Goal: Task Accomplishment & Management: Manage account settings

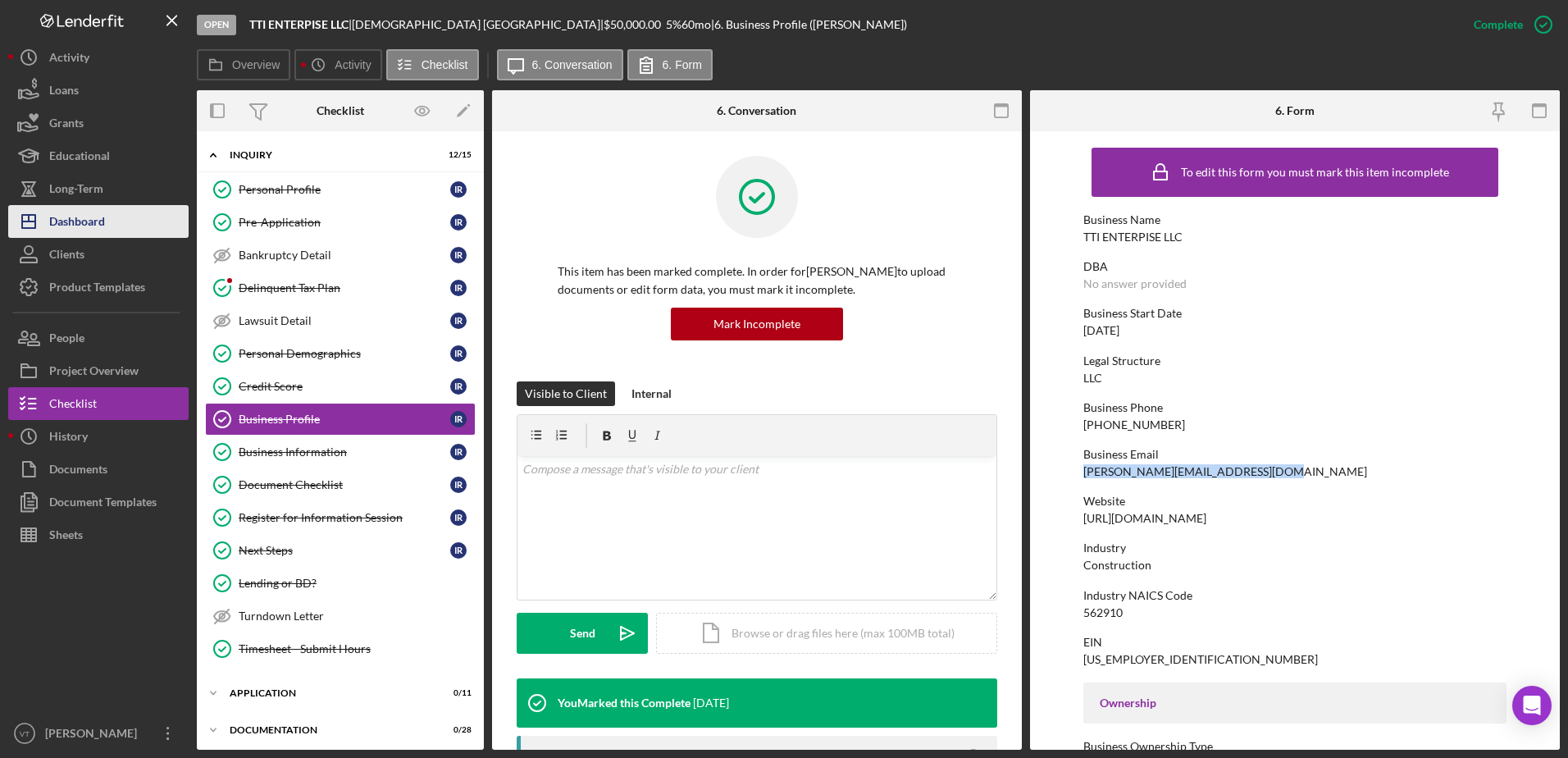
click at [120, 217] on button "Icon/Dashboard Dashboard" at bounding box center [98, 221] width 180 height 33
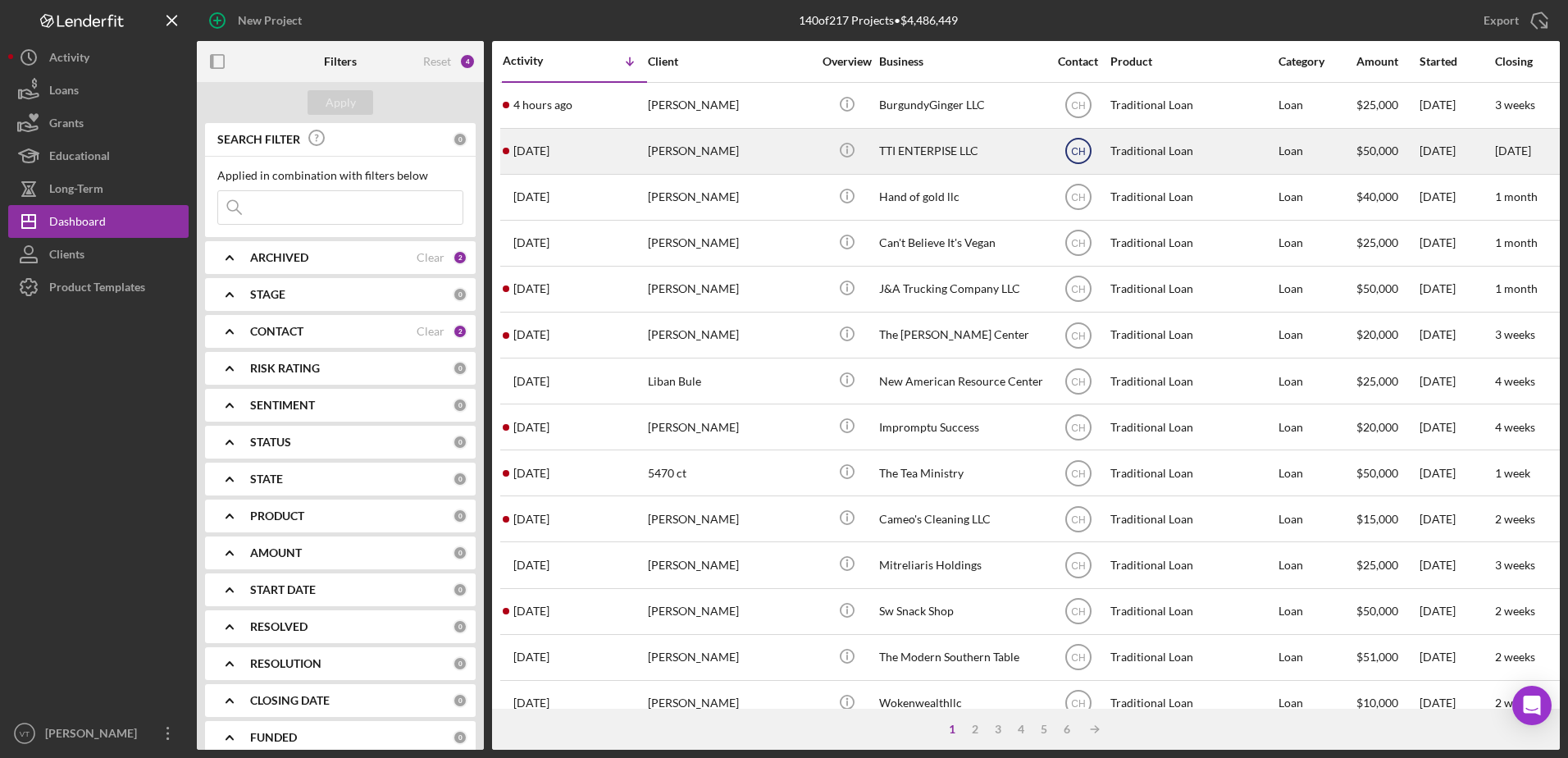
click at [1075, 112] on text "CH" at bounding box center [1078, 106] width 14 height 12
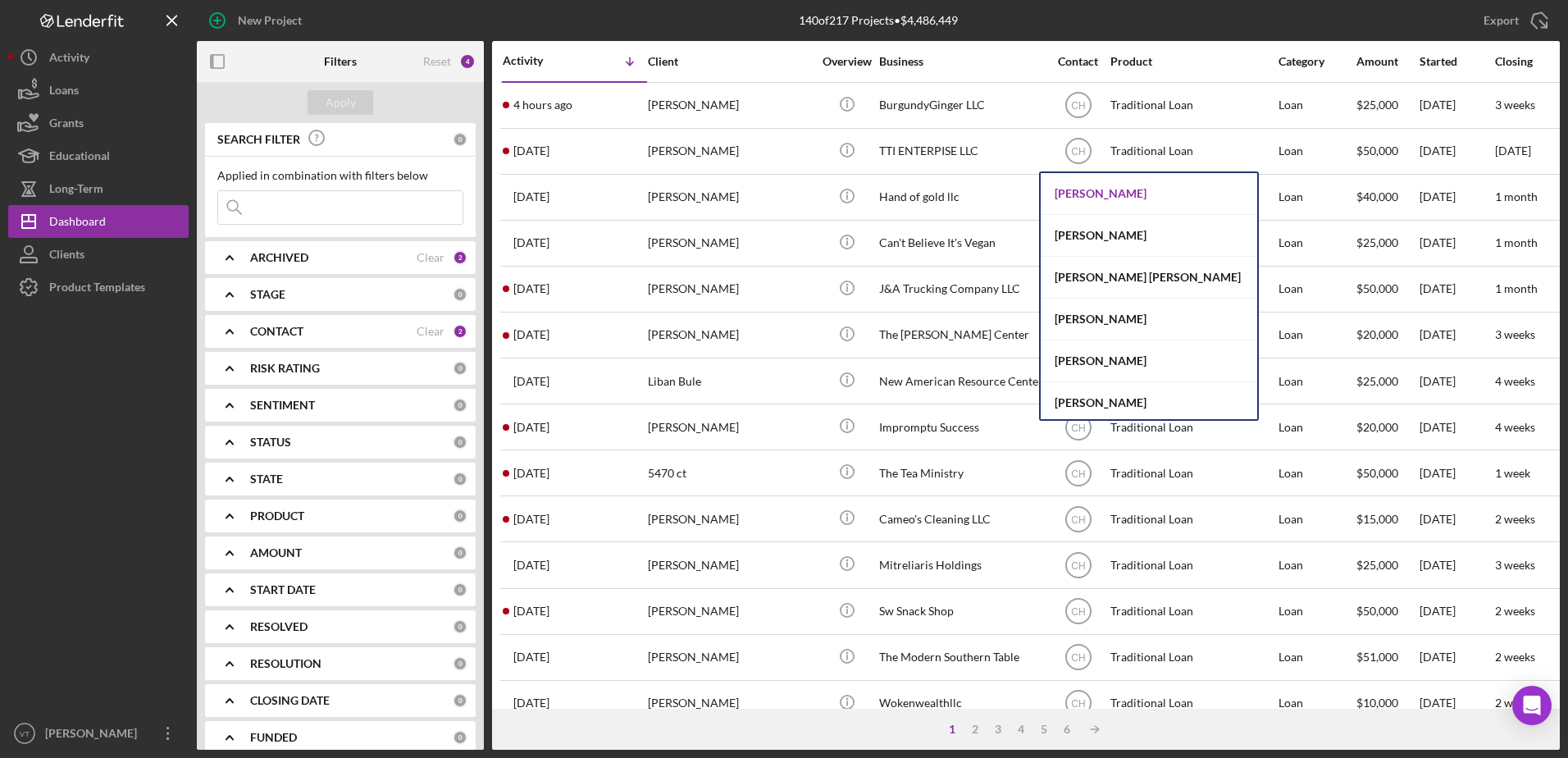
click at [1082, 202] on div "[PERSON_NAME]" at bounding box center [1148, 193] width 216 height 42
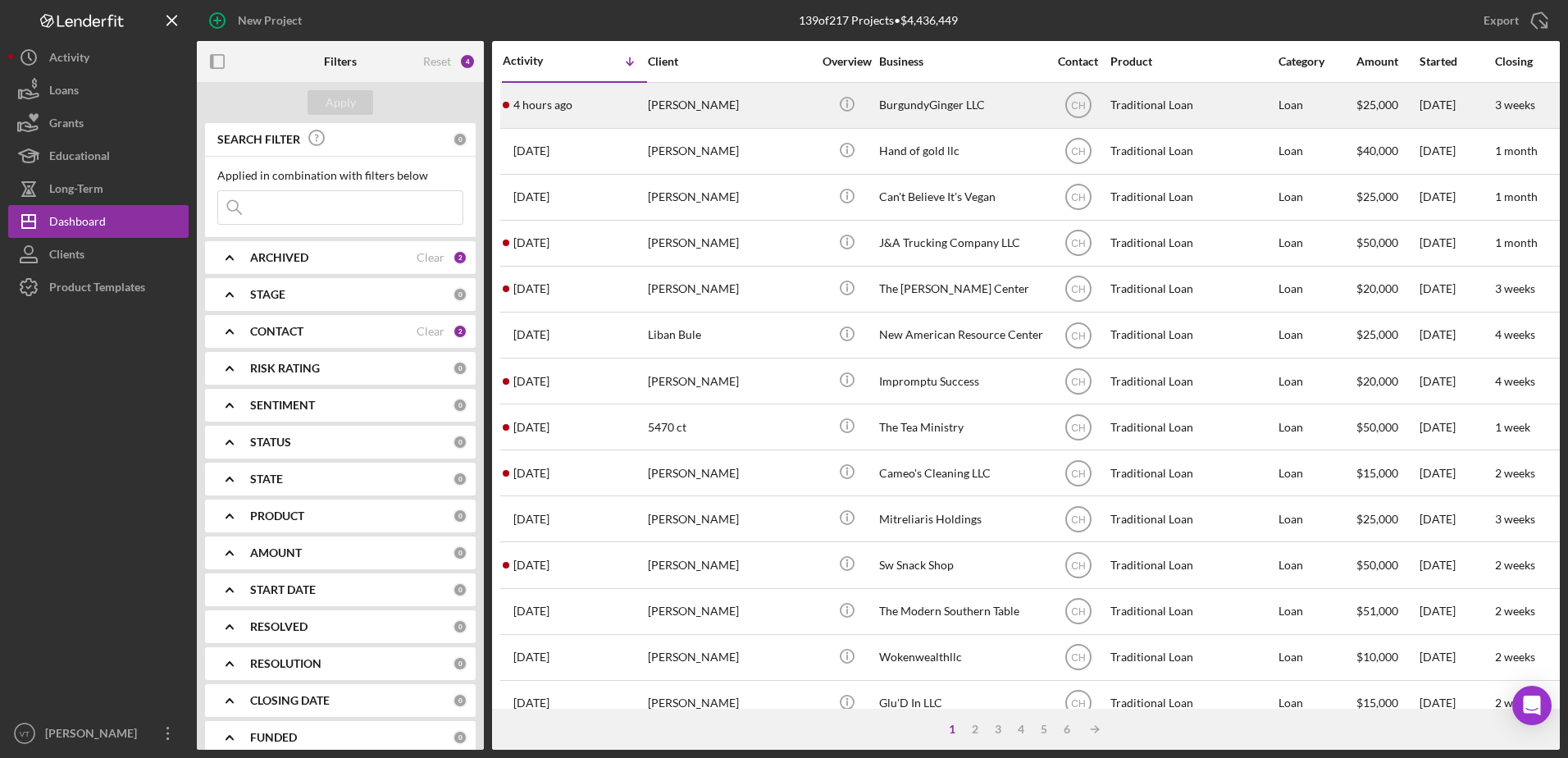
click at [726, 104] on div "[PERSON_NAME]" at bounding box center [729, 105] width 164 height 44
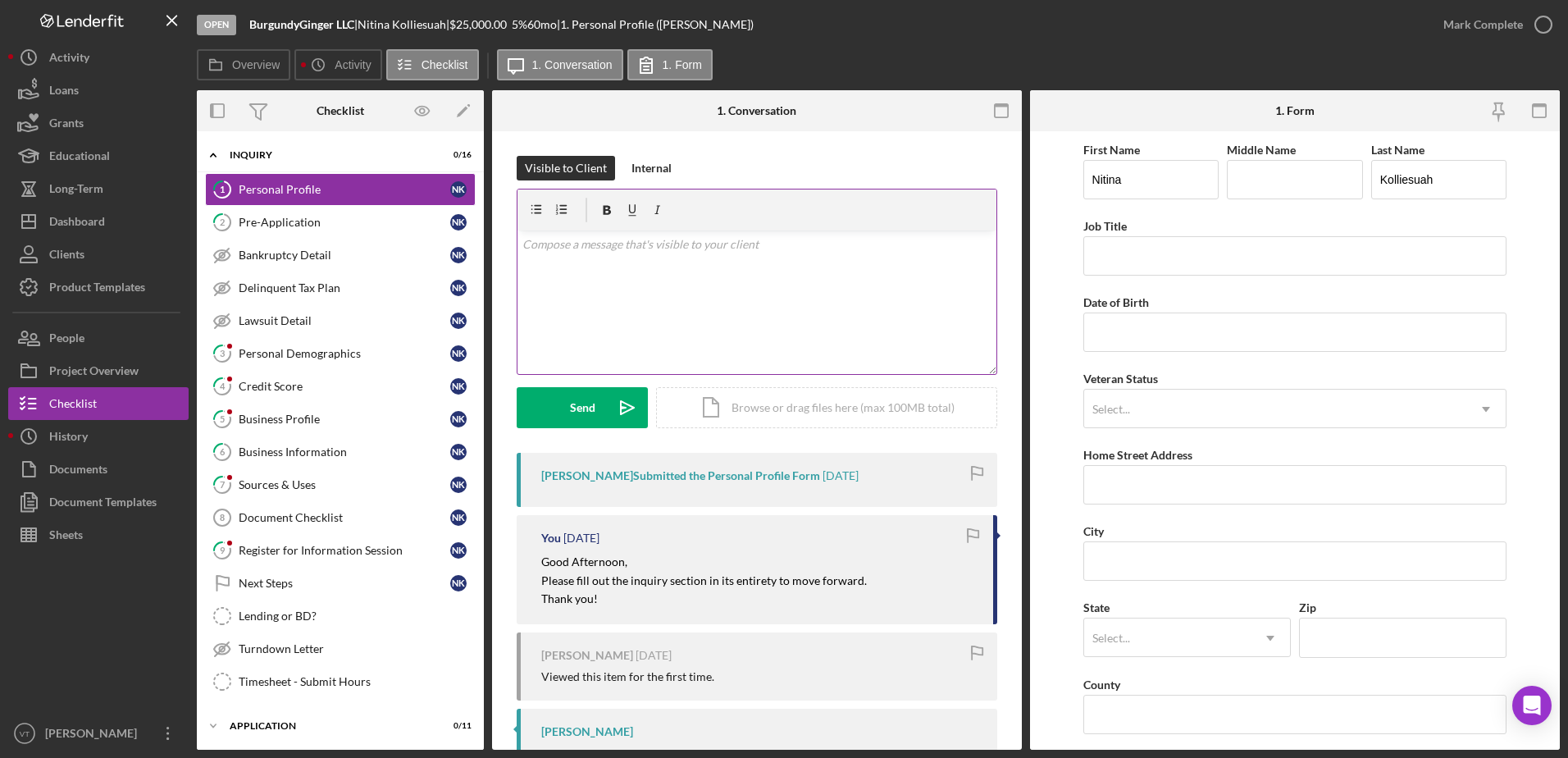
scroll to position [1, 0]
click at [266, 223] on div "Pre-Application" at bounding box center [344, 222] width 211 height 13
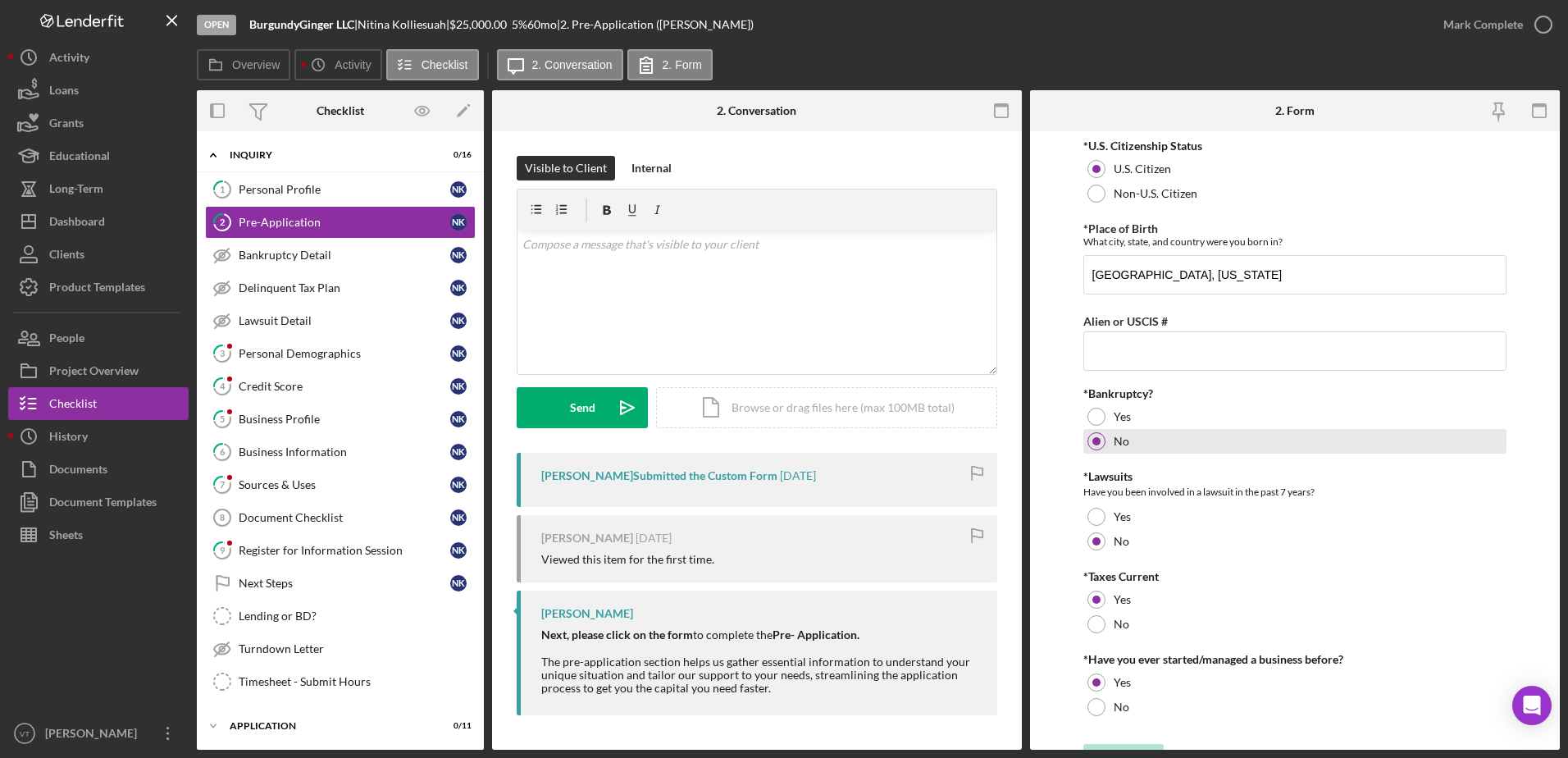
scroll to position [30, 0]
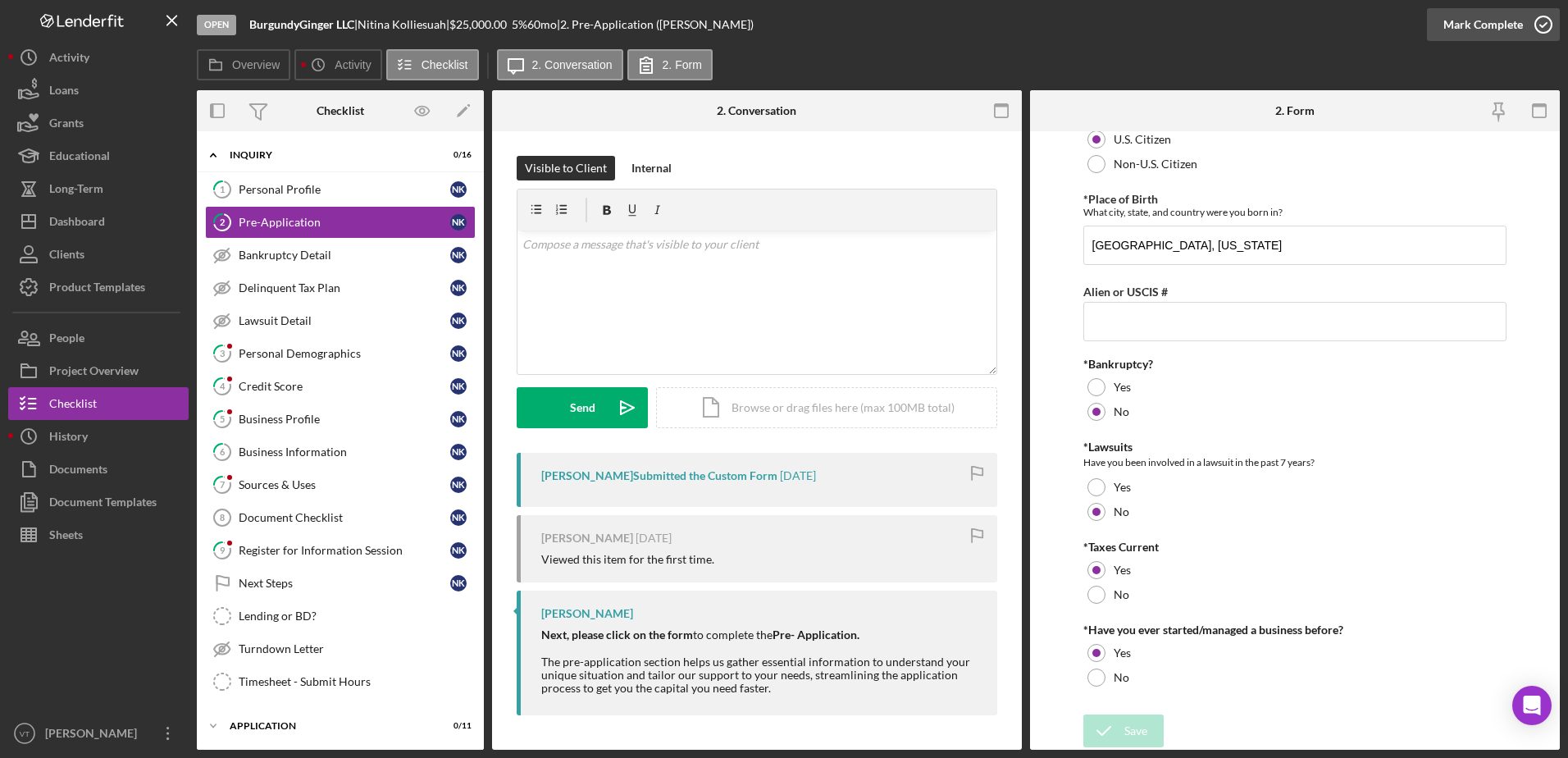
click at [1542, 26] on icon "button" at bounding box center [1543, 25] width 41 height 41
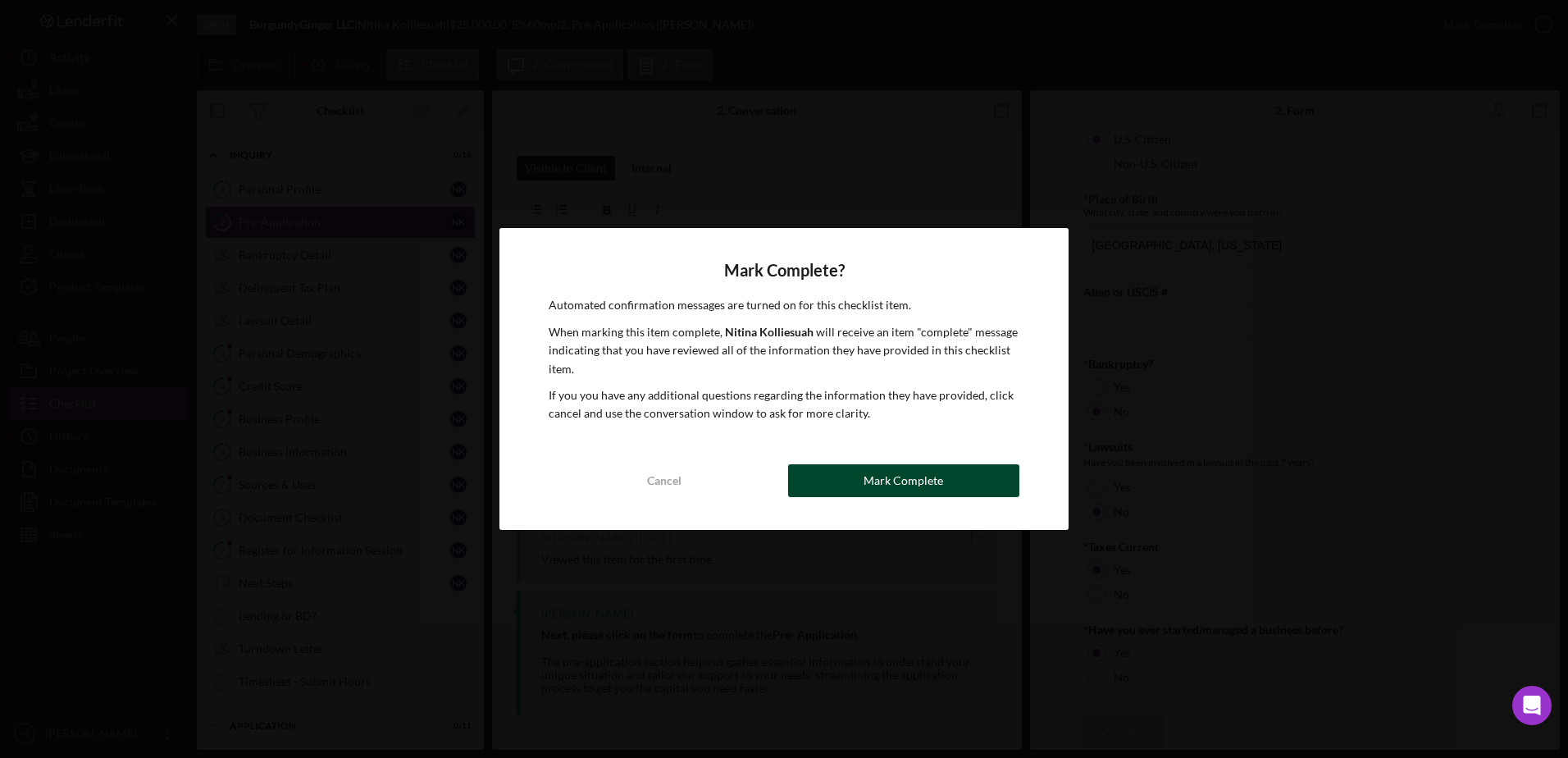
click at [967, 484] on button "Mark Complete" at bounding box center [903, 481] width 231 height 33
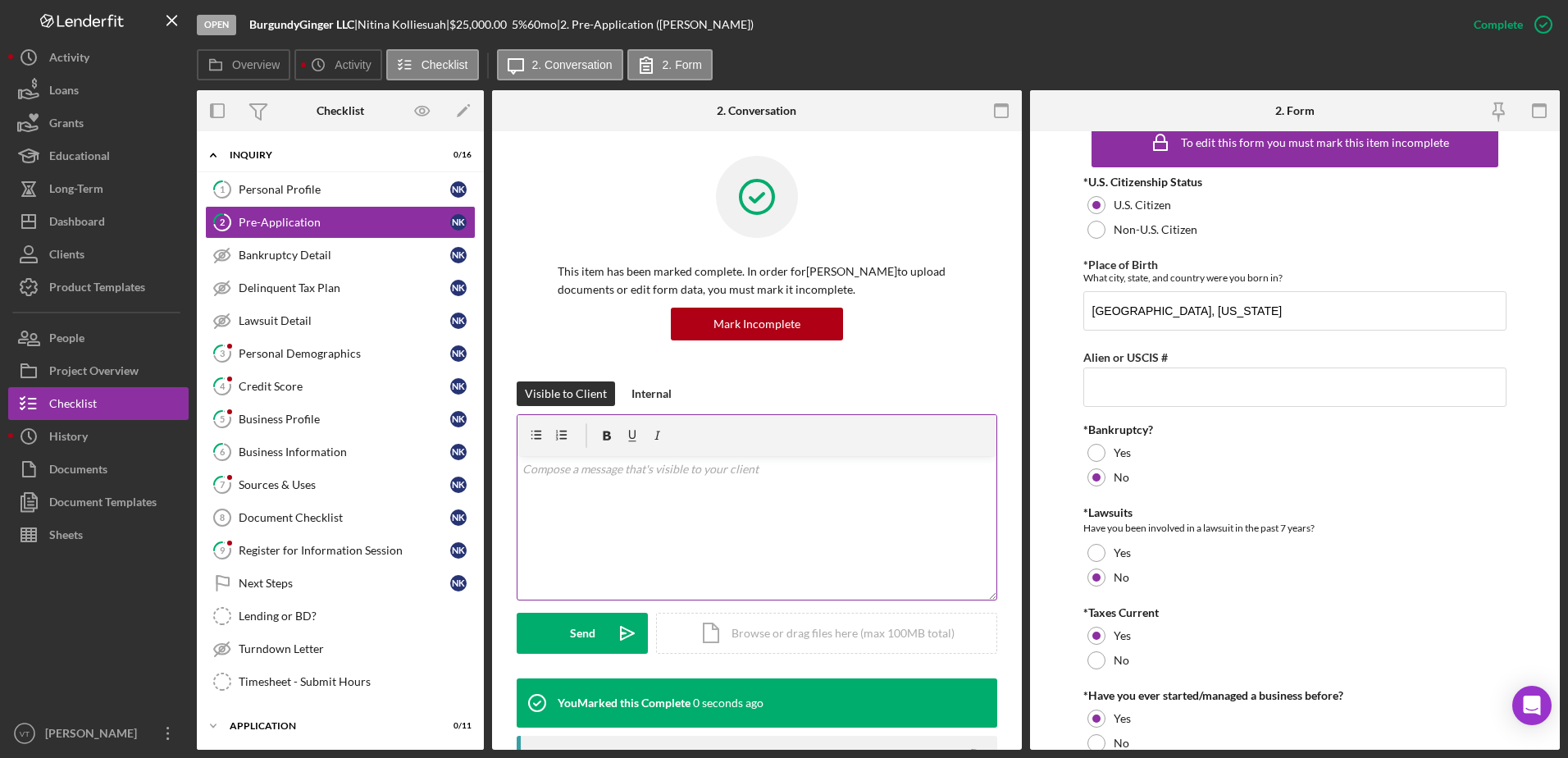
scroll to position [95, 0]
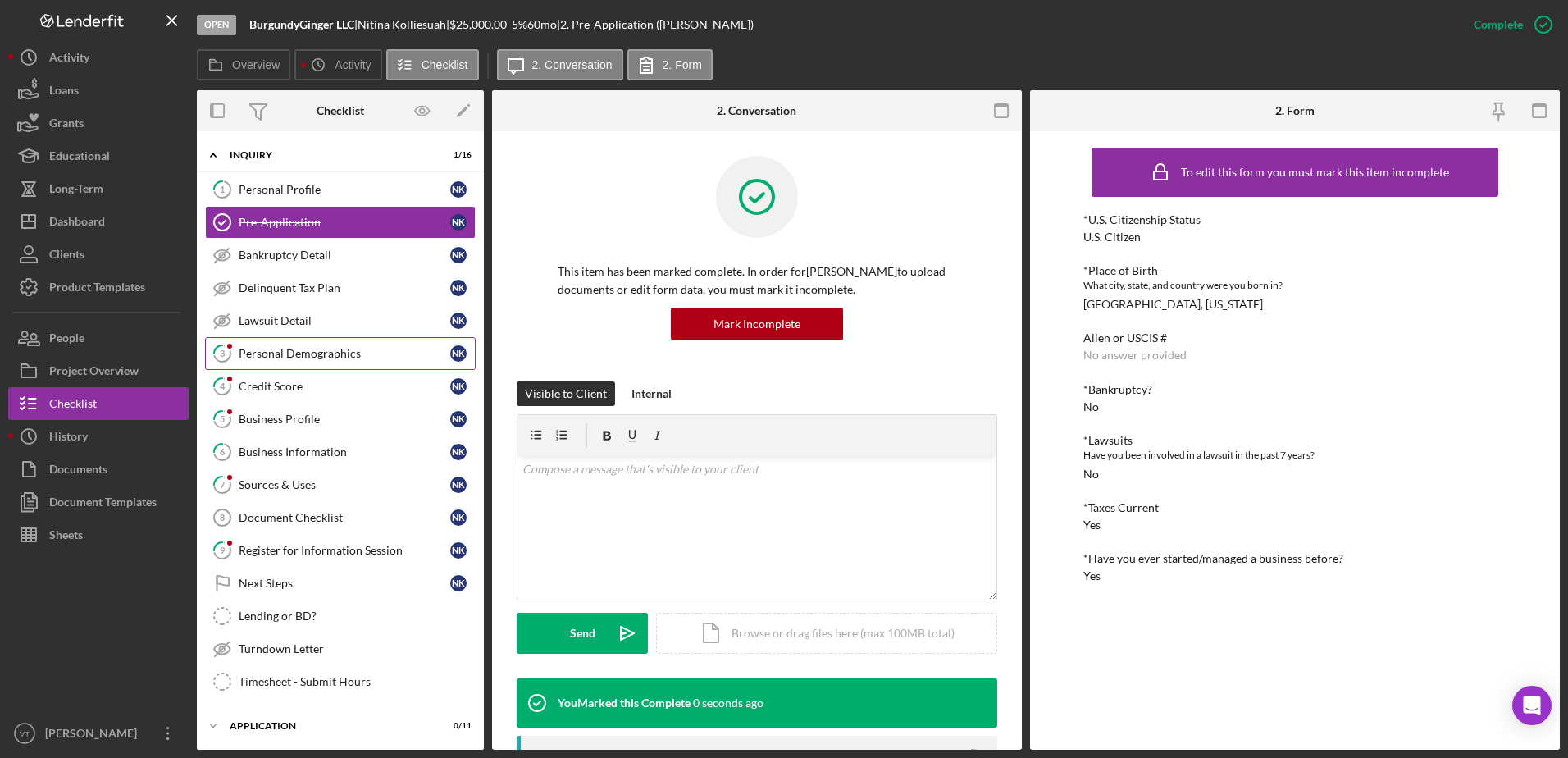
click at [370, 364] on link "3 Personal Demographics N K" at bounding box center [340, 354] width 271 height 33
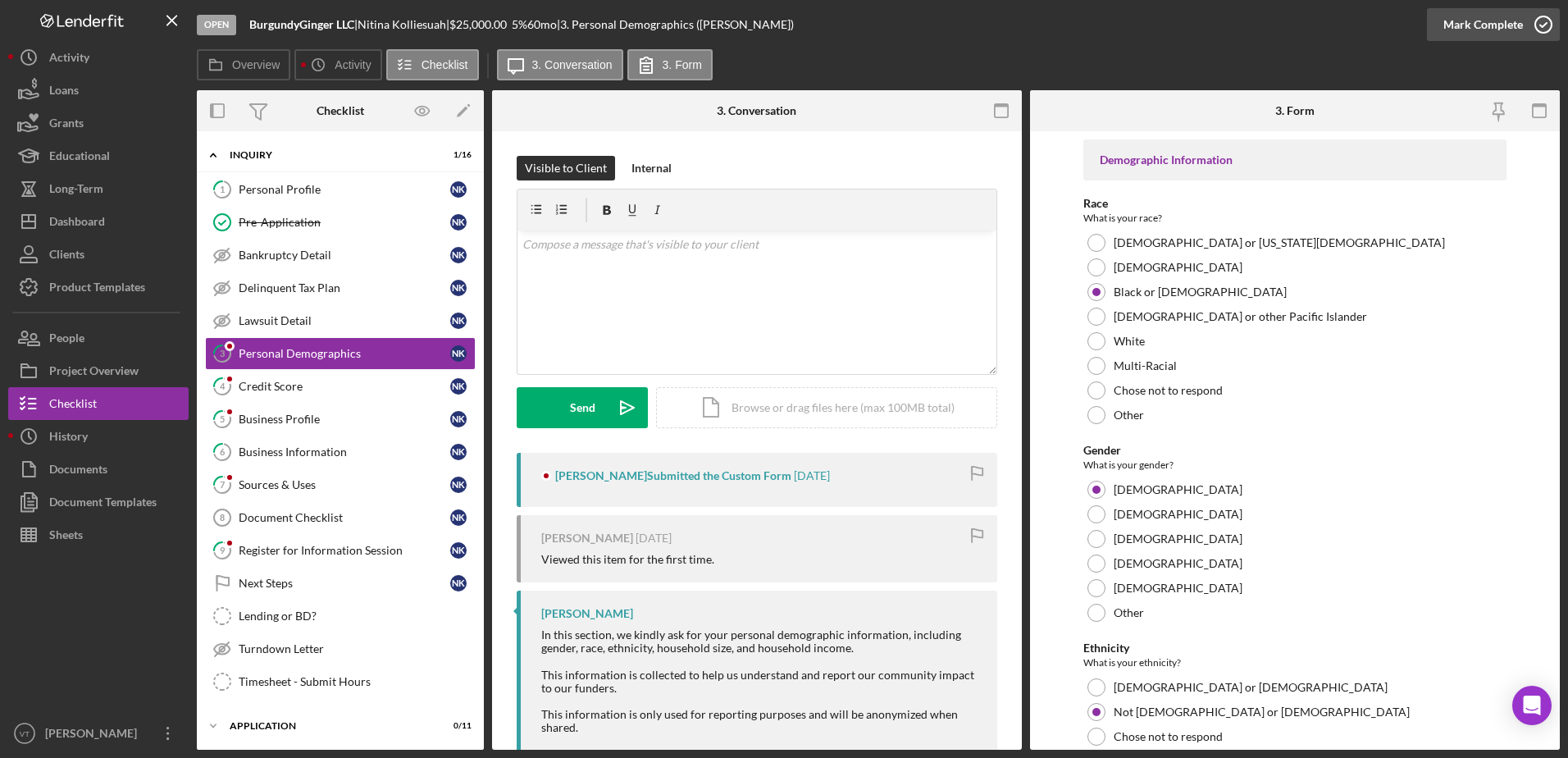
click at [1541, 22] on icon "button" at bounding box center [1543, 25] width 41 height 41
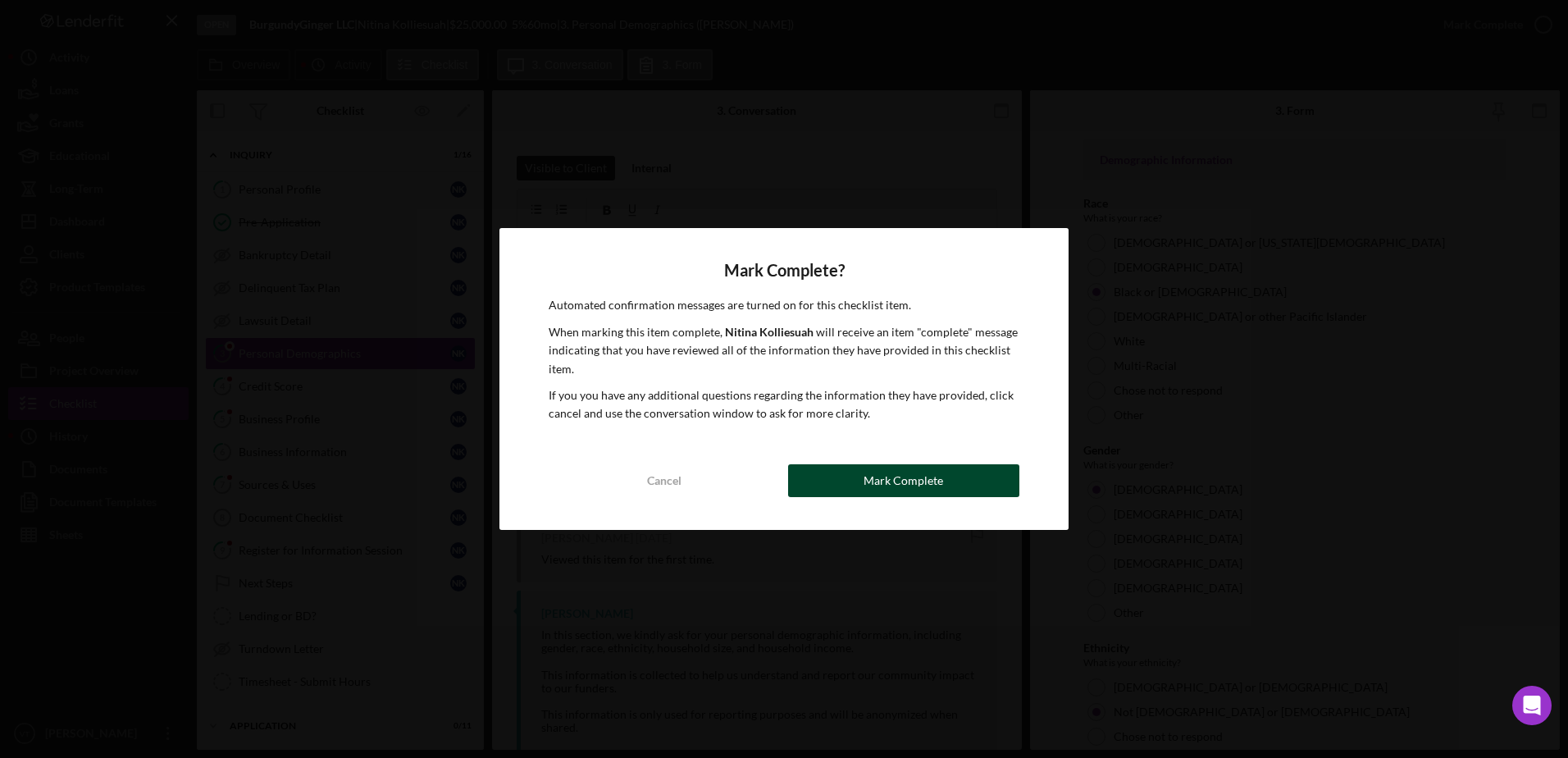
click at [958, 478] on button "Mark Complete" at bounding box center [903, 481] width 231 height 33
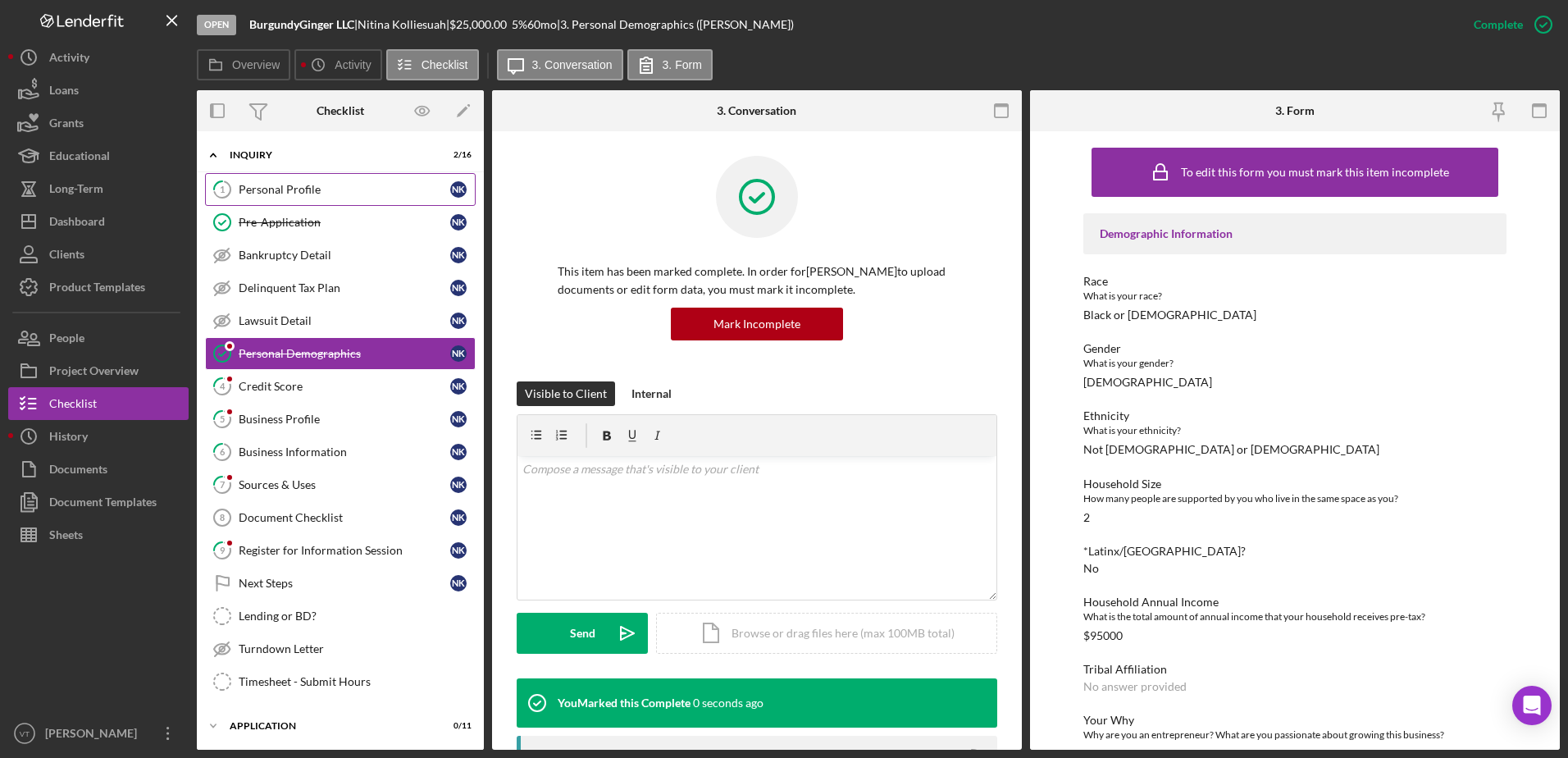
click at [332, 184] on div "Personal Profile" at bounding box center [344, 189] width 211 height 13
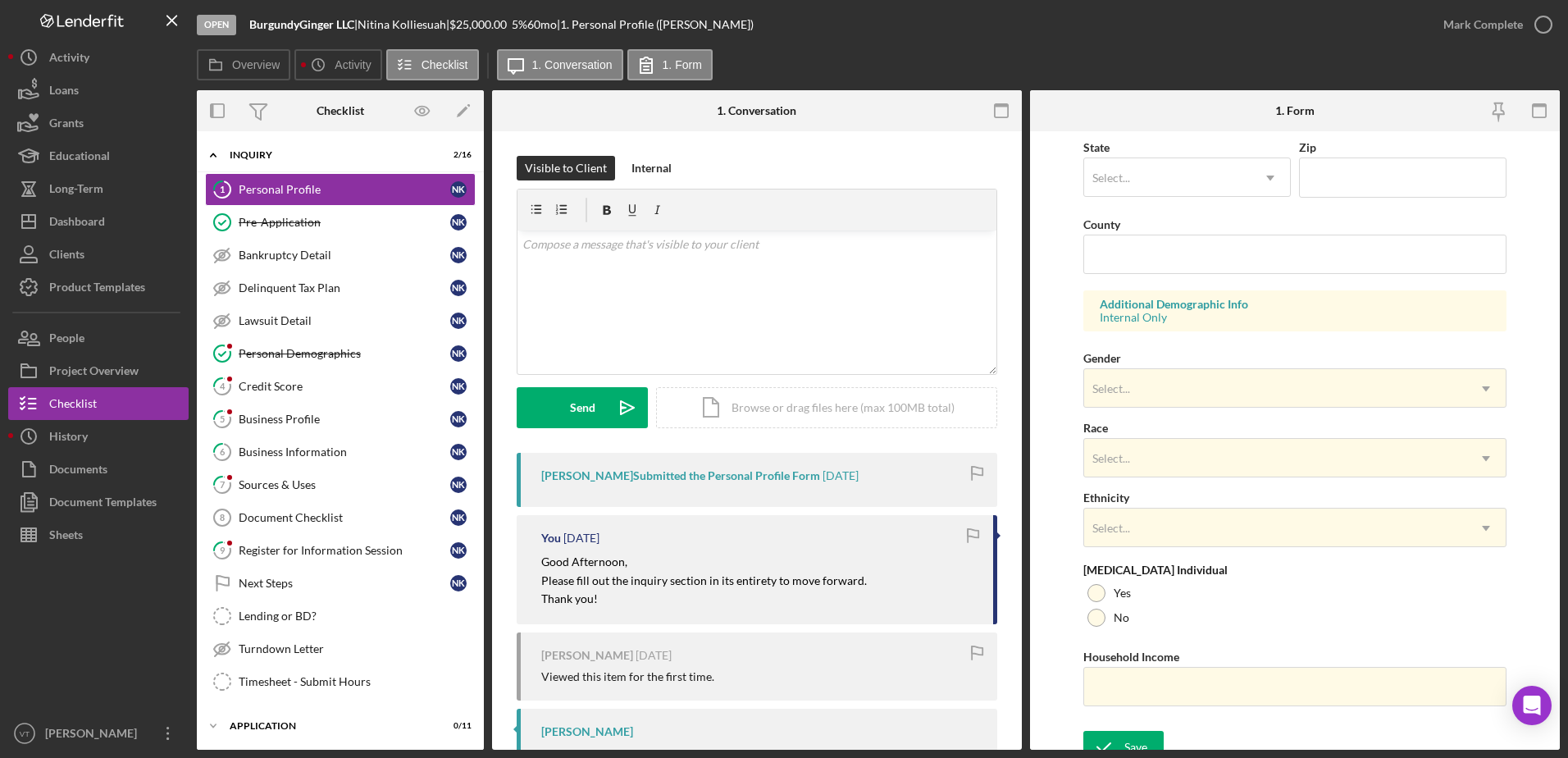
scroll to position [463, 0]
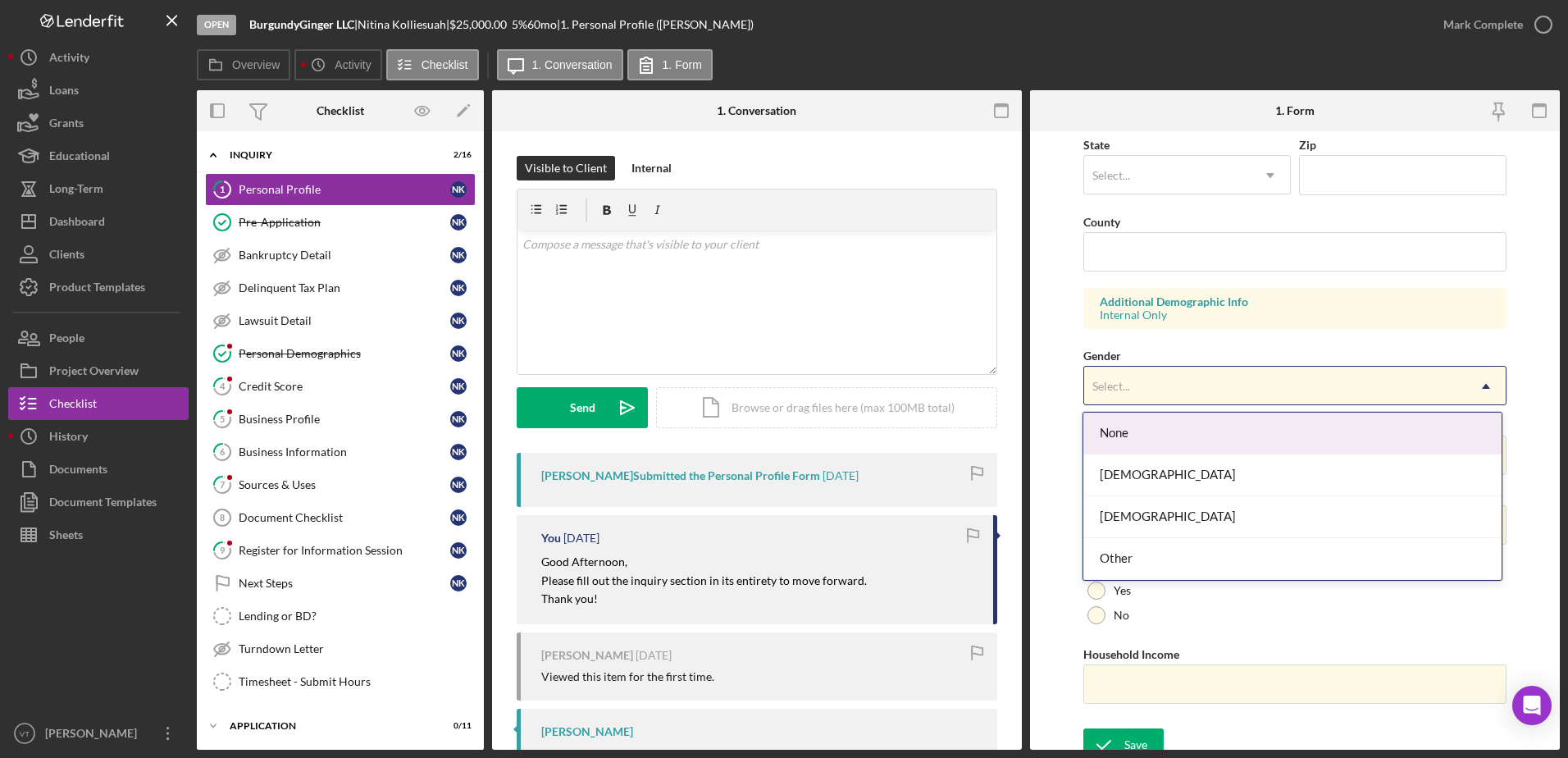
click at [1159, 382] on div "Select..." at bounding box center [1275, 387] width 383 height 38
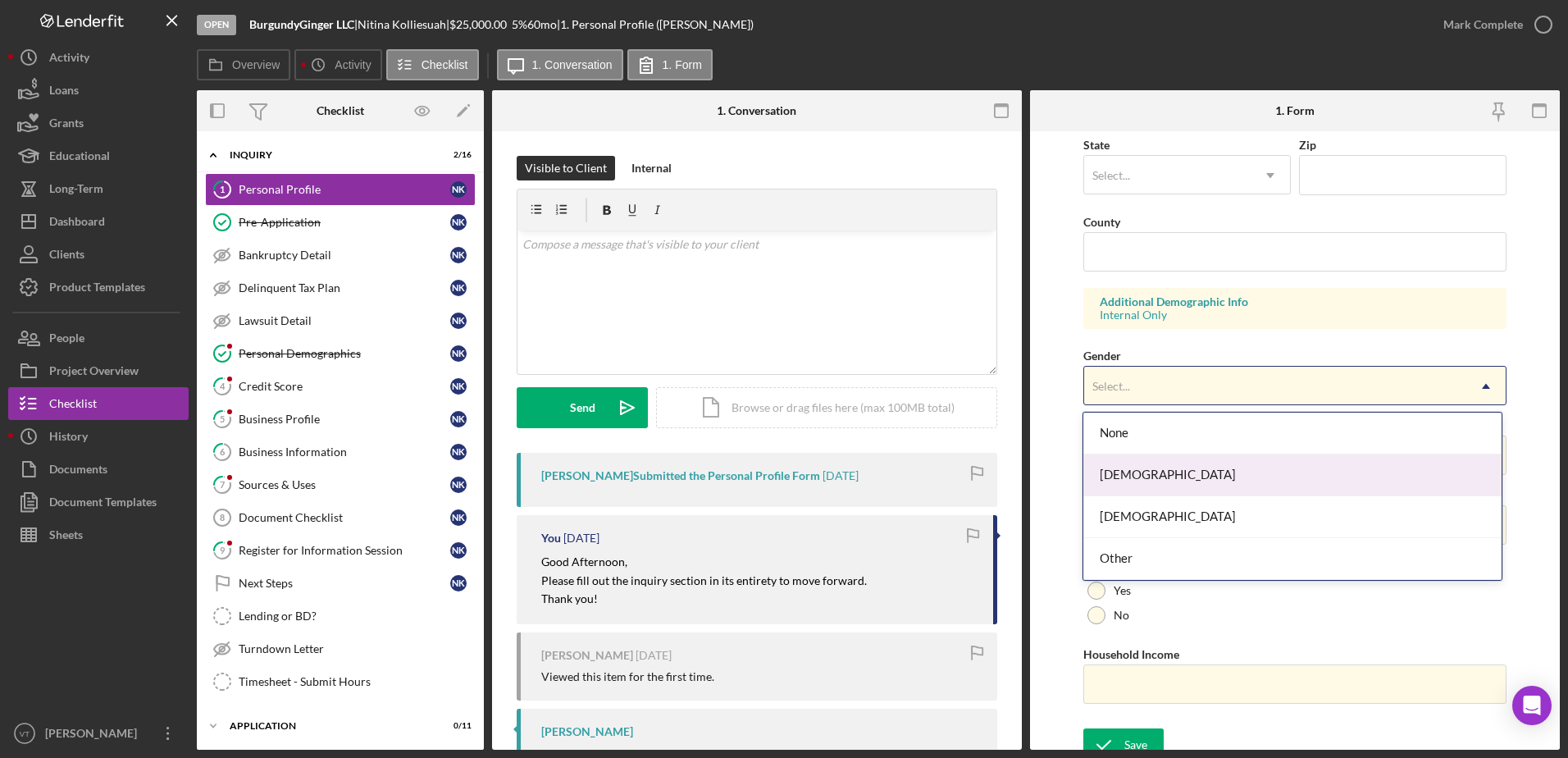
click at [1166, 460] on div "[DEMOGRAPHIC_DATA]" at bounding box center [1292, 475] width 418 height 42
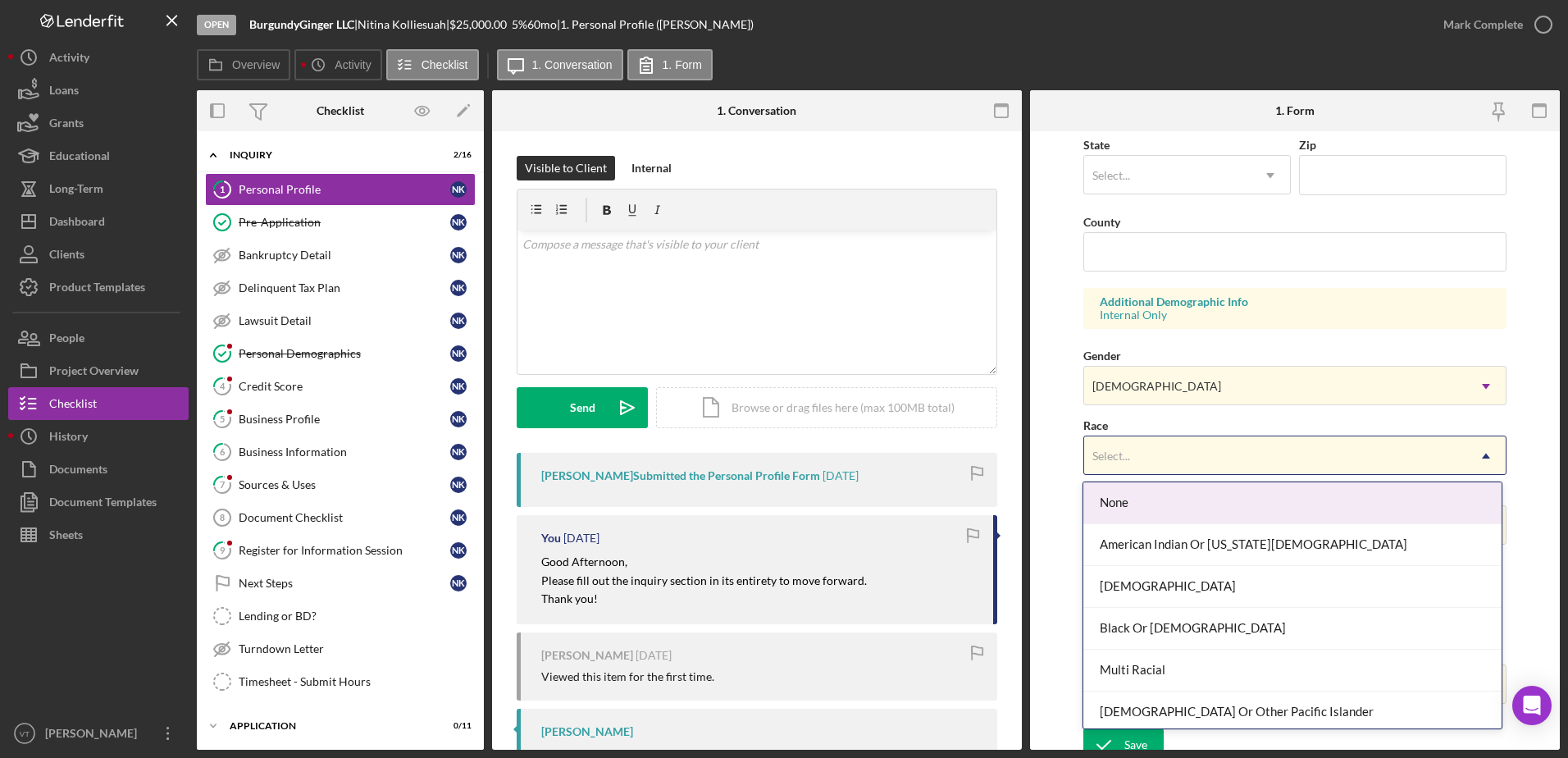
click at [1163, 449] on div "Select..." at bounding box center [1275, 456] width 383 height 38
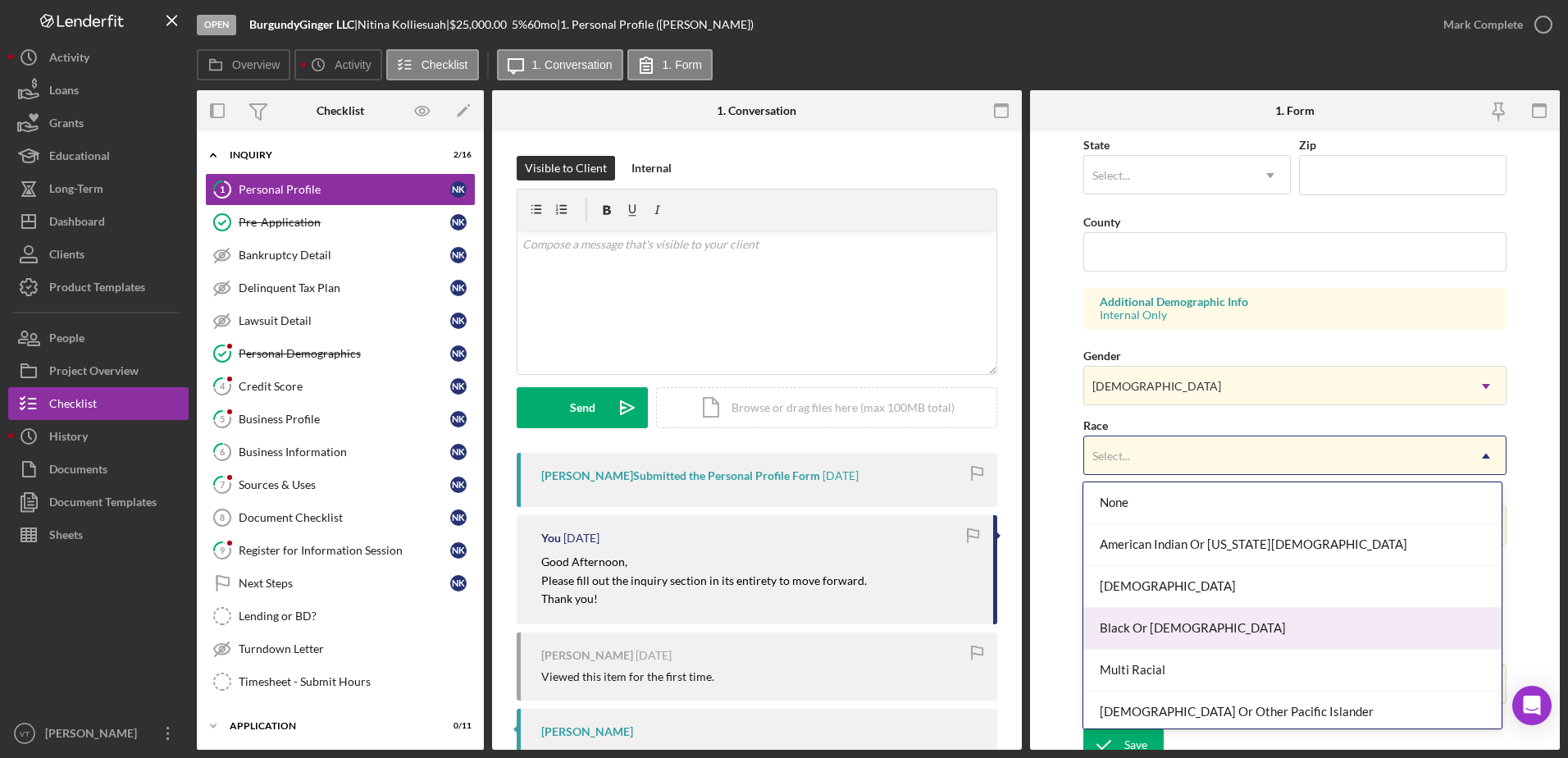
click at [1164, 634] on div "Black Or [DEMOGRAPHIC_DATA]" at bounding box center [1292, 629] width 418 height 42
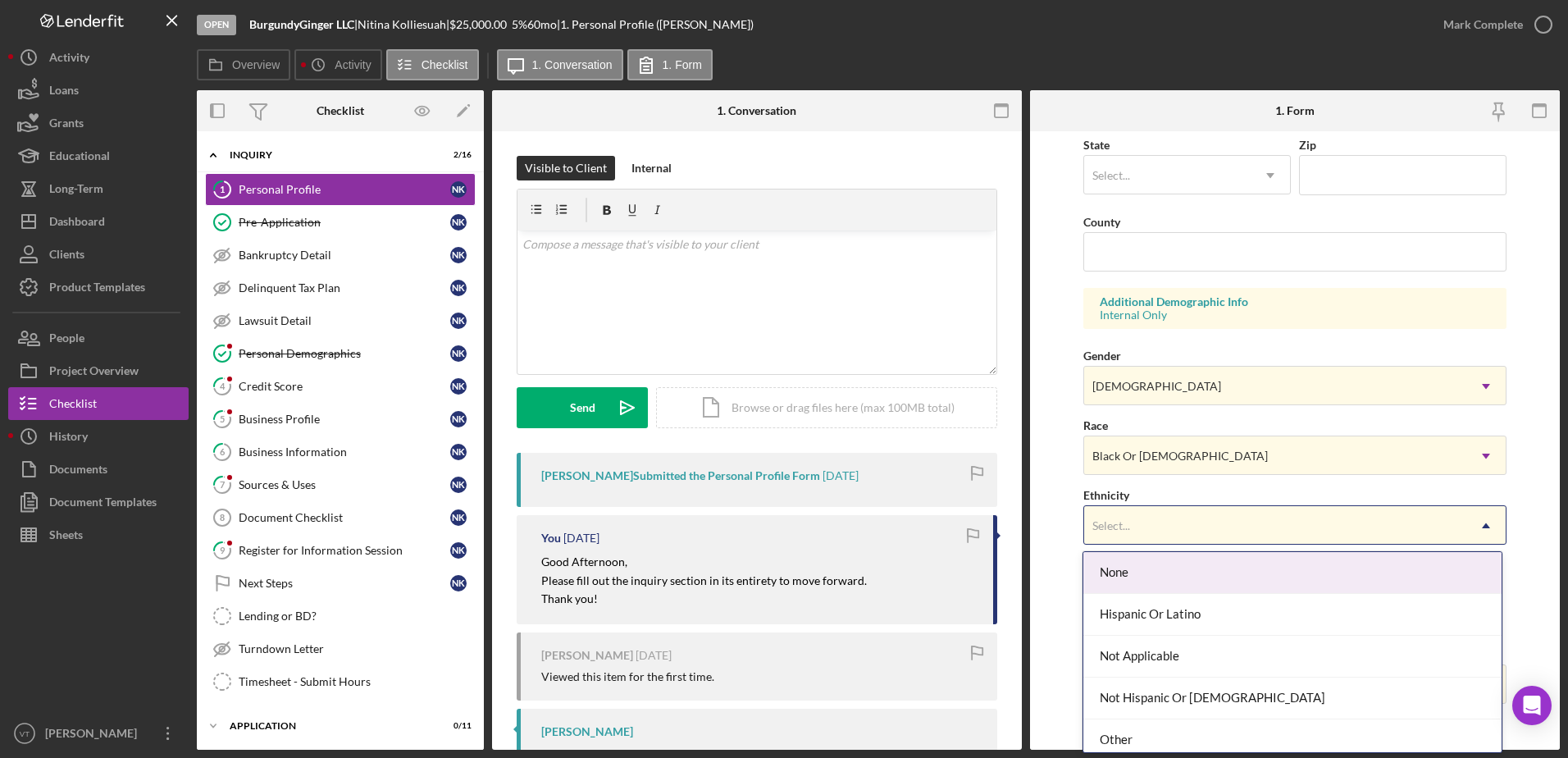
click at [1148, 535] on div "Select..." at bounding box center [1275, 526] width 383 height 38
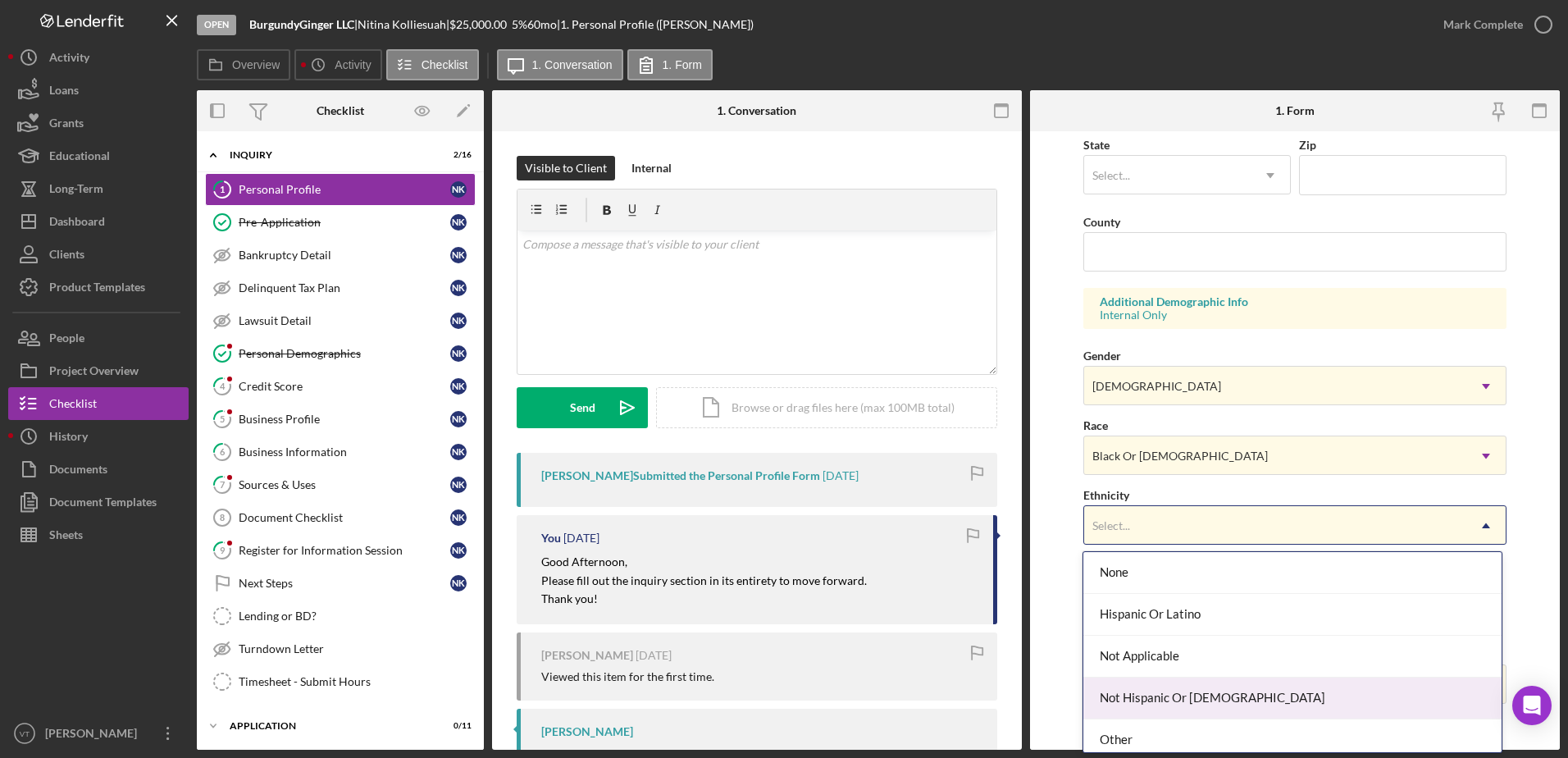
click at [1155, 688] on div "Not Hispanic Or [DEMOGRAPHIC_DATA]" at bounding box center [1292, 698] width 418 height 42
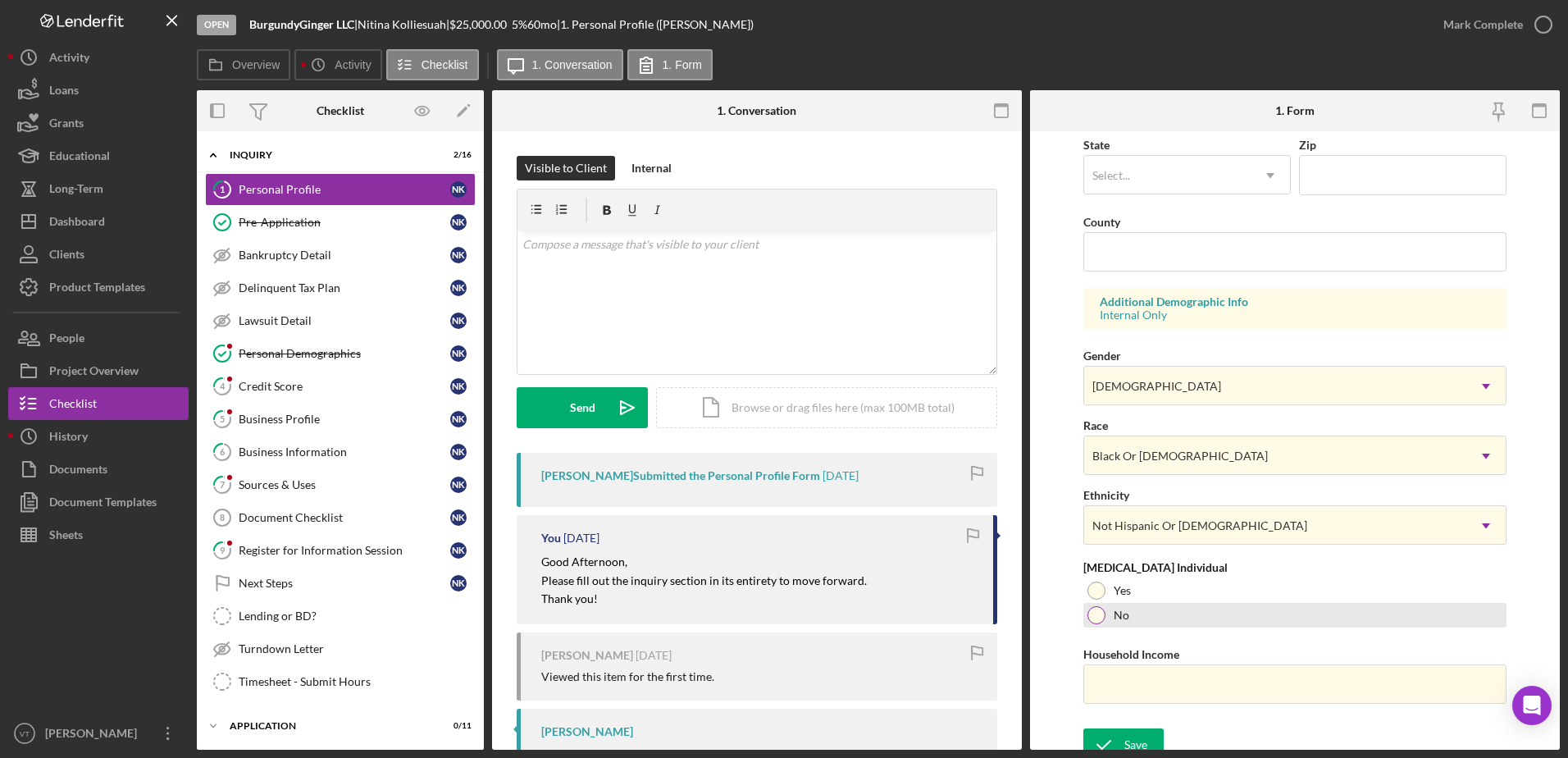
click at [1102, 608] on div at bounding box center [1097, 616] width 18 height 18
click at [1135, 677] on input "Household Income" at bounding box center [1295, 684] width 424 height 40
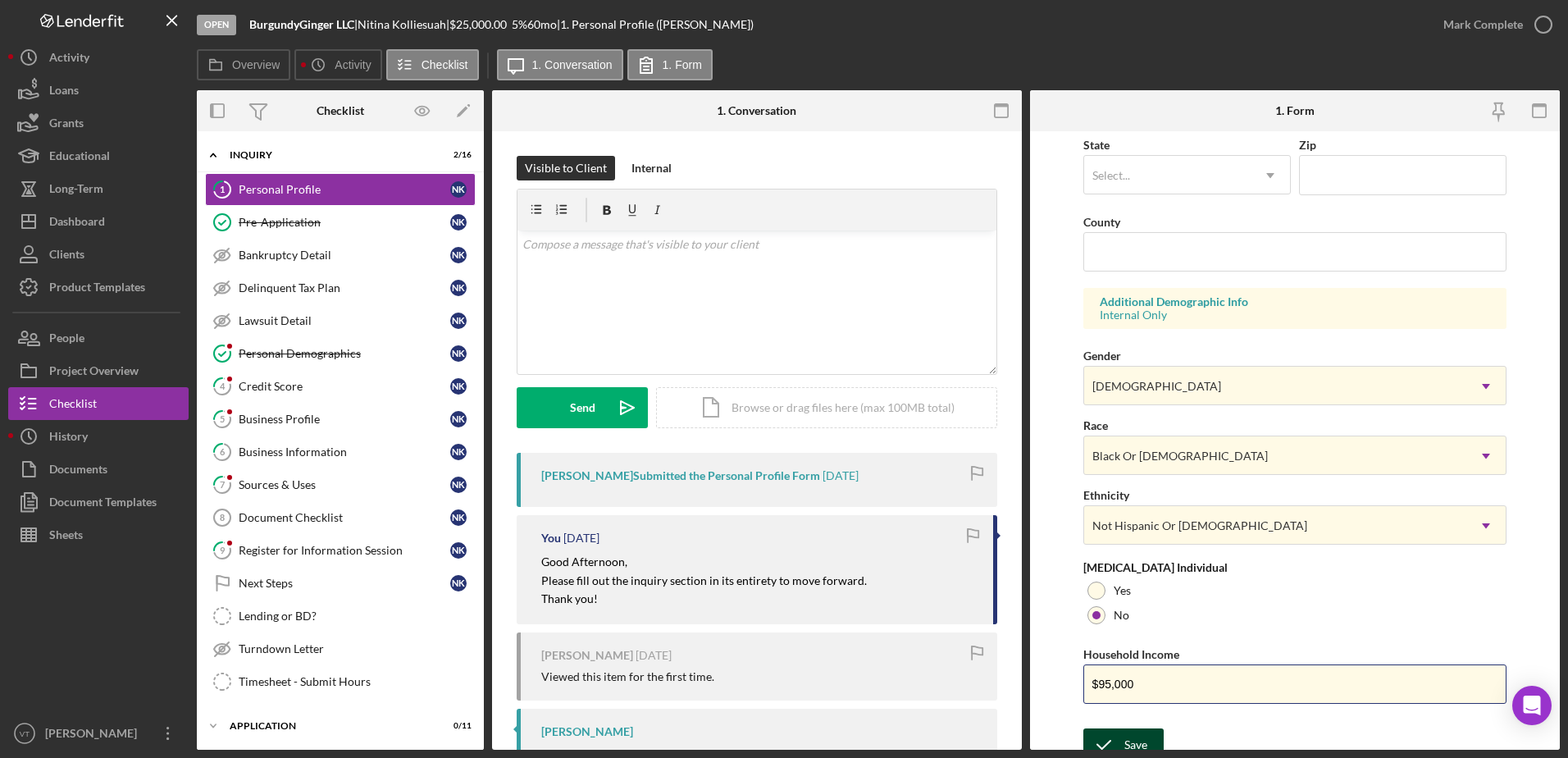
type input "$95,000"
click at [1149, 739] on button "Save" at bounding box center [1124, 745] width 81 height 33
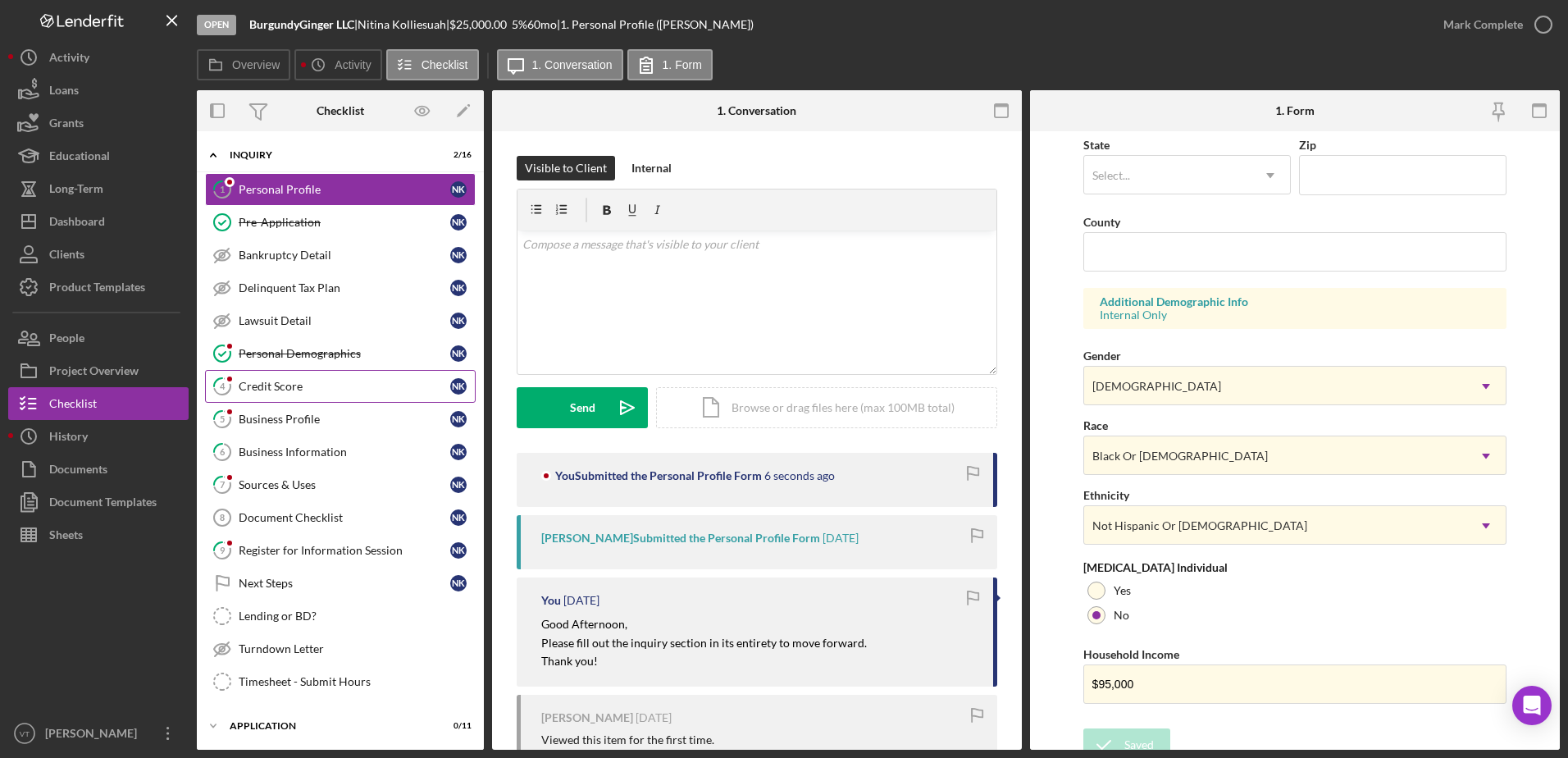
click at [375, 377] on link "4 Credit Score N K" at bounding box center [340, 387] width 271 height 33
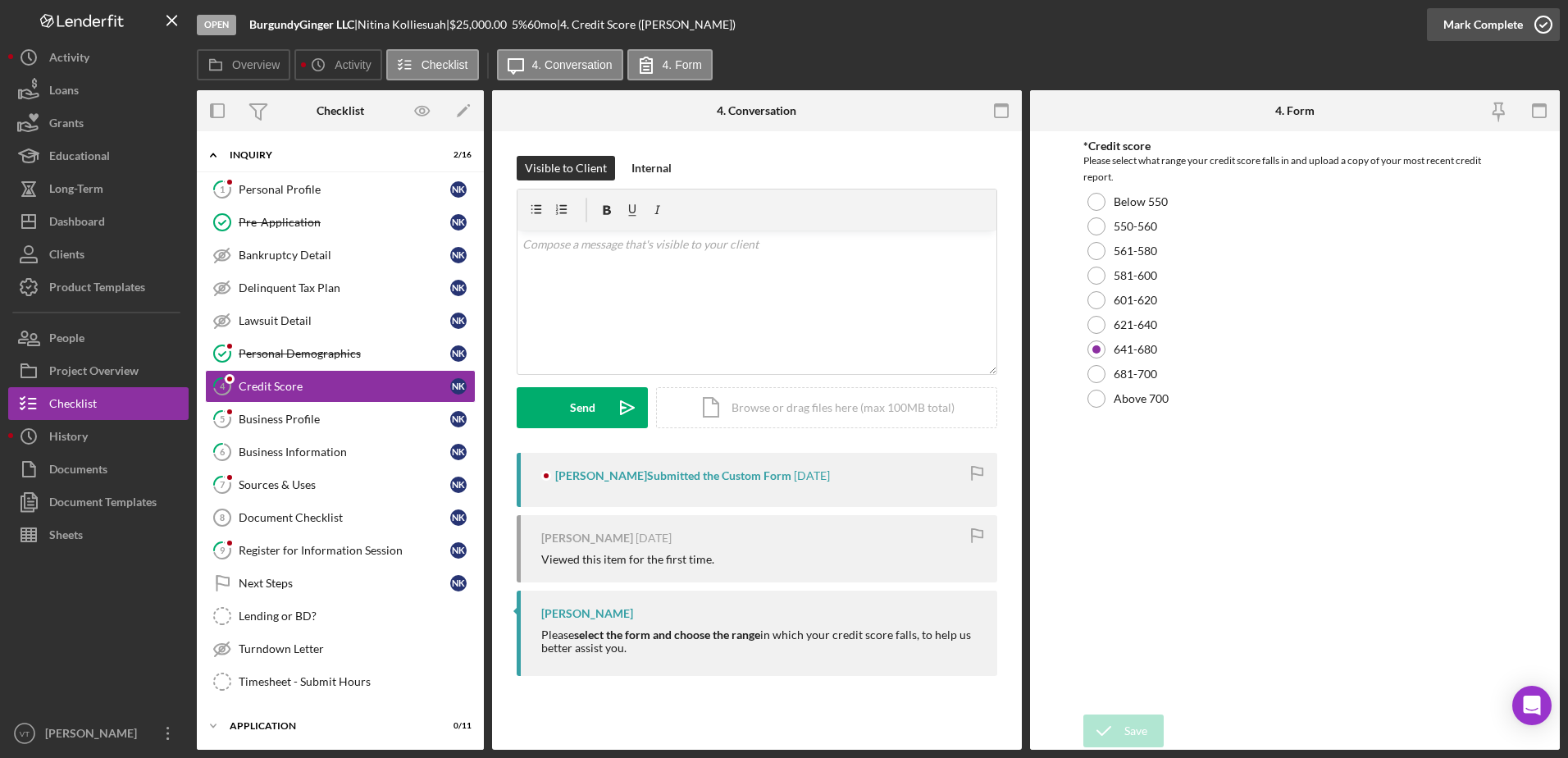
click at [1549, 21] on icon "button" at bounding box center [1543, 25] width 41 height 41
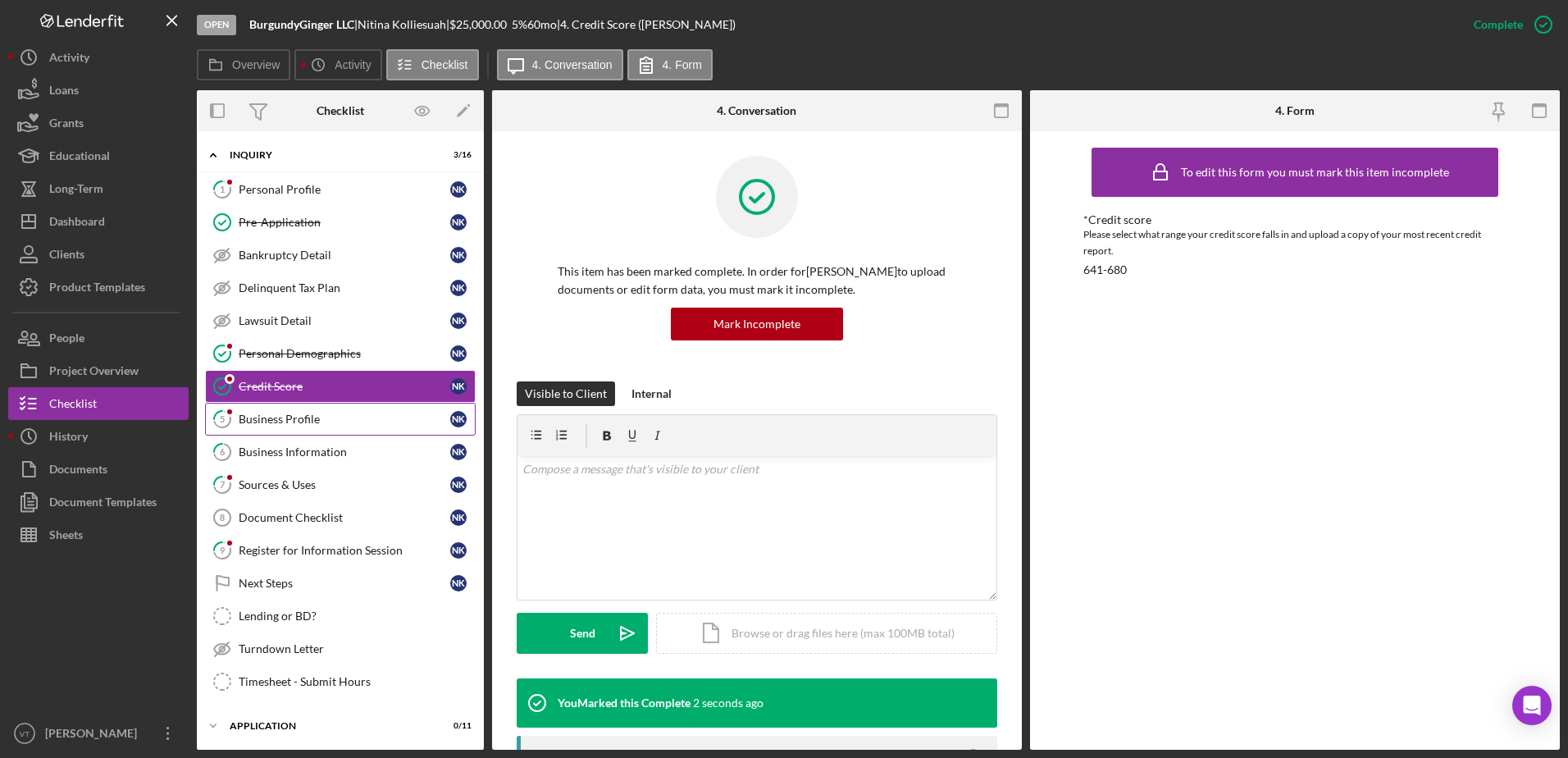
click at [355, 422] on div "Business Profile" at bounding box center [344, 419] width 211 height 13
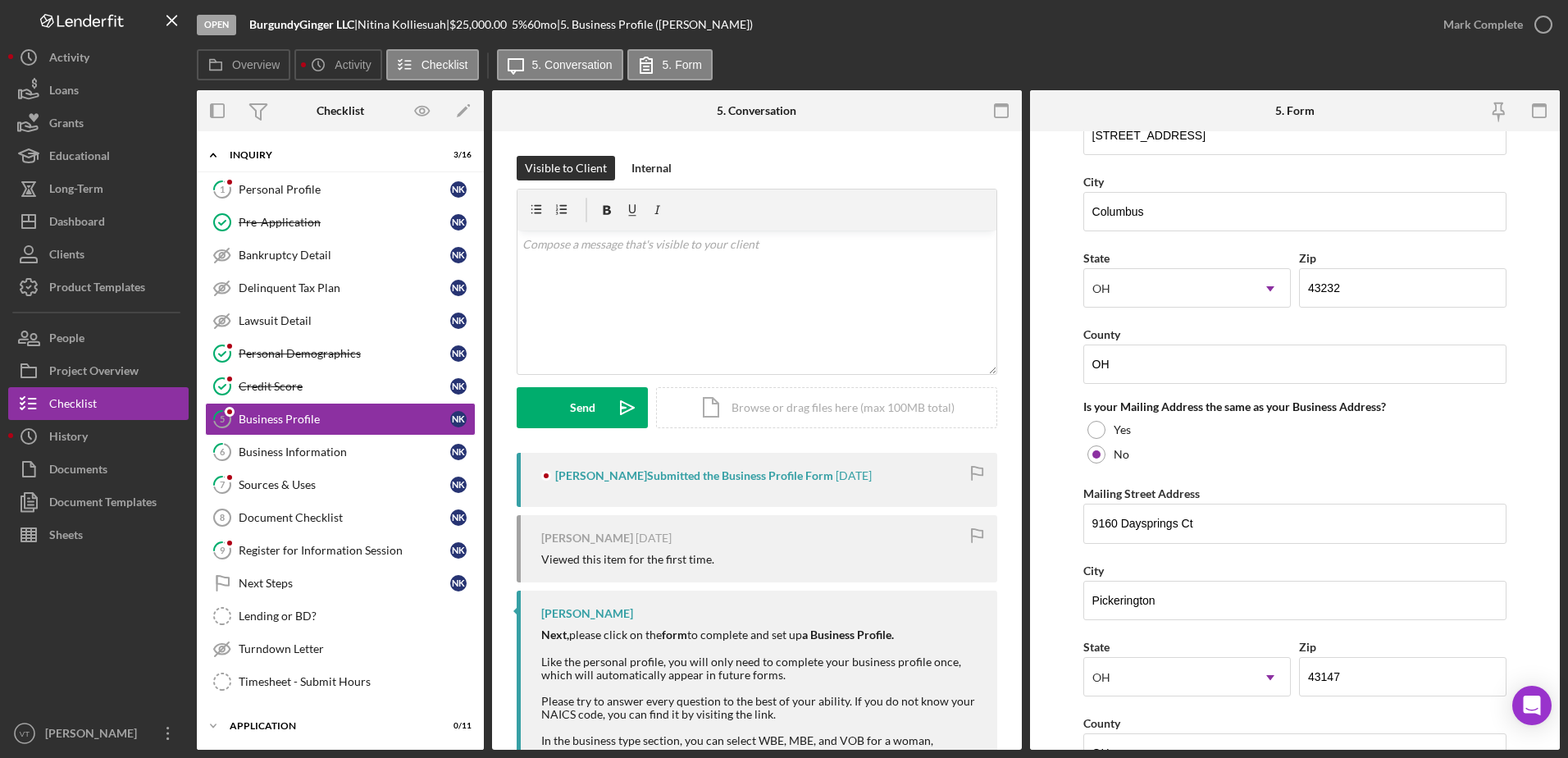
scroll to position [1019, 0]
click at [1129, 360] on input "OH" at bounding box center [1295, 364] width 424 height 40
type input "O"
type input "Franklin"
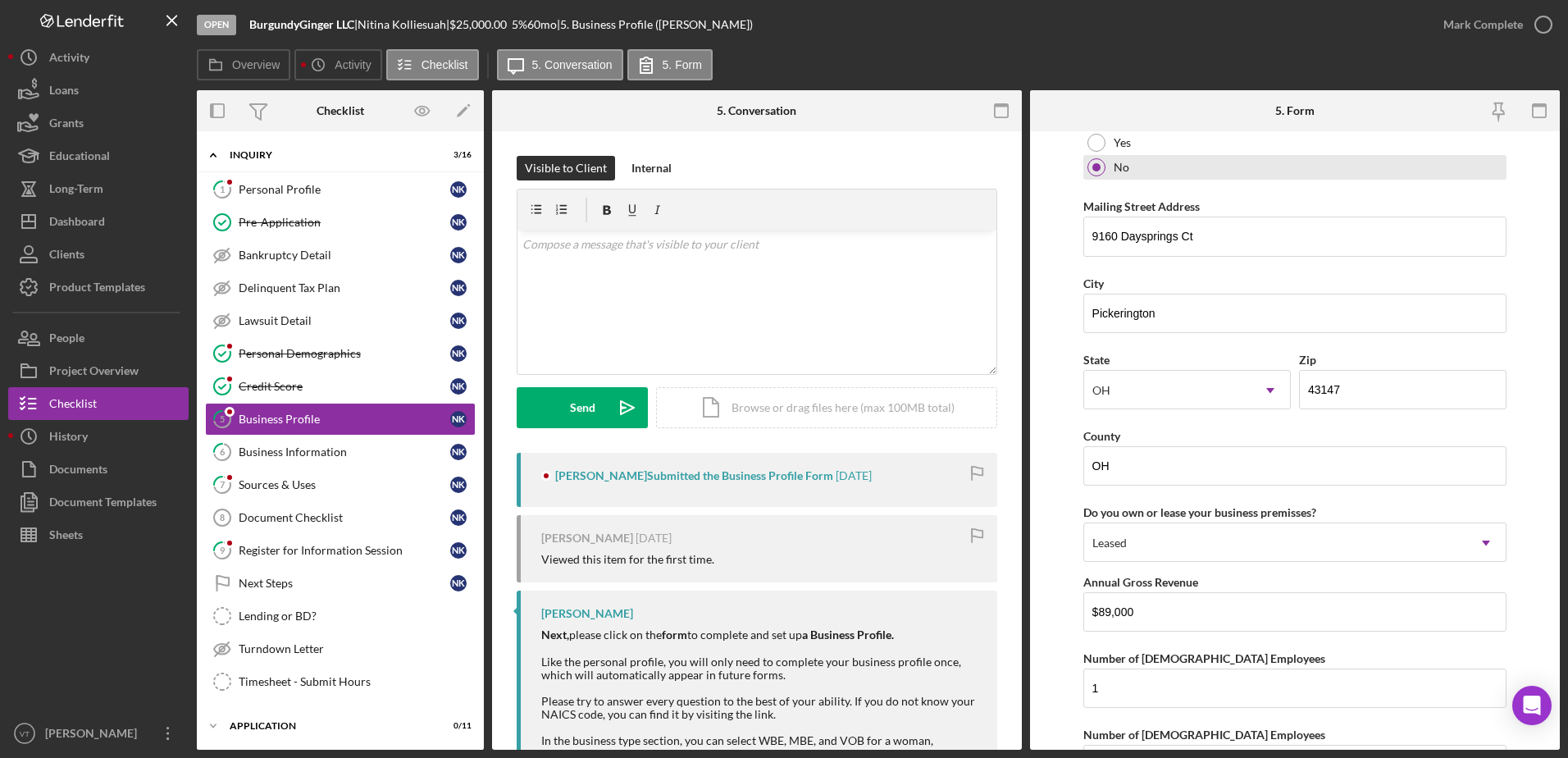
scroll to position [1306, 0]
click at [1188, 471] on input "OH" at bounding box center [1295, 465] width 424 height 40
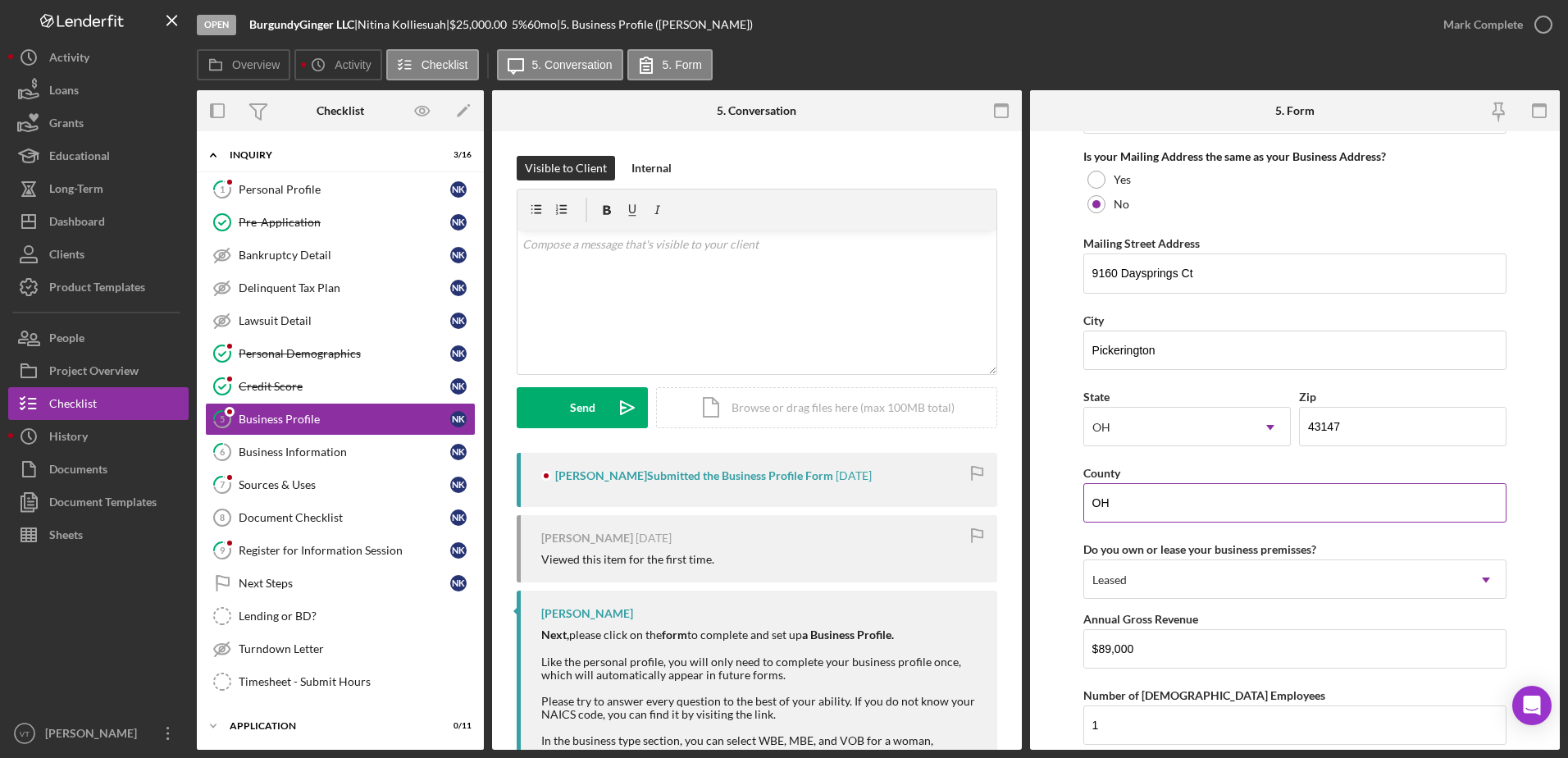
scroll to position [1269, 0]
click at [912, 278] on div "v Color teal Color pink Remove color Add row above Add row below Add column bef…" at bounding box center [757, 302] width 479 height 143
click at [600, 400] on button "Send Icon/icon-invite-send" at bounding box center [582, 407] width 131 height 41
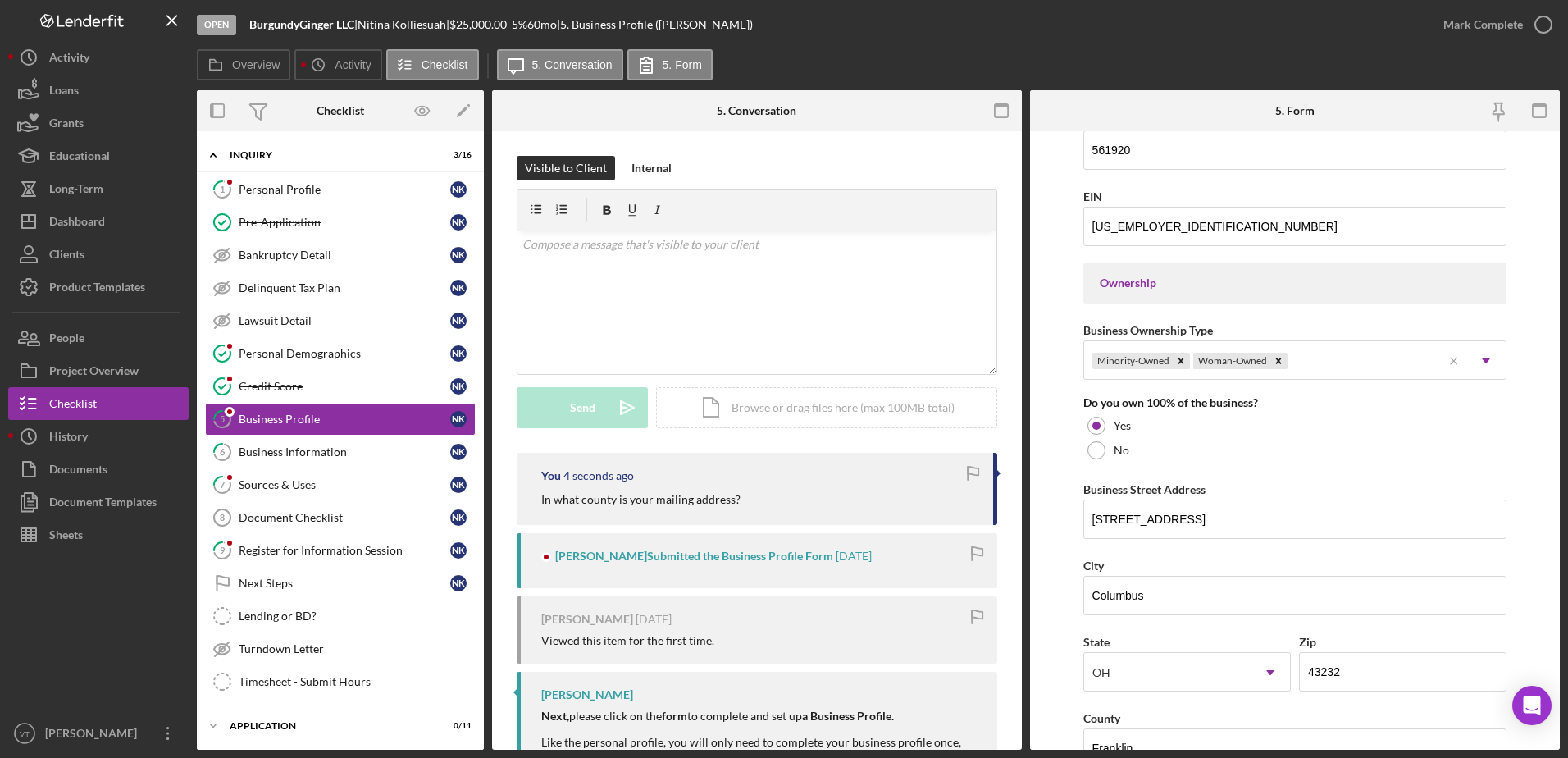
scroll to position [622, 0]
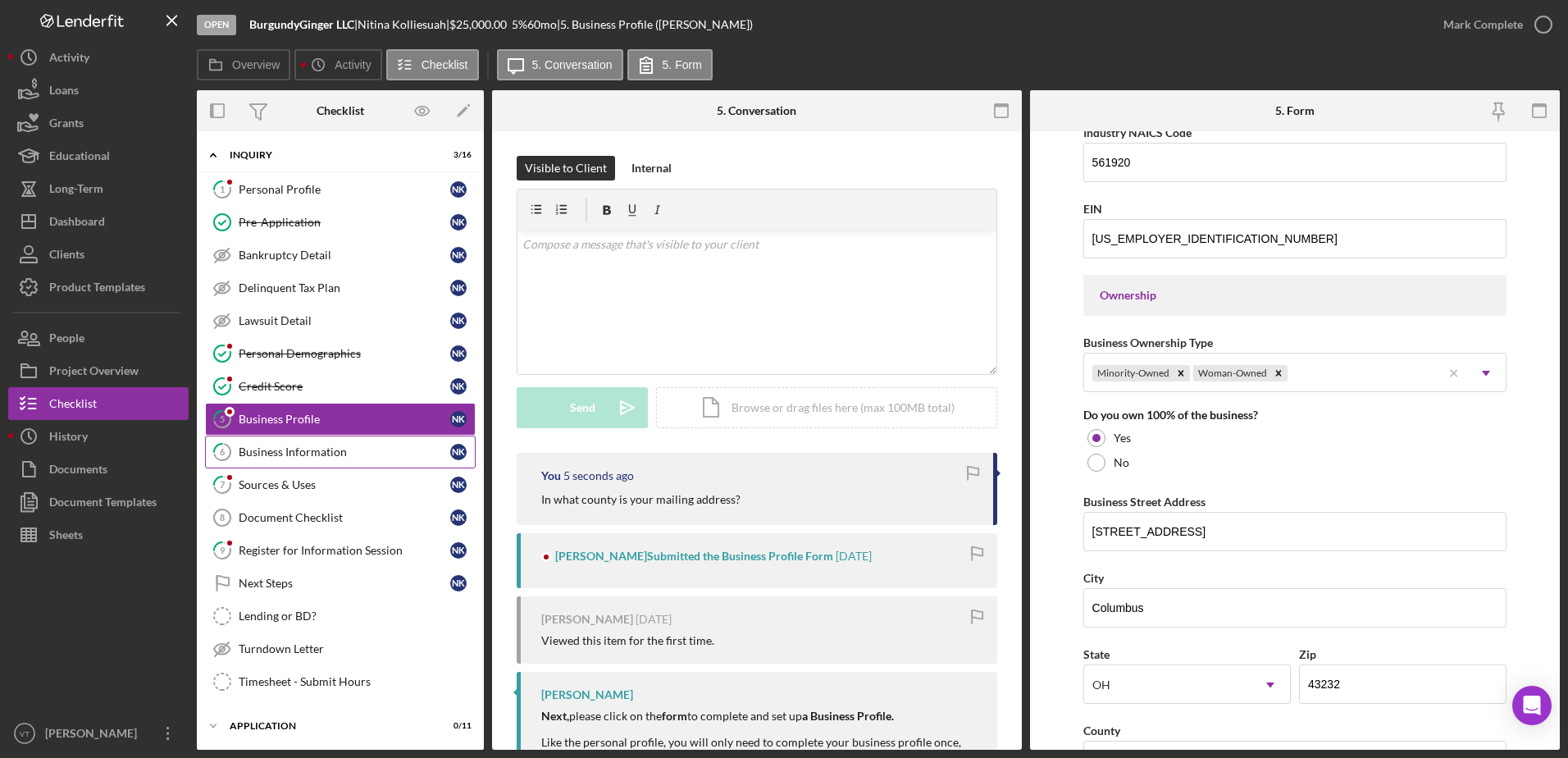
click at [341, 449] on div "Business Information" at bounding box center [344, 452] width 211 height 13
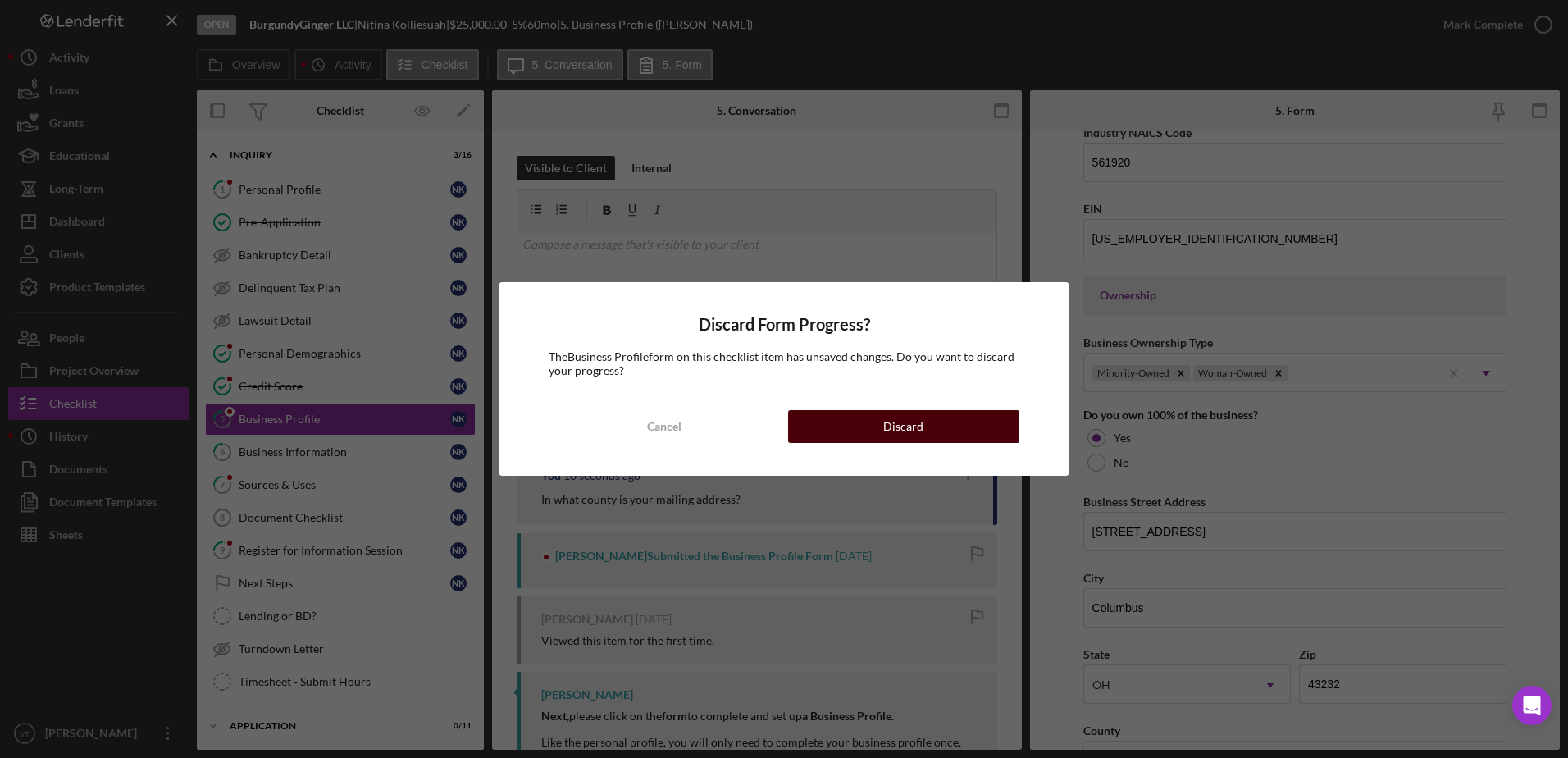
click at [836, 425] on button "Discard" at bounding box center [903, 426] width 231 height 33
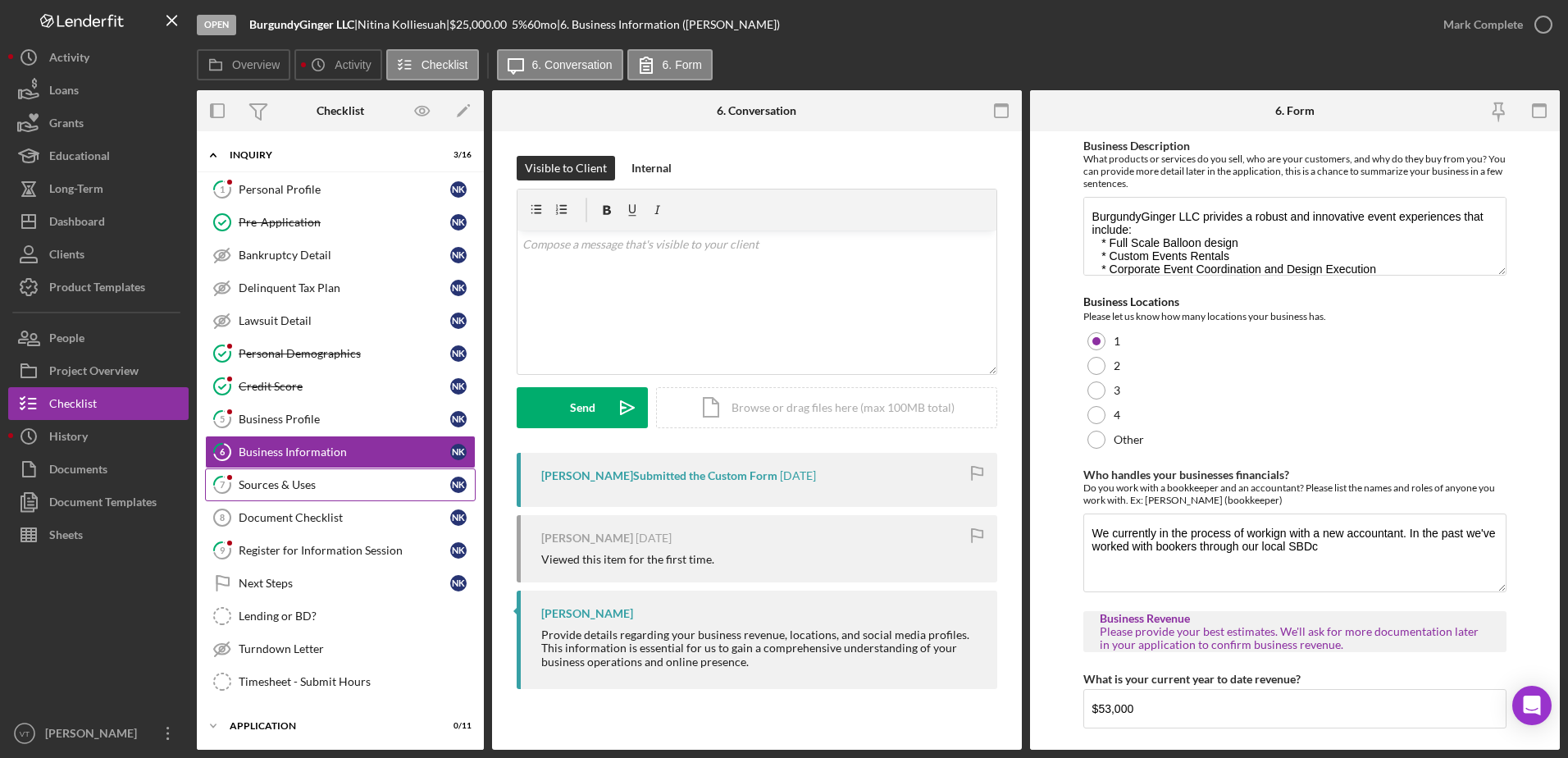
click at [264, 489] on div "Sources & Uses" at bounding box center [344, 485] width 211 height 13
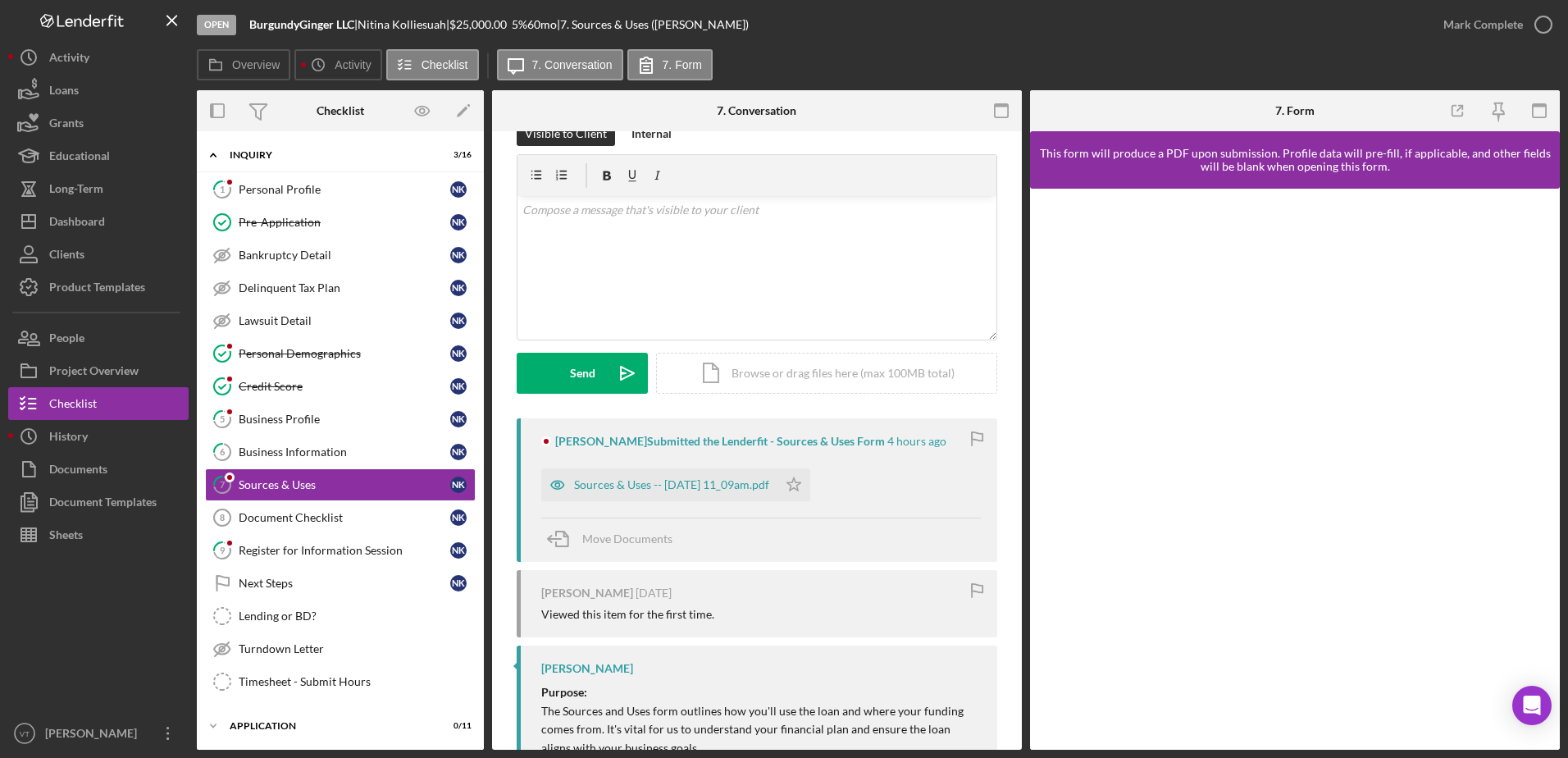
scroll to position [34, 0]
click at [746, 496] on div "Sources & Uses -- [DATE] 11_09am.pdf" at bounding box center [659, 486] width 236 height 33
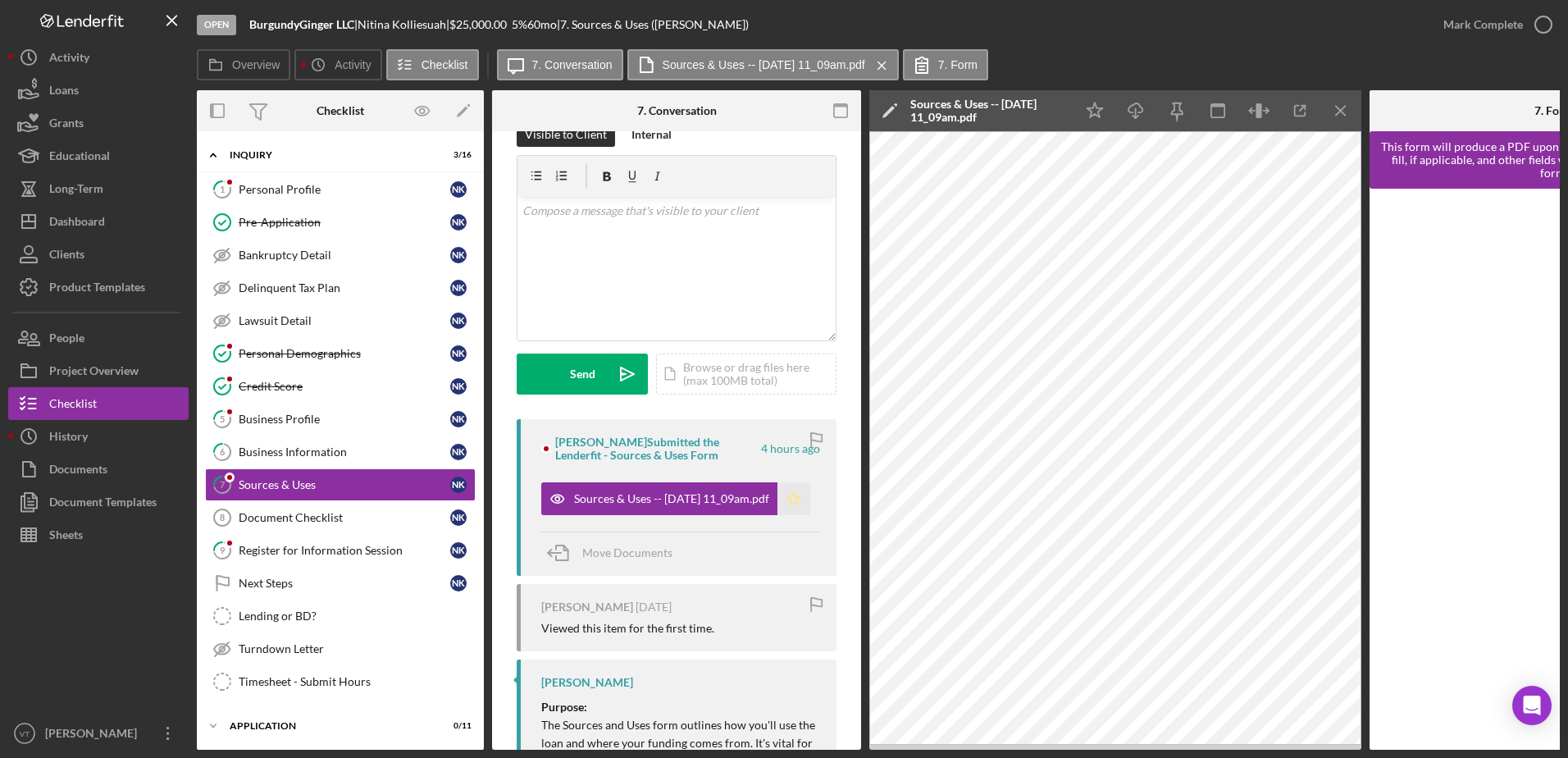
click at [789, 500] on icon "Icon/Star" at bounding box center [794, 499] width 33 height 33
click at [1534, 22] on icon "button" at bounding box center [1543, 25] width 41 height 41
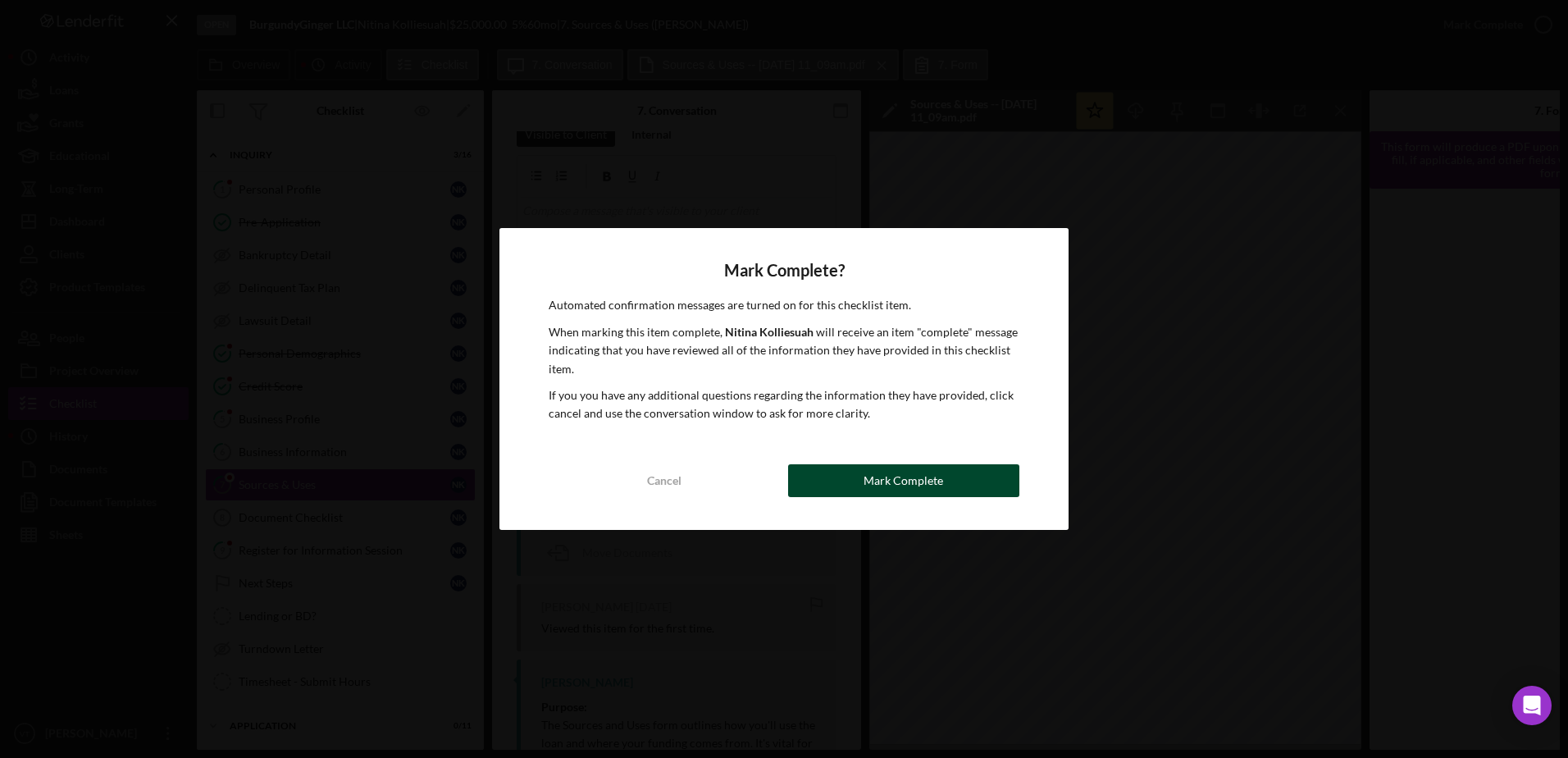
click at [886, 468] on div "Mark Complete" at bounding box center [903, 481] width 80 height 33
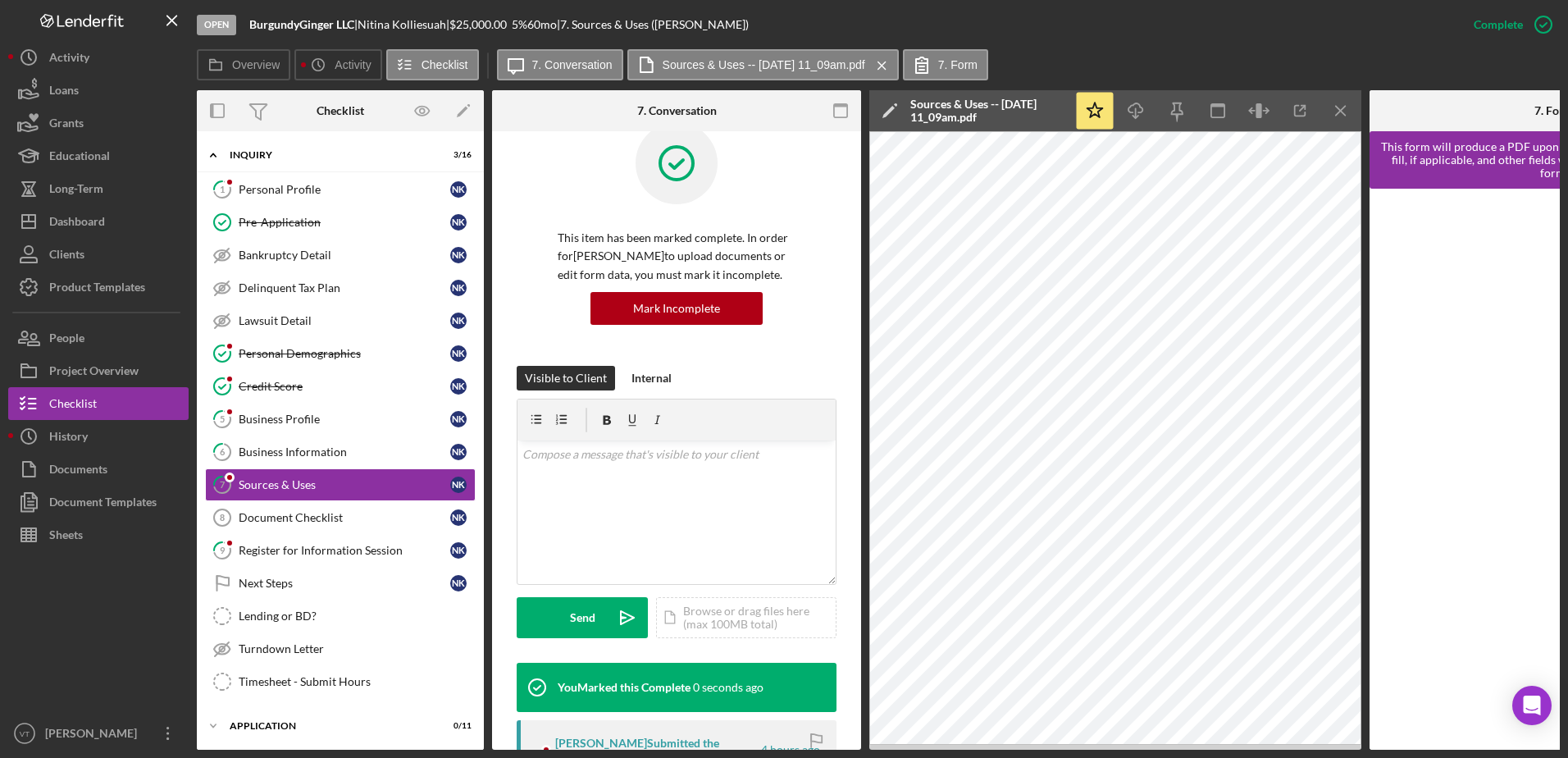
scroll to position [277, 0]
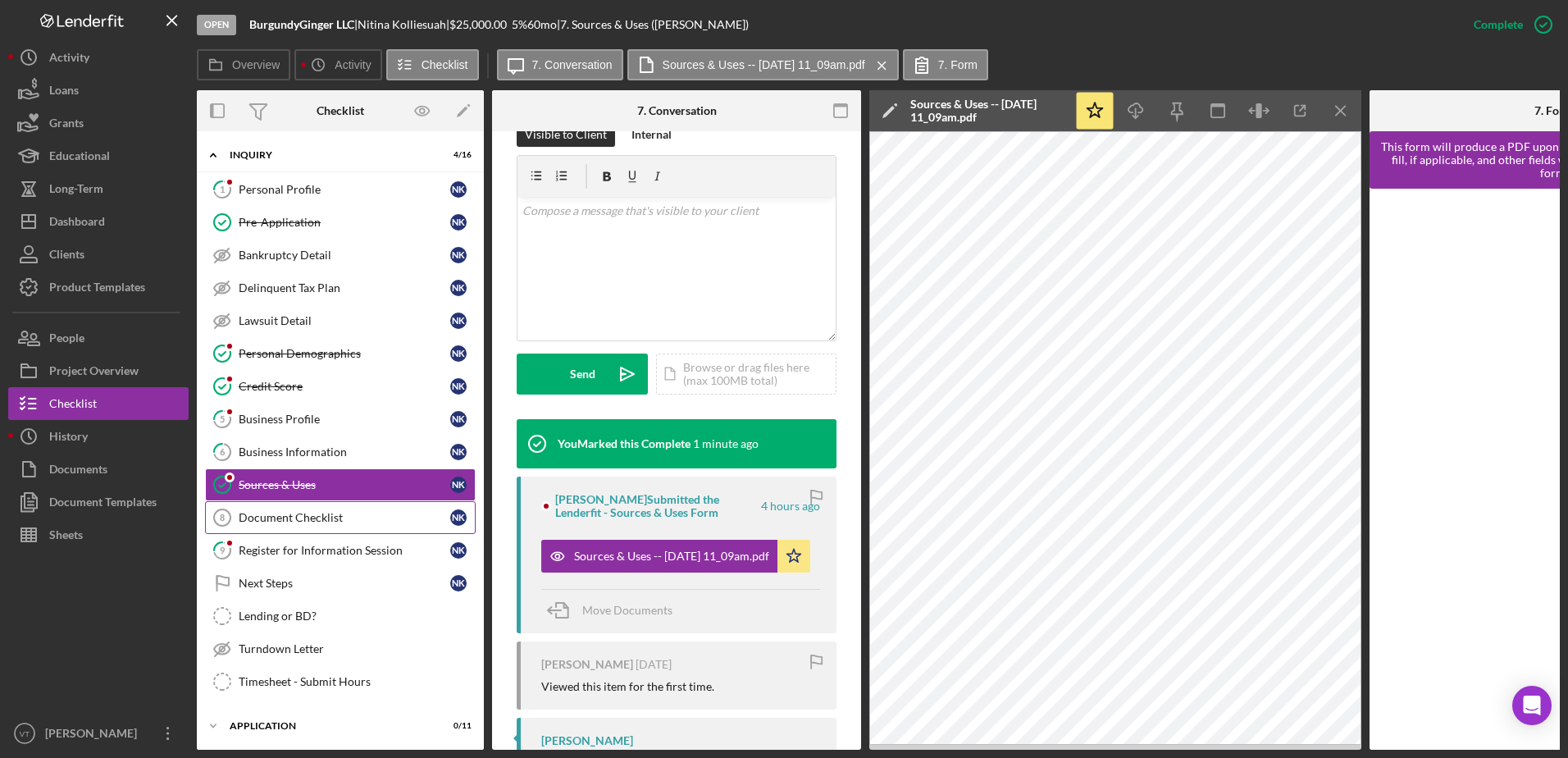
click at [331, 512] on div "Document Checklist" at bounding box center [344, 518] width 211 height 13
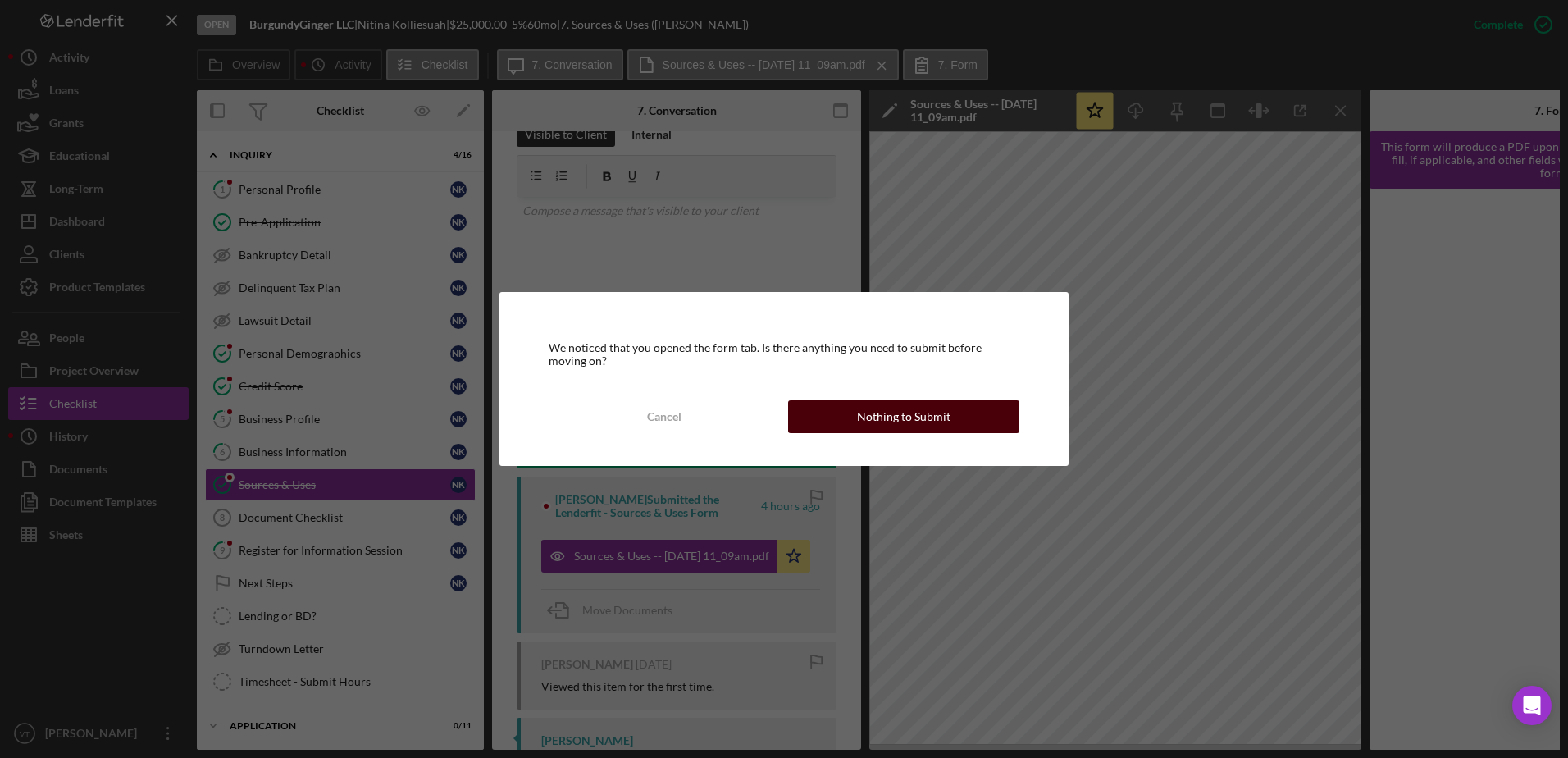
click at [886, 409] on div "Nothing to Submit" at bounding box center [904, 416] width 94 height 33
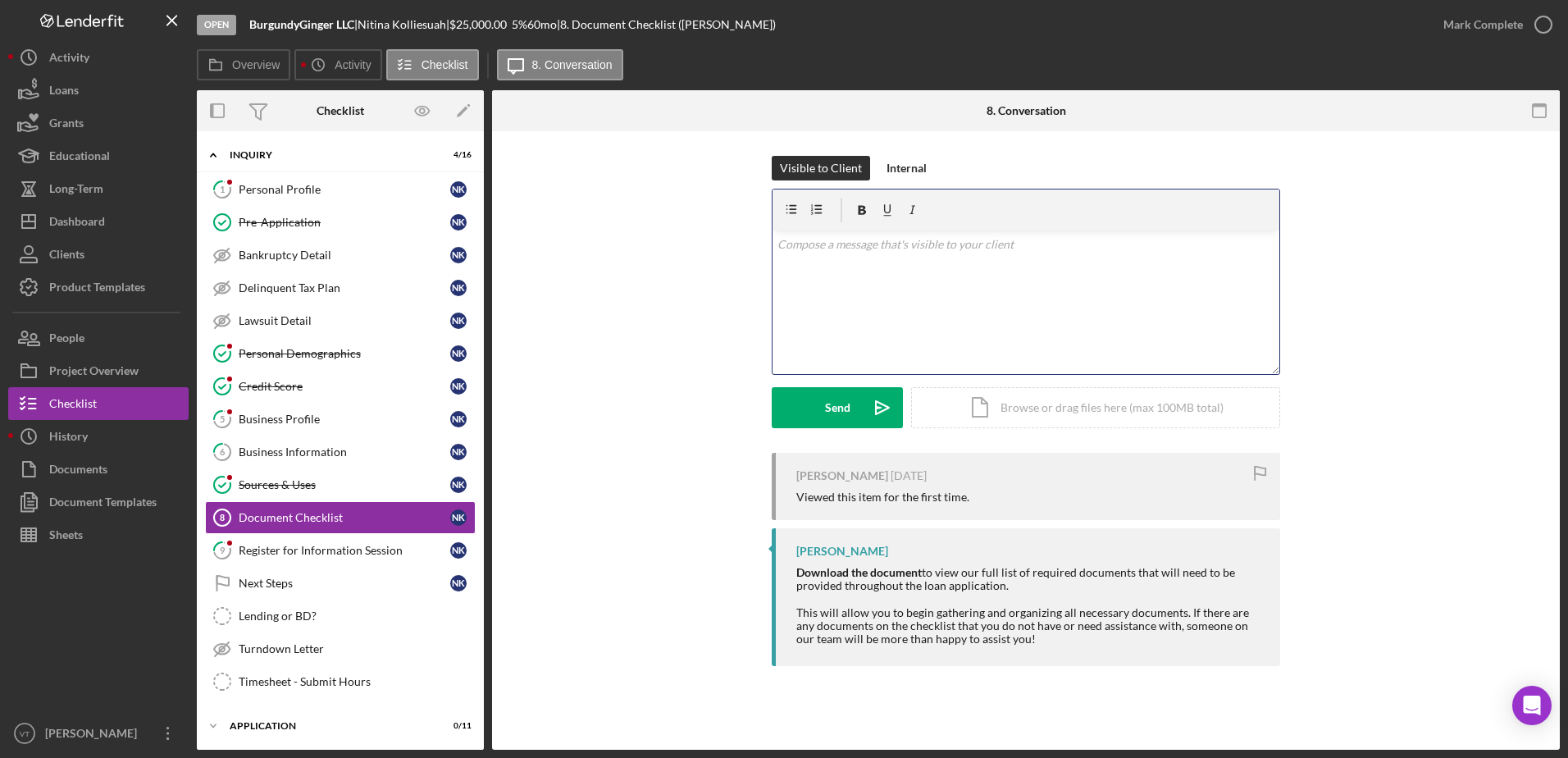
click at [870, 277] on div "v Color teal Color pink Remove color Add row above Add row below Add column bef…" at bounding box center [1026, 302] width 507 height 143
click at [1004, 395] on div "Icon/Document Browse or drag files here (max 100MB total) Tap to choose files o…" at bounding box center [1095, 405] width 369 height 41
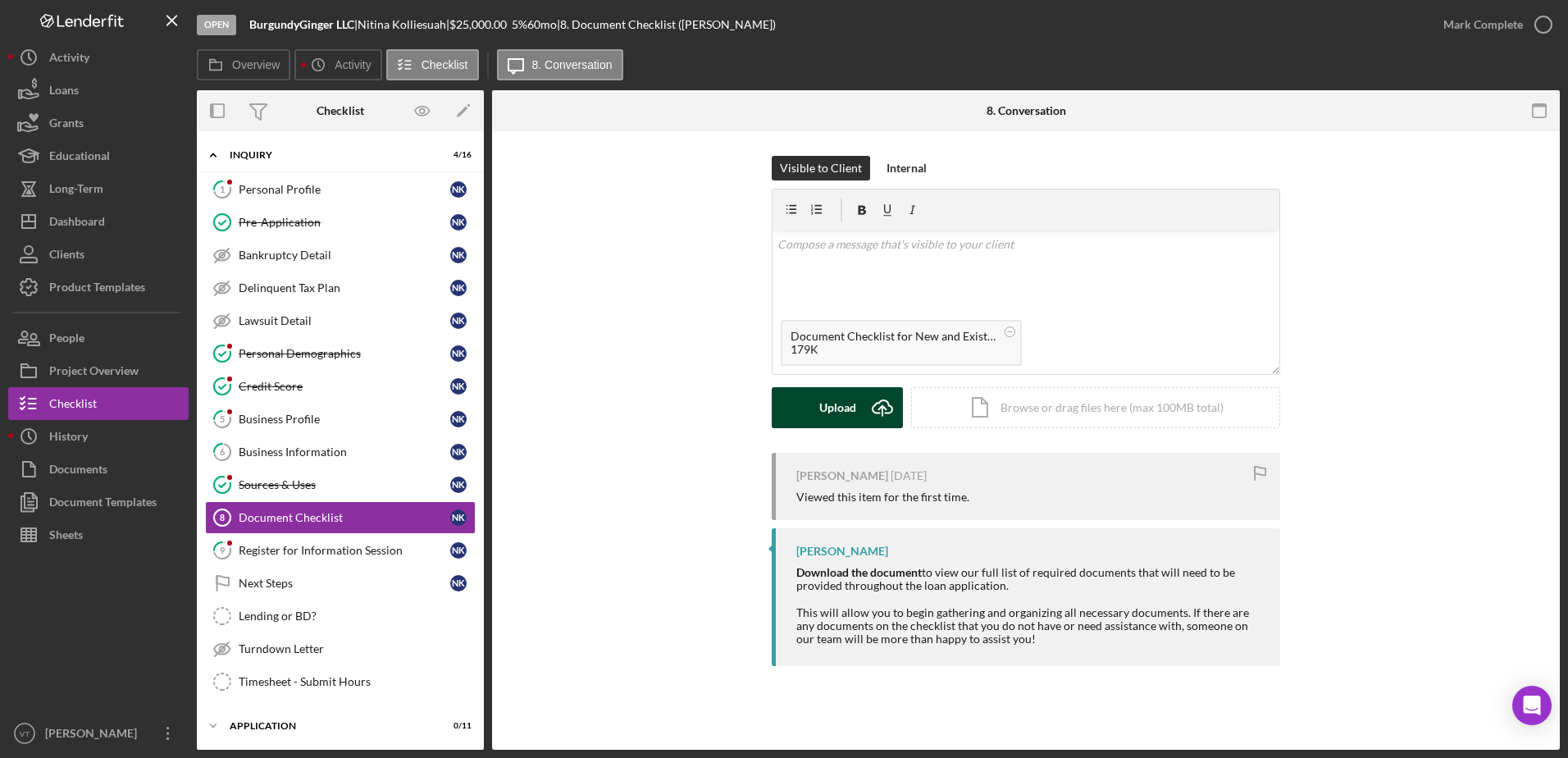
click at [813, 407] on button "Upload Icon/Upload" at bounding box center [837, 407] width 131 height 41
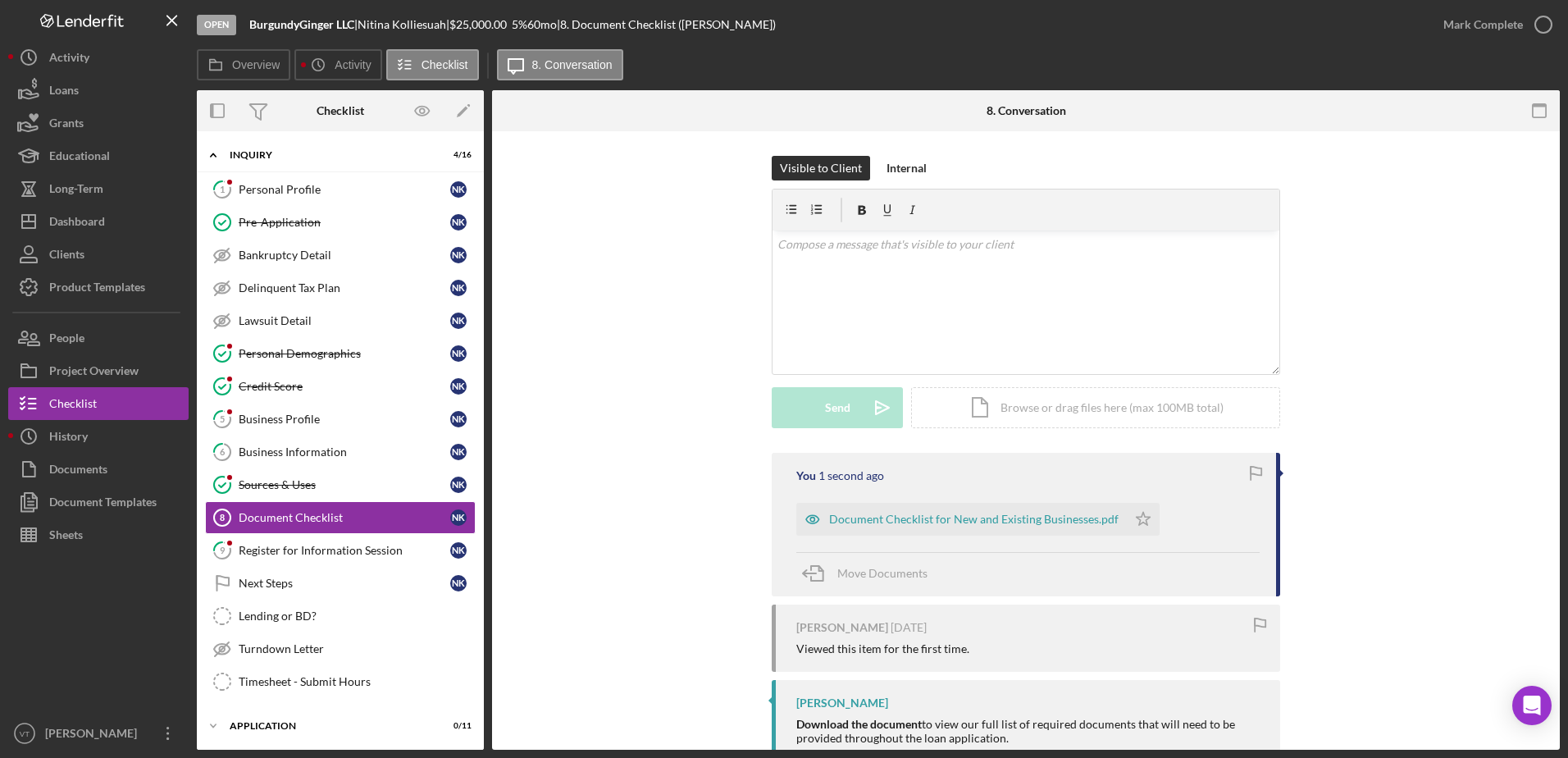
scroll to position [101, 0]
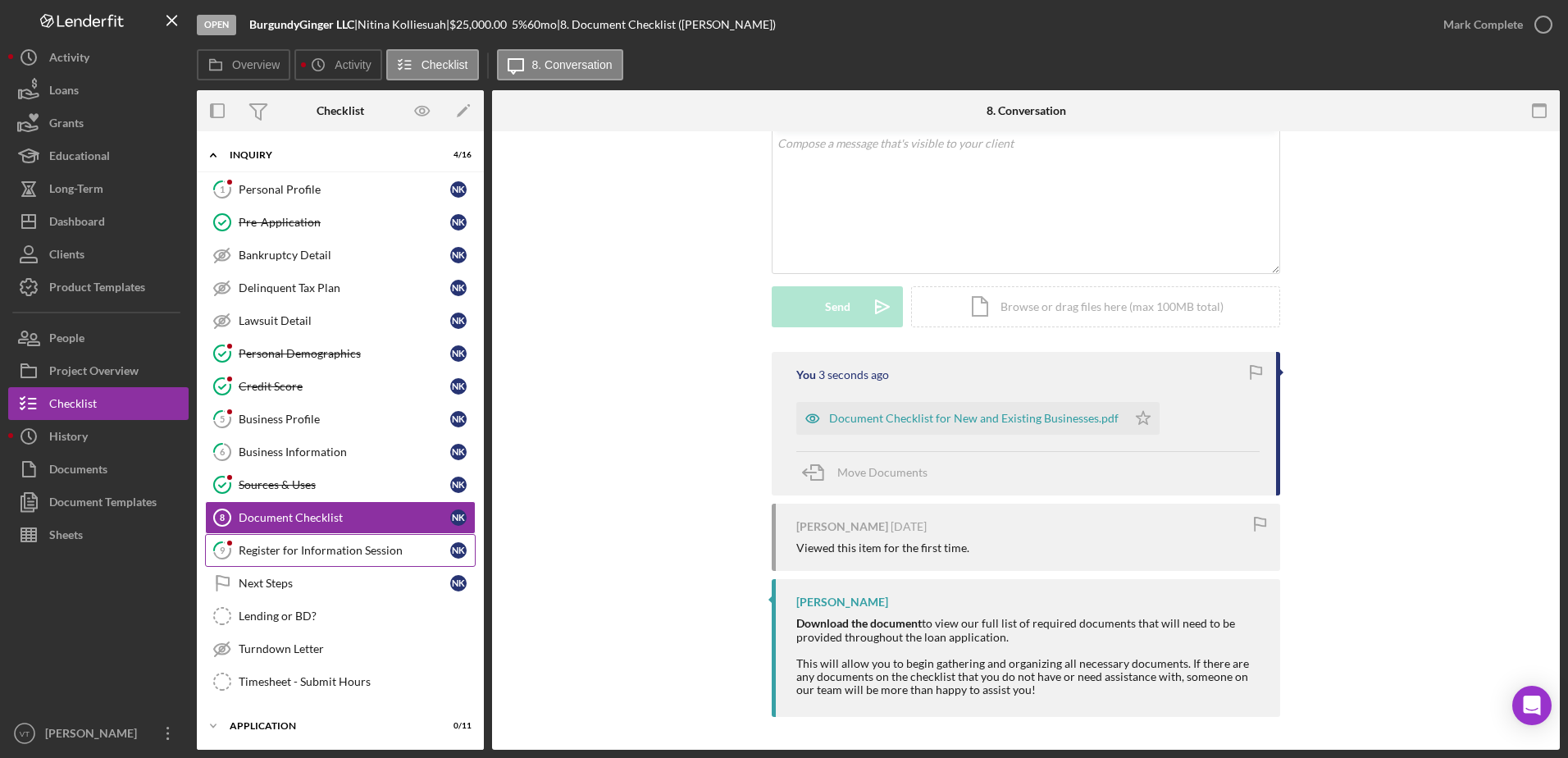
click at [327, 548] on div "Register for Information Session" at bounding box center [344, 551] width 211 height 13
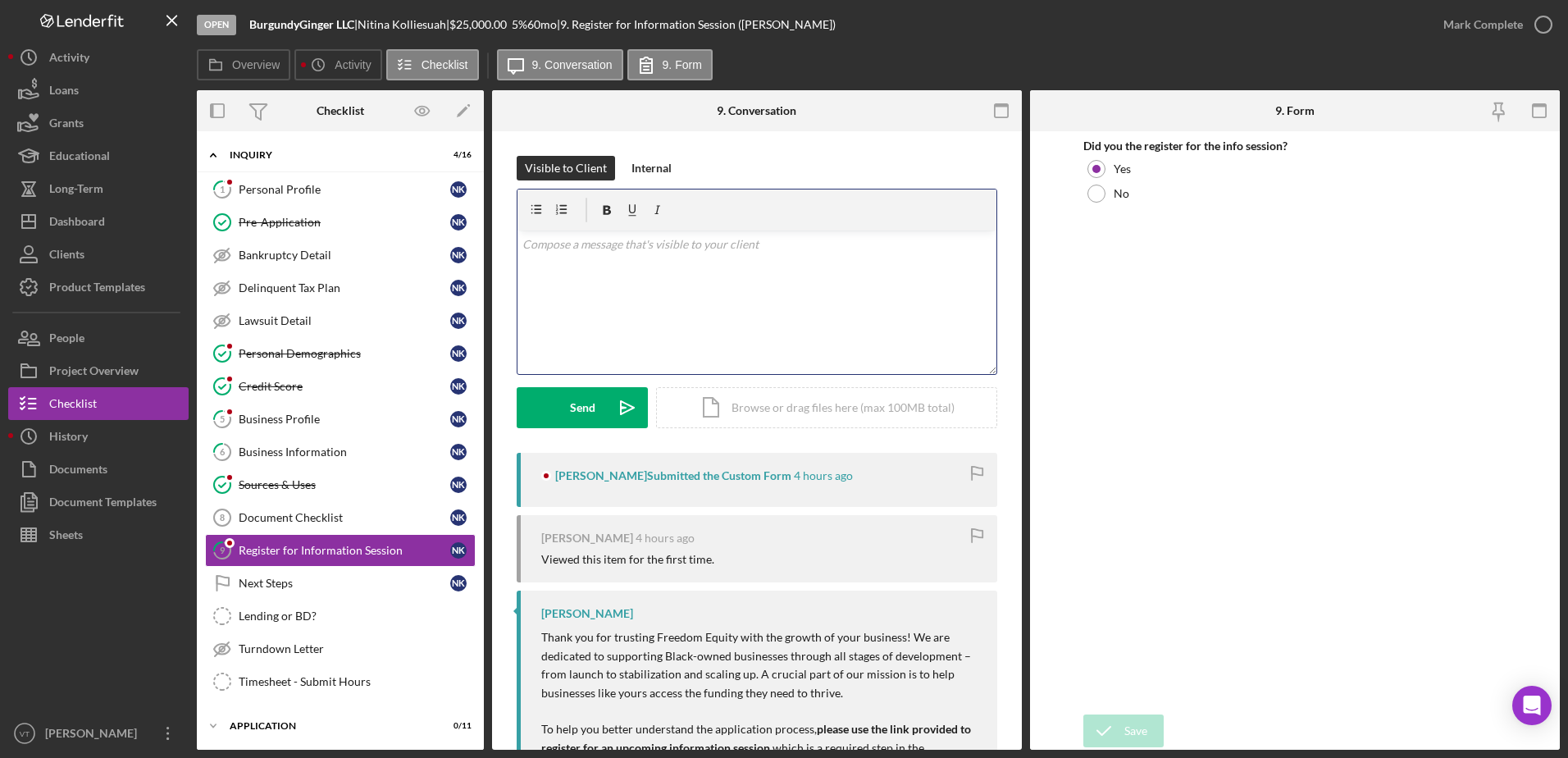
click at [717, 334] on div "v Color teal Color pink Remove color Add row above Add row below Add column bef…" at bounding box center [757, 302] width 479 height 143
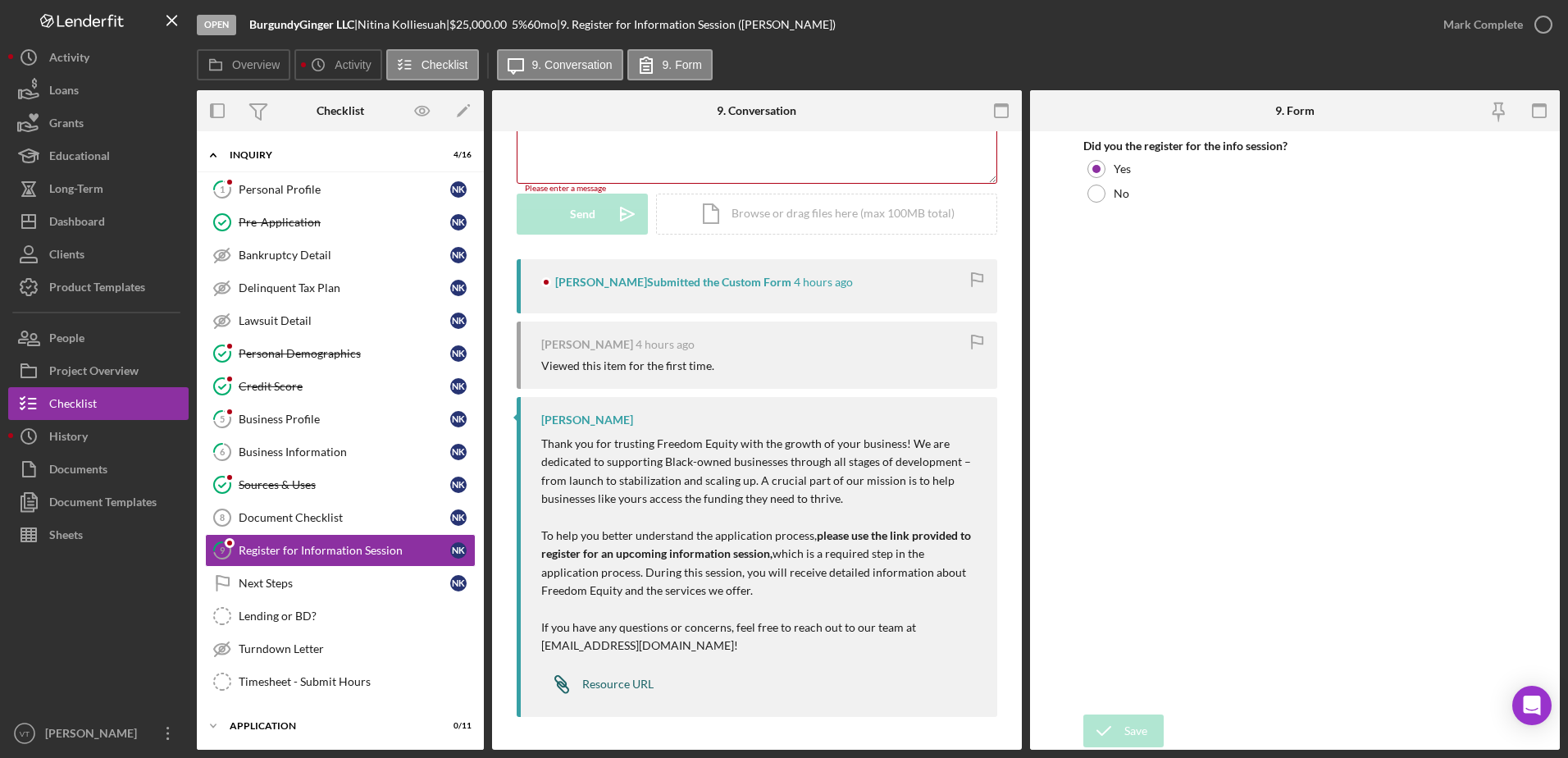
scroll to position [191, 0]
click at [615, 678] on div "Resource URL" at bounding box center [618, 684] width 72 height 13
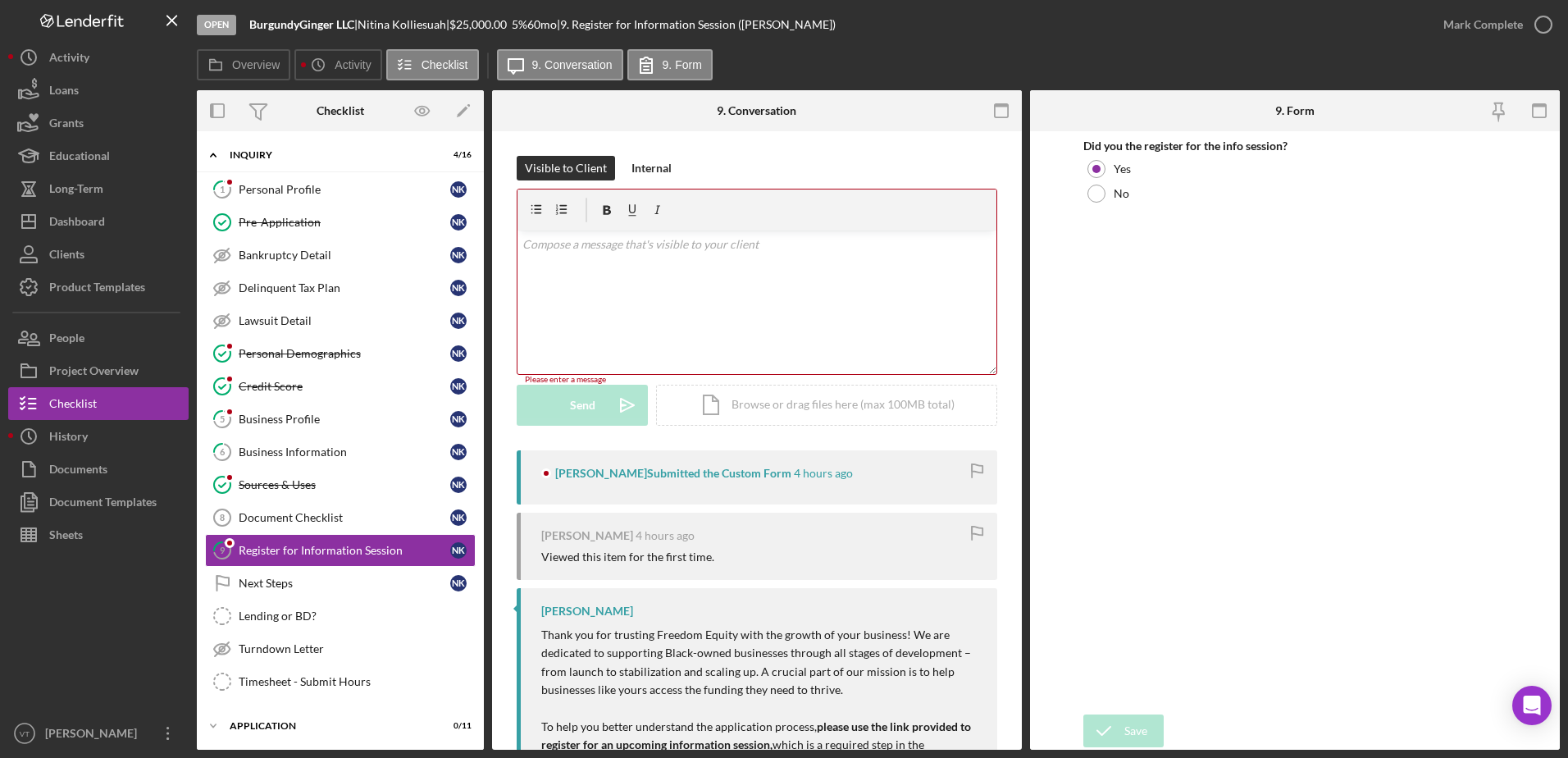
click at [601, 280] on div "v Color teal Color pink Remove color Add row above Add row below Add column bef…" at bounding box center [757, 302] width 479 height 143
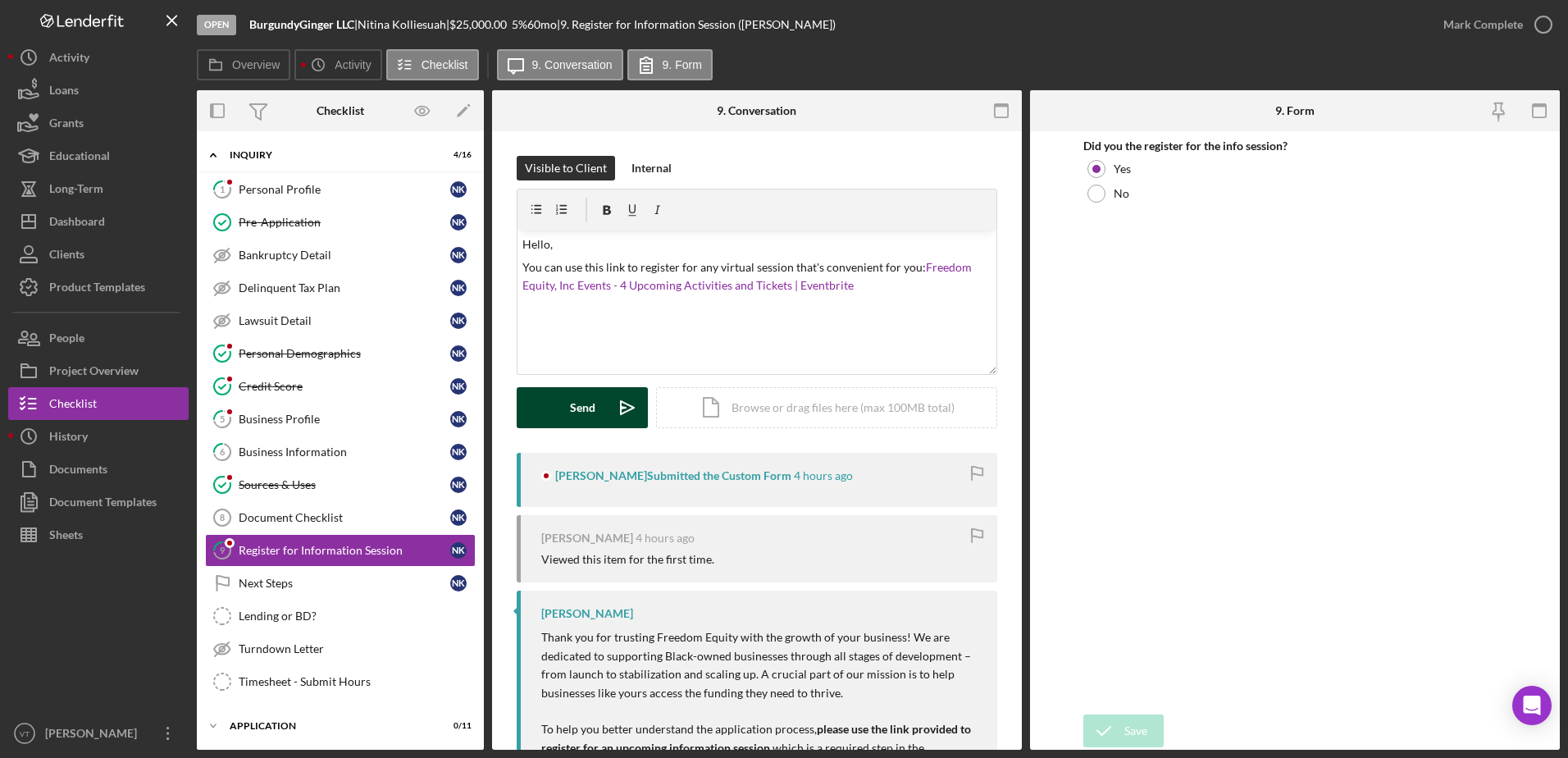
click at [567, 390] on button "Send Icon/icon-invite-send" at bounding box center [582, 407] width 131 height 41
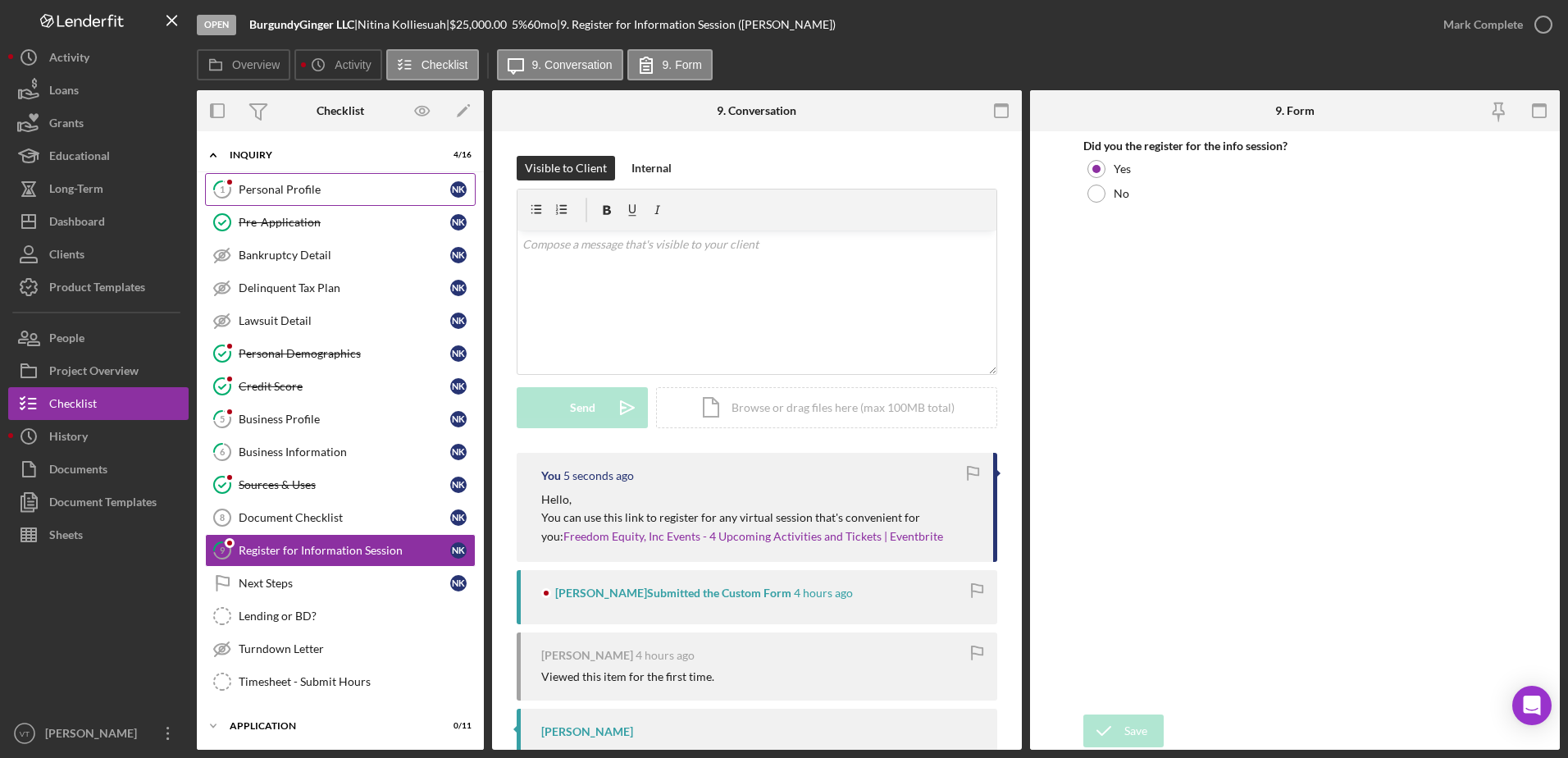
click at [285, 184] on div "Personal Profile" at bounding box center [344, 189] width 211 height 13
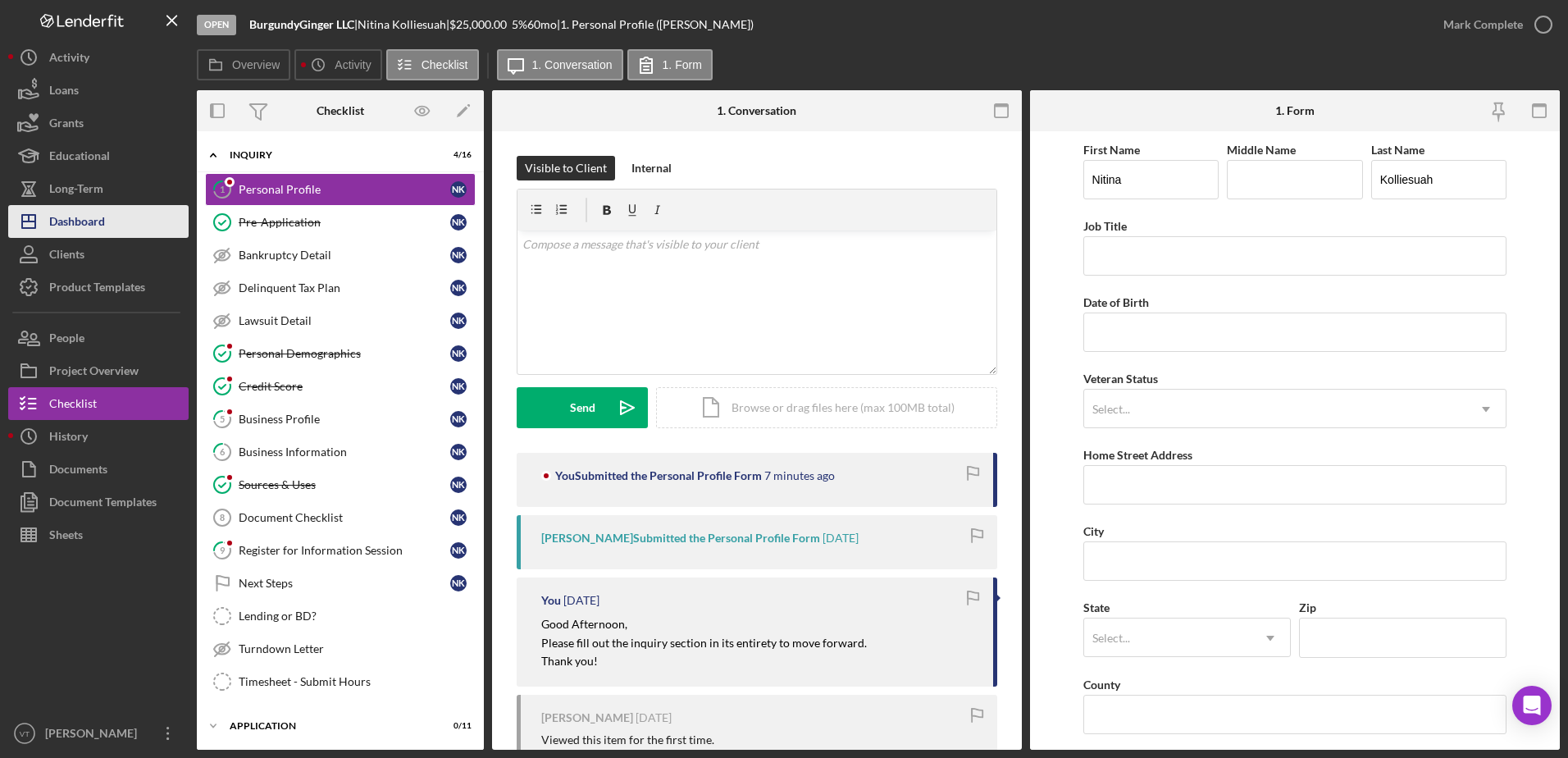
click at [102, 212] on div "Dashboard" at bounding box center [77, 223] width 56 height 37
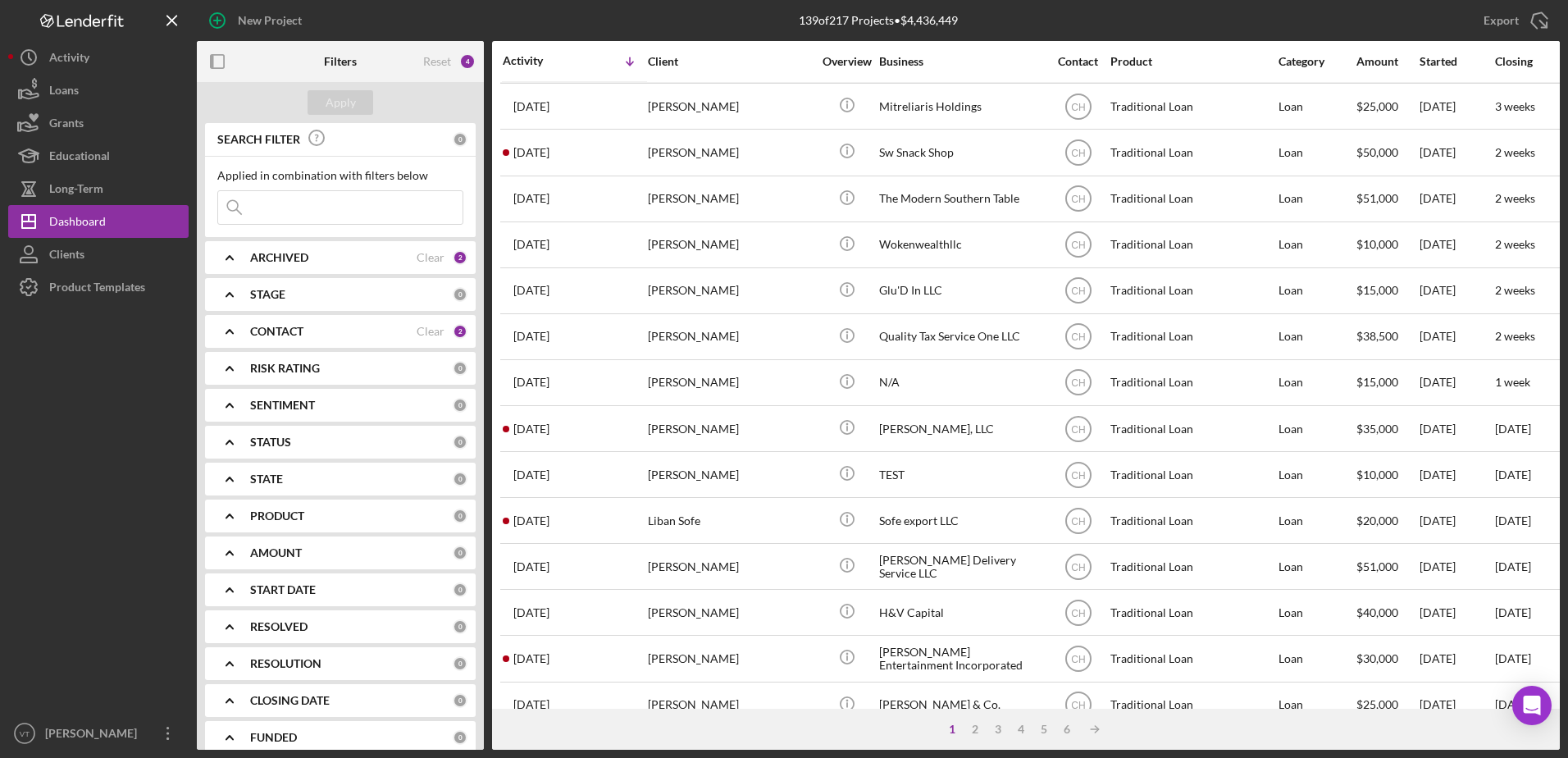
scroll to position [545, 0]
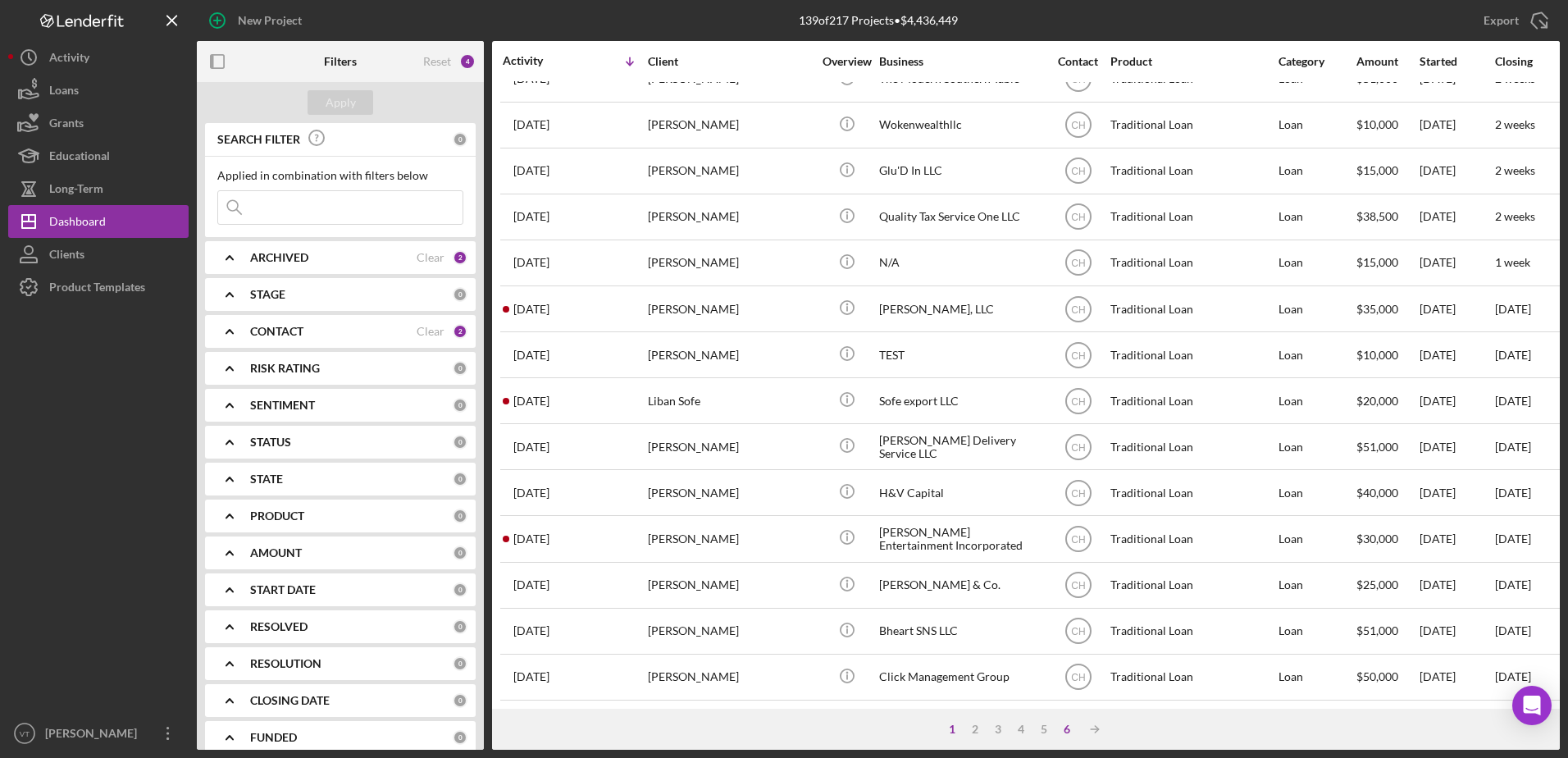
click at [1069, 732] on div "6" at bounding box center [1067, 729] width 23 height 13
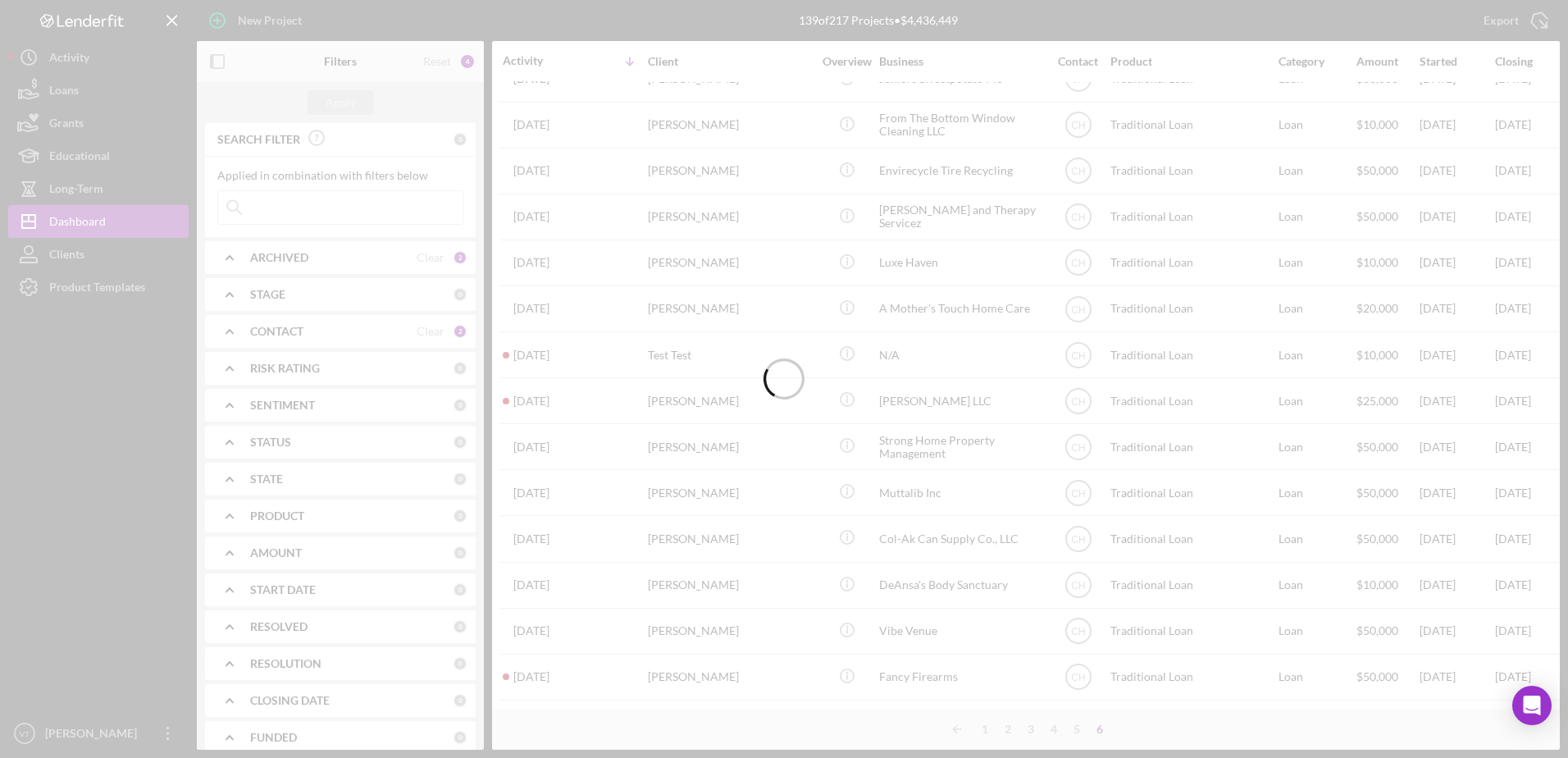
scroll to position [39, 0]
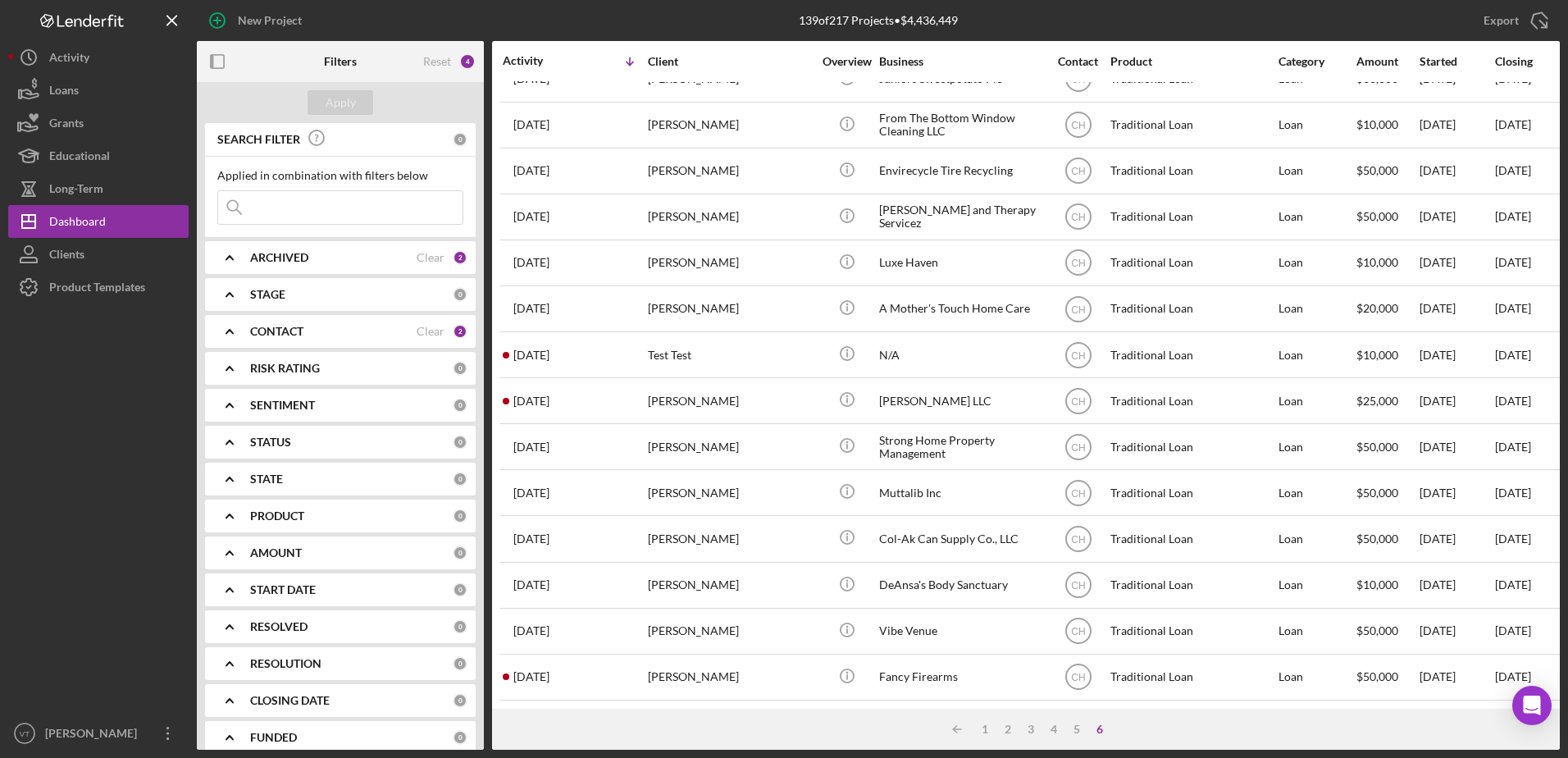
click at [408, 261] on div "ARCHIVED" at bounding box center [333, 258] width 166 height 13
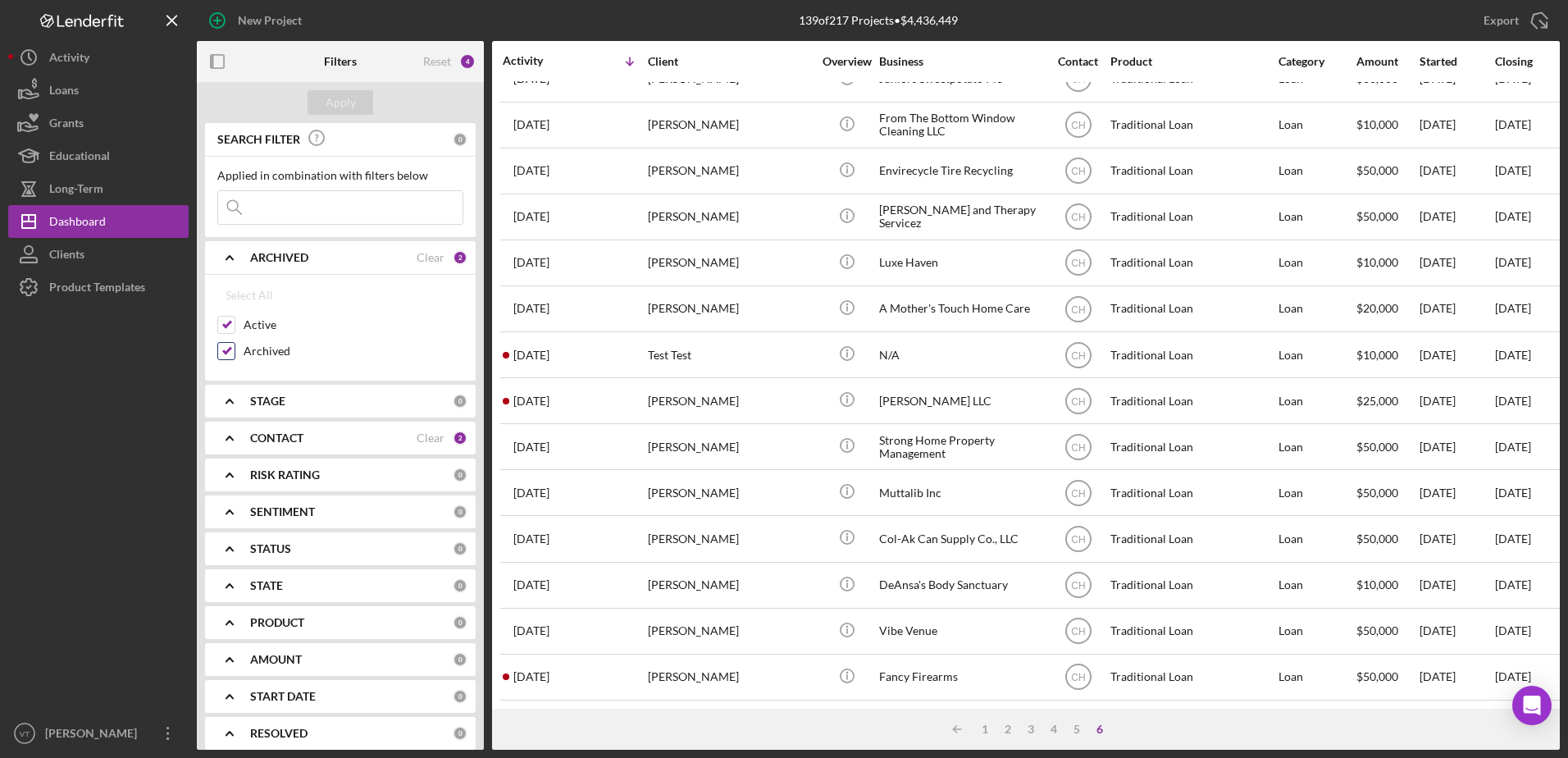
click at [254, 352] on label "Archived" at bounding box center [353, 351] width 220 height 16
click at [234, 352] on input "Archived" at bounding box center [226, 351] width 16 height 16
checkbox input "false"
click at [320, 99] on button "Apply" at bounding box center [341, 103] width 66 height 25
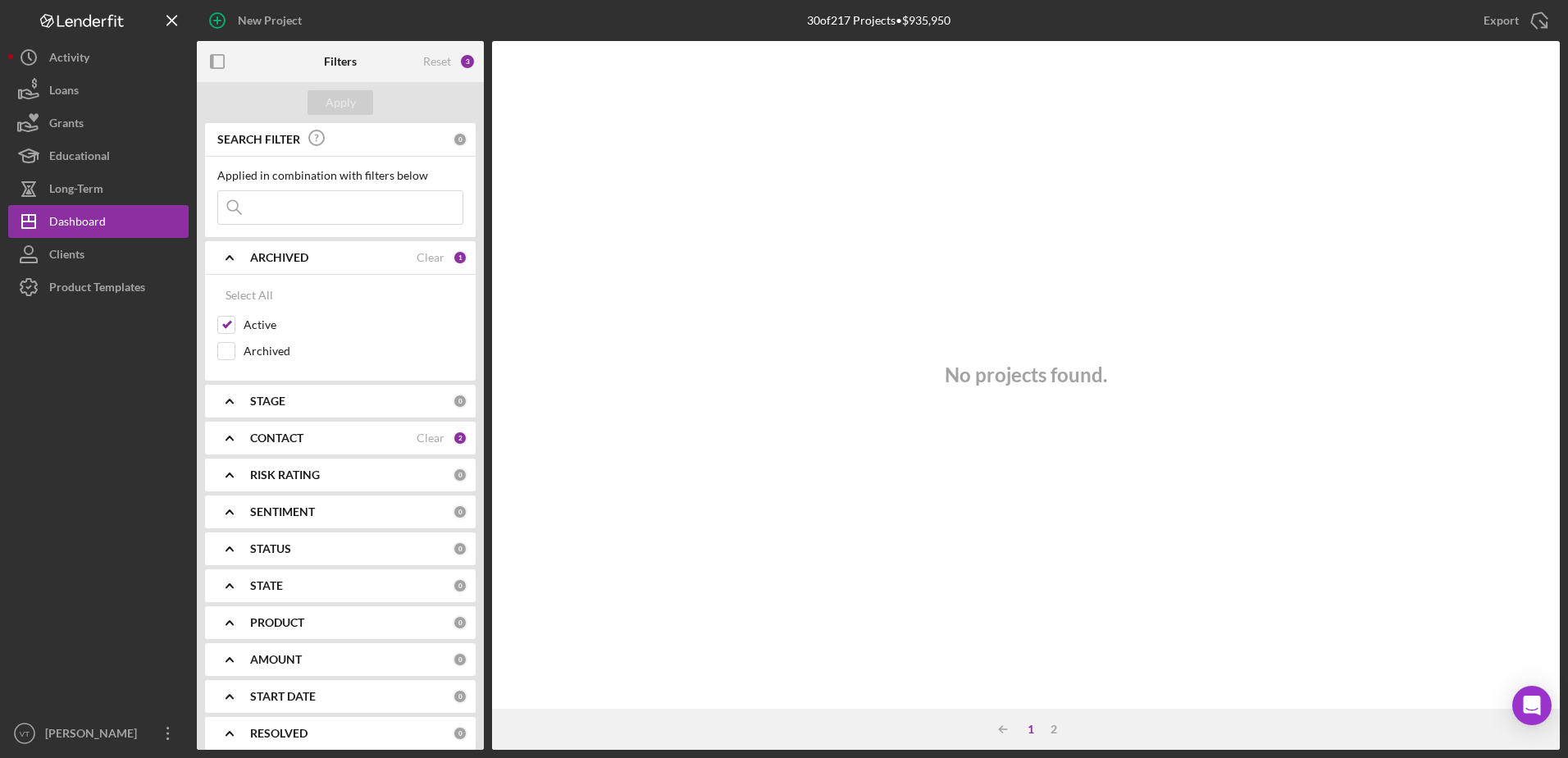
click at [1032, 728] on div "1" at bounding box center [1031, 729] width 23 height 13
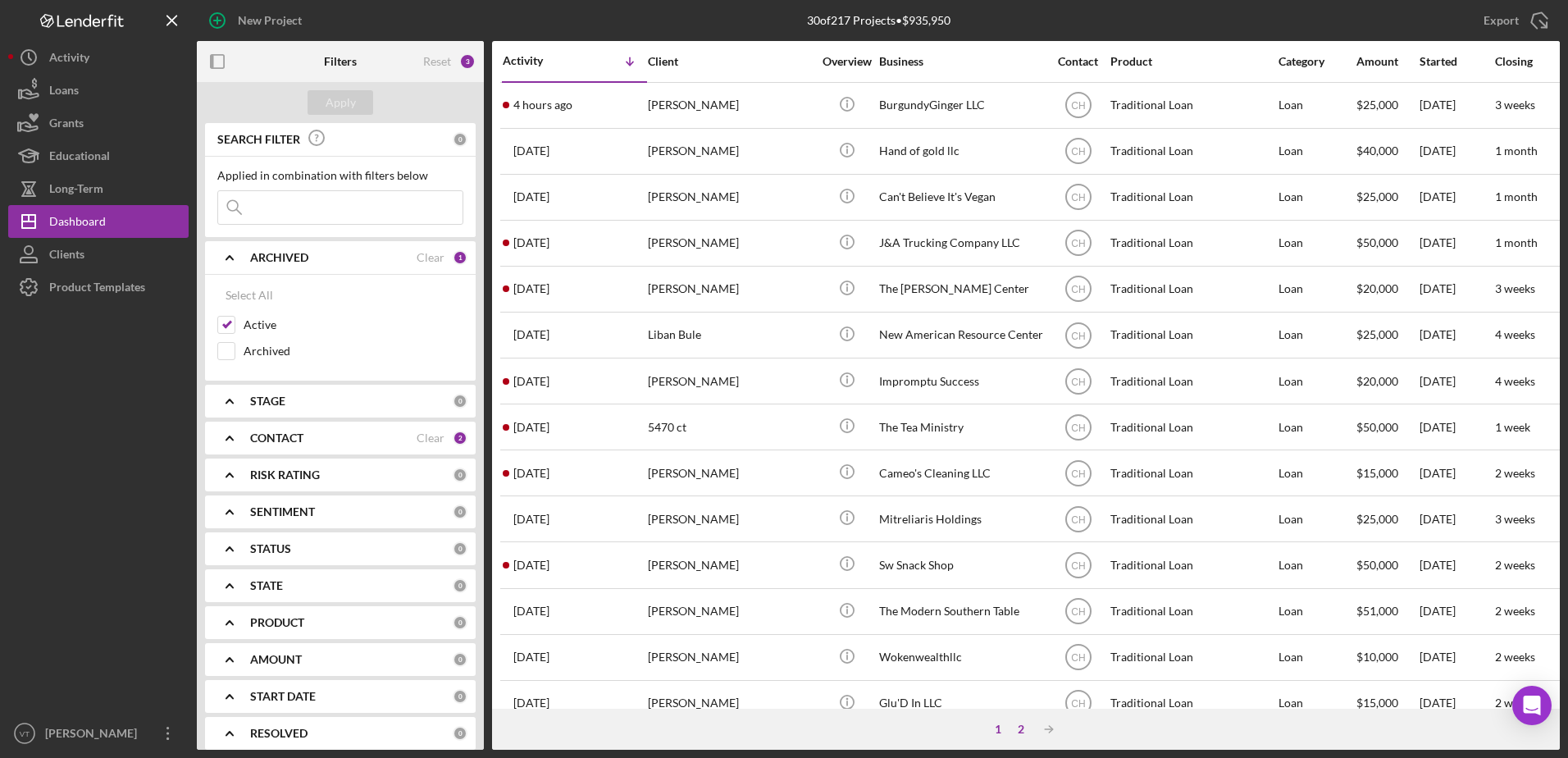
click at [1027, 730] on div "2" at bounding box center [1021, 729] width 23 height 13
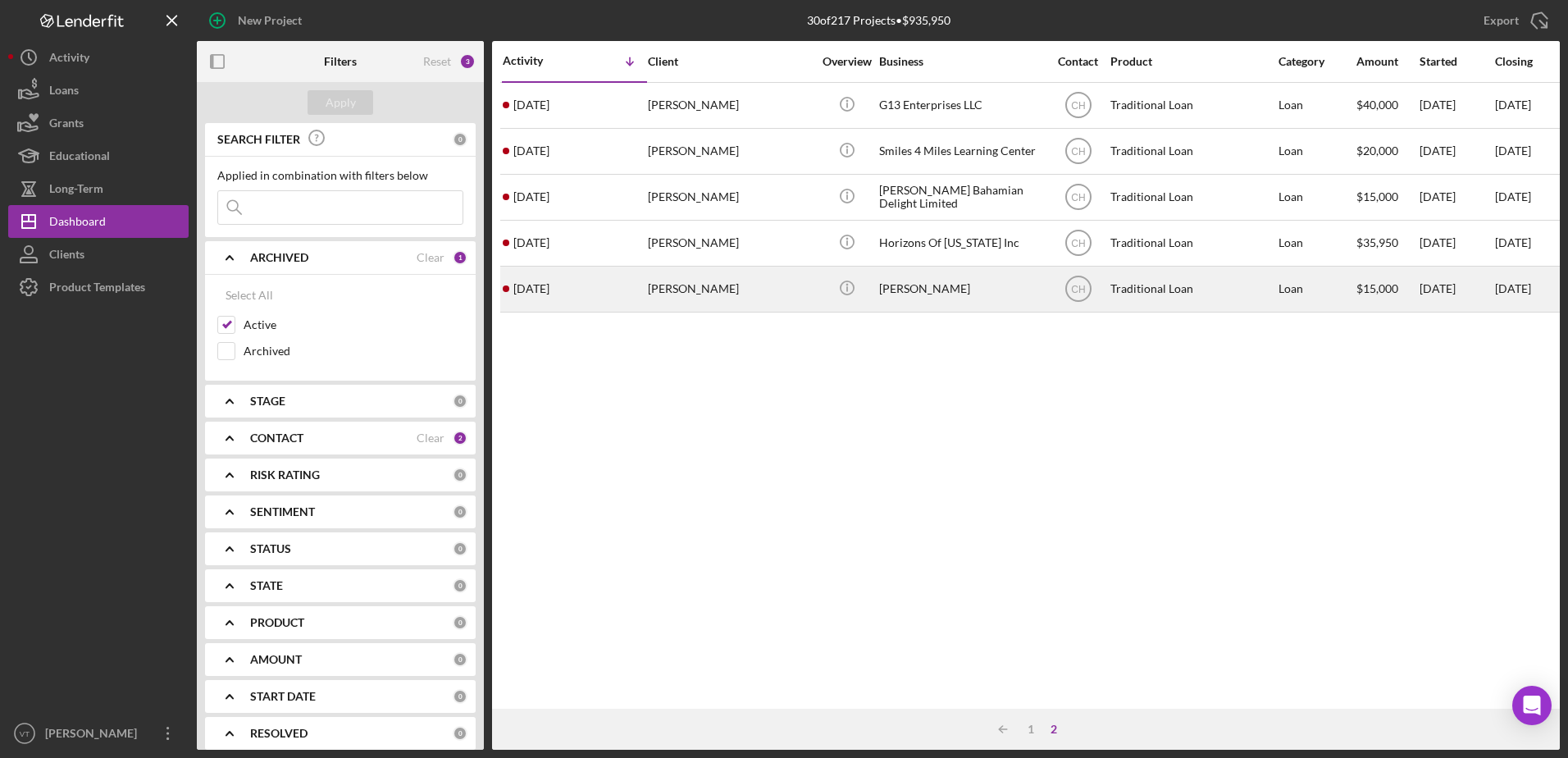
click at [715, 289] on div "[PERSON_NAME]" at bounding box center [729, 289] width 164 height 44
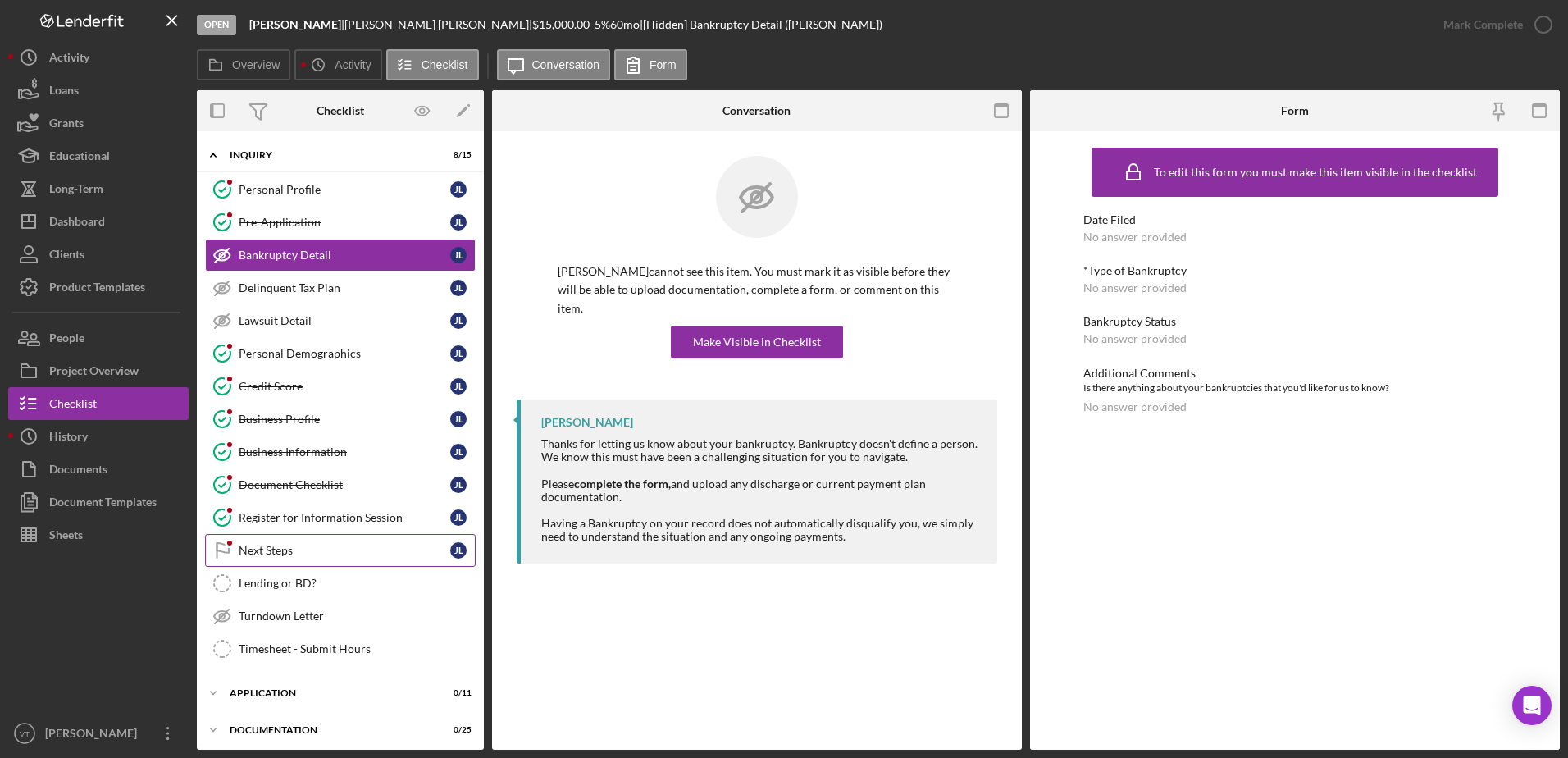
click at [364, 544] on div "Next Steps" at bounding box center [344, 551] width 211 height 13
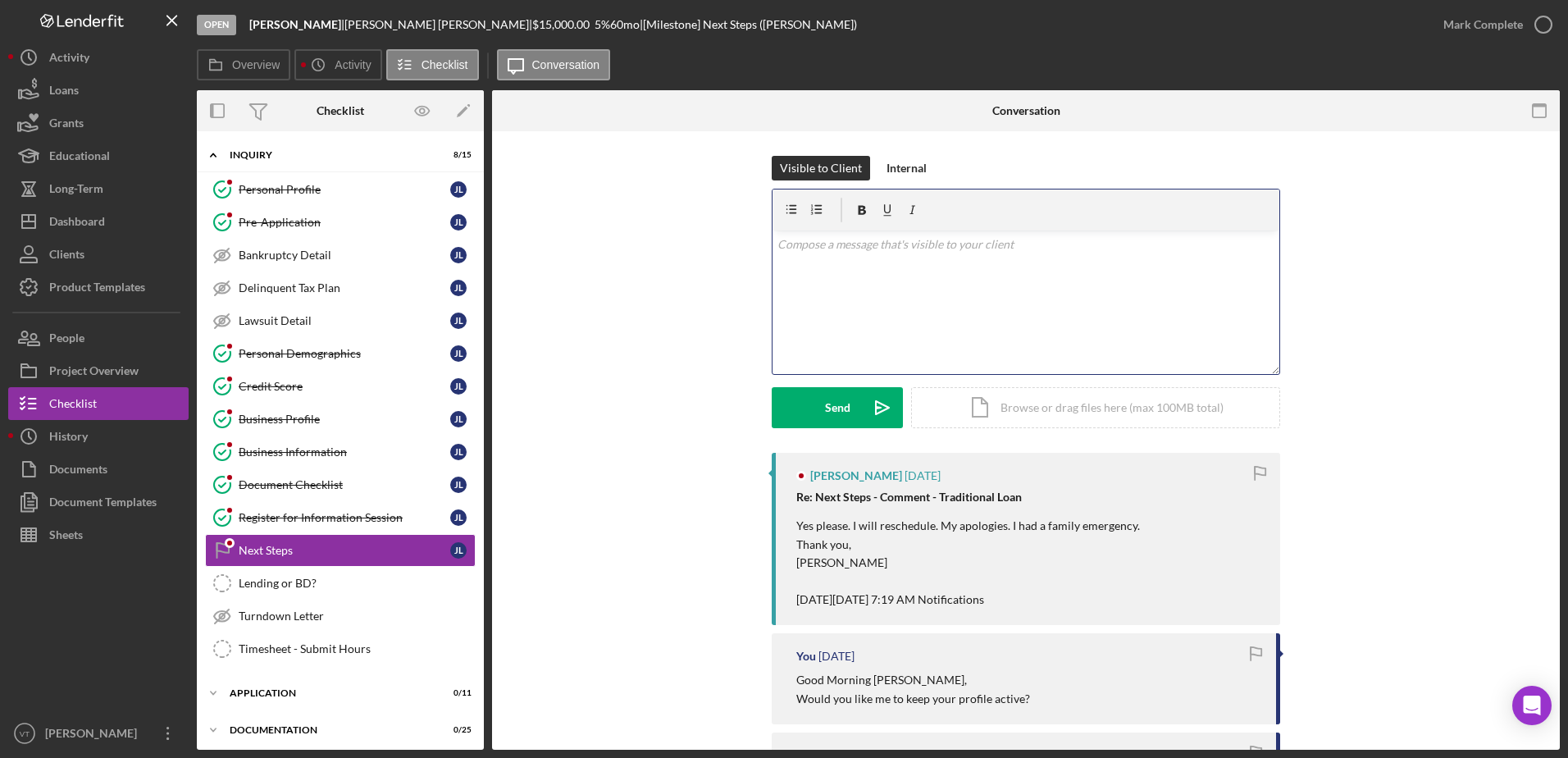
click at [885, 301] on div "v Color teal Color pink Remove color Add row above Add row below Add column bef…" at bounding box center [1026, 302] width 507 height 143
click at [882, 300] on div "v Color teal Color pink Remove color Add row above Add row below Add column bef…" at bounding box center [1026, 302] width 507 height 143
click at [777, 262] on p "Just a heads up, I will be out of the office the end of this week and half of n…" at bounding box center [1026, 277] width 498 height 37
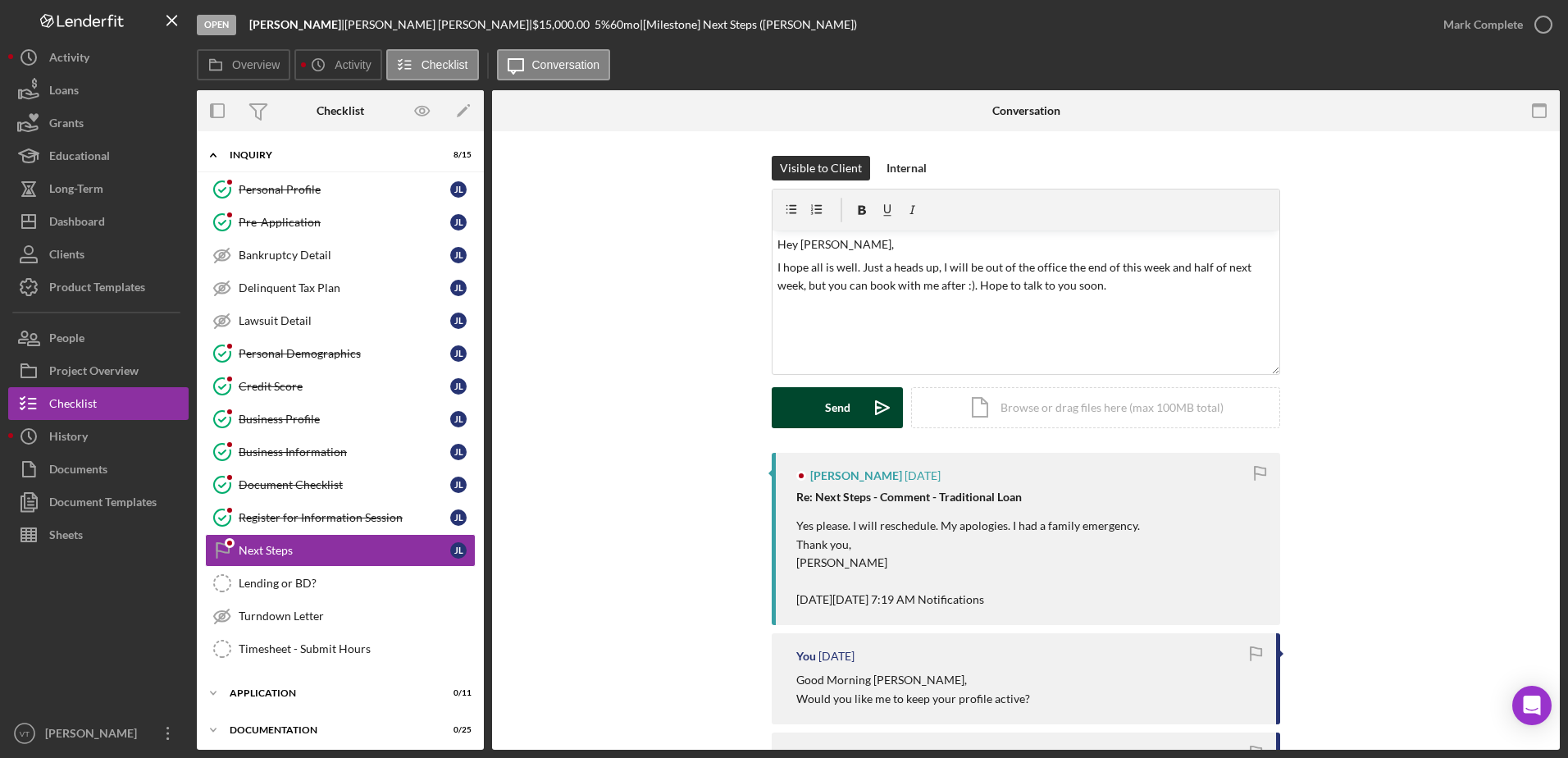
click at [834, 414] on div "Send" at bounding box center [837, 407] width 26 height 41
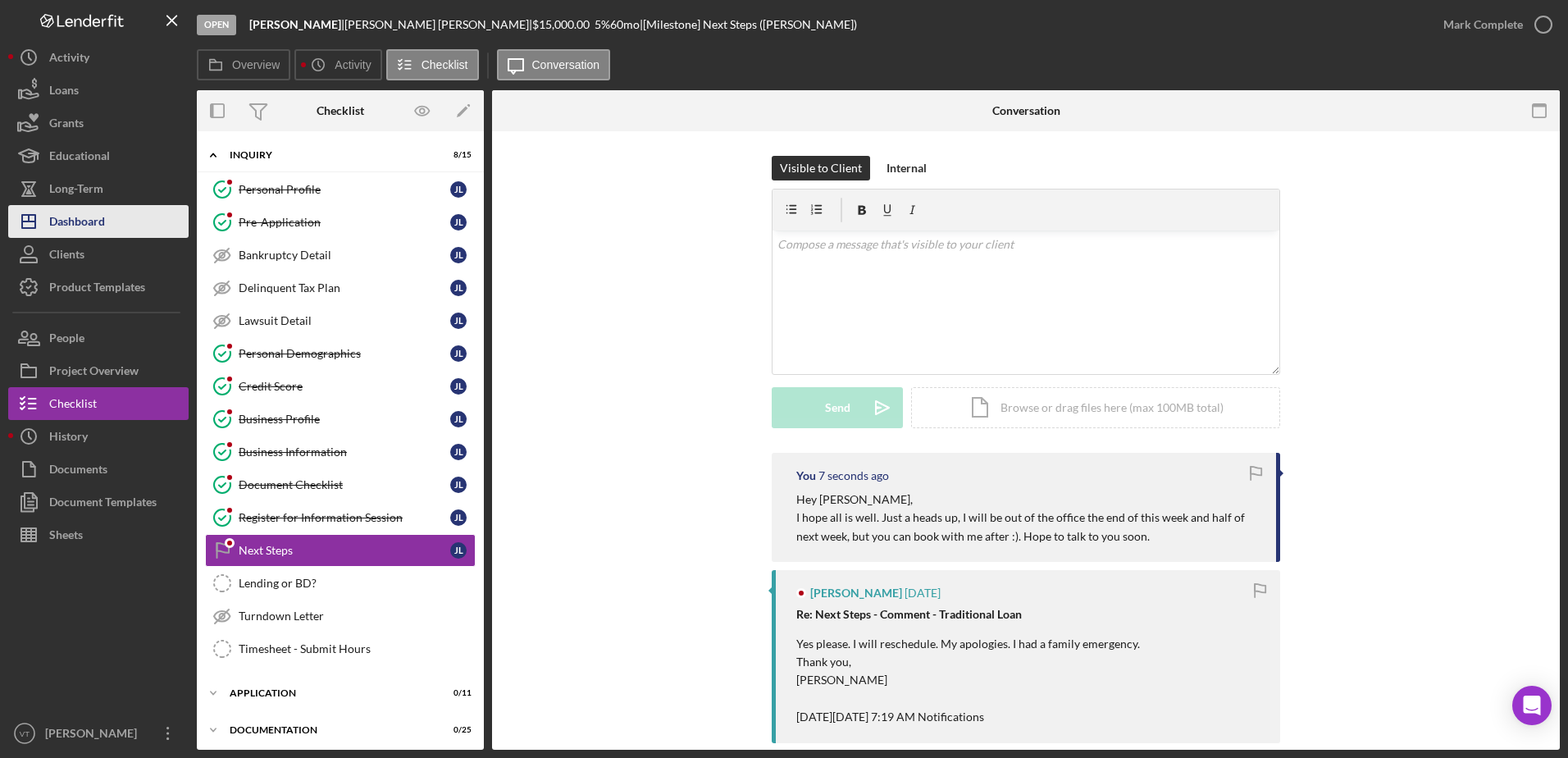
click at [104, 227] on div "Dashboard" at bounding box center [77, 223] width 56 height 37
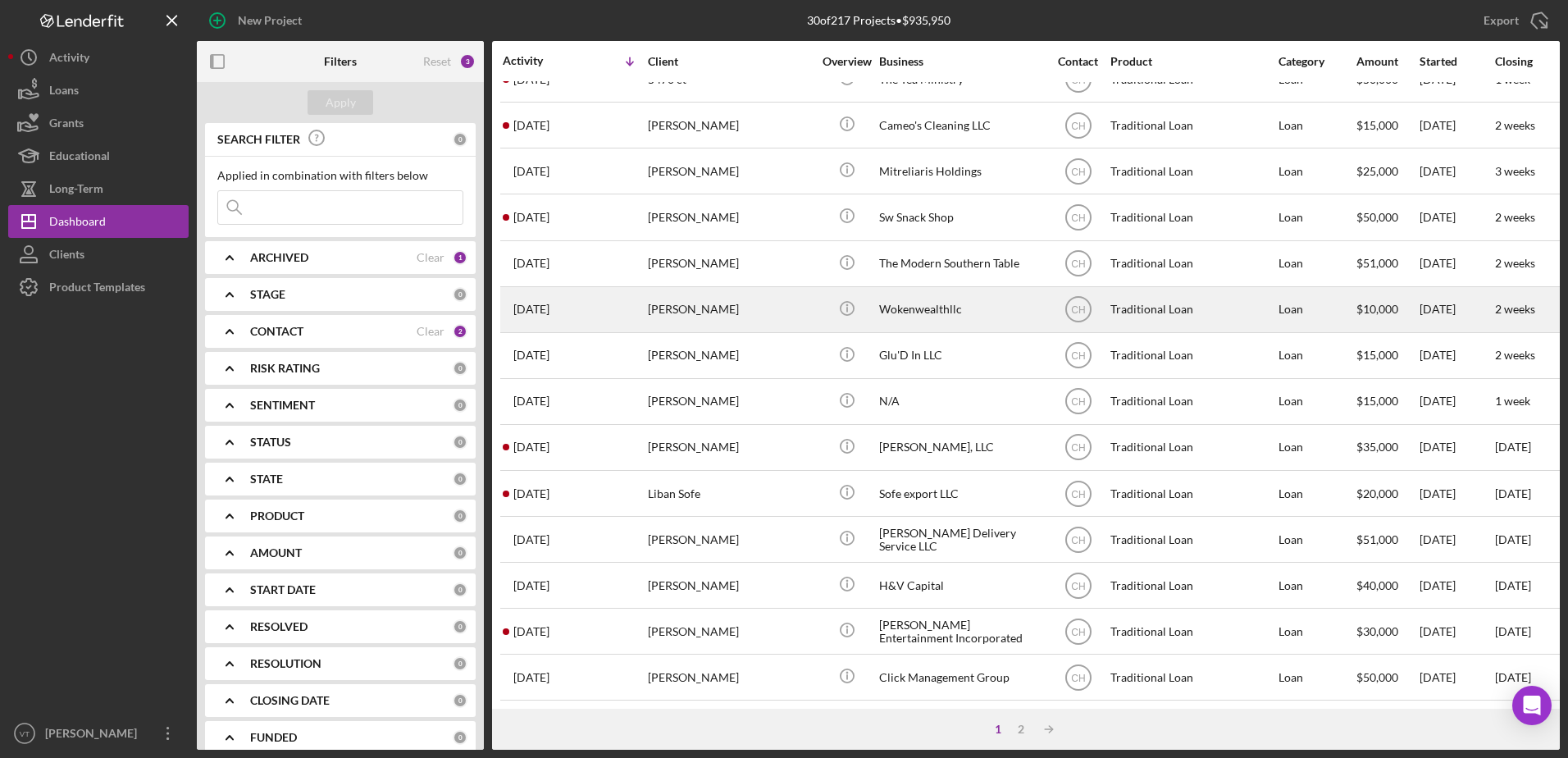
scroll to position [545, 0]
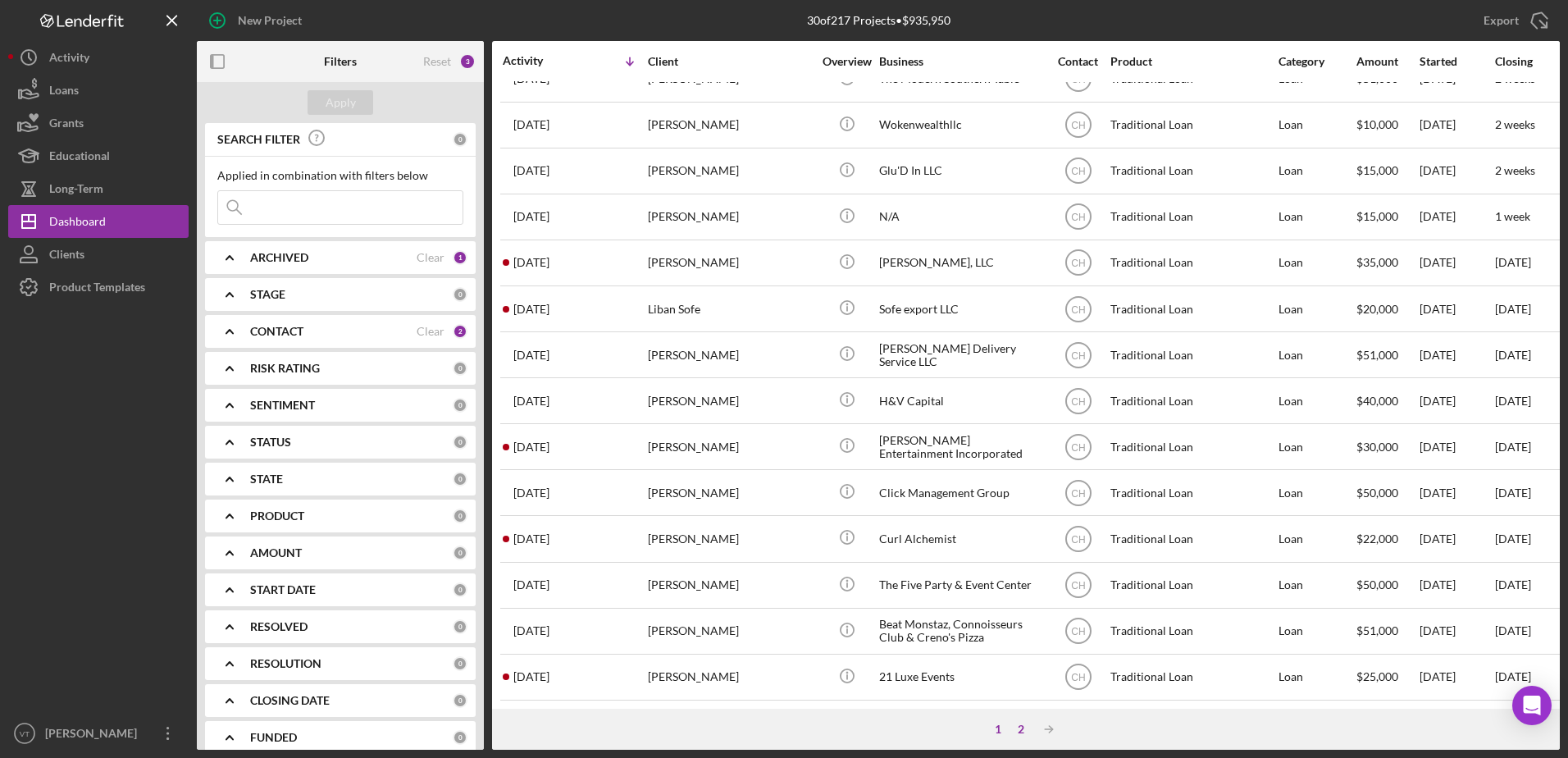
click at [1017, 728] on div "2" at bounding box center [1021, 729] width 23 height 13
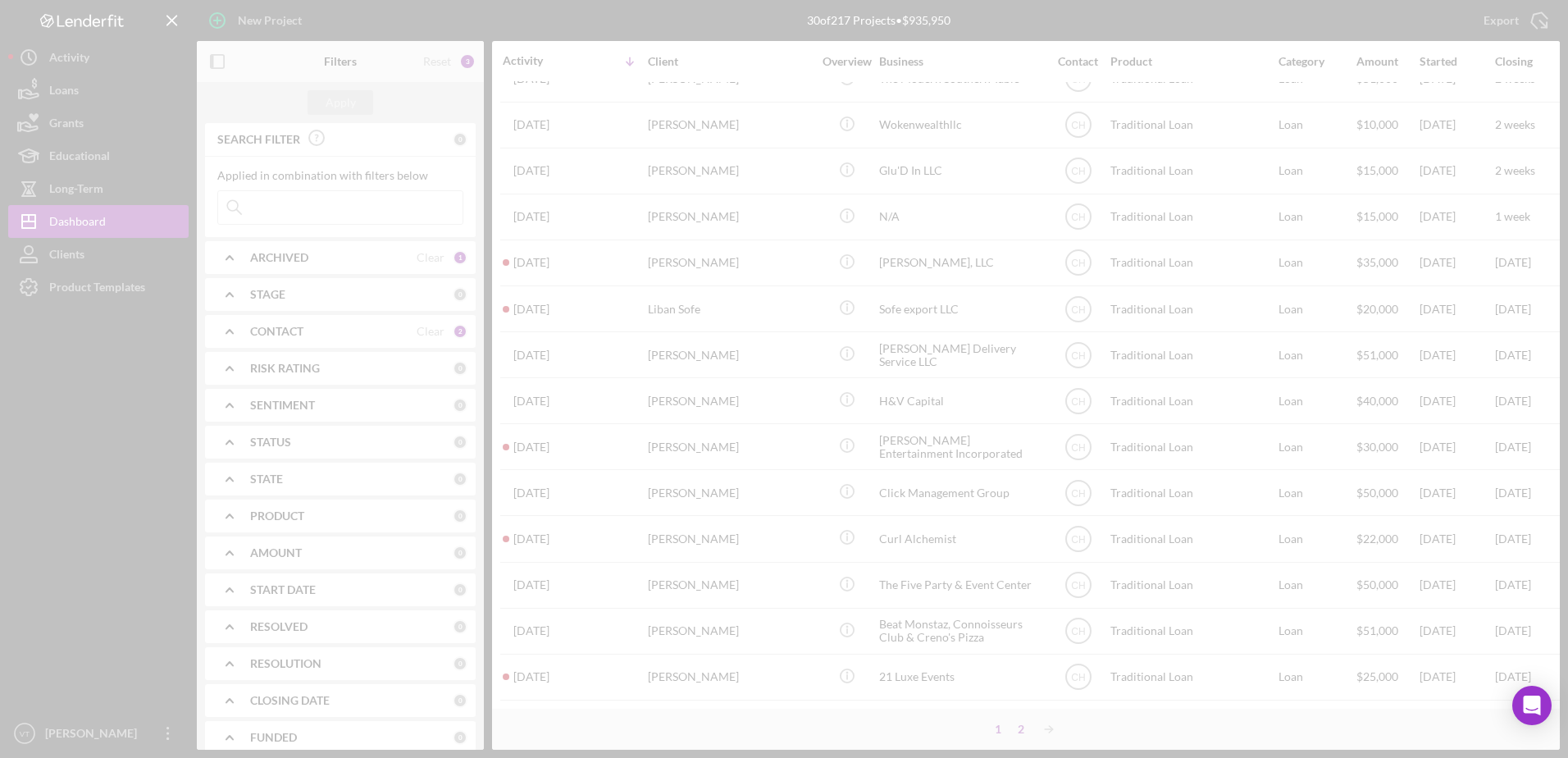
scroll to position [0, 0]
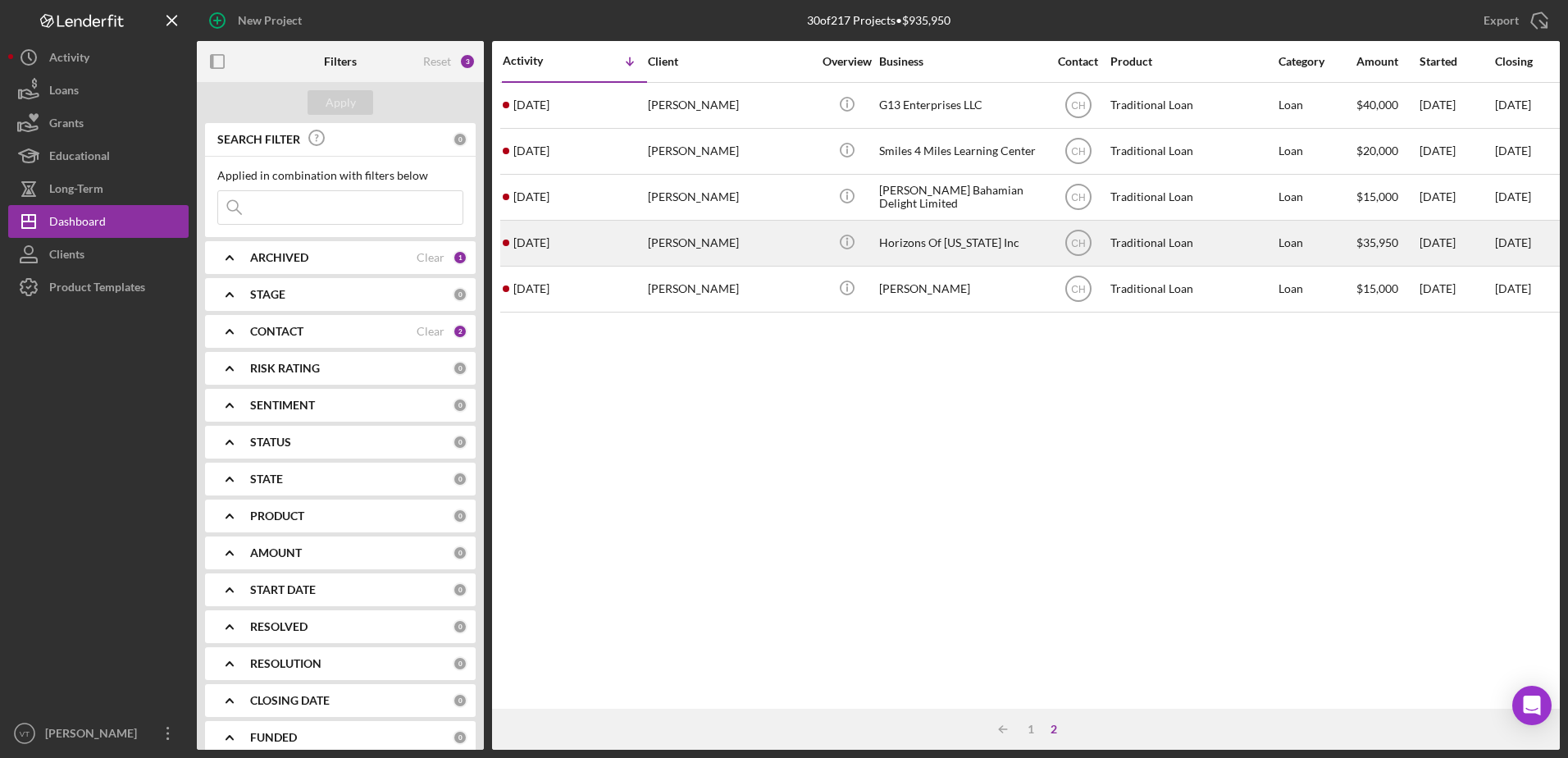
click at [782, 247] on div "[PERSON_NAME]" at bounding box center [729, 243] width 164 height 44
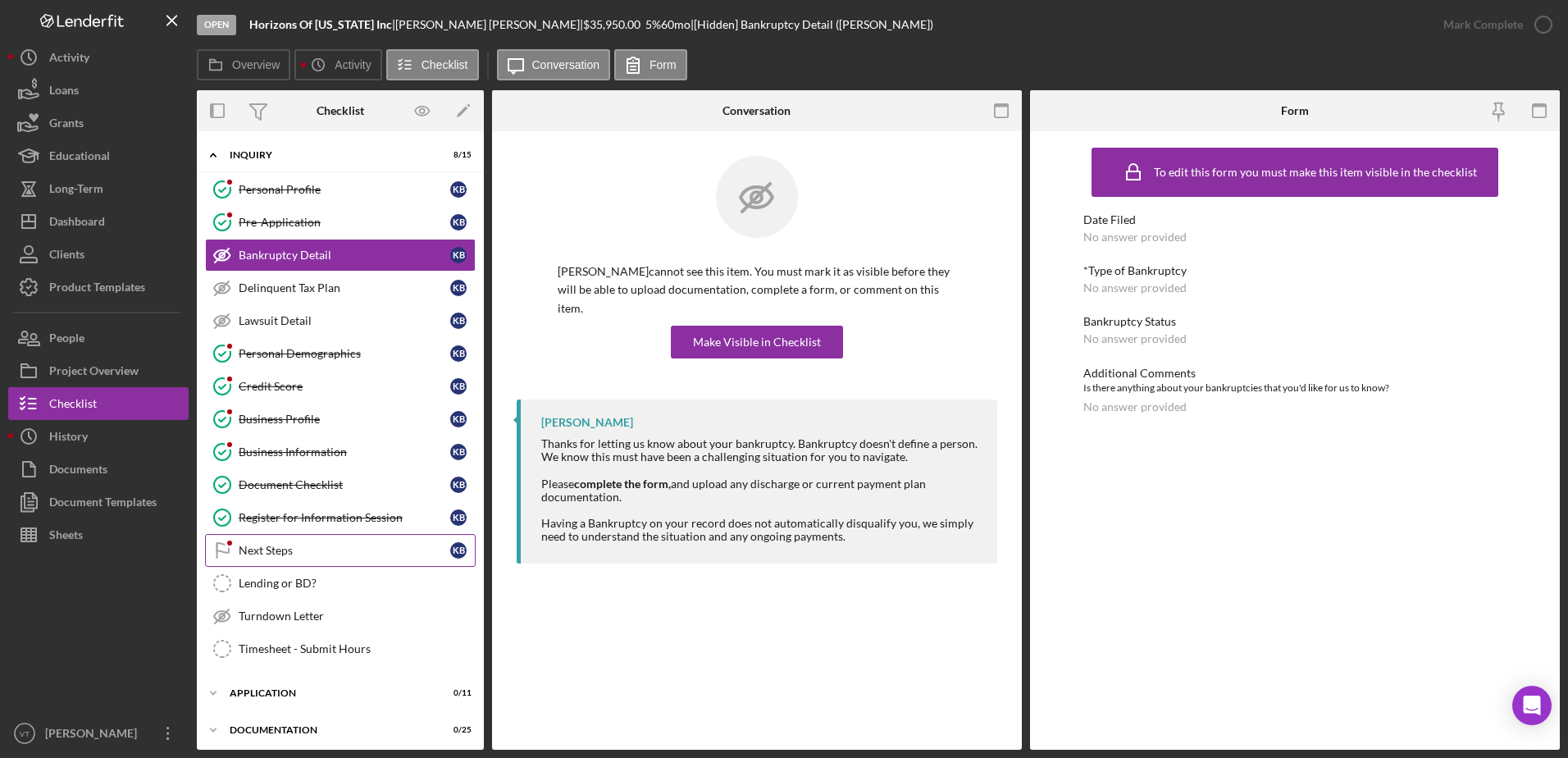
click at [381, 548] on div "Next Steps" at bounding box center [344, 551] width 211 height 13
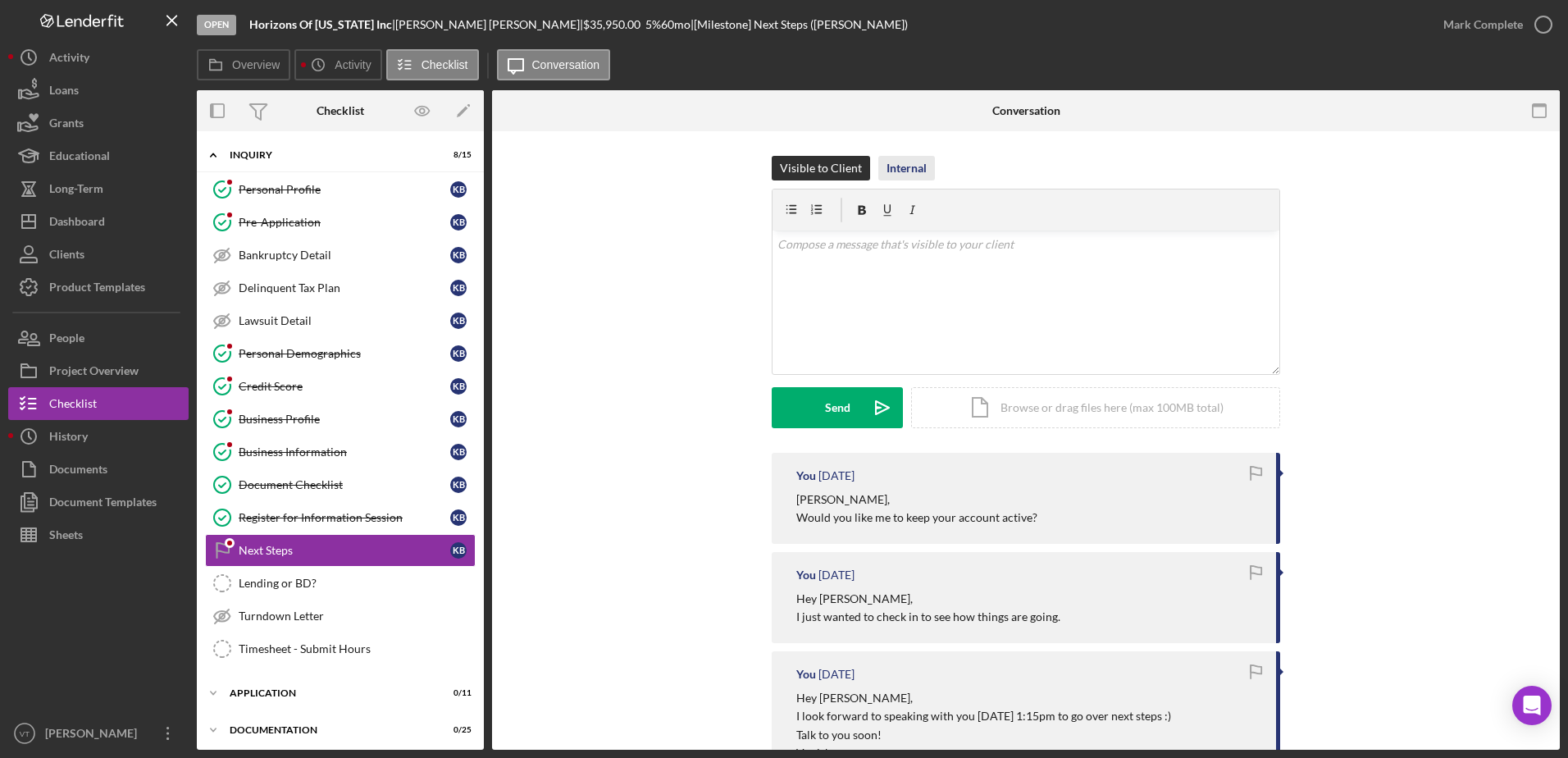
click at [903, 160] on div "Internal" at bounding box center [906, 168] width 40 height 25
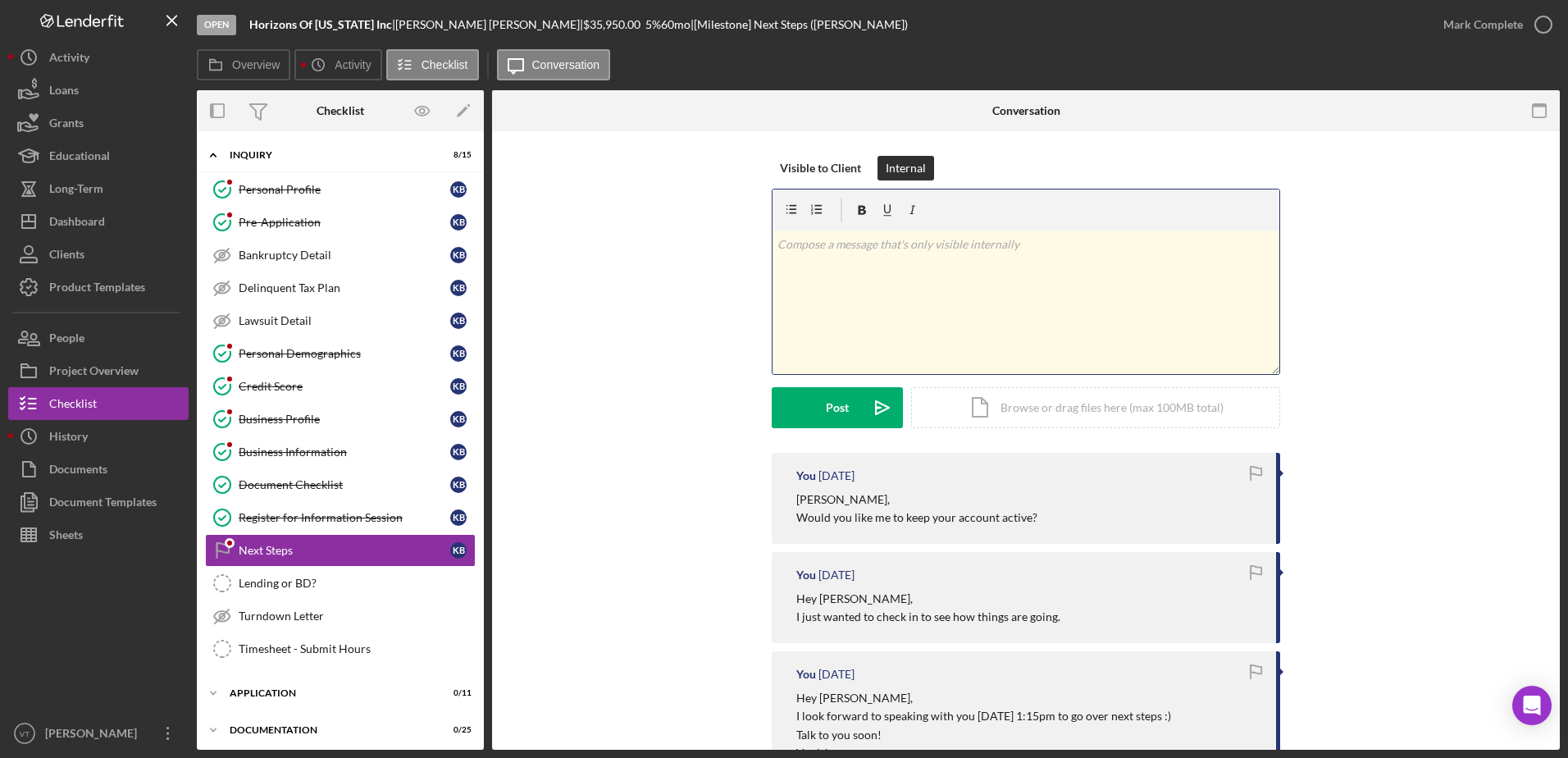
click at [860, 267] on div "v Color teal Color pink Remove color Add row above Add row below Add column bef…" at bounding box center [1026, 302] width 507 height 143
click at [855, 401] on button "Post Icon/icon-invite-send" at bounding box center [837, 407] width 131 height 41
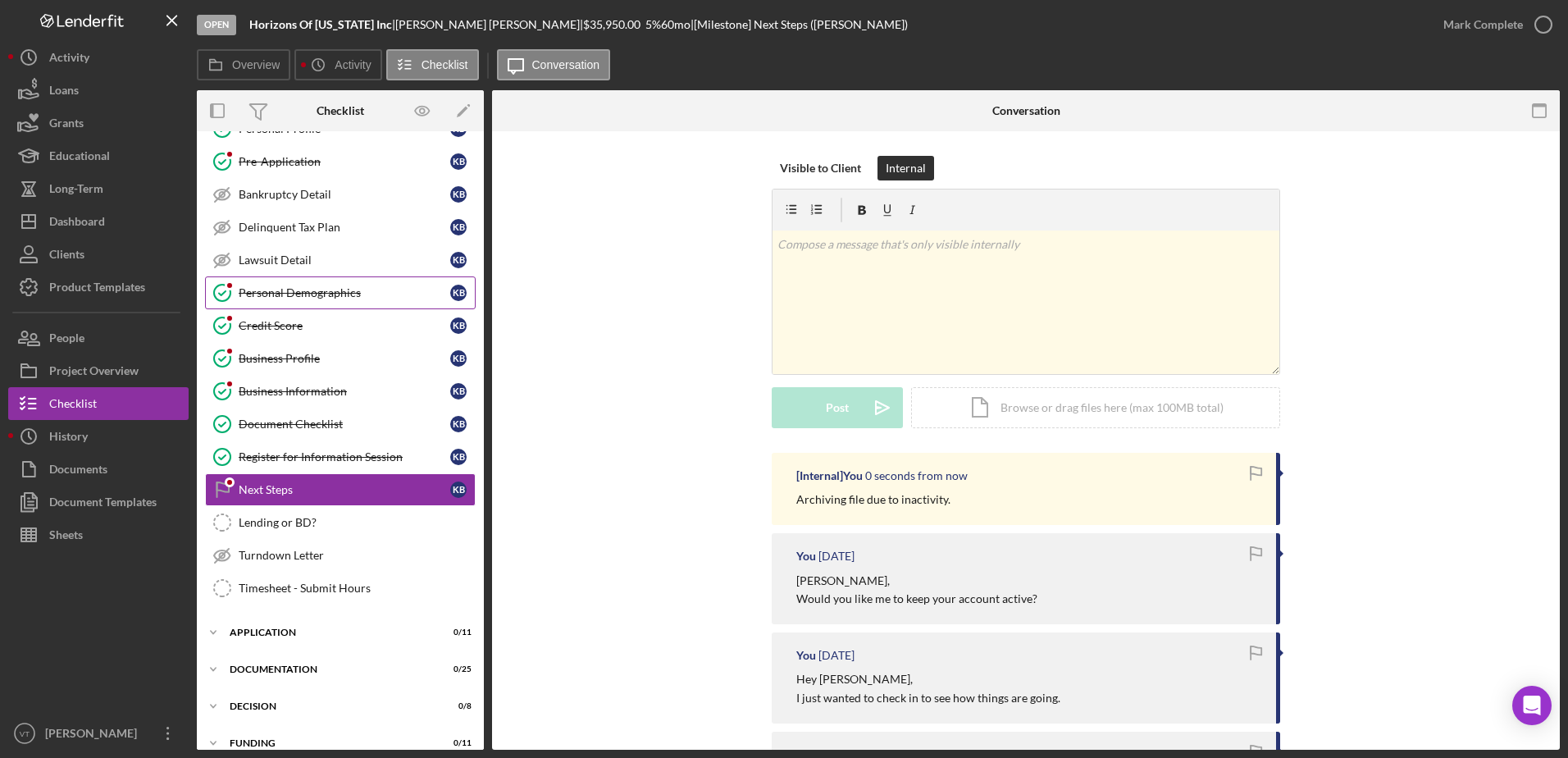
scroll to position [62, 0]
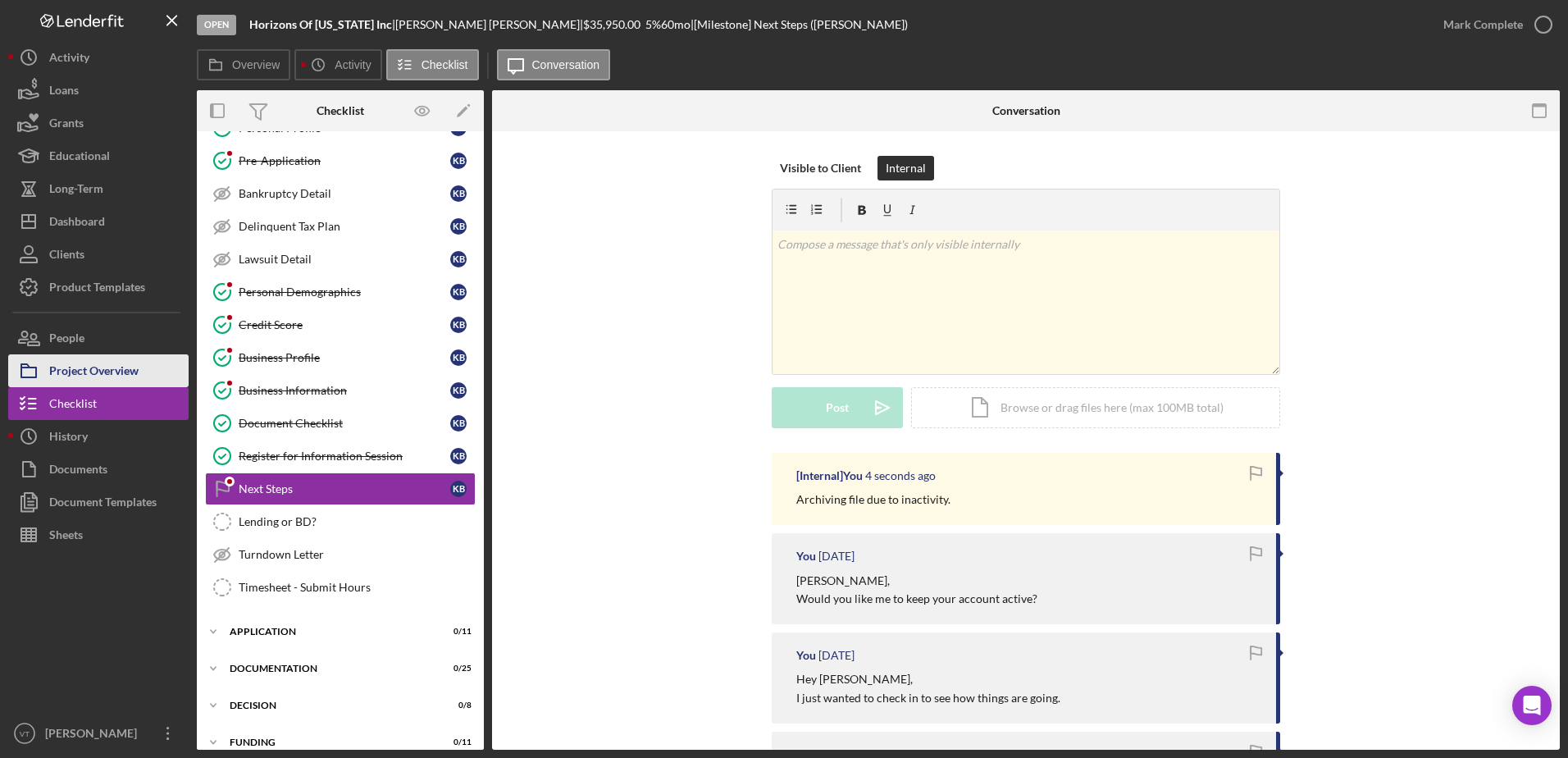
click at [137, 367] on div "Project Overview" at bounding box center [94, 373] width 90 height 37
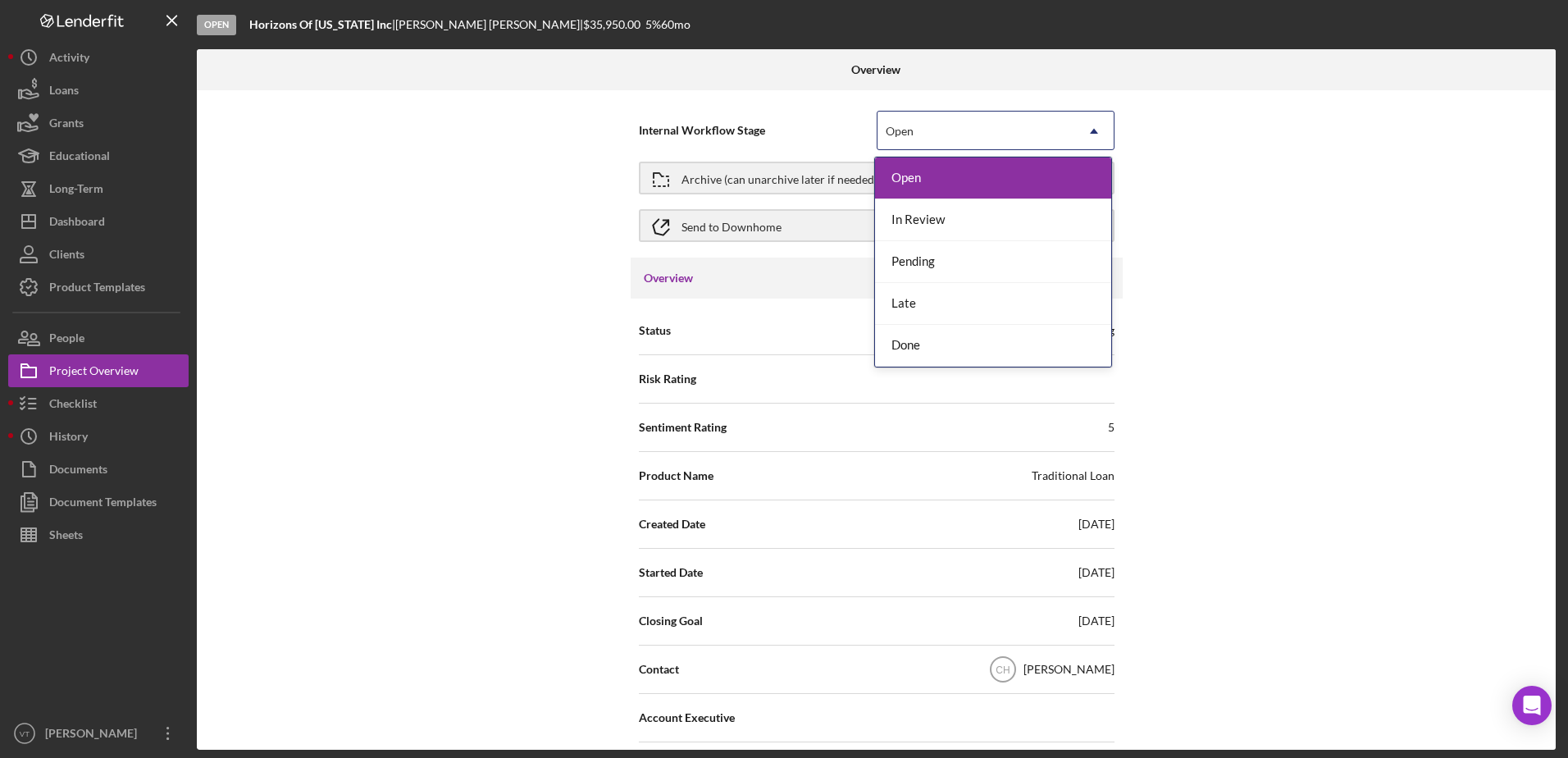
click at [917, 125] on div "Open" at bounding box center [975, 132] width 197 height 38
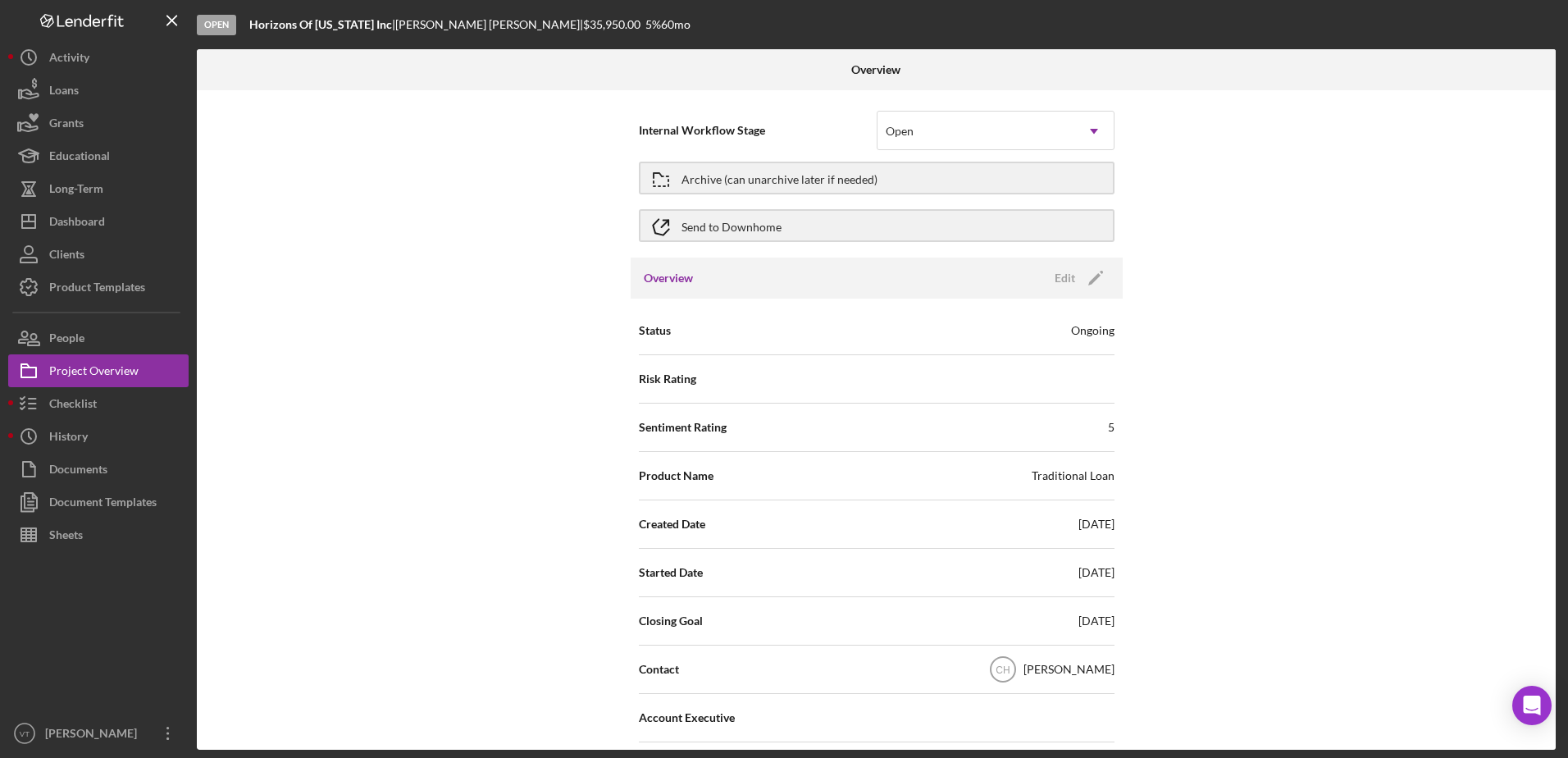
click at [545, 158] on div "Internal Workflow Stage Open Icon/Dropdown Arrow Archive (can unarchive later i…" at bounding box center [876, 420] width 1359 height 659
click at [1095, 278] on icon "Icon/Edit" at bounding box center [1096, 278] width 41 height 41
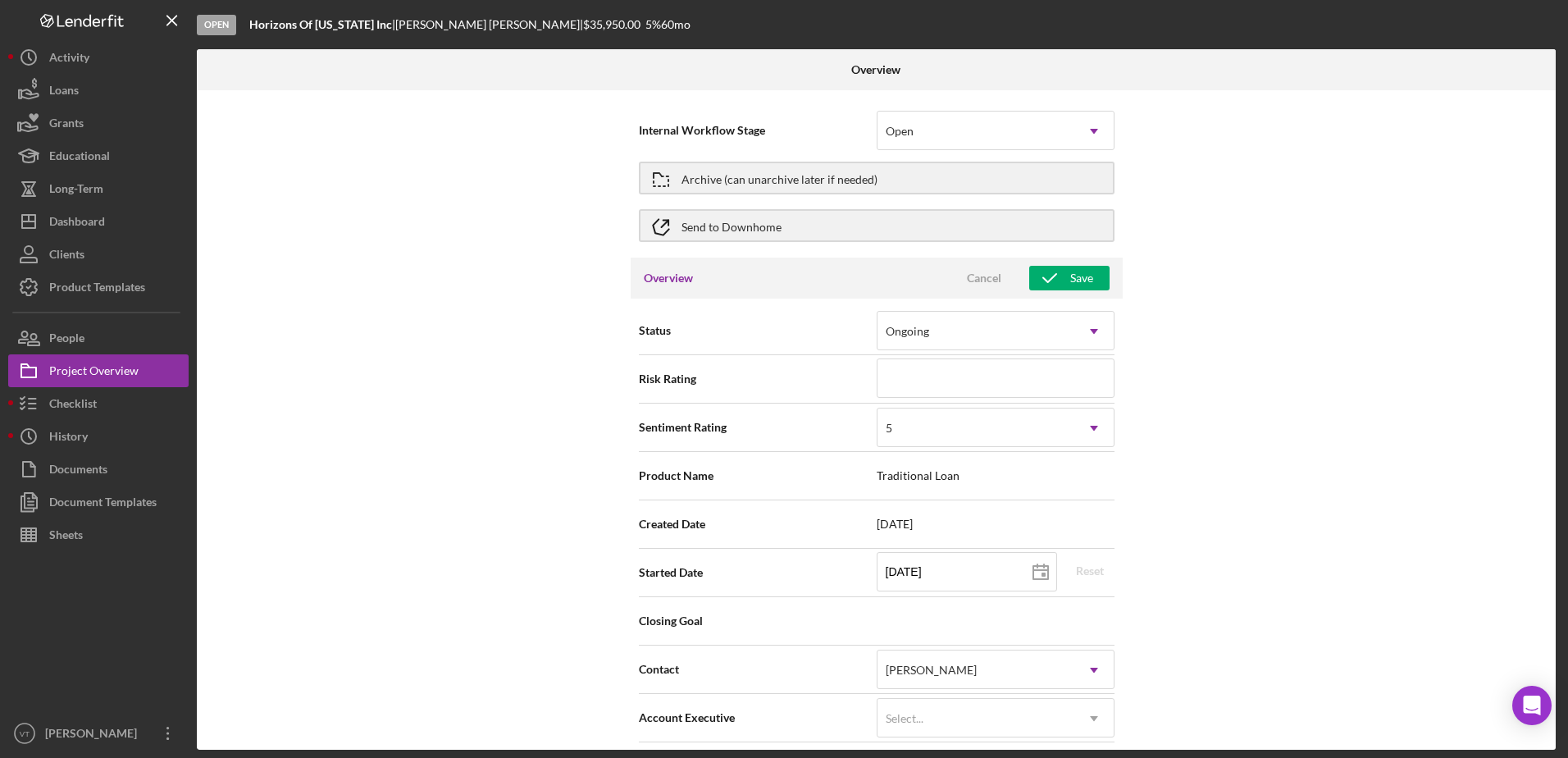
click at [1095, 278] on button "Save" at bounding box center [1069, 278] width 81 height 25
type textarea "Here's a snapshot of information that has been fully approved, as well as the i…"
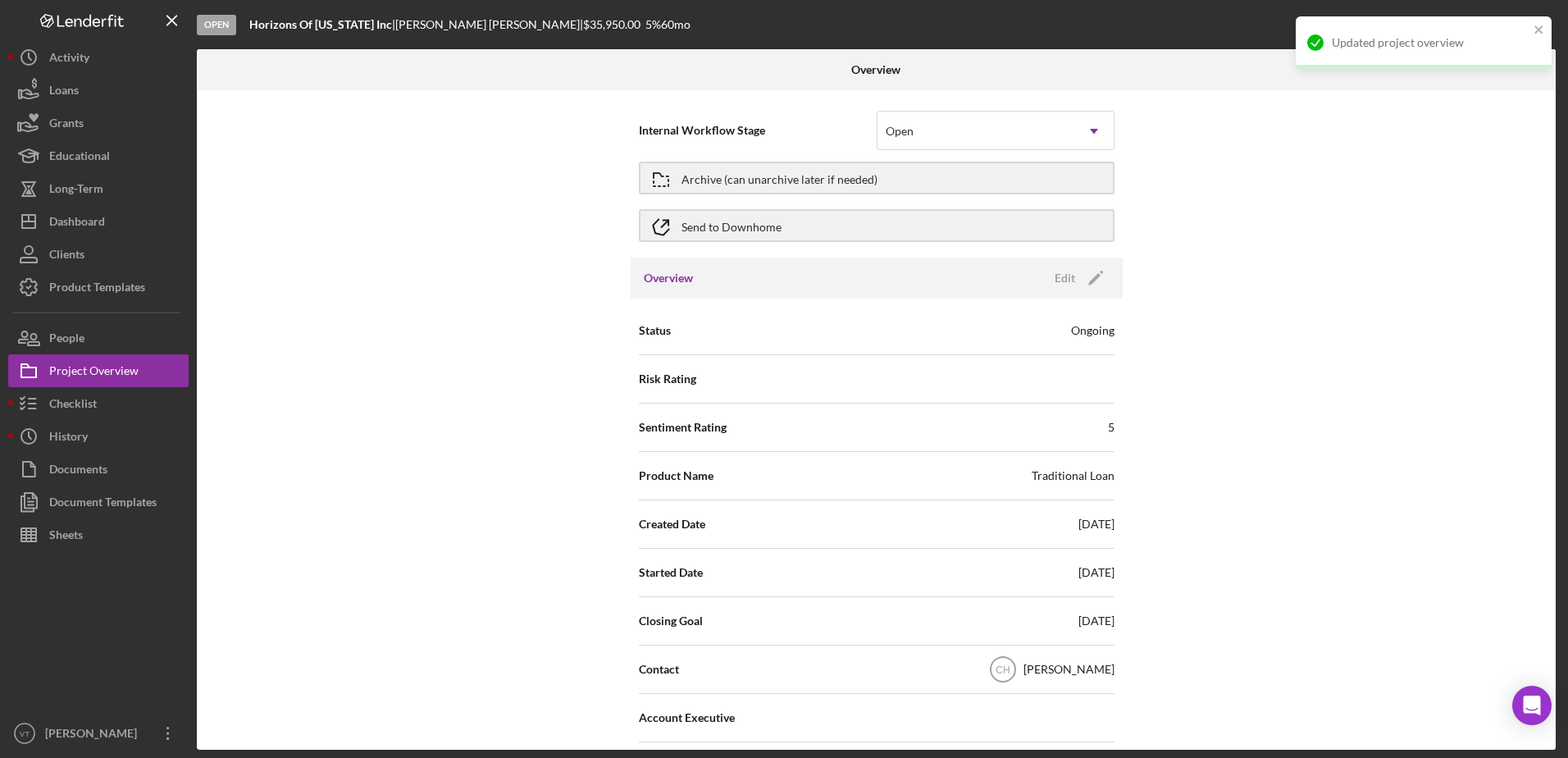
click at [1095, 278] on icon "Icon/Edit" at bounding box center [1096, 278] width 41 height 41
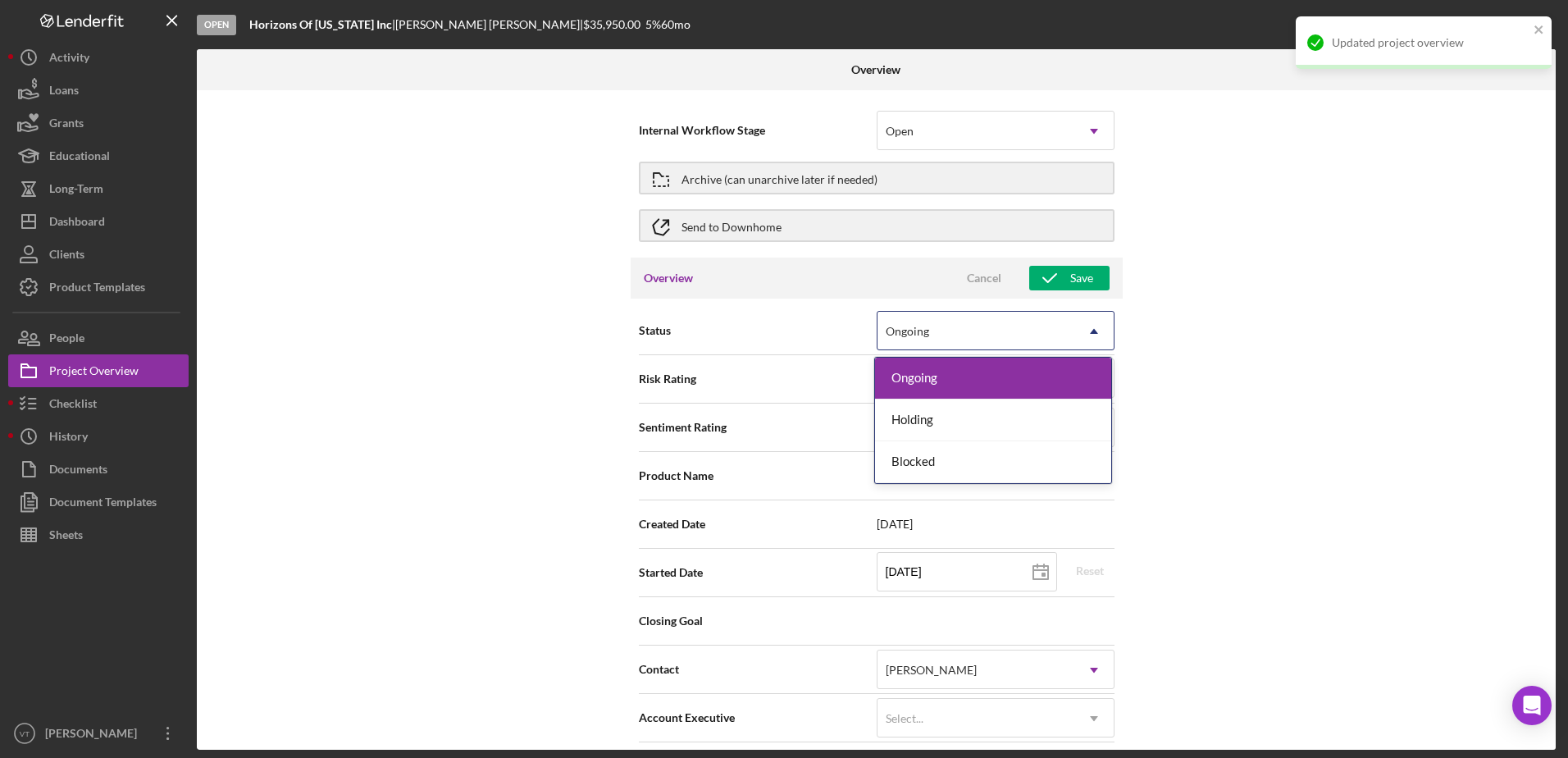
click at [1083, 337] on icon "Icon/Dropdown Arrow" at bounding box center [1094, 332] width 39 height 40
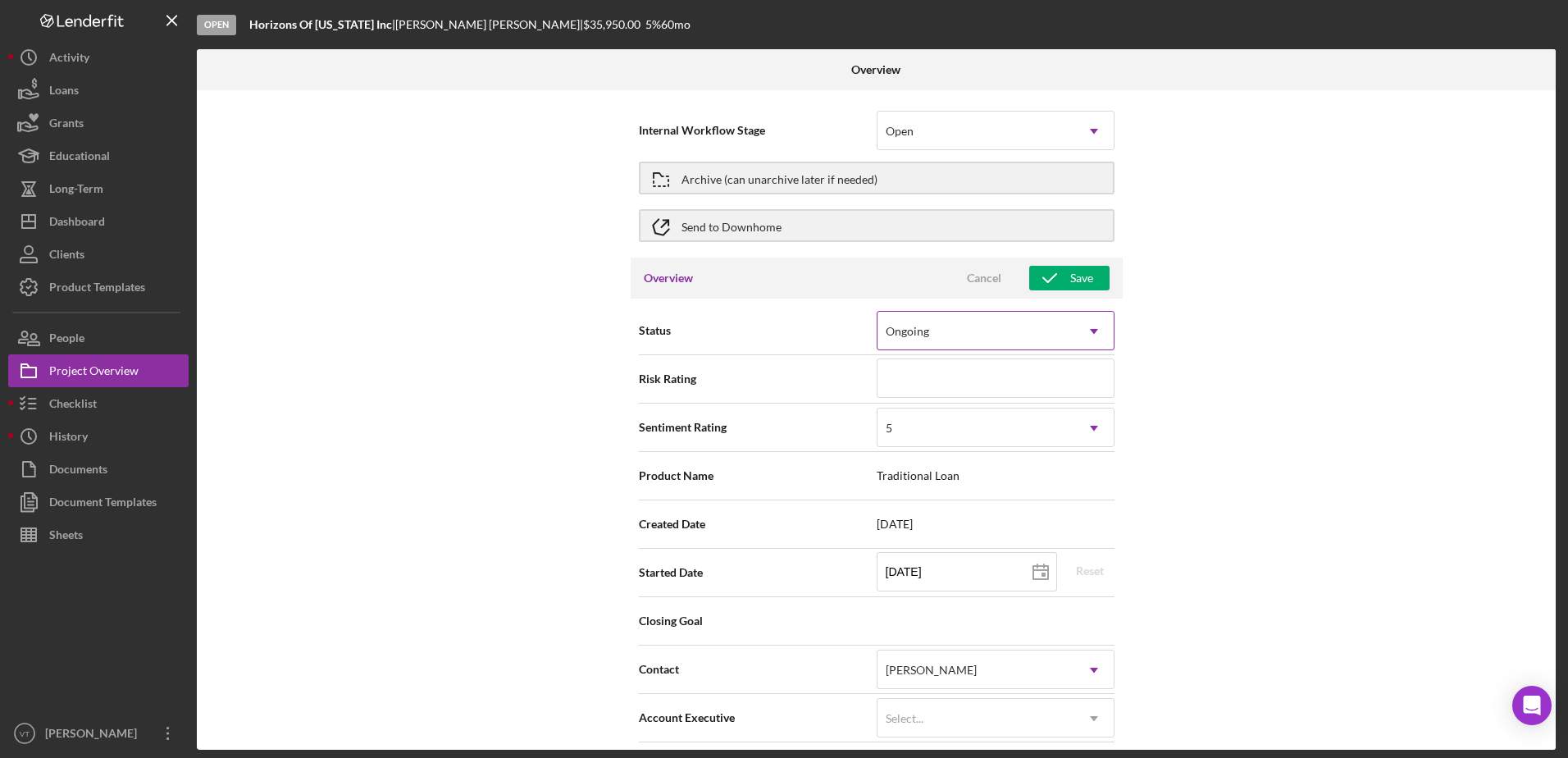
click at [1083, 337] on icon "Icon/Dropdown Arrow" at bounding box center [1094, 332] width 39 height 40
click at [912, 171] on button "Archive (can unarchive later if needed)" at bounding box center [876, 178] width 476 height 33
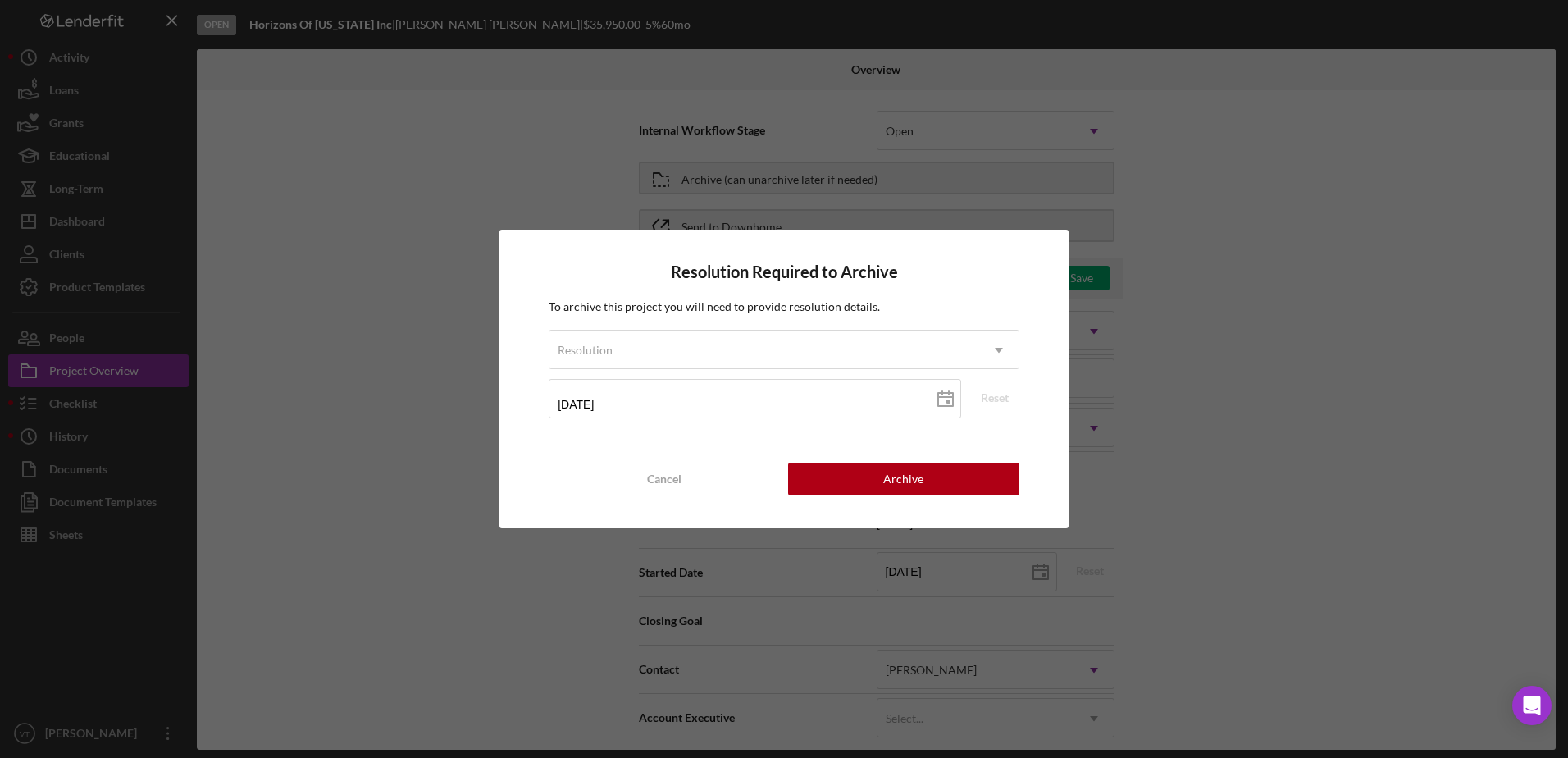
click at [869, 497] on div "Resolution Required to Archive To archive this project you will need to provide…" at bounding box center [784, 379] width 569 height 298
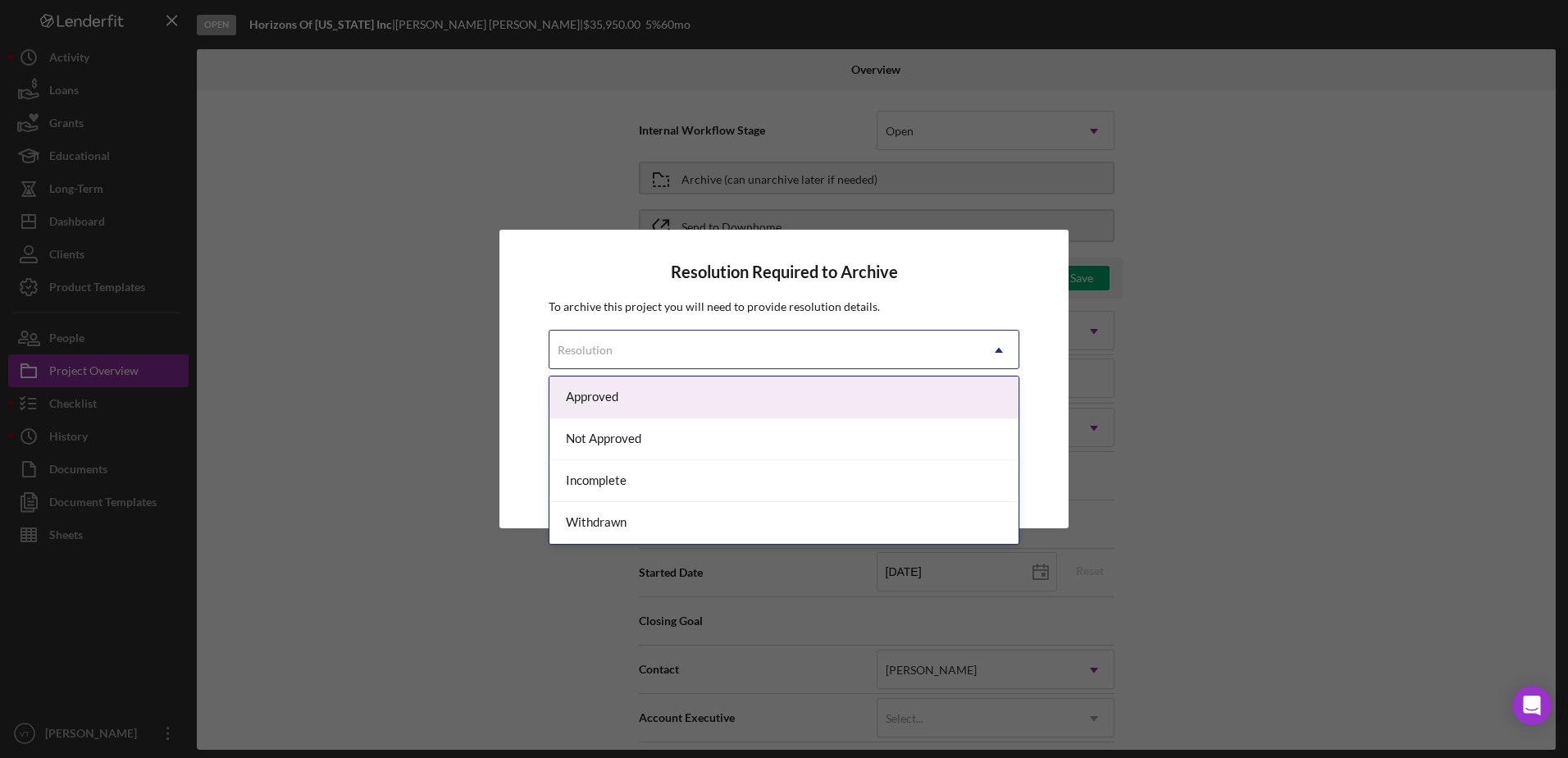
click at [867, 355] on div "Resolution" at bounding box center [764, 351] width 429 height 38
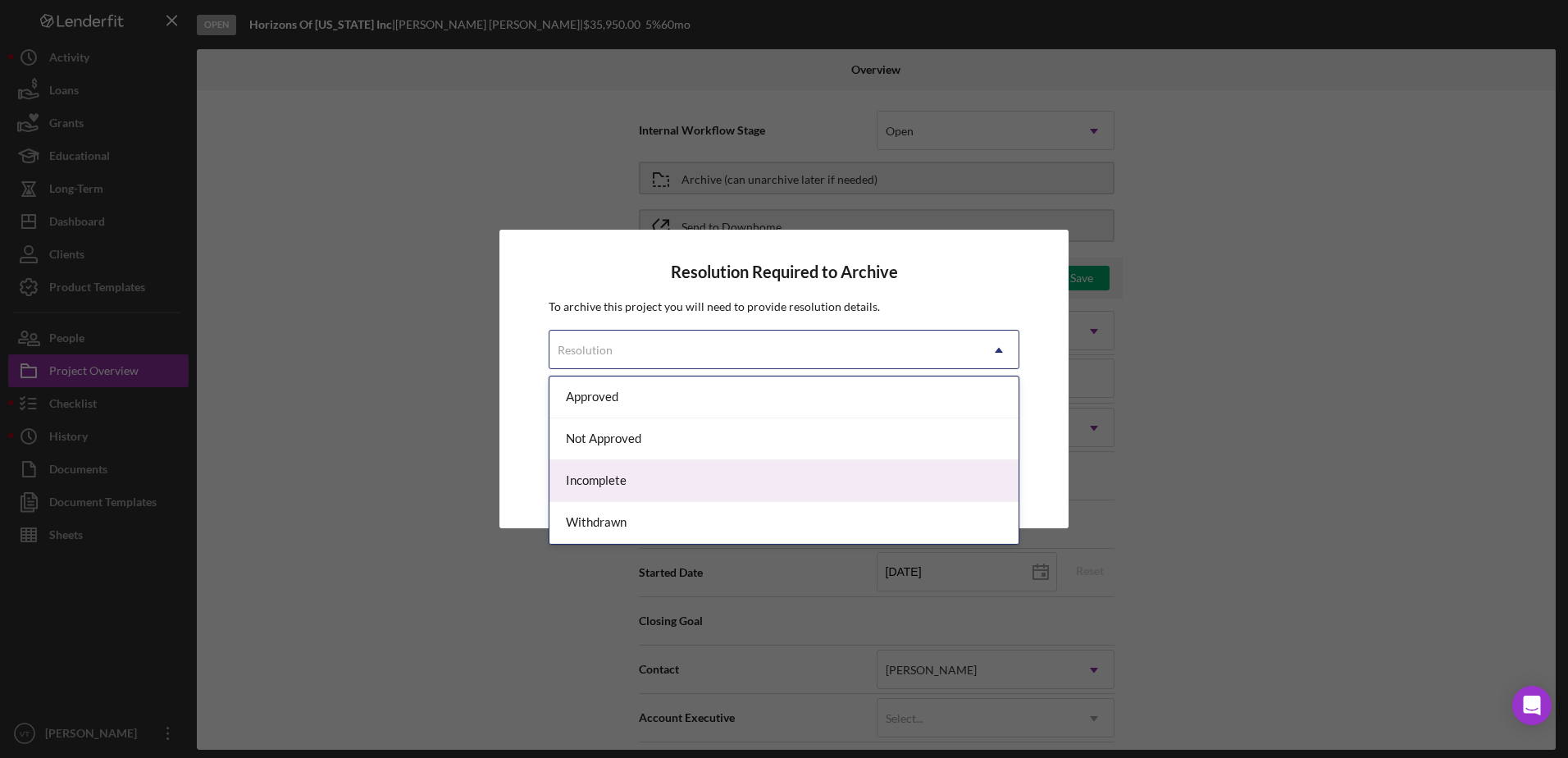
click at [860, 487] on div "Incomplete" at bounding box center [784, 481] width 469 height 42
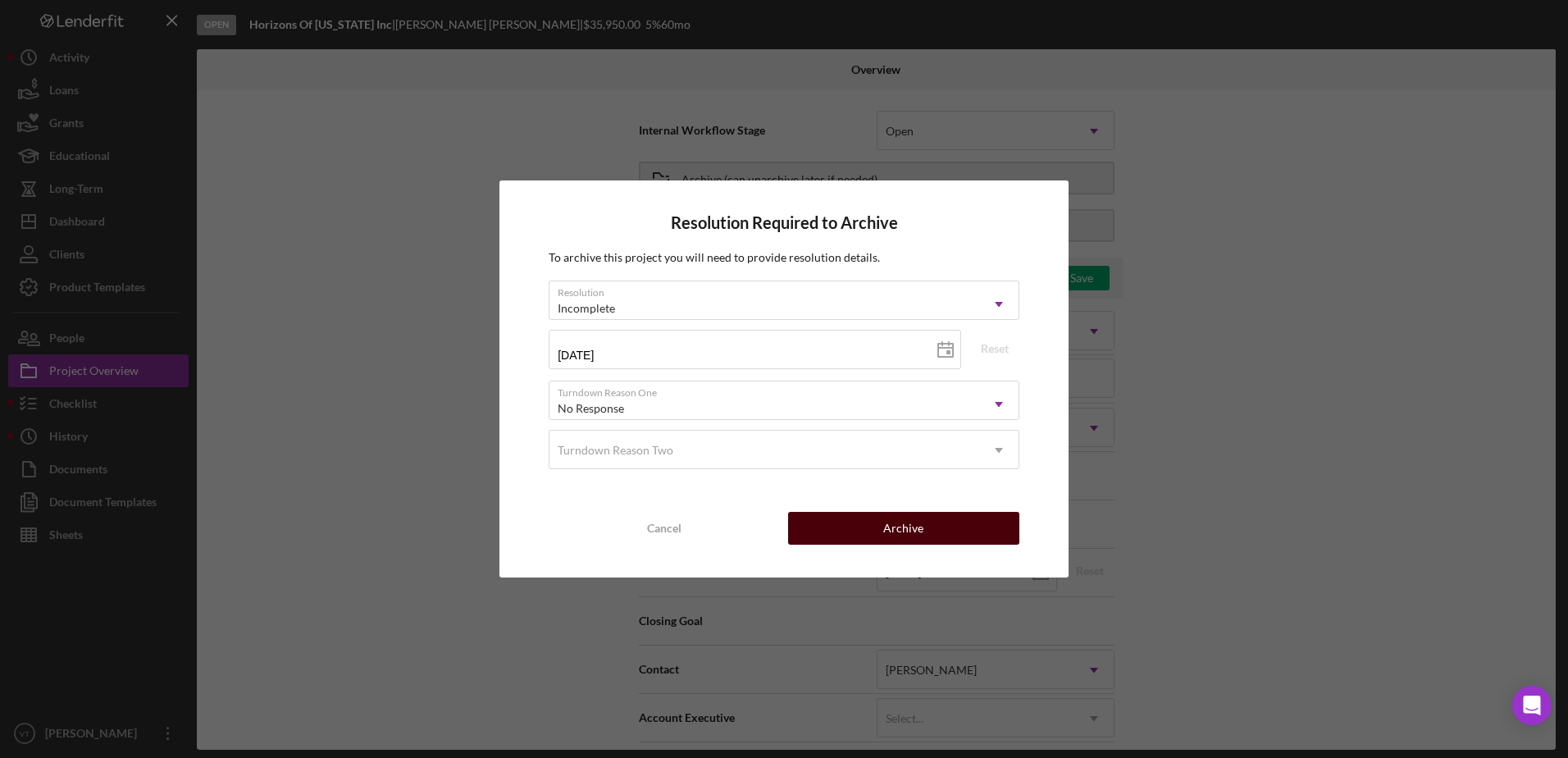
click at [906, 528] on div "Archive" at bounding box center [902, 528] width 40 height 33
type textarea "Here's a snapshot of information that has been fully approved, as well as the i…"
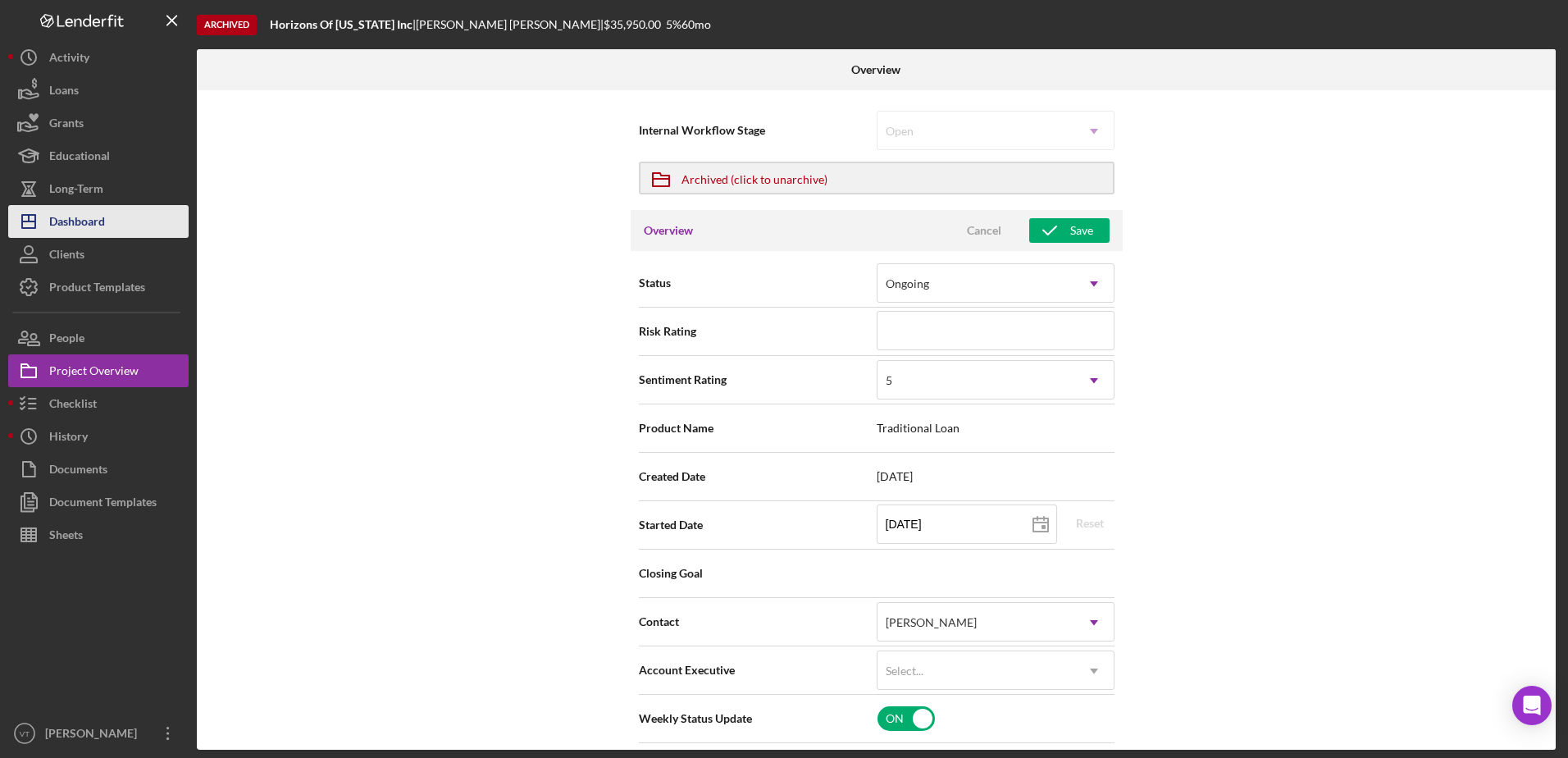
click at [67, 218] on div "Dashboard" at bounding box center [77, 223] width 56 height 37
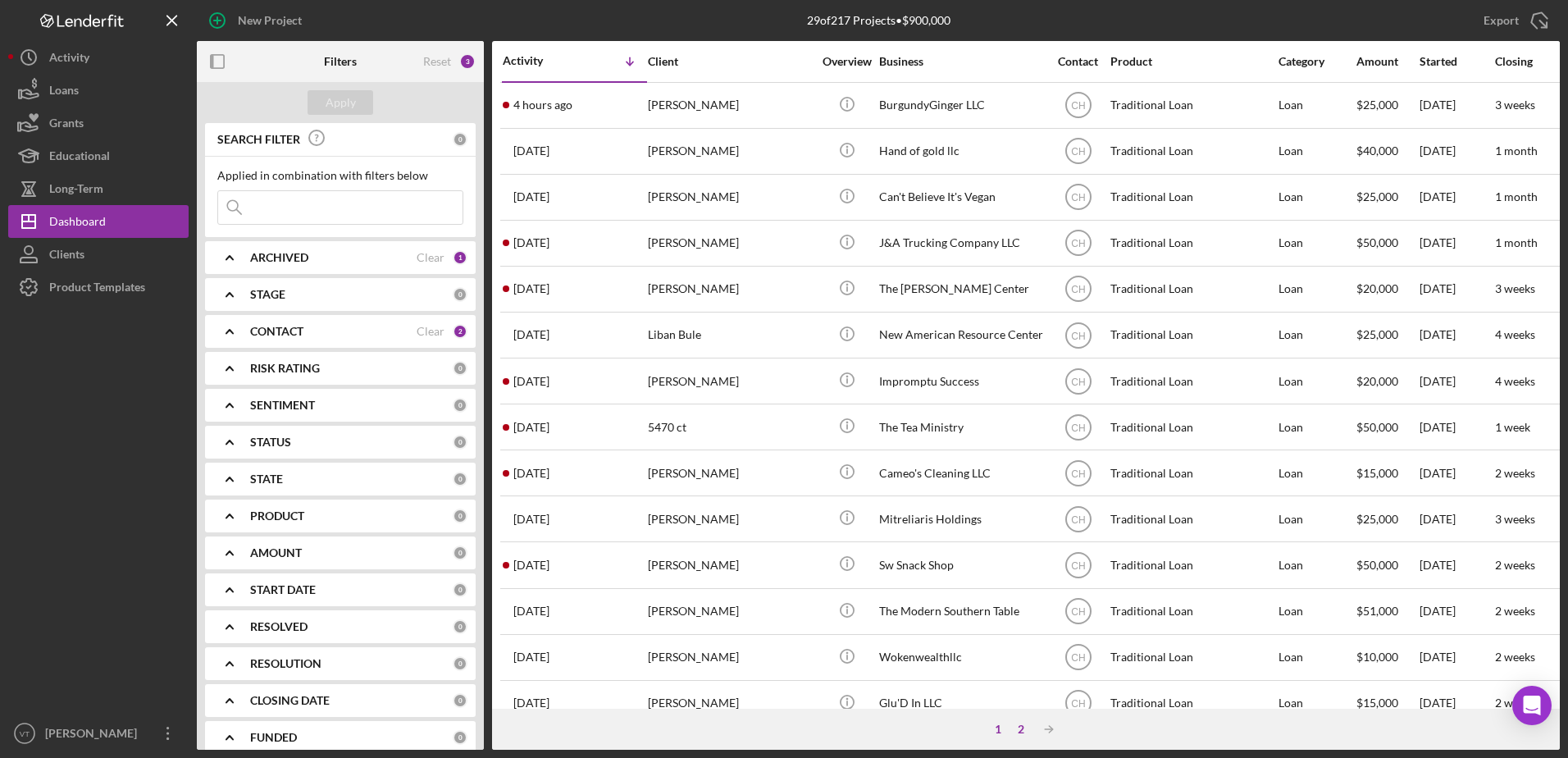
click at [1018, 727] on div "2" at bounding box center [1021, 729] width 23 height 13
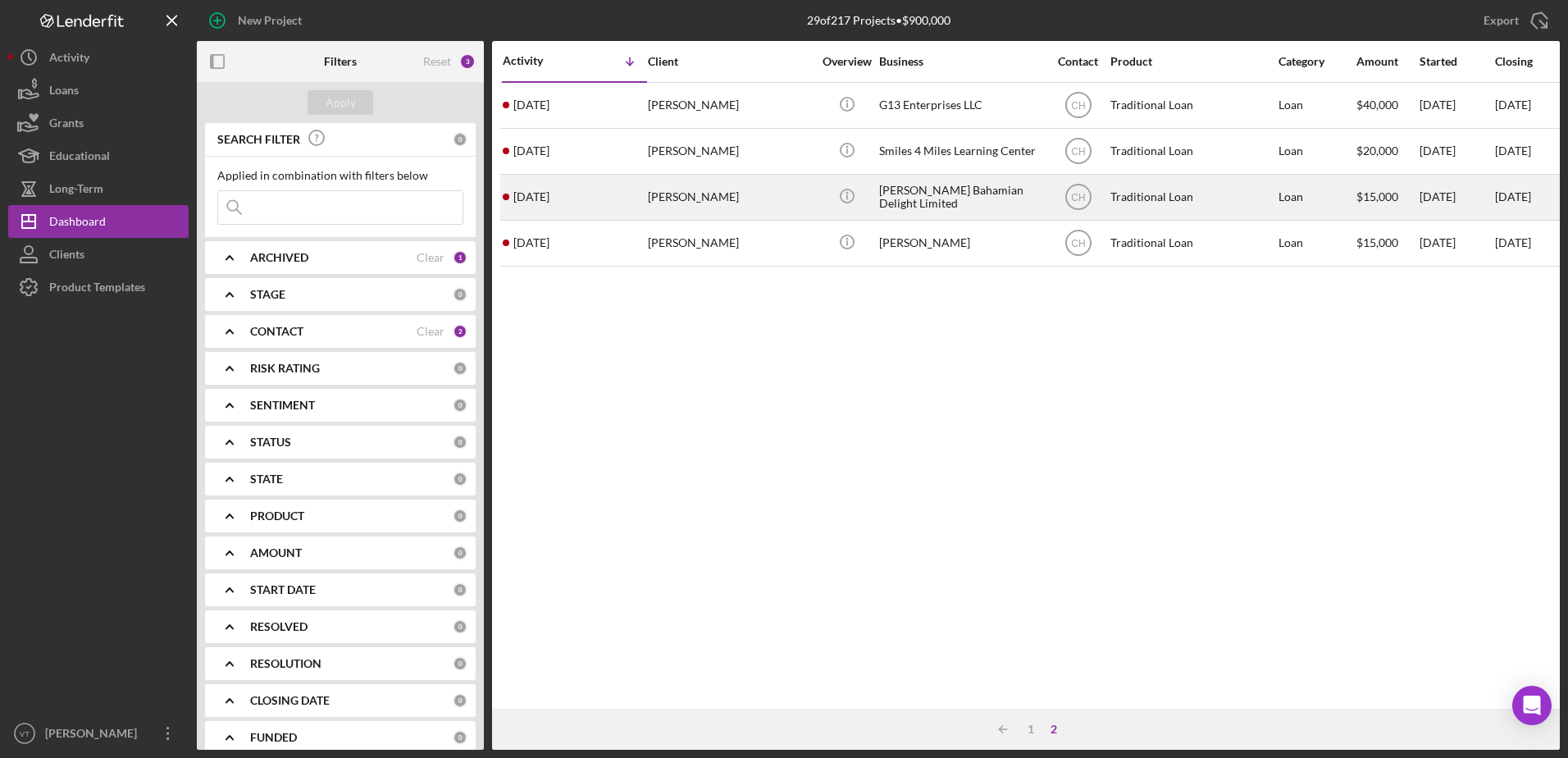
click at [754, 202] on div "[PERSON_NAME]" at bounding box center [729, 197] width 164 height 44
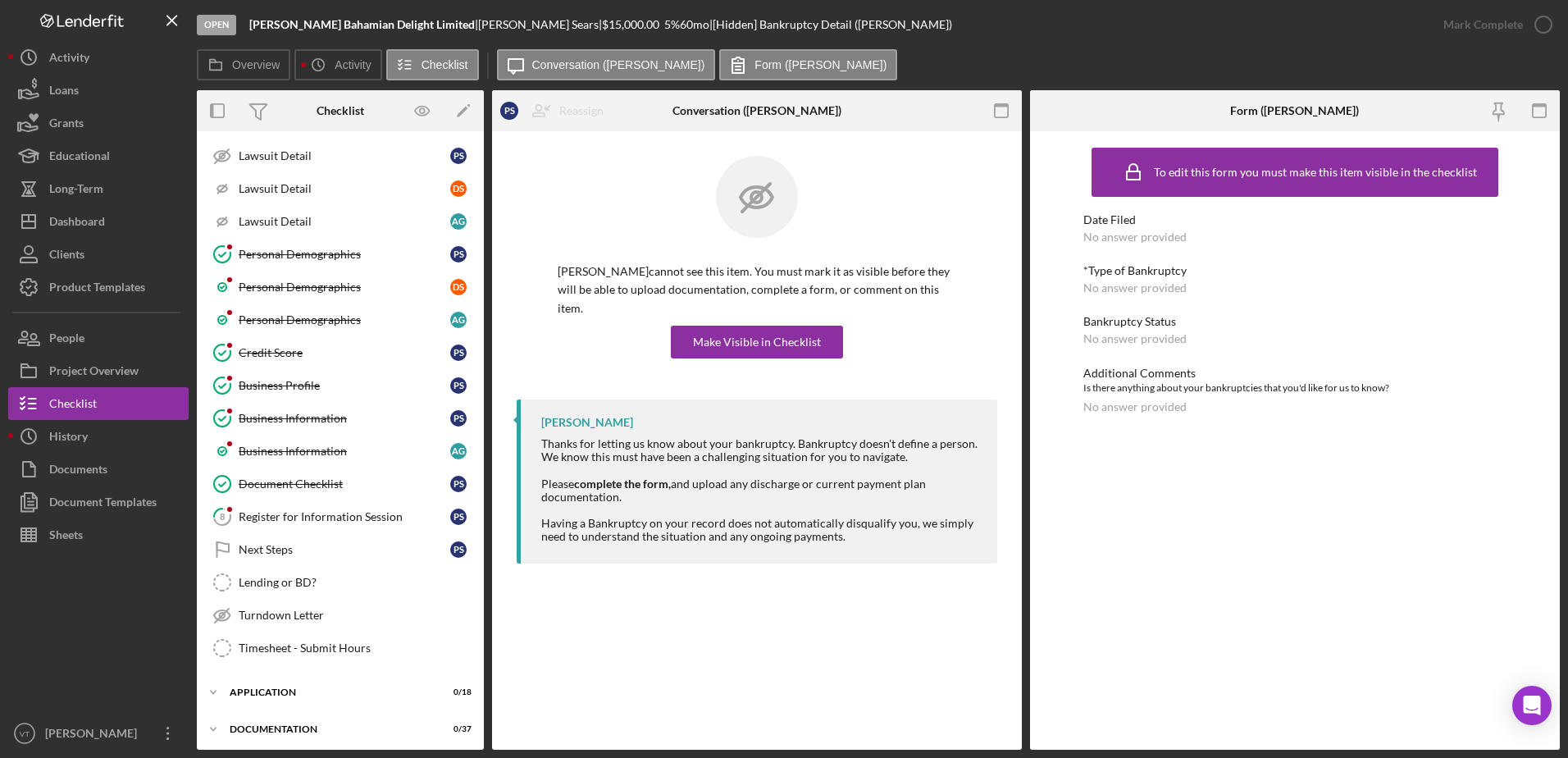
scroll to position [464, 0]
click at [334, 519] on div "Register for Information Session" at bounding box center [344, 516] width 211 height 13
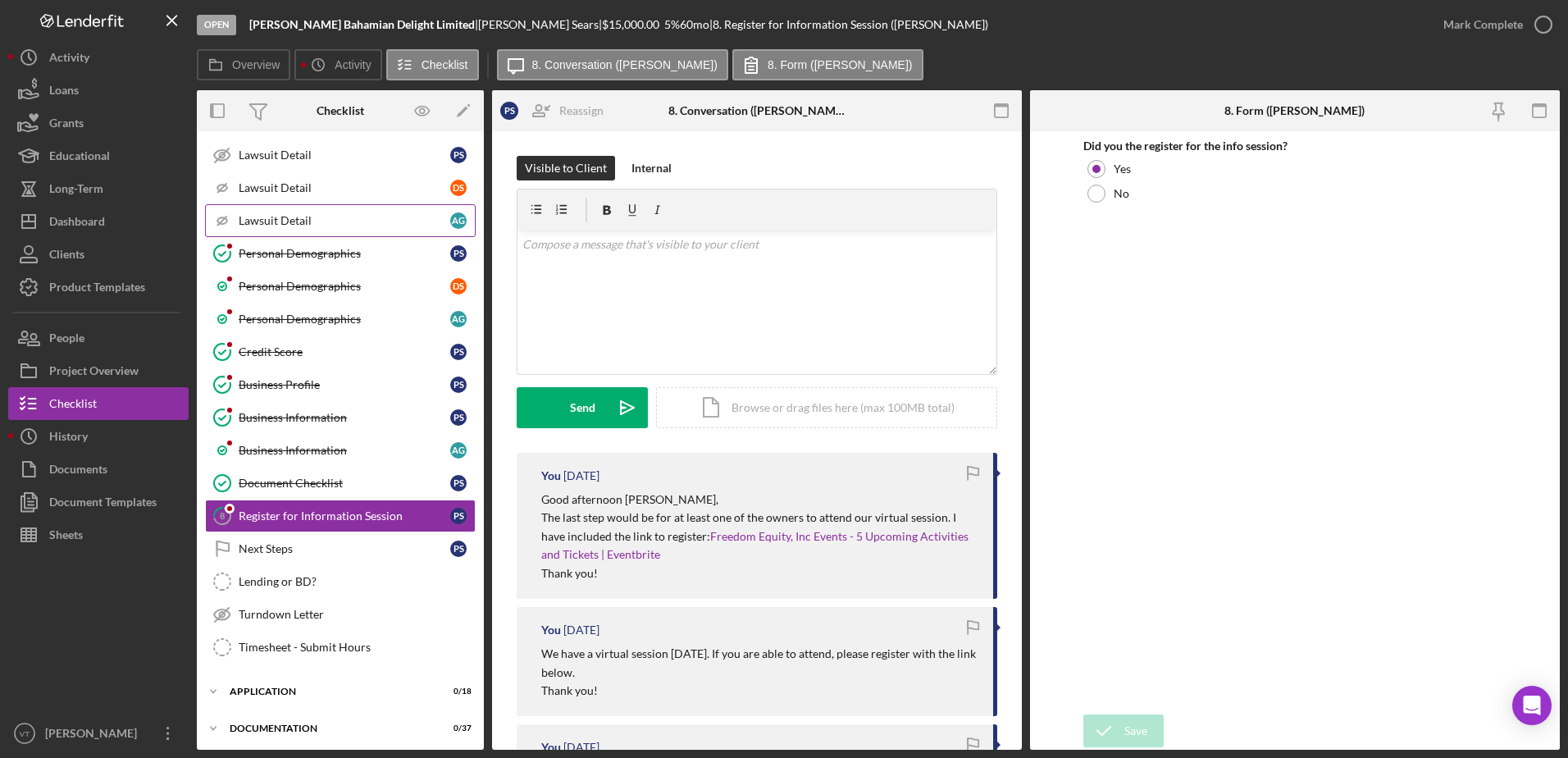
click at [443, 219] on div "Lawsuit Detail" at bounding box center [344, 221] width 211 height 13
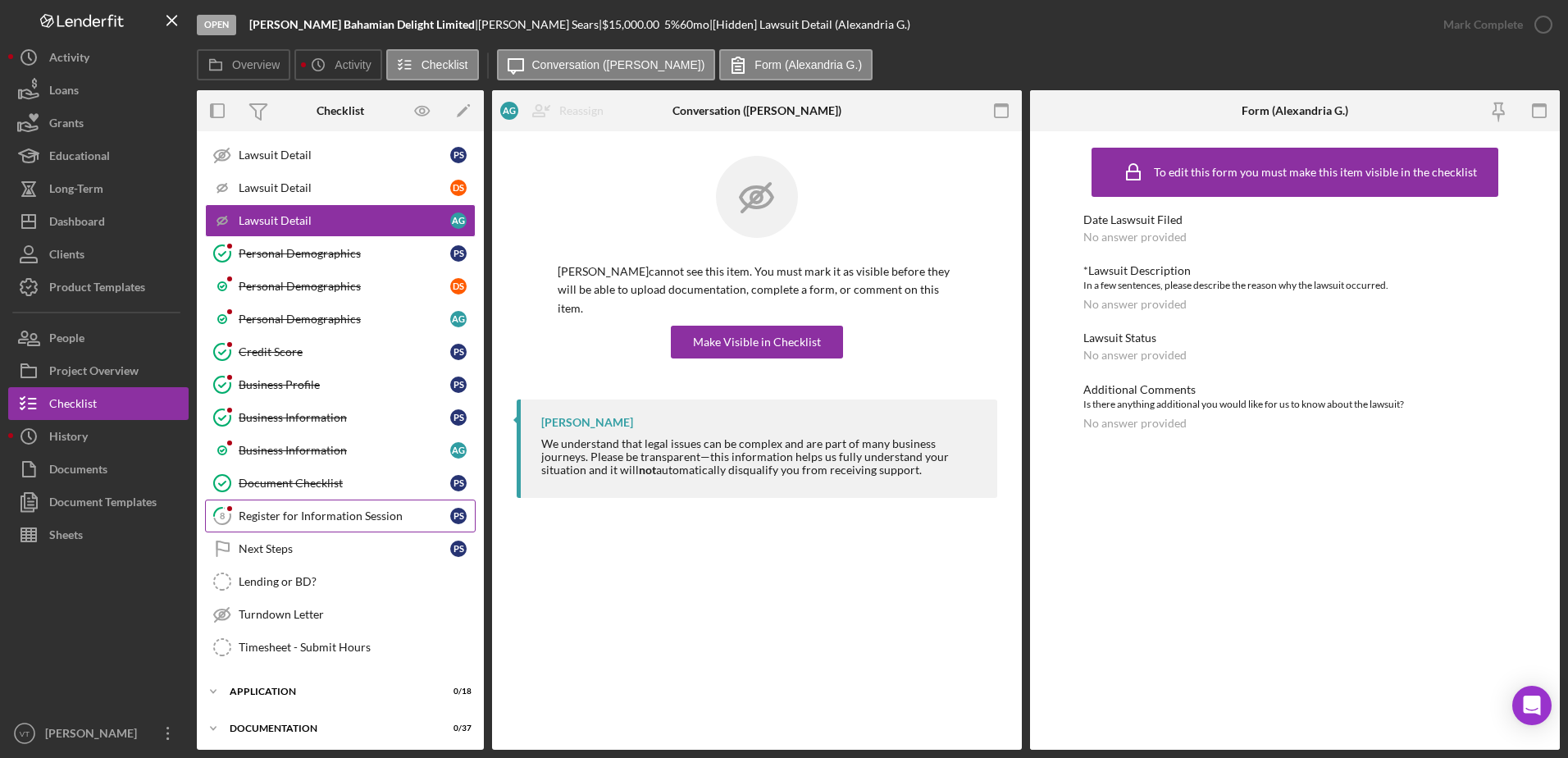
click at [355, 515] on div "Register for Information Session" at bounding box center [344, 516] width 211 height 13
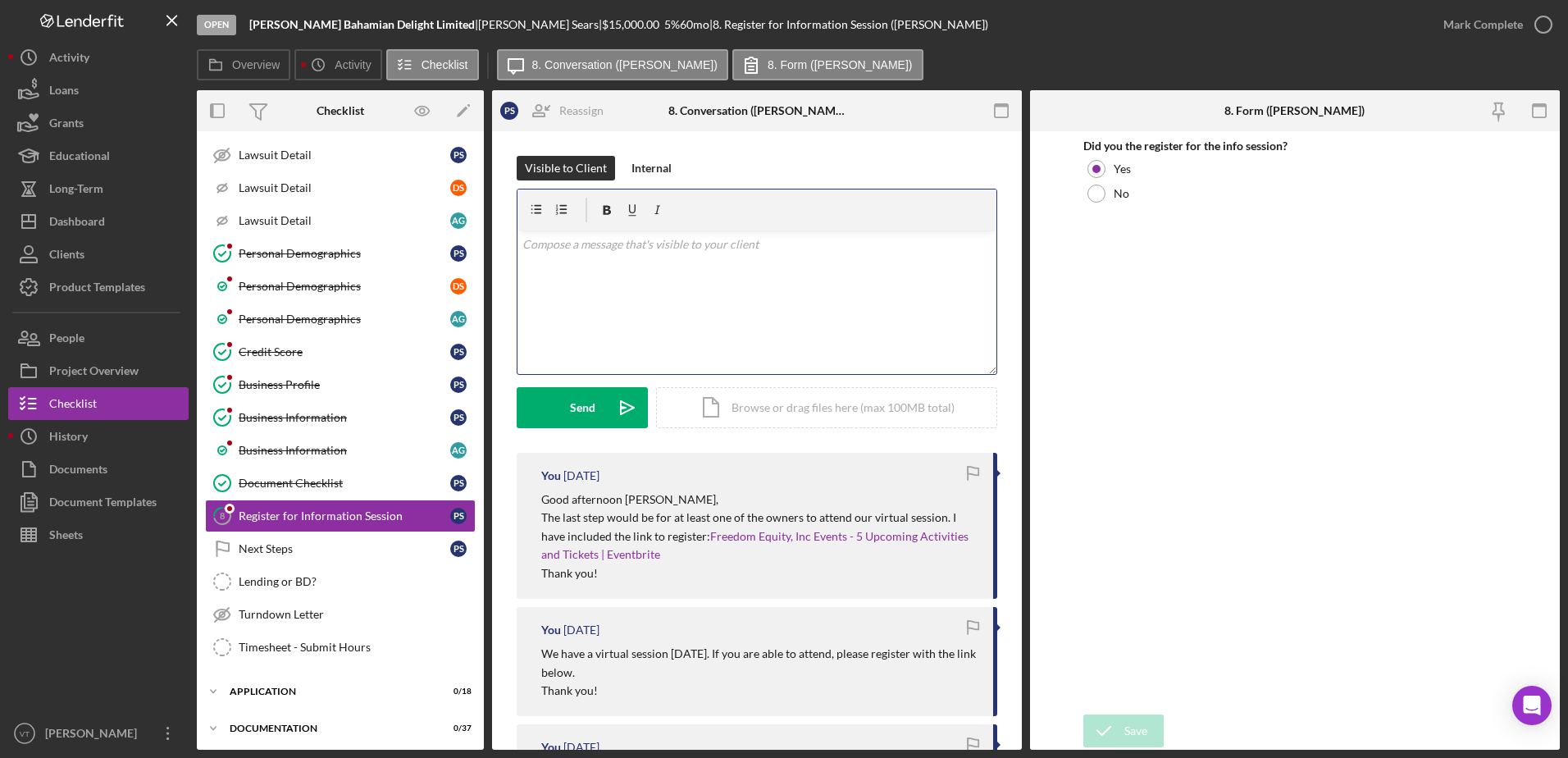
click at [618, 325] on div "v Color teal Color pink Remove color Add row above Add row below Add column bef…" at bounding box center [757, 302] width 479 height 143
click at [614, 403] on icon "Icon/icon-invite-send" at bounding box center [628, 407] width 41 height 41
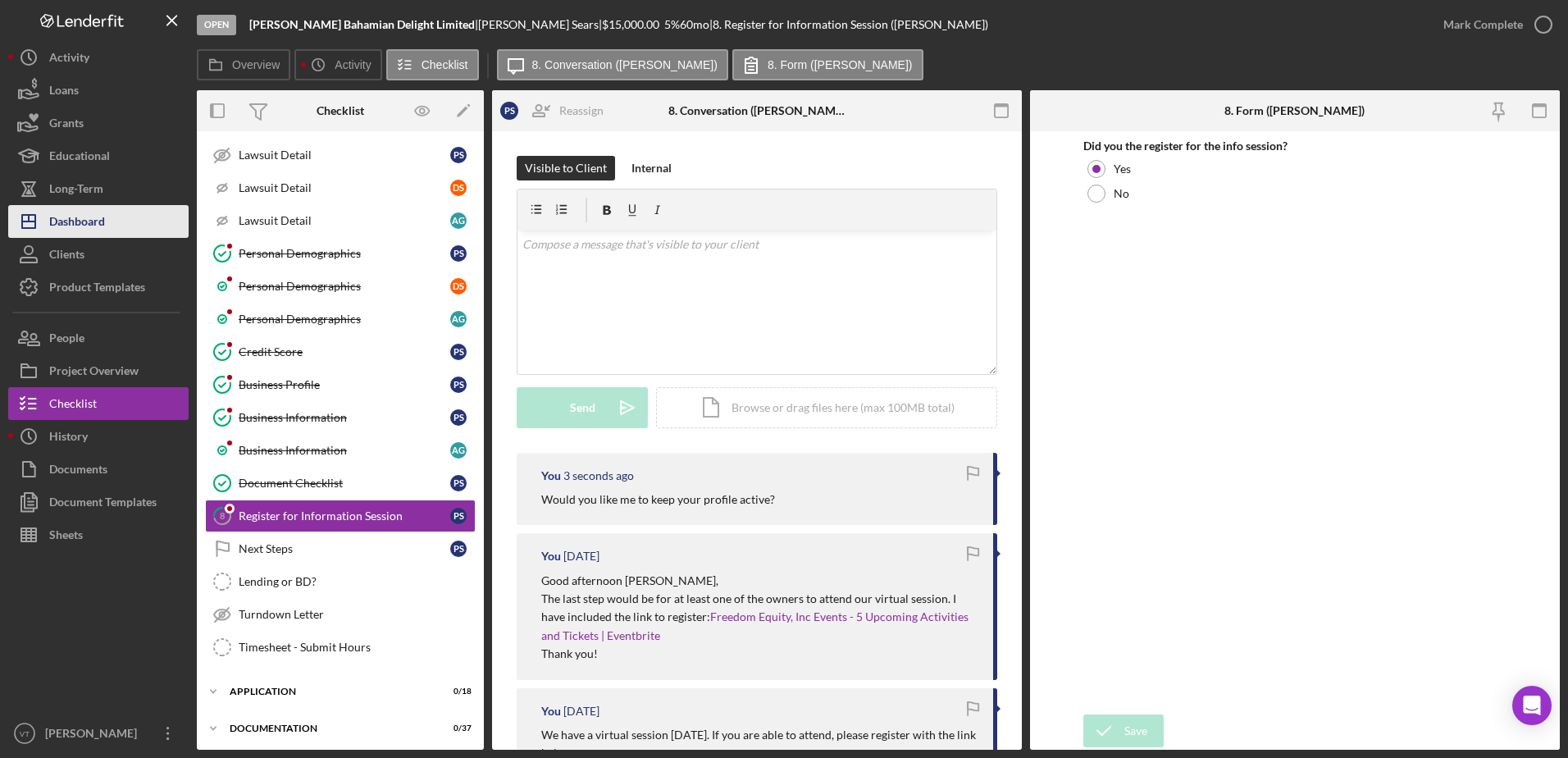
click at [125, 209] on button "Icon/Dashboard Dashboard" at bounding box center [98, 221] width 180 height 33
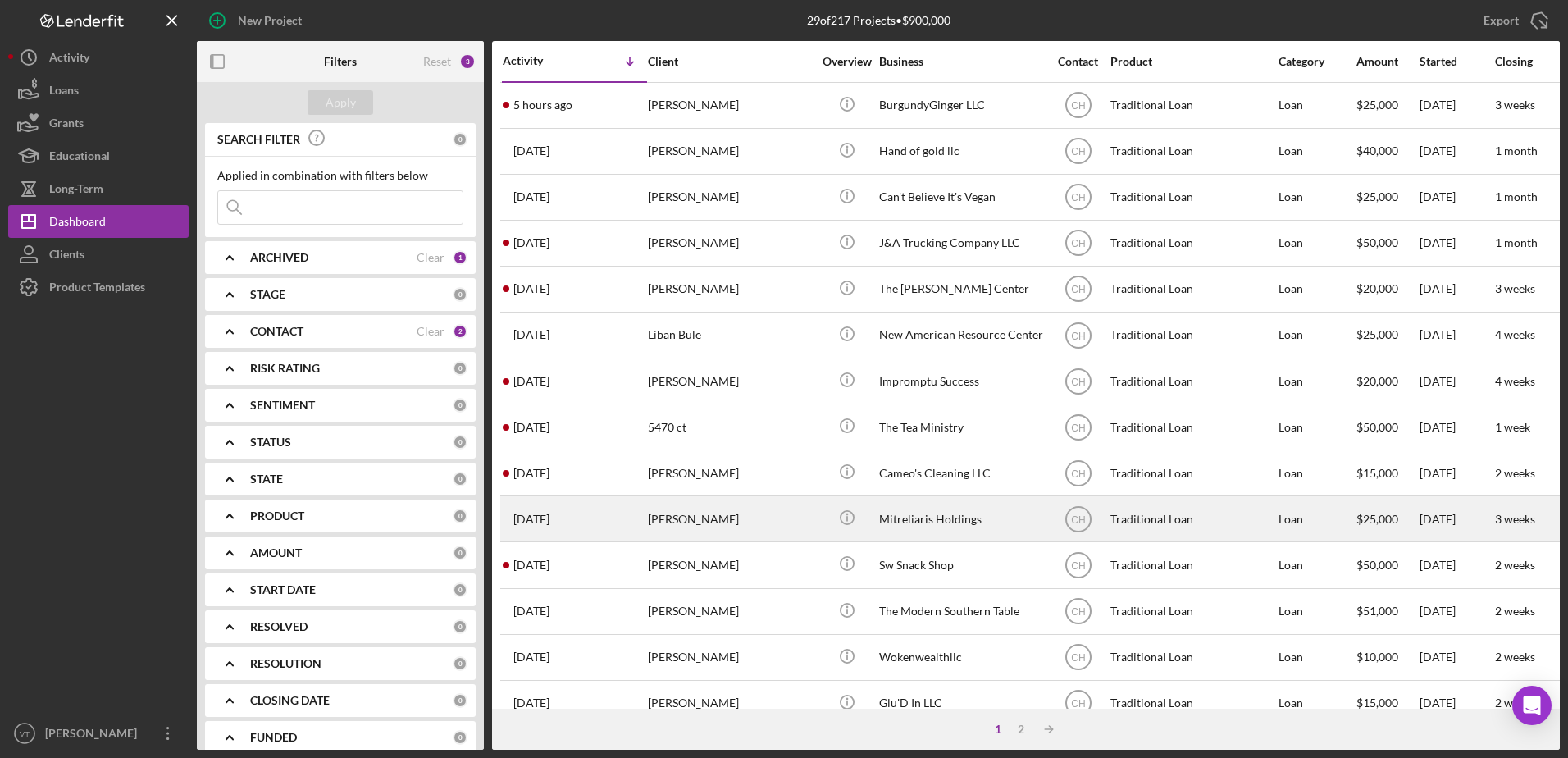
scroll to position [545, 0]
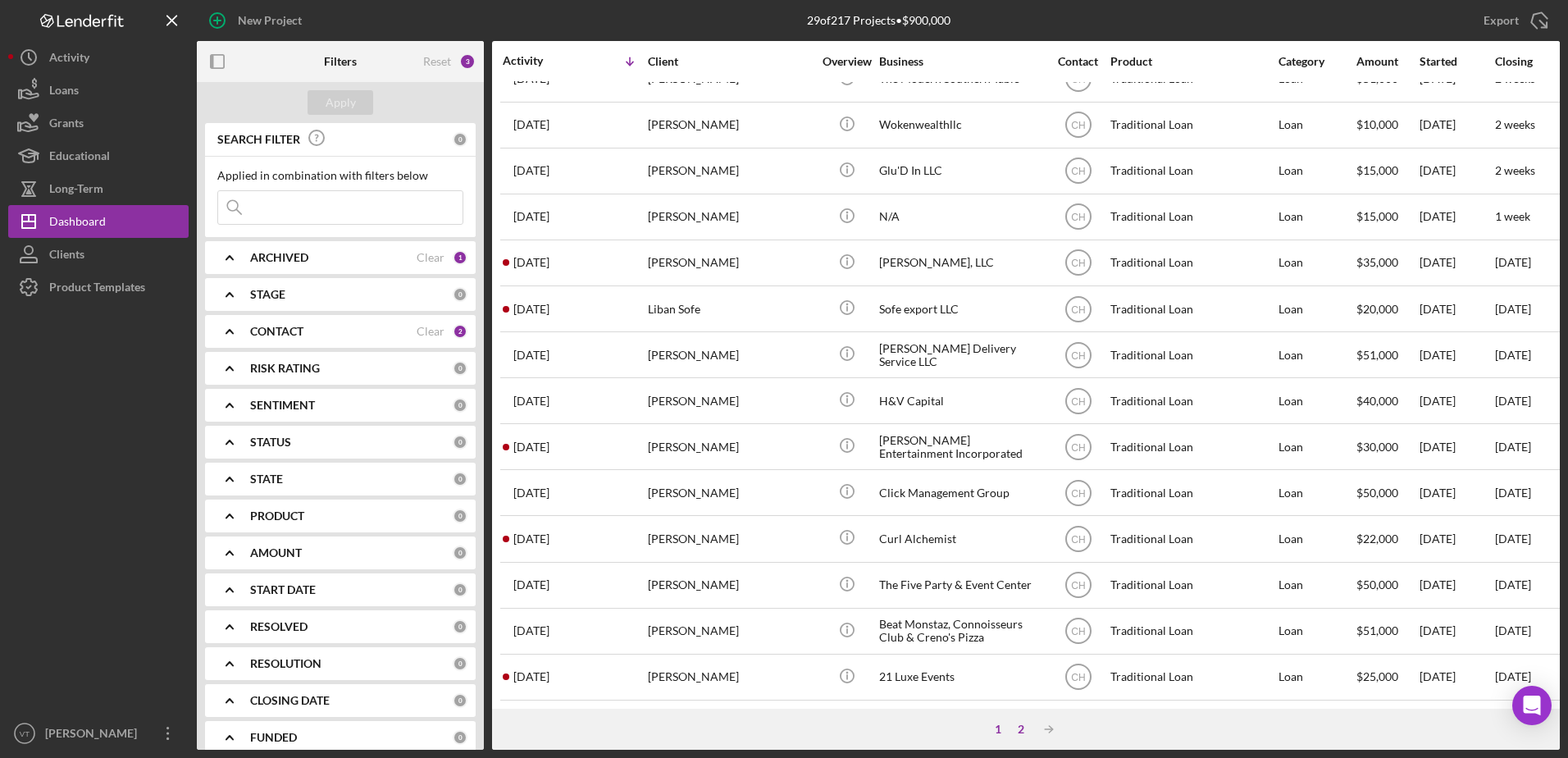
click at [1018, 732] on div "2" at bounding box center [1021, 729] width 23 height 13
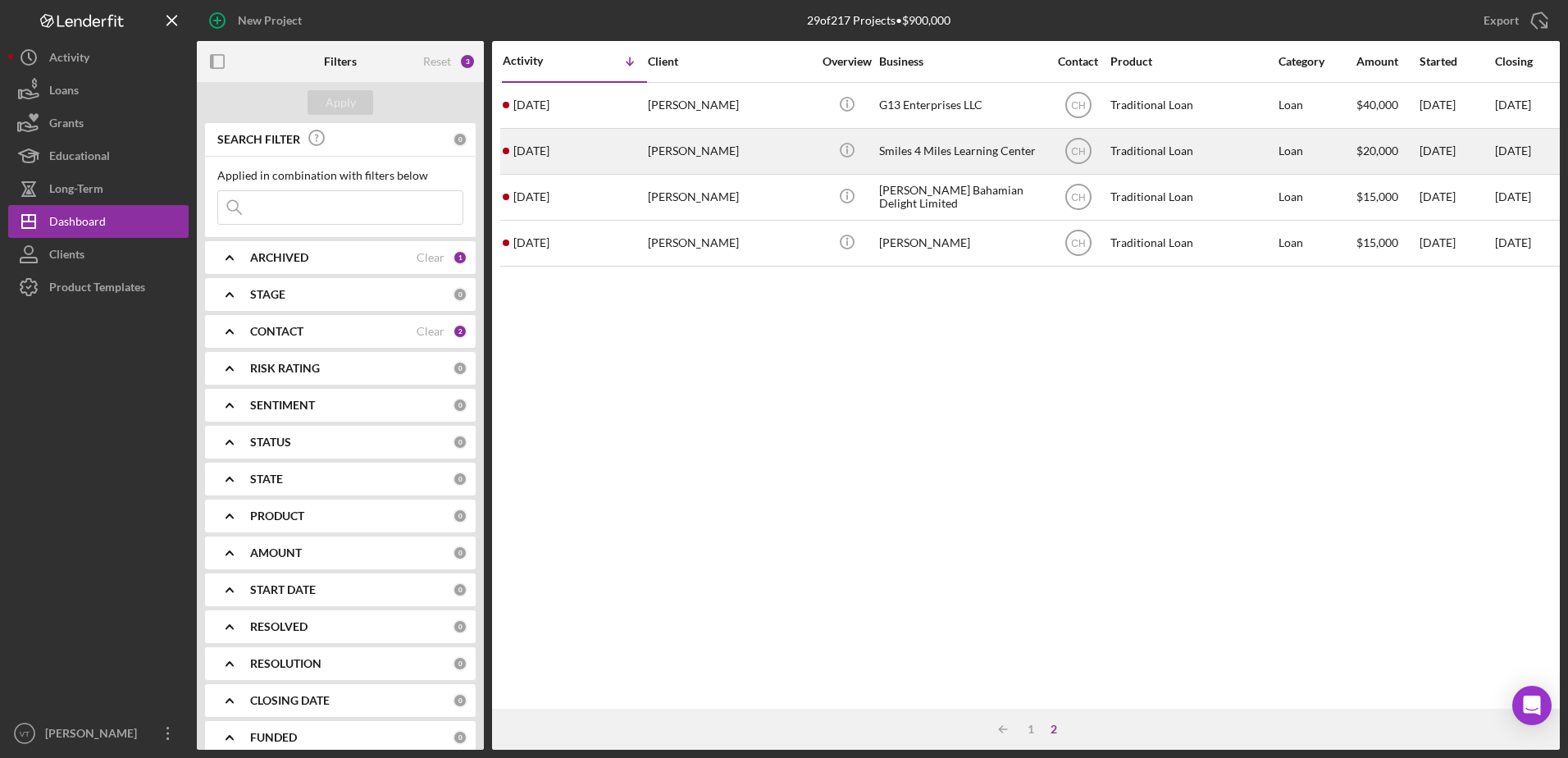
click at [965, 160] on div "Smiles 4 Miles Learning Center" at bounding box center [960, 151] width 164 height 44
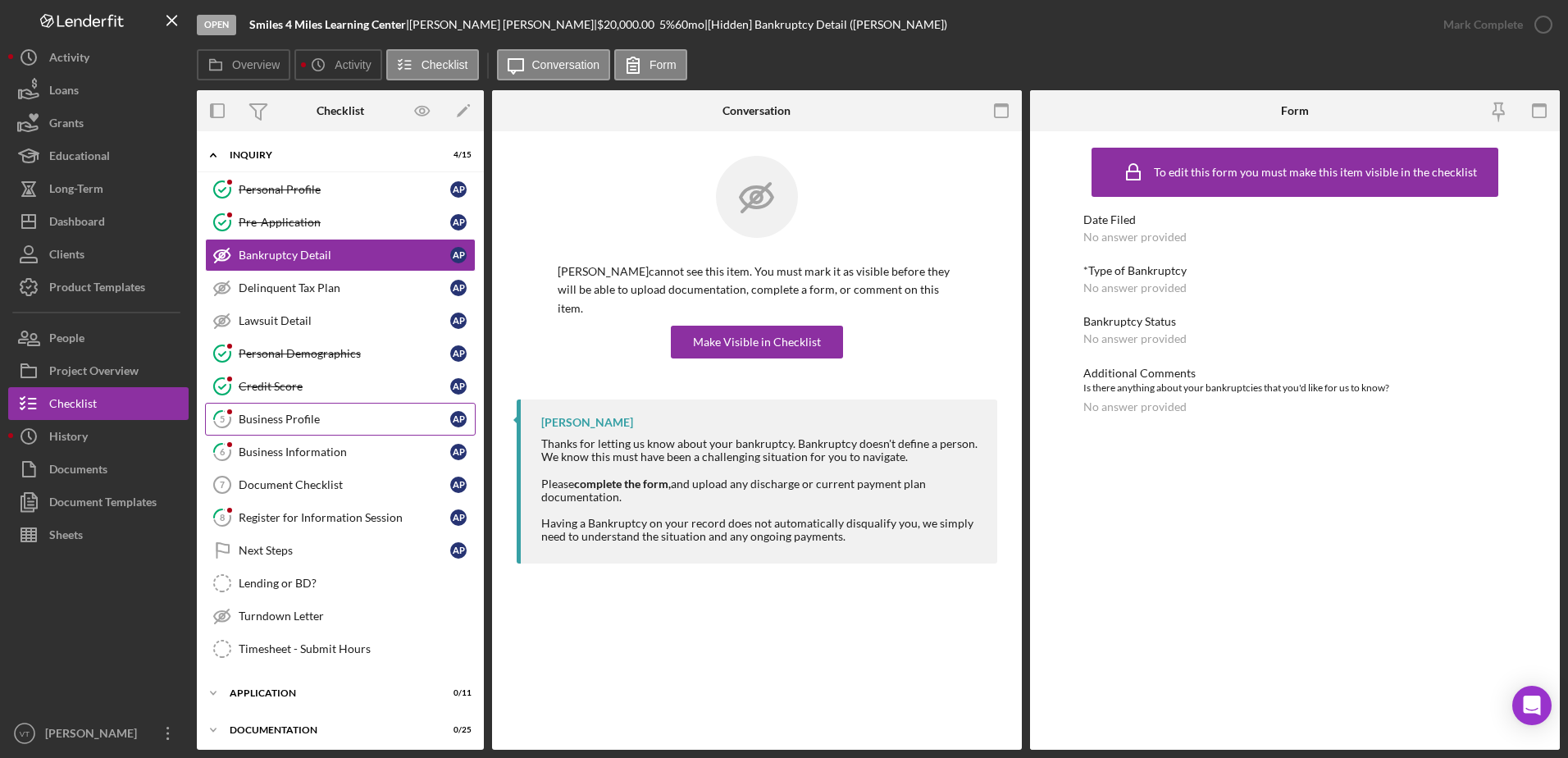
click at [307, 414] on div "Business Profile" at bounding box center [344, 419] width 211 height 13
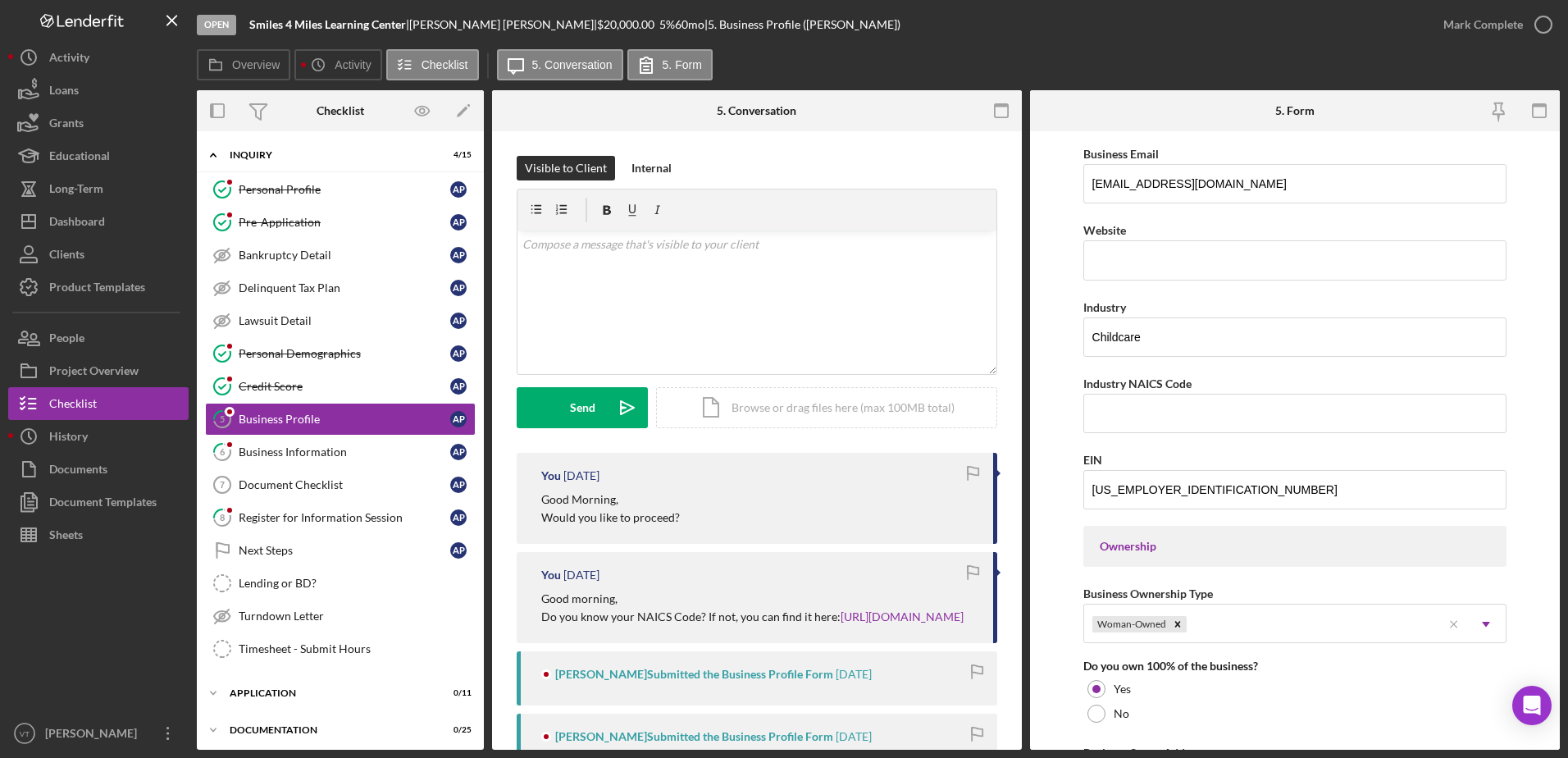
scroll to position [369, 0]
click at [424, 467] on link "6 Business Information A P" at bounding box center [340, 452] width 271 height 33
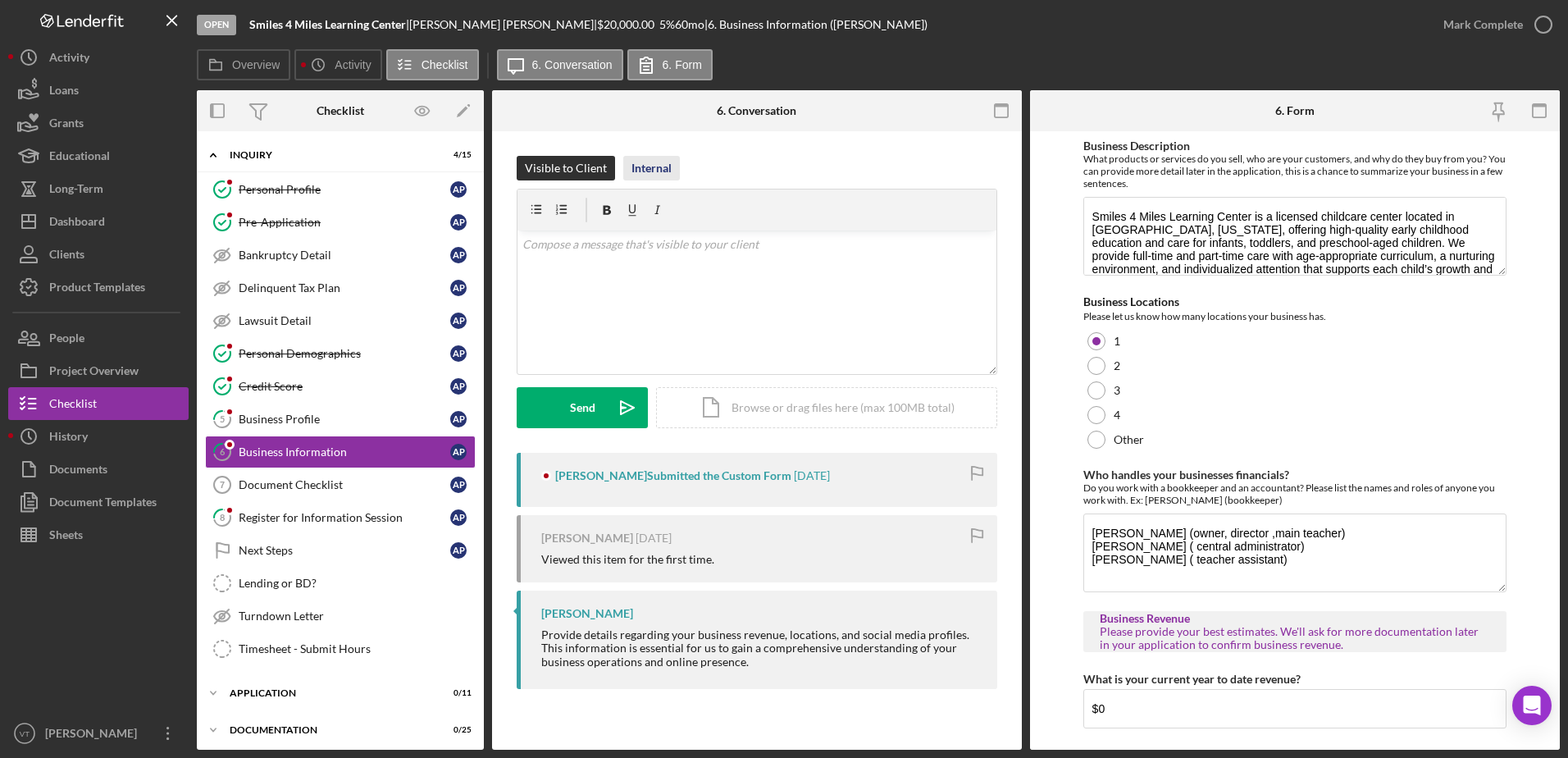
click at [654, 178] on div "Visible to Client Internal v Color teal Color pink Remove color Add row above A…" at bounding box center [757, 304] width 480 height 297
click at [654, 178] on div "Internal" at bounding box center [651, 168] width 40 height 25
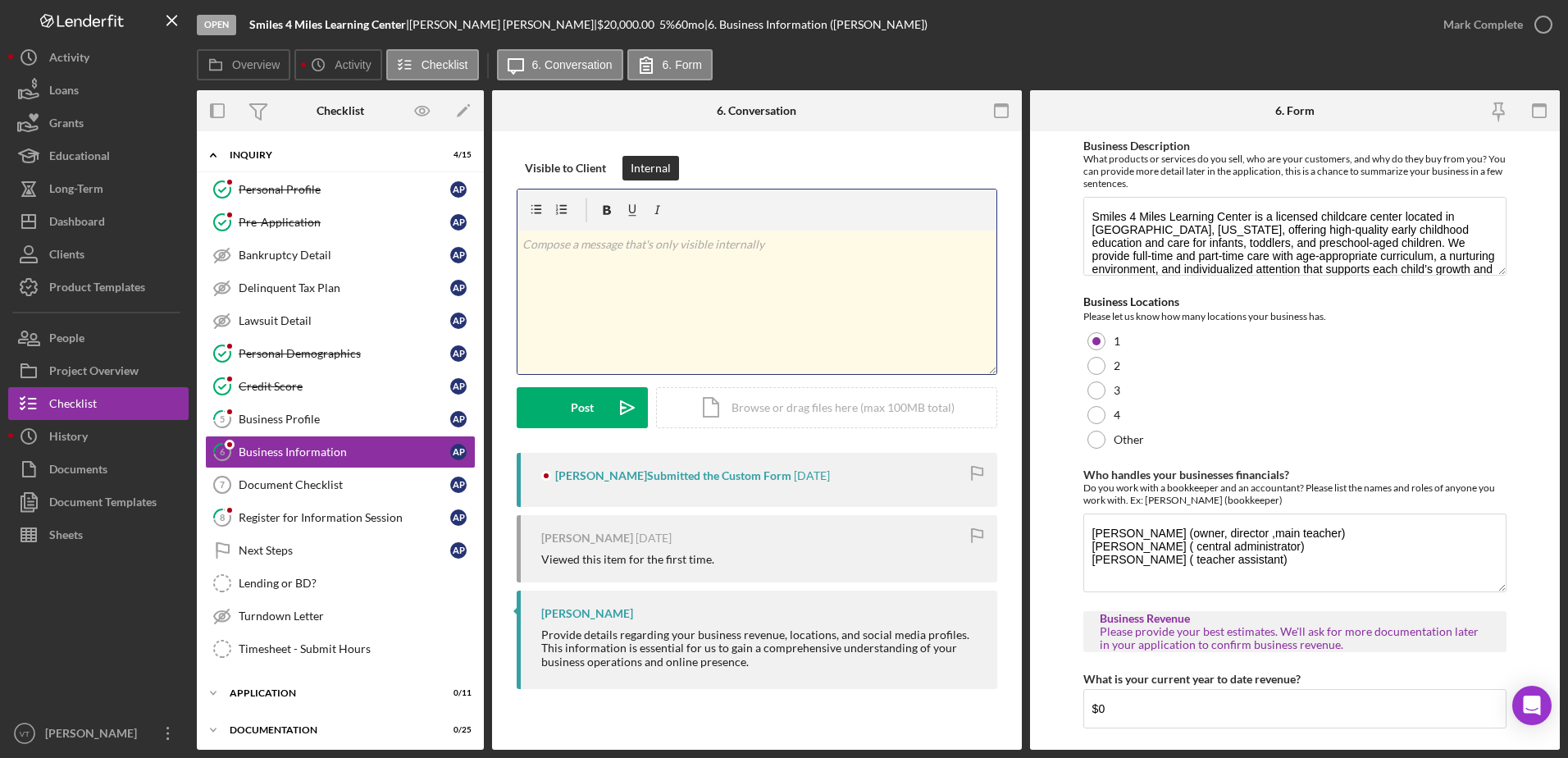
click at [656, 243] on p at bounding box center [757, 244] width 470 height 18
click at [610, 397] on icon "Icon/icon-invite-send" at bounding box center [628, 407] width 41 height 41
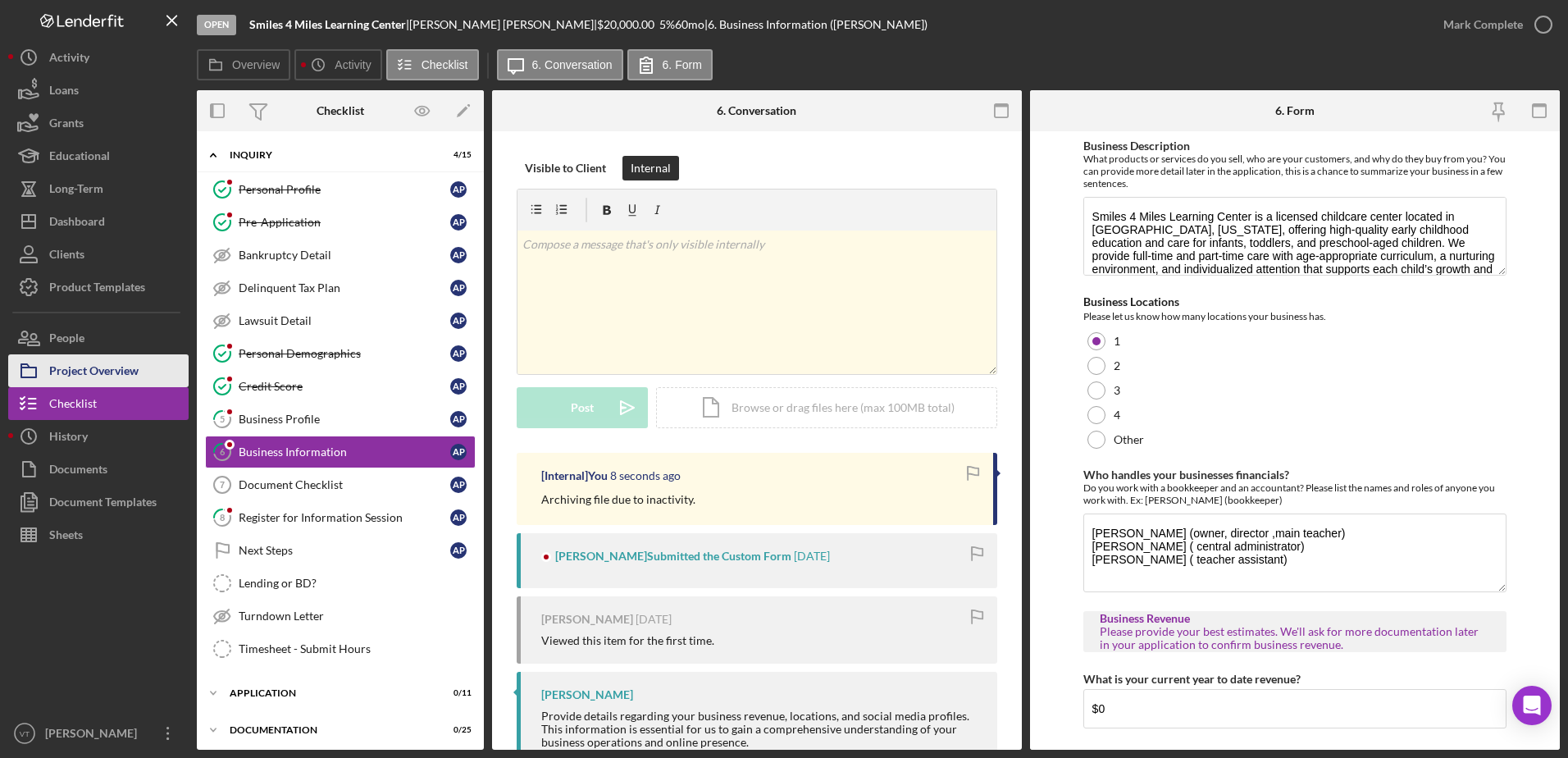
click at [111, 378] on div "Project Overview" at bounding box center [94, 373] width 90 height 37
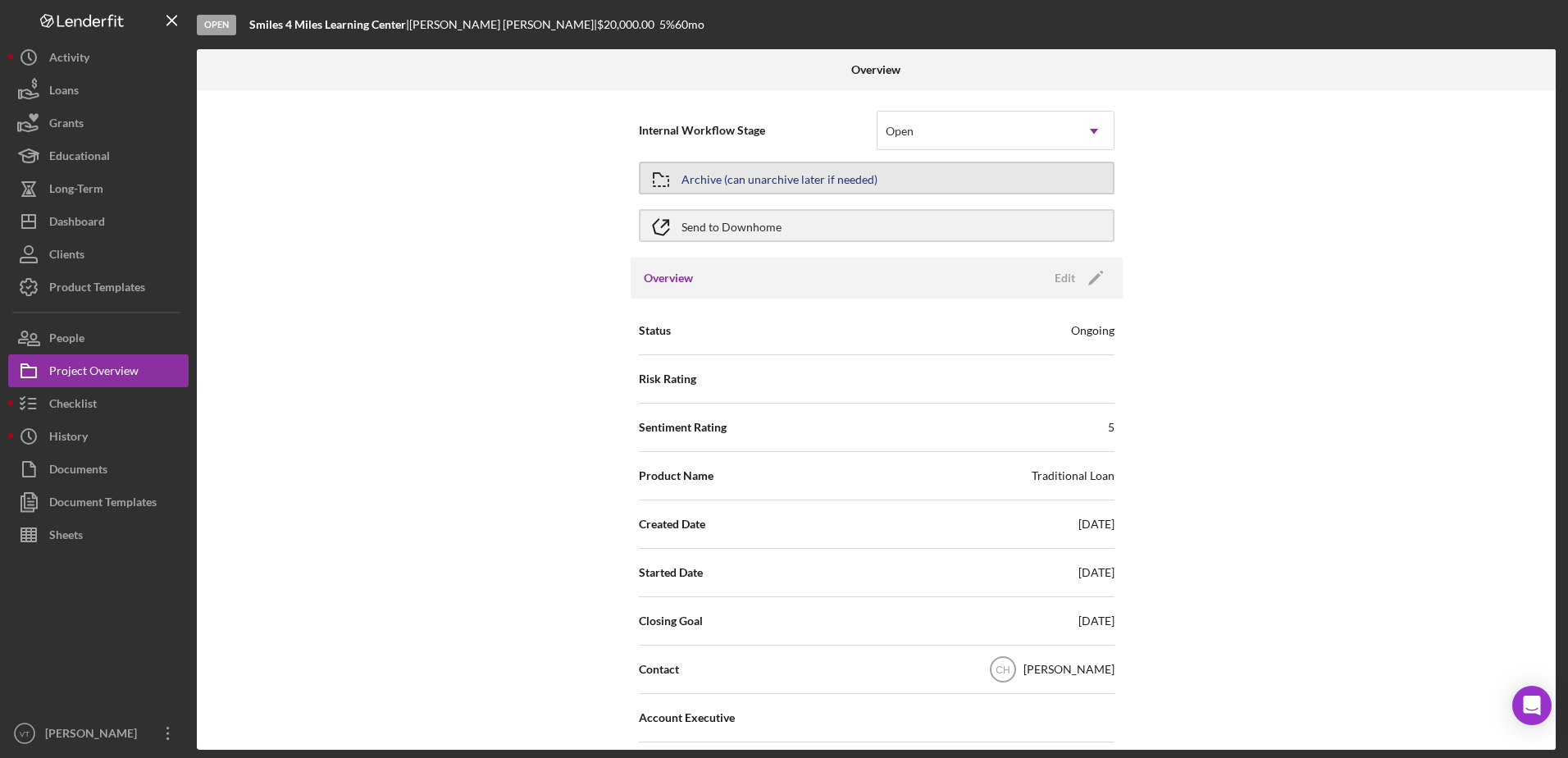
click at [877, 174] on button "Archive (can unarchive later if needed)" at bounding box center [876, 178] width 476 height 33
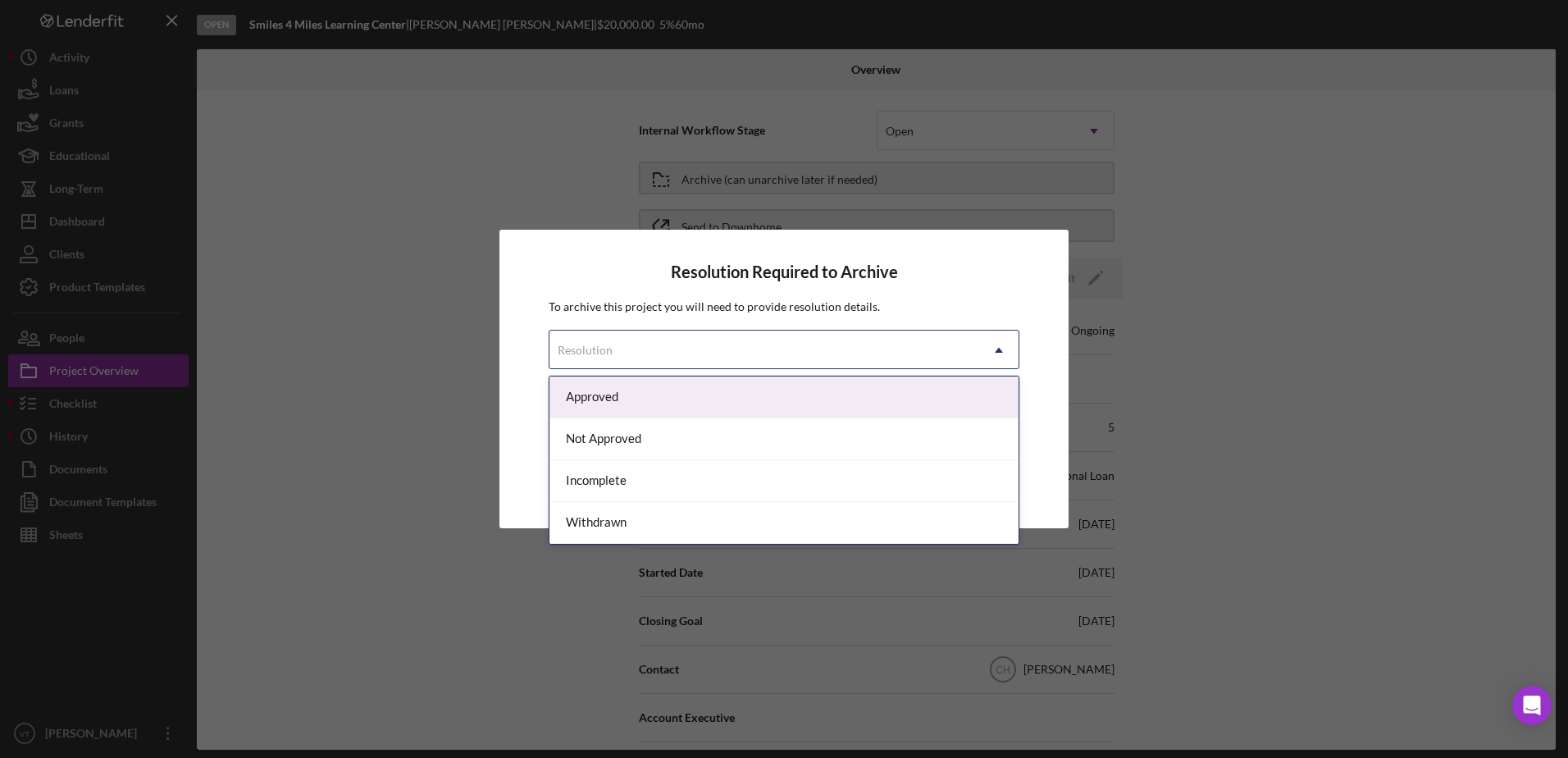
click at [687, 353] on div "Resolution" at bounding box center [764, 351] width 429 height 38
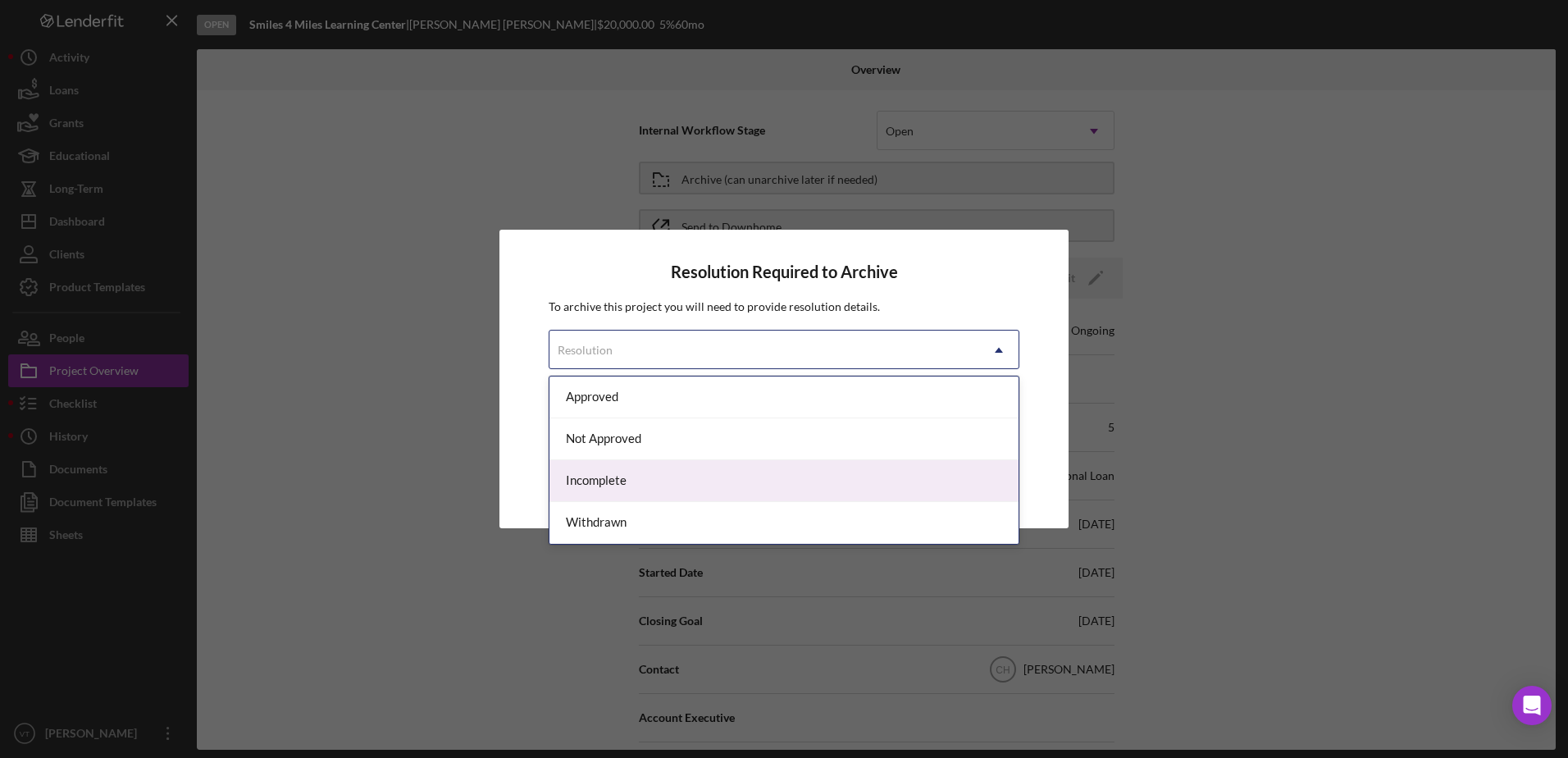
click at [681, 476] on div "Incomplete" at bounding box center [784, 481] width 469 height 42
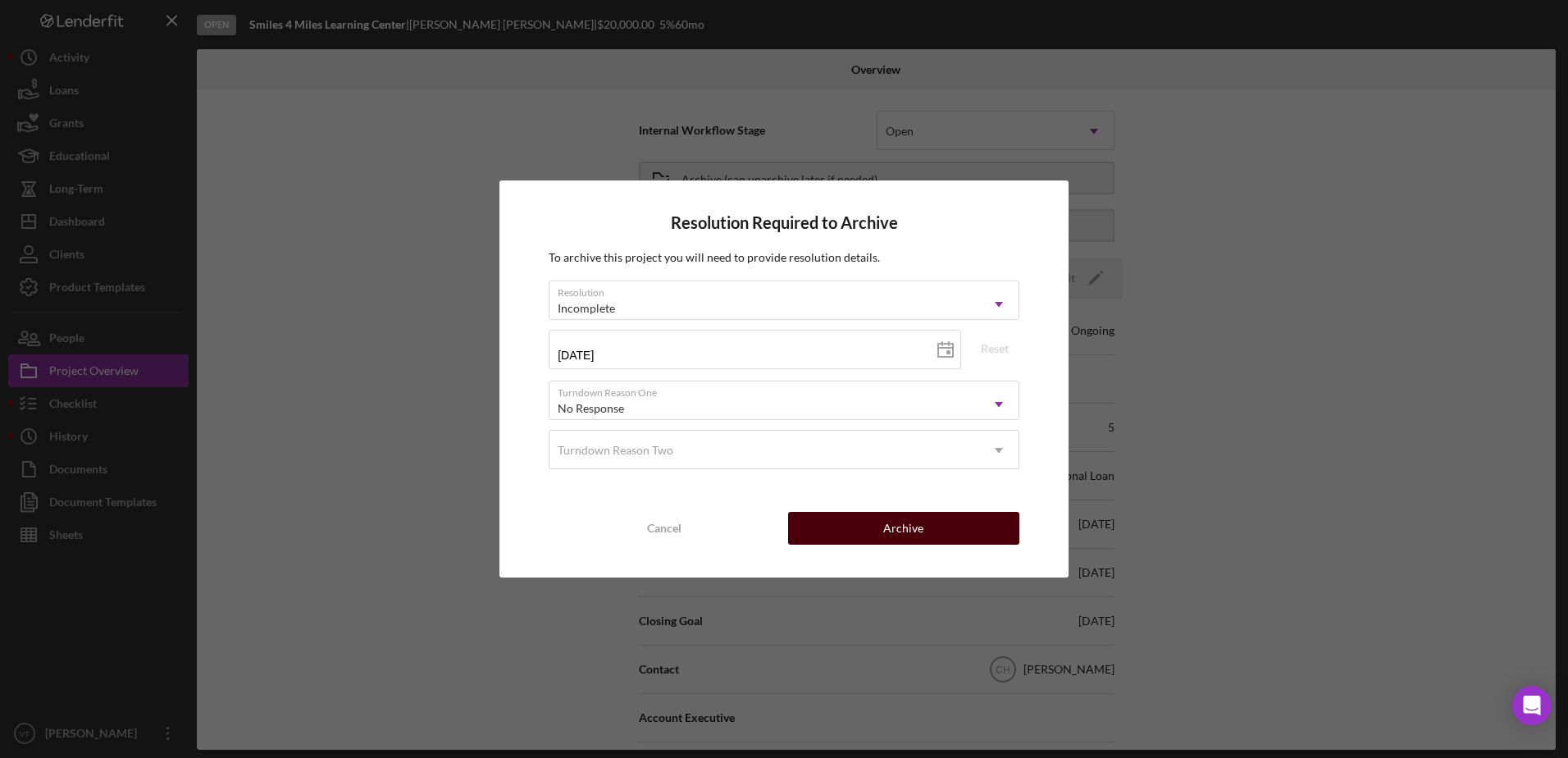
click at [946, 524] on button "Archive" at bounding box center [903, 528] width 231 height 33
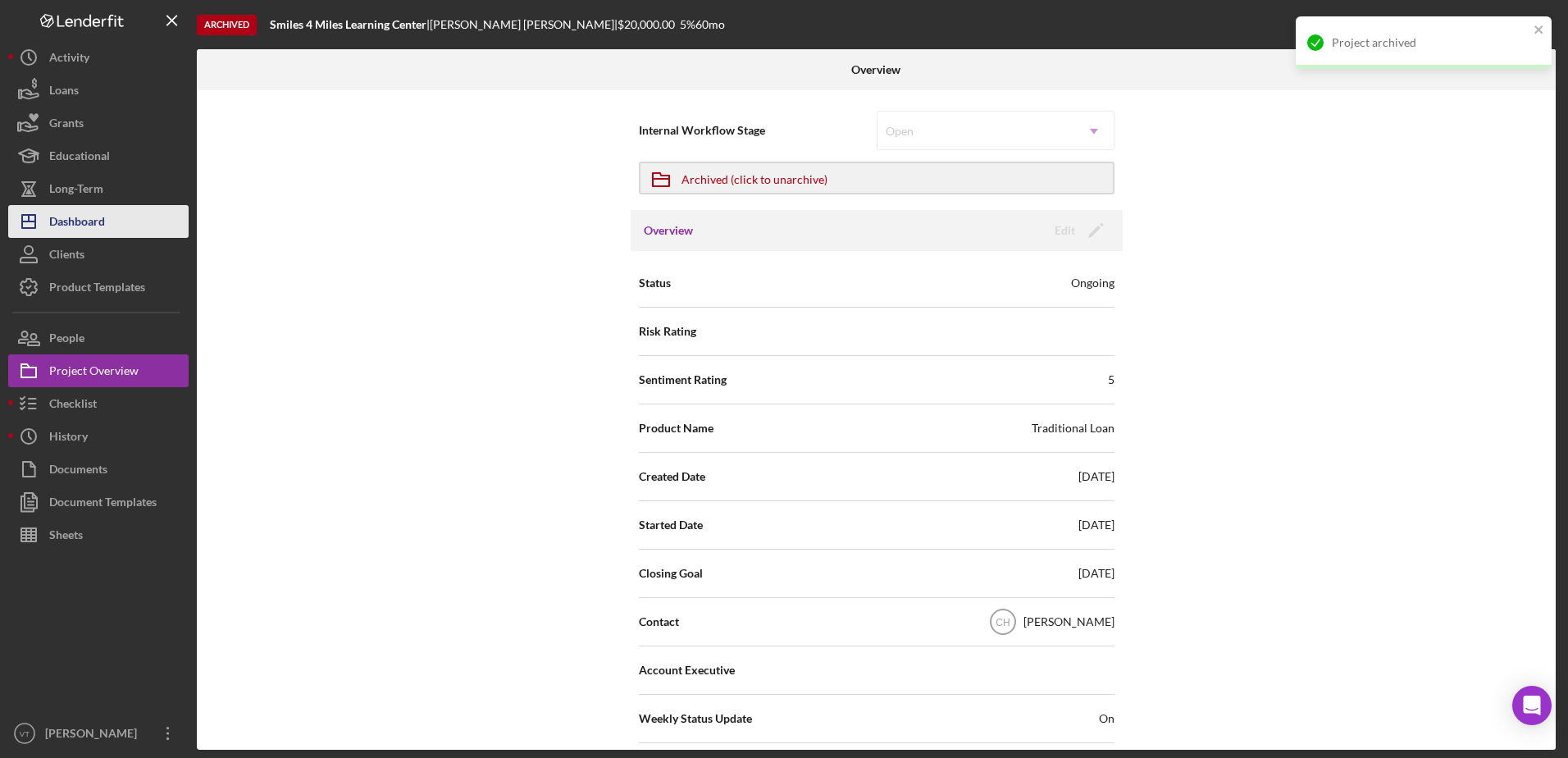
click at [108, 224] on button "Icon/Dashboard Dashboard" at bounding box center [98, 221] width 180 height 33
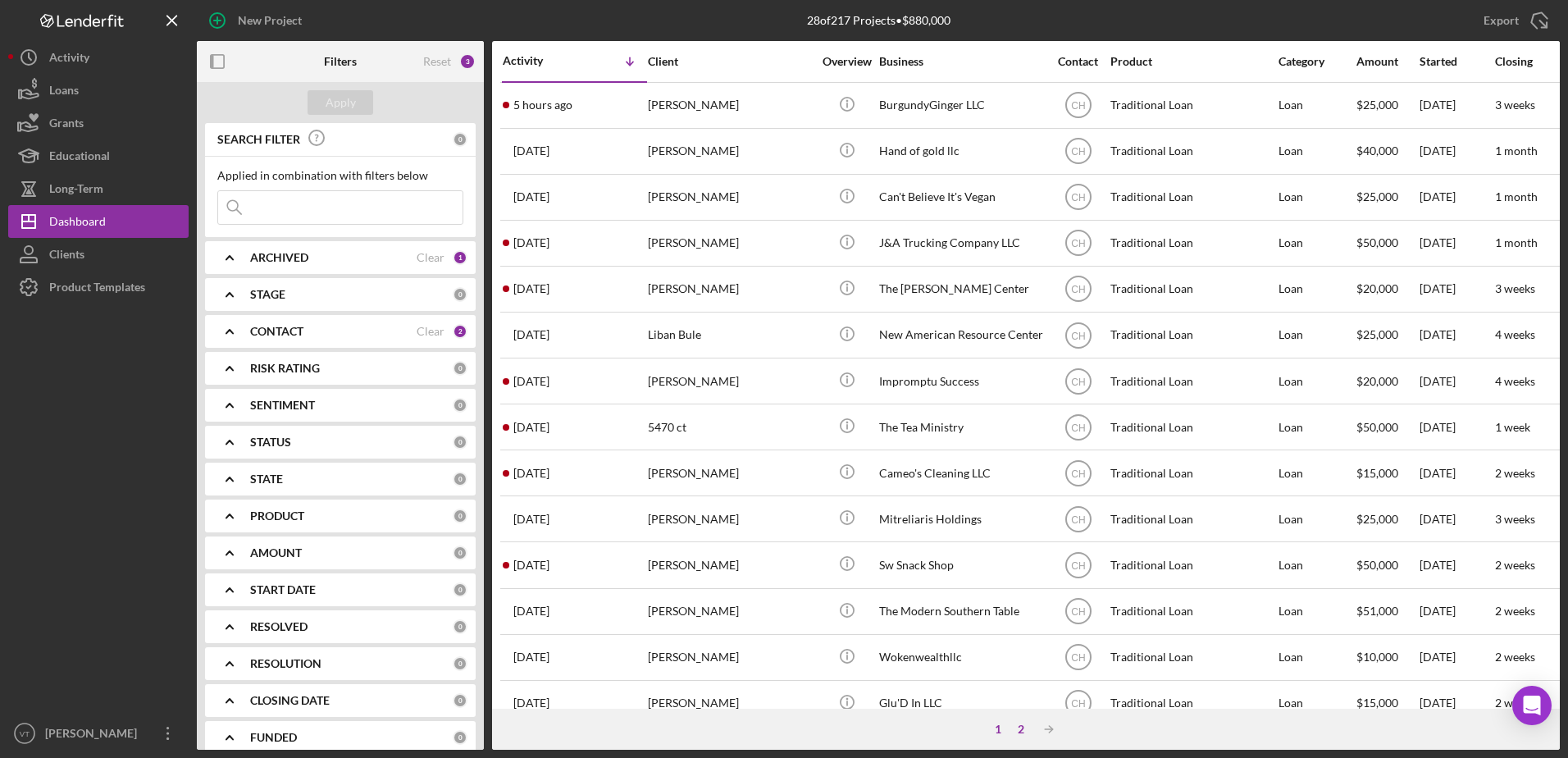
click at [1023, 730] on div "2" at bounding box center [1021, 729] width 23 height 13
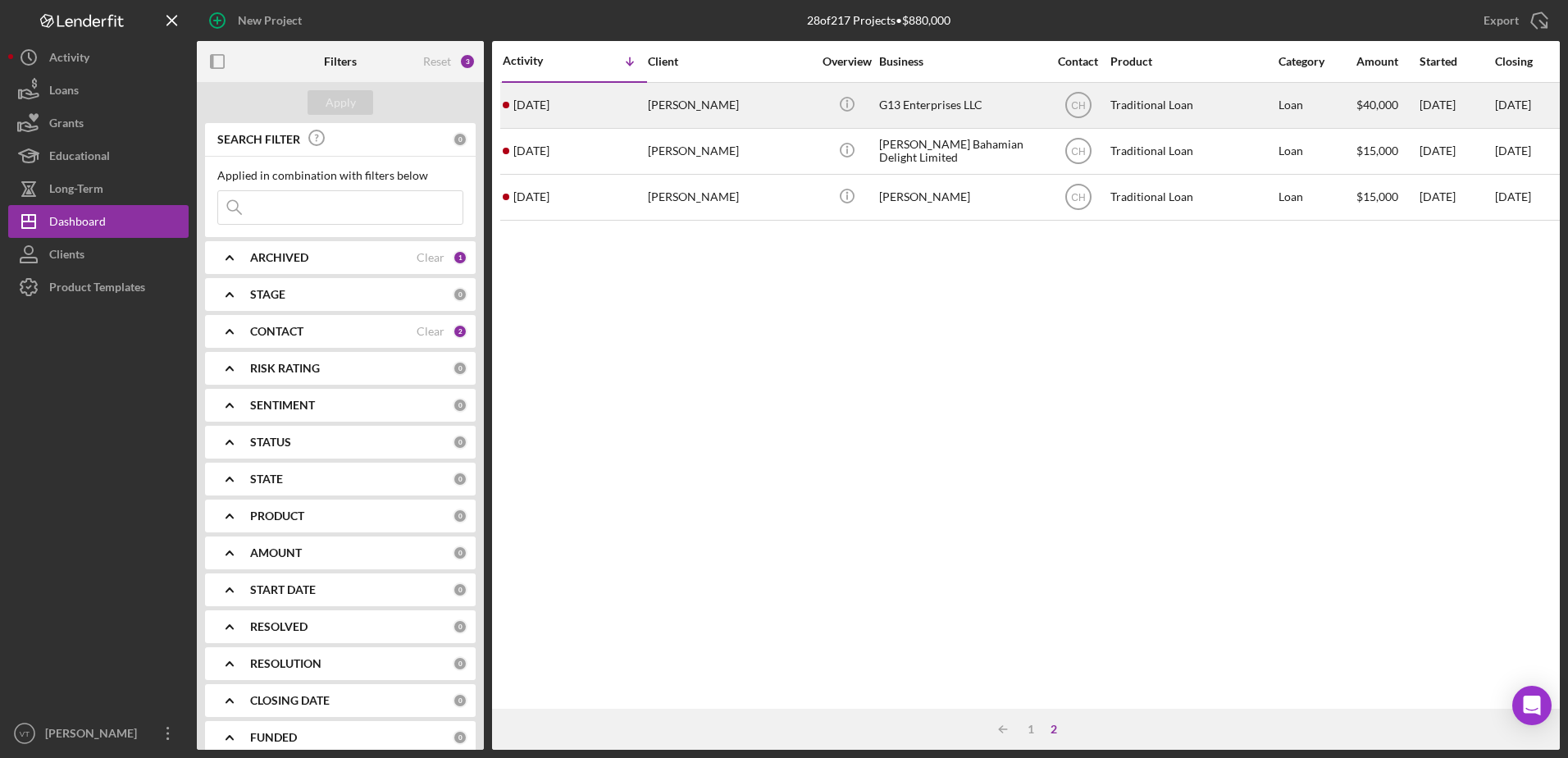
click at [877, 119] on td "Icon/Info" at bounding box center [847, 105] width 63 height 46
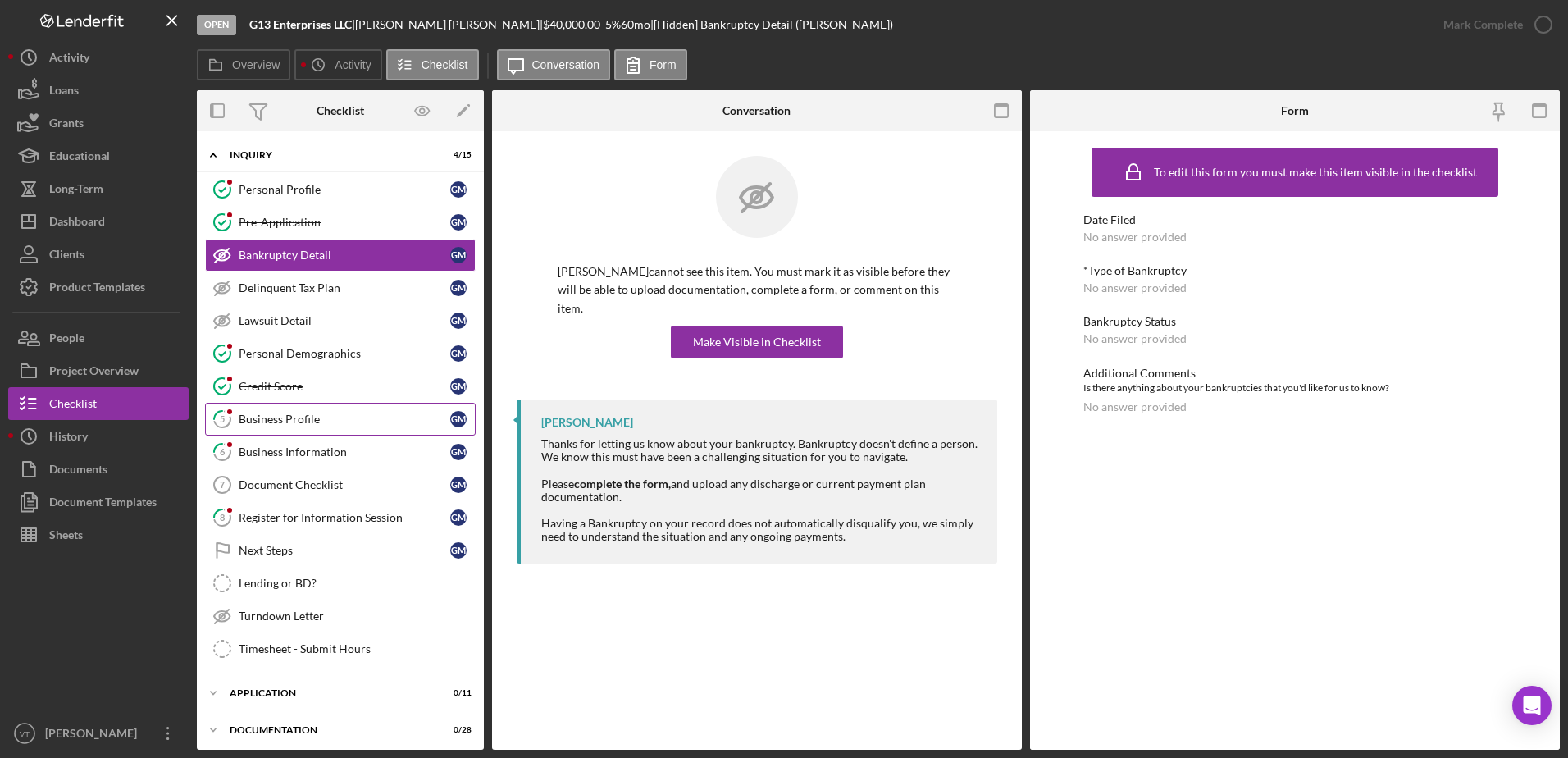
click at [373, 418] on div "Business Profile" at bounding box center [344, 419] width 211 height 13
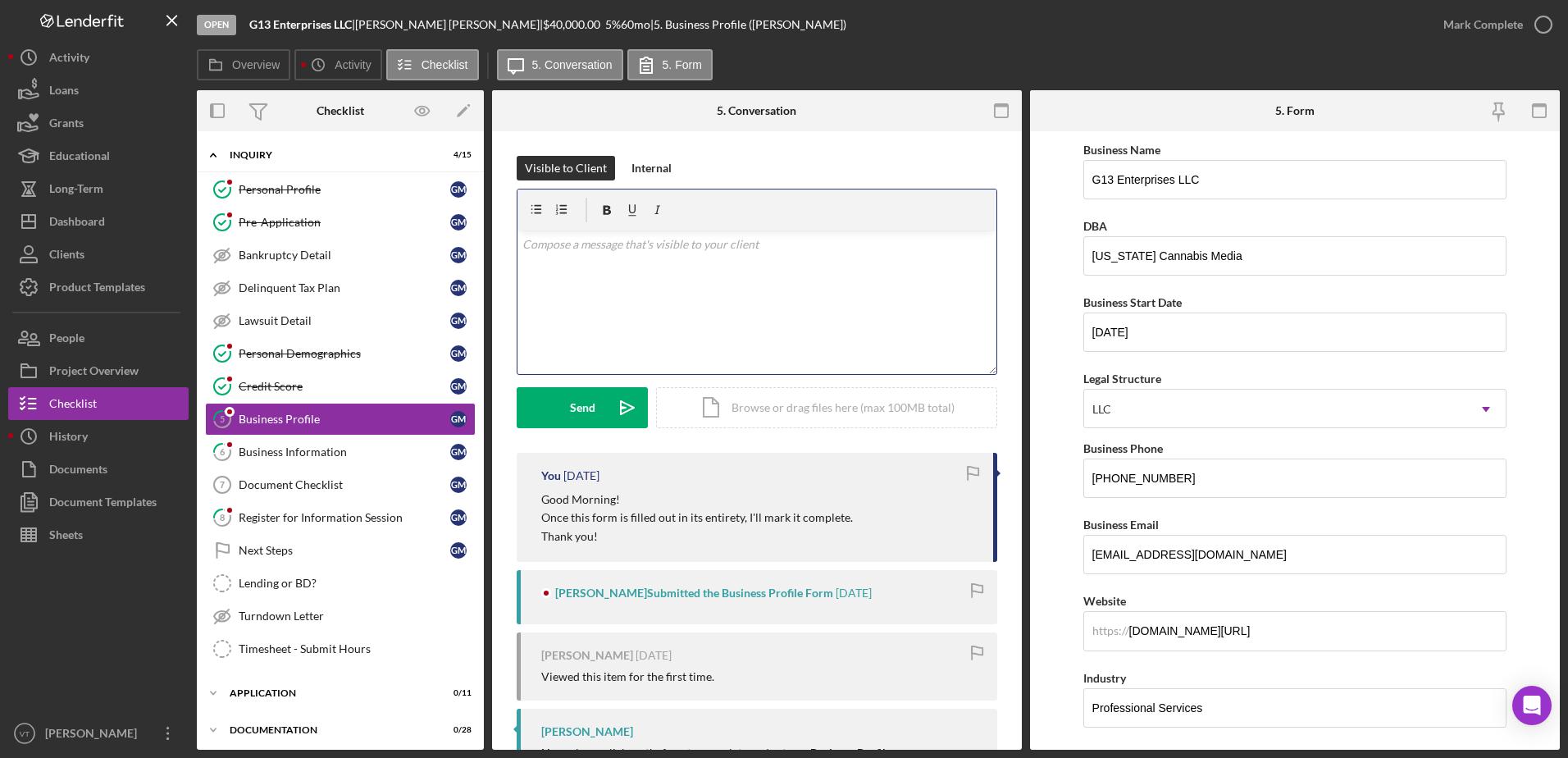
click at [700, 299] on div "v Color teal Color pink Remove color Add row above Add row below Add column bef…" at bounding box center [757, 302] width 479 height 143
click at [595, 392] on button "Send Icon/icon-invite-send" at bounding box center [582, 407] width 131 height 41
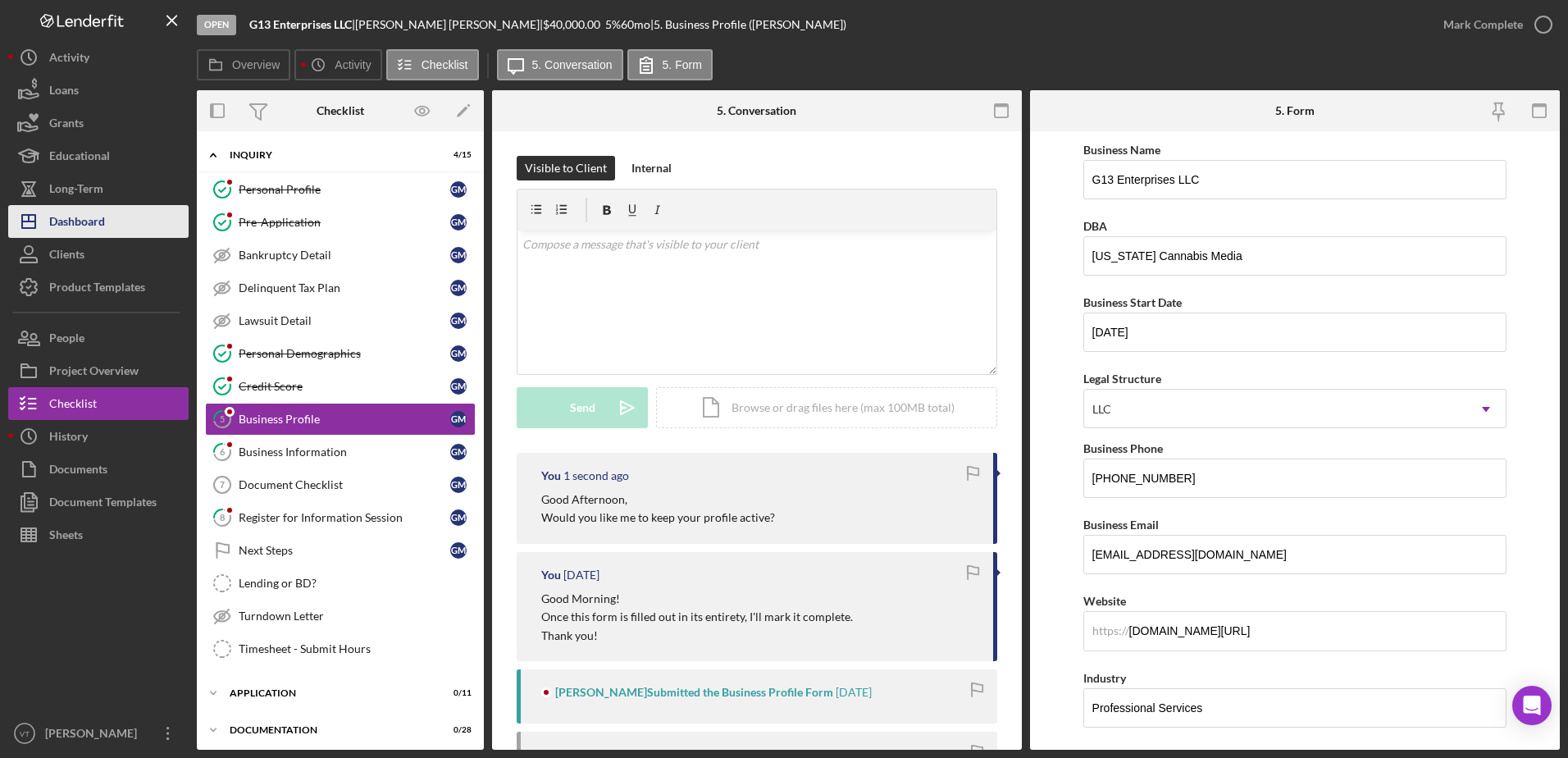
click at [107, 206] on button "Icon/Dashboard Dashboard" at bounding box center [98, 221] width 180 height 33
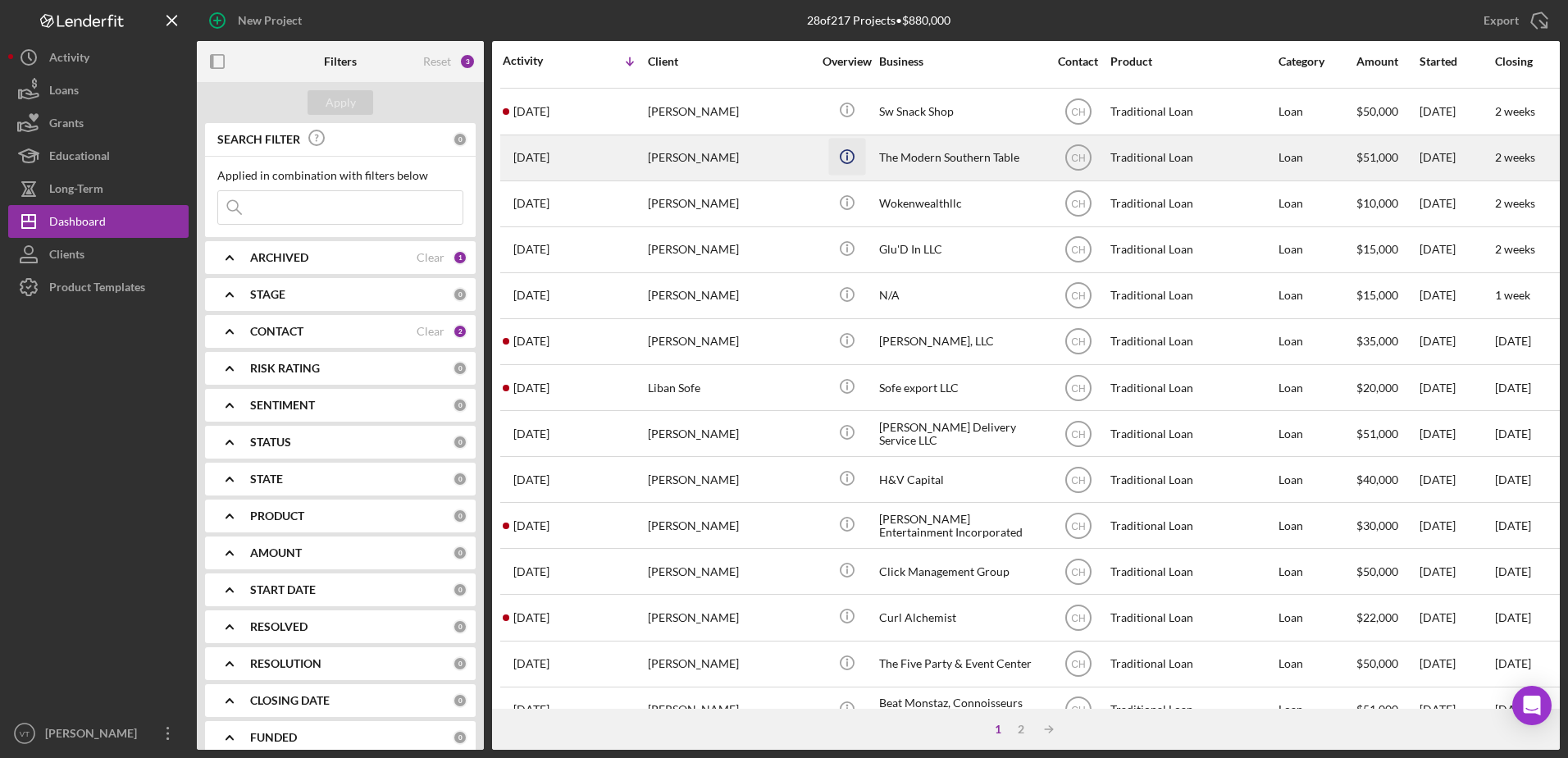
scroll to position [545, 0]
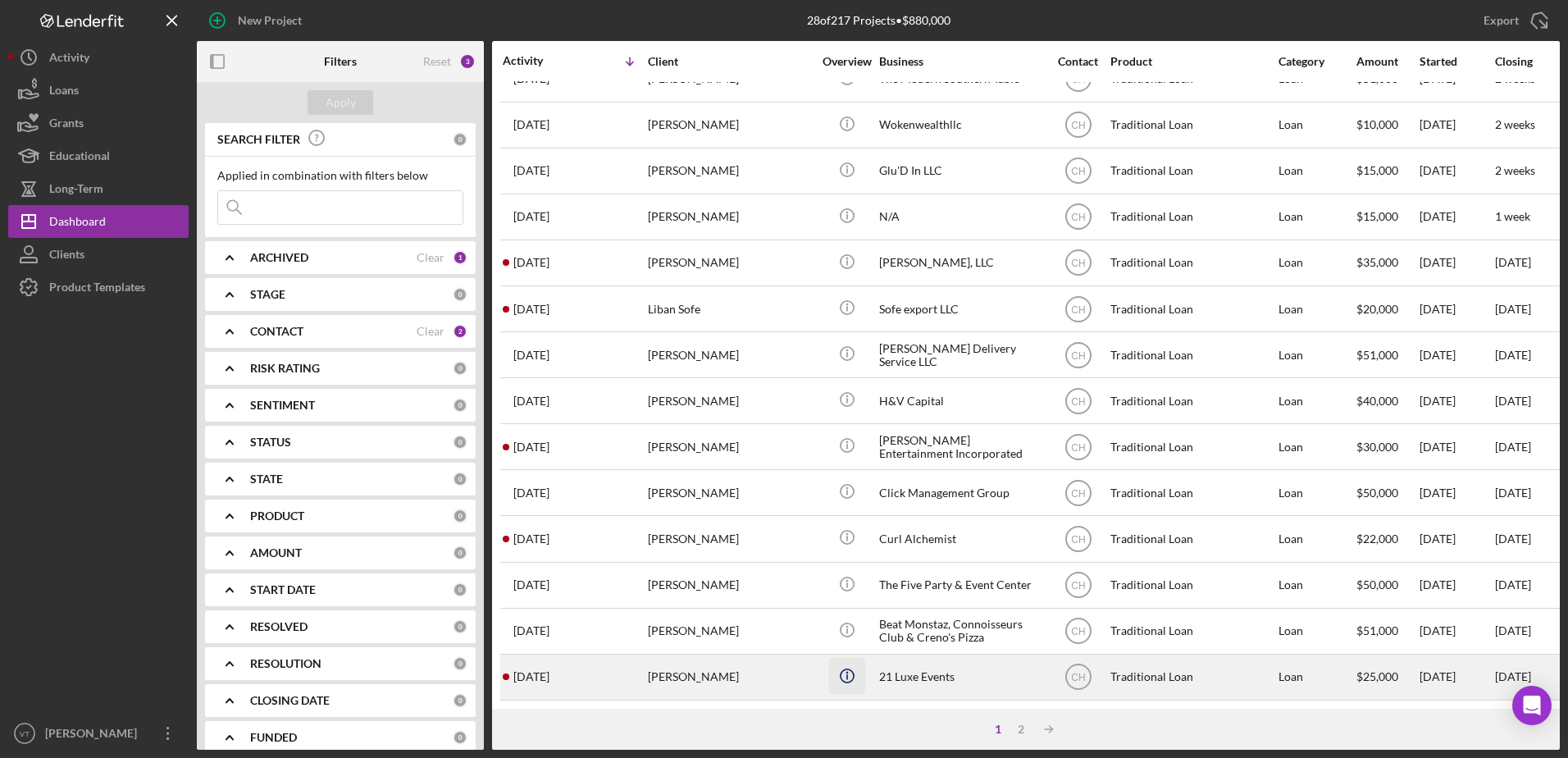
click at [835, 667] on icon "Icon/Info" at bounding box center [847, 675] width 37 height 37
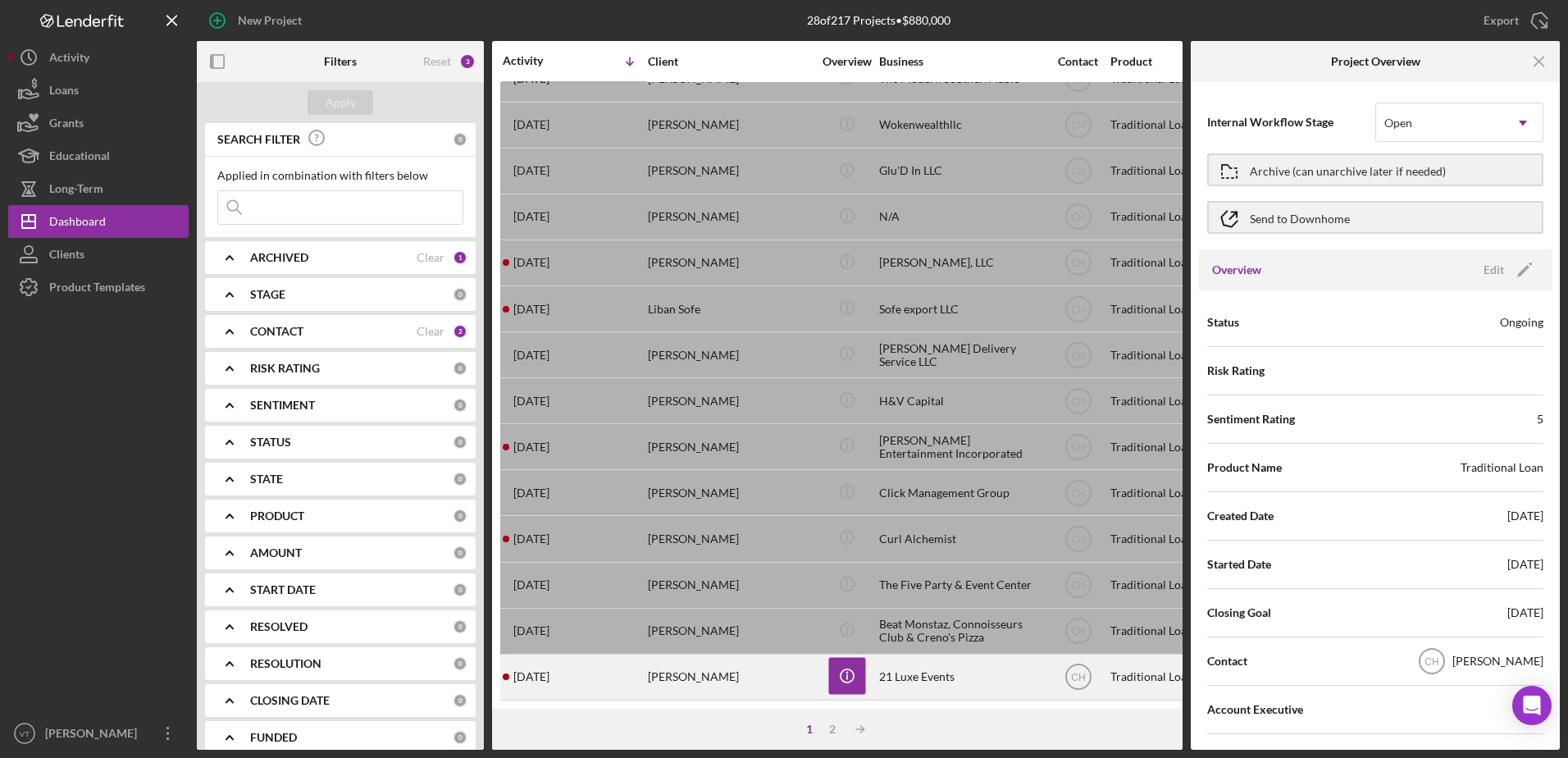
click at [769, 663] on div "[PERSON_NAME]" at bounding box center [729, 677] width 164 height 44
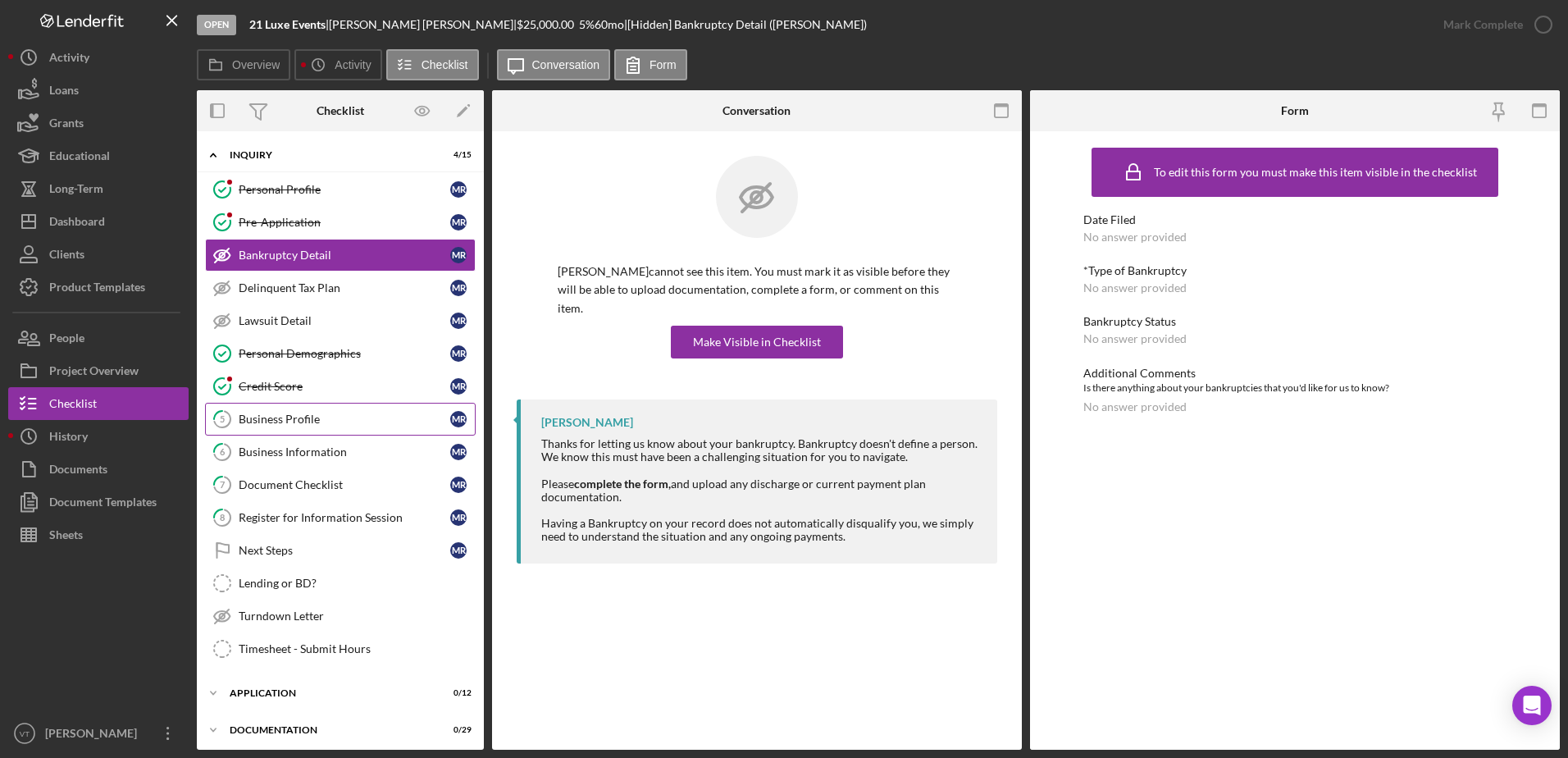
click at [339, 419] on div "Business Profile" at bounding box center [344, 419] width 211 height 13
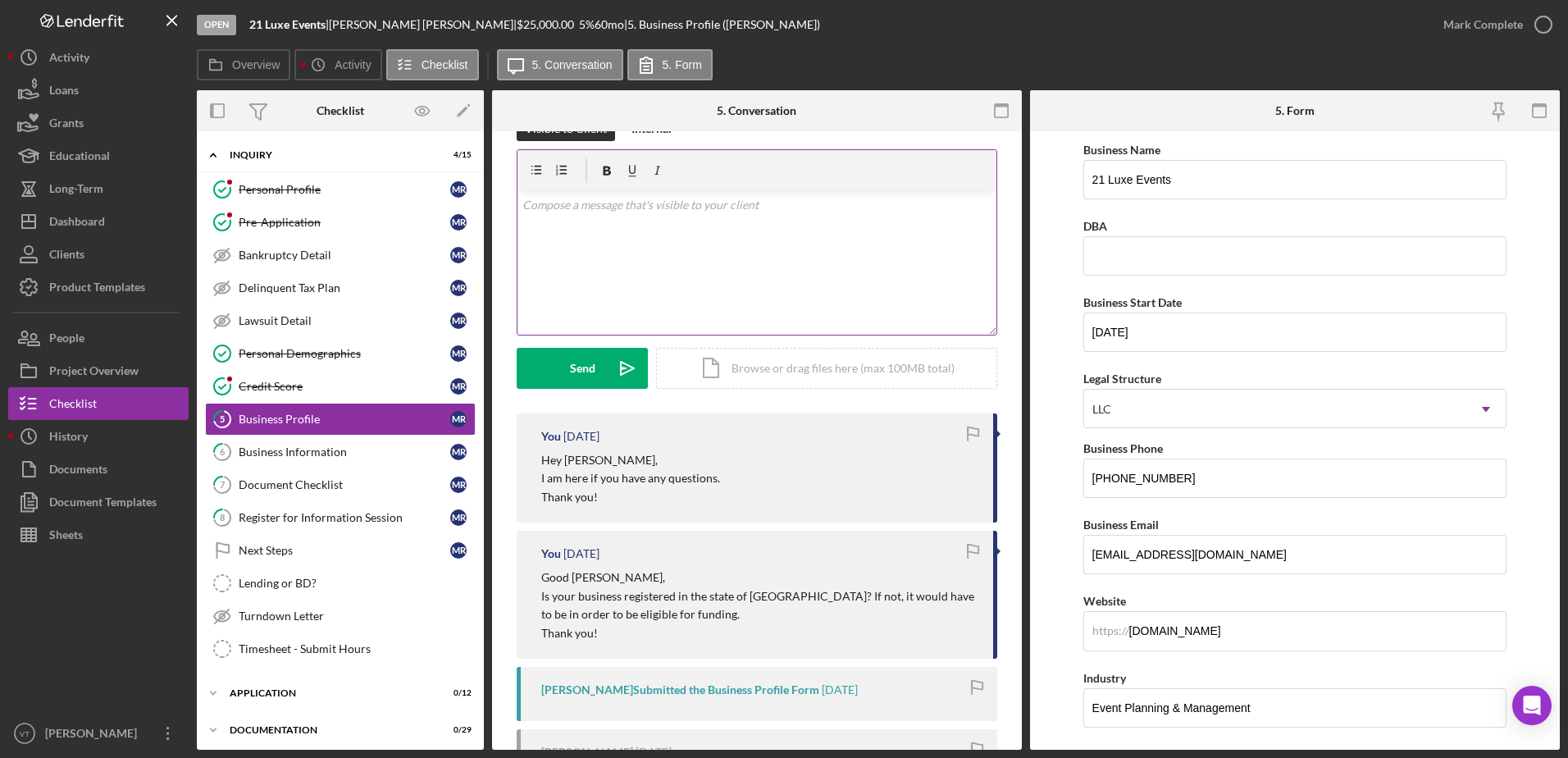
scroll to position [37, 0]
click at [608, 244] on div "v Color teal Color pink Remove color Add row above Add row below Add column bef…" at bounding box center [757, 265] width 479 height 143
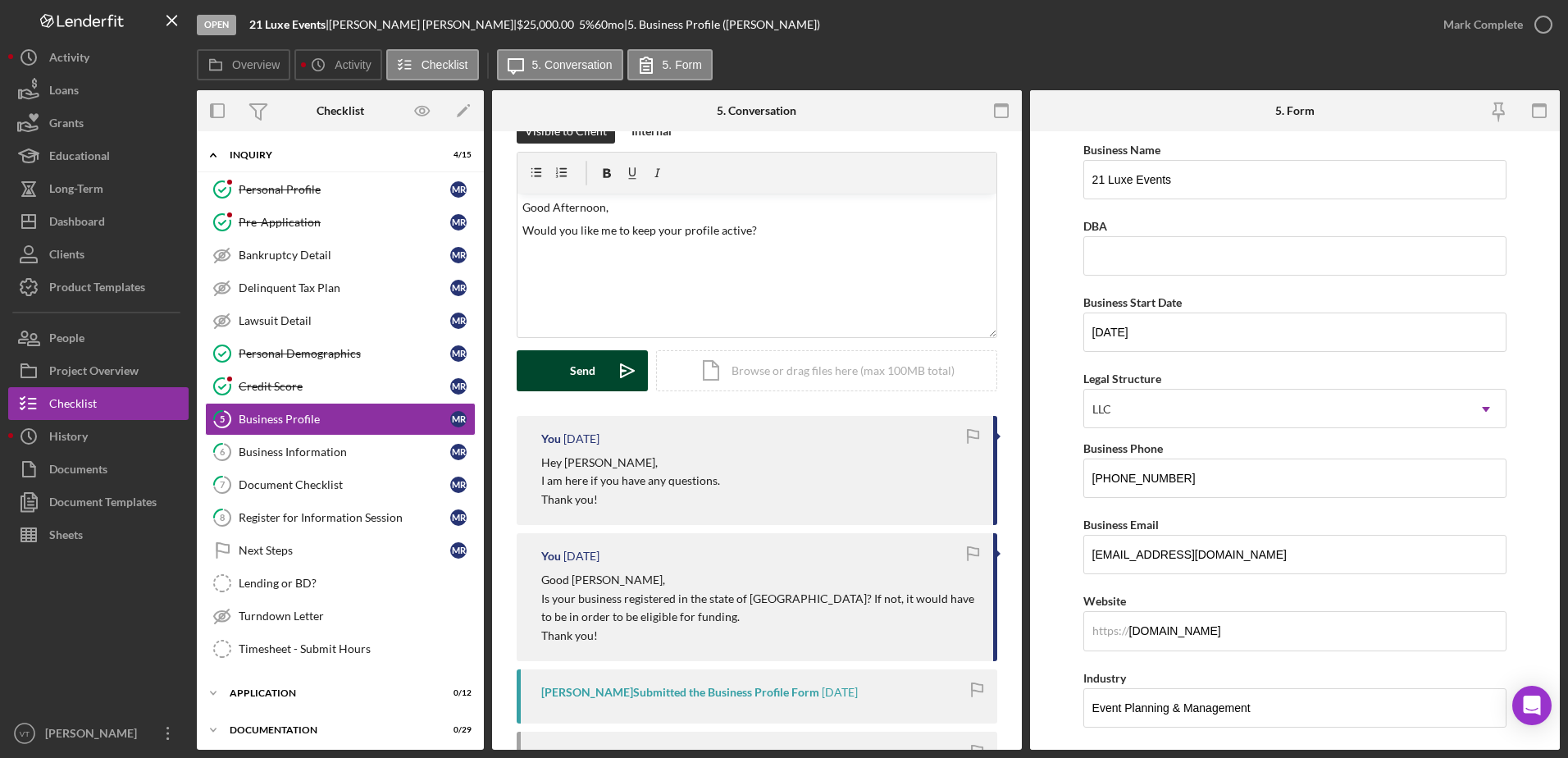
click at [575, 365] on div "Send" at bounding box center [582, 371] width 26 height 41
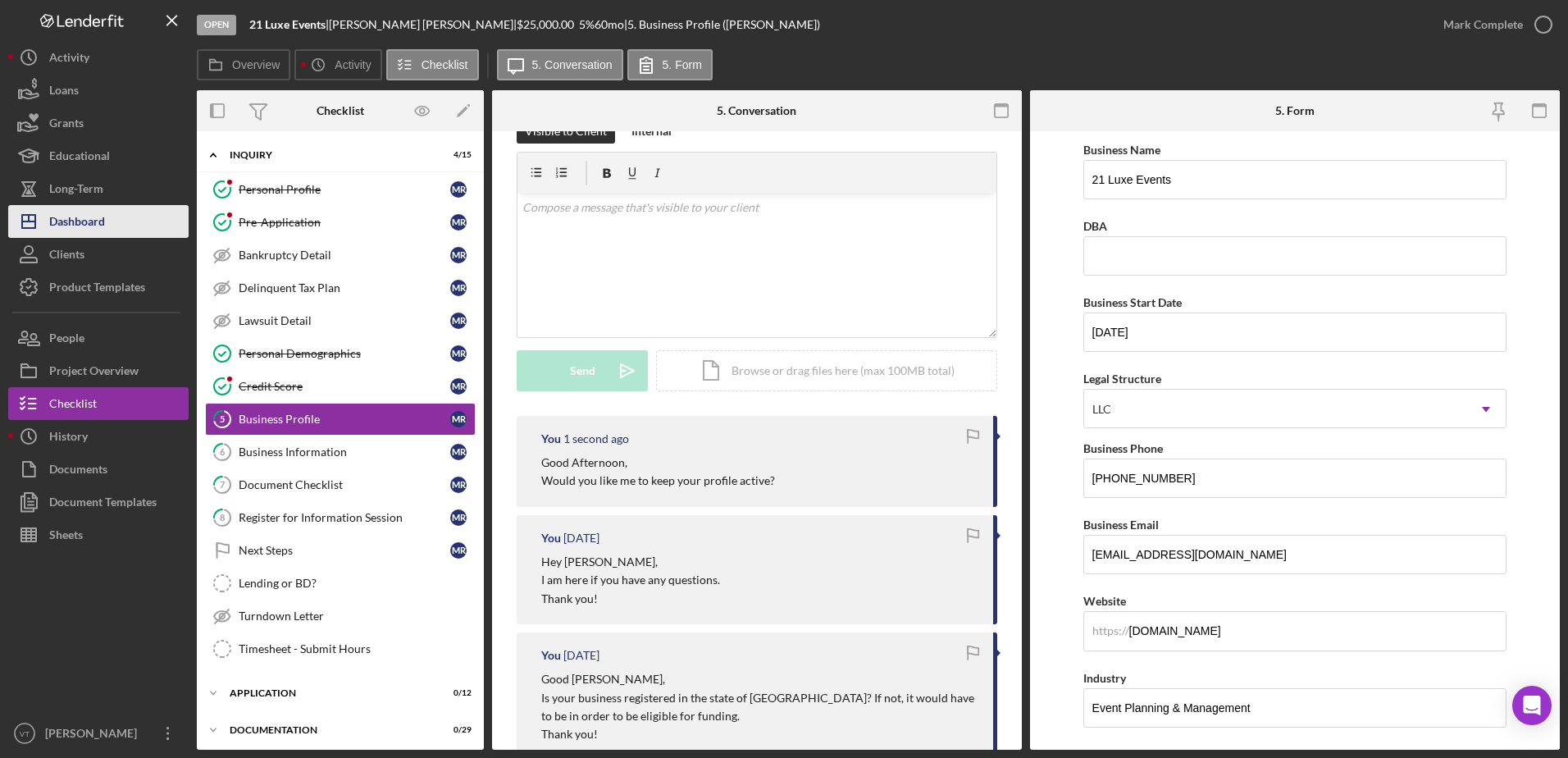
click at [81, 211] on div "Dashboard" at bounding box center [77, 223] width 56 height 37
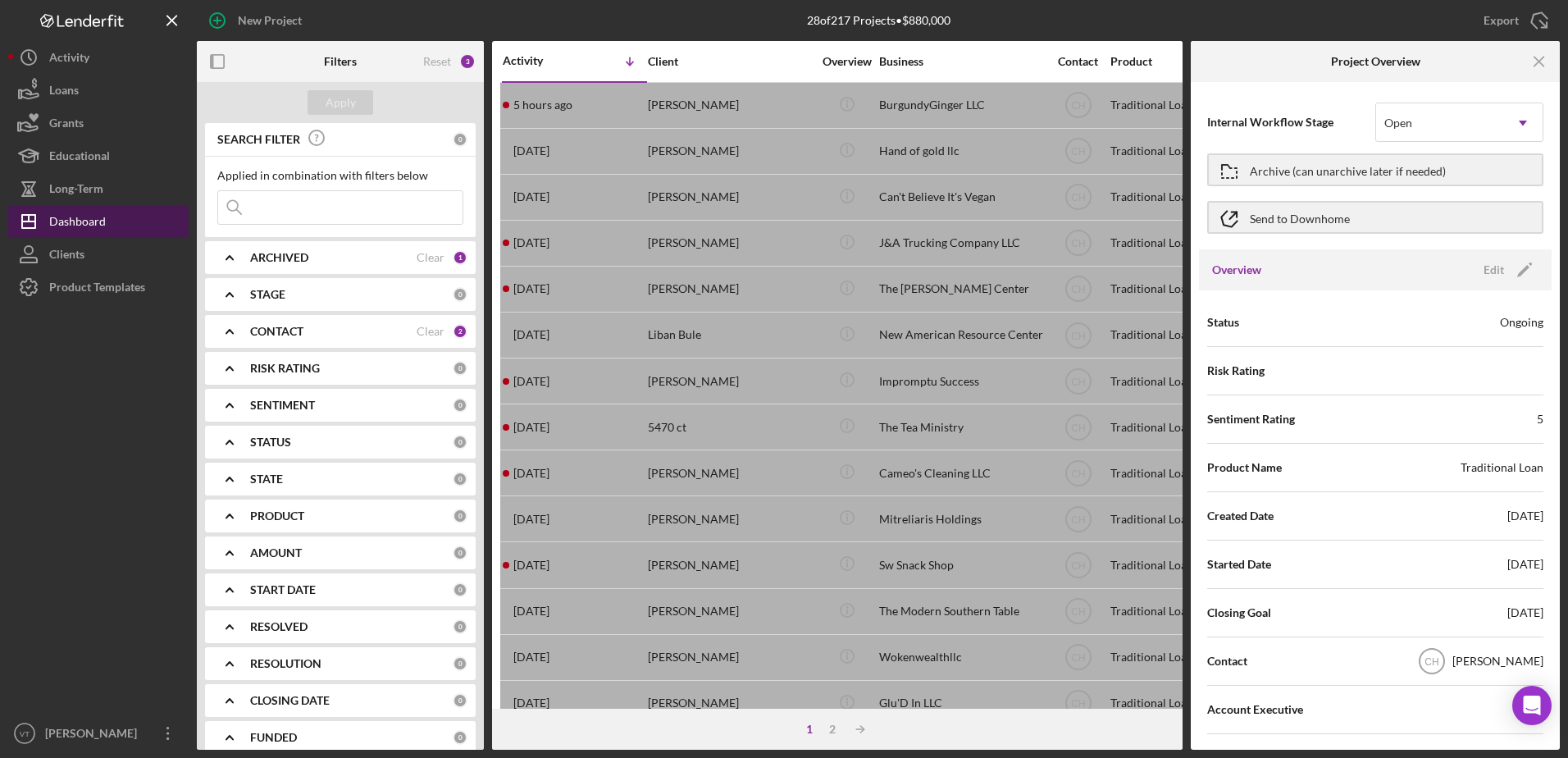
click at [63, 214] on div "Dashboard" at bounding box center [77, 223] width 57 height 37
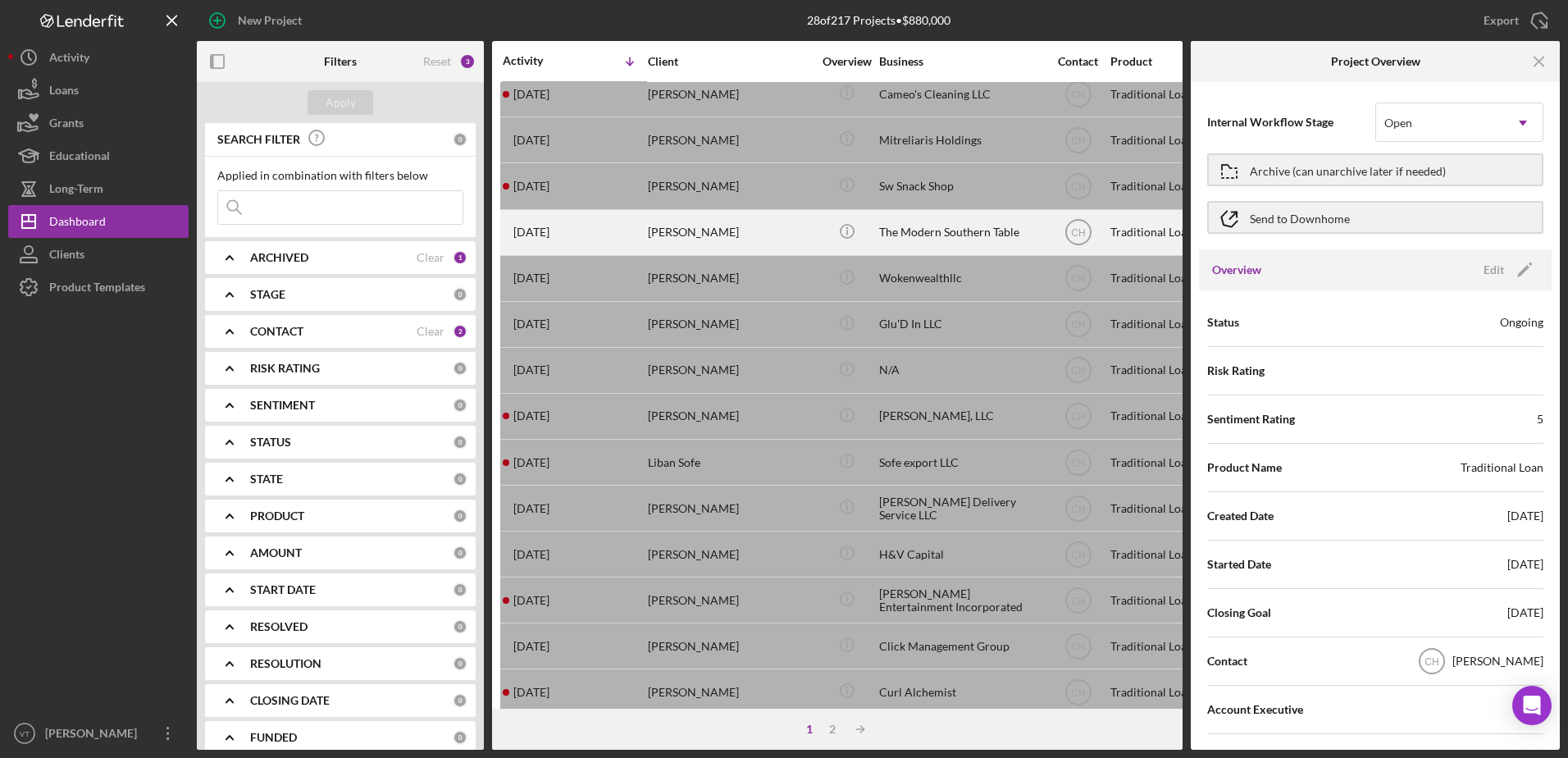
scroll to position [545, 0]
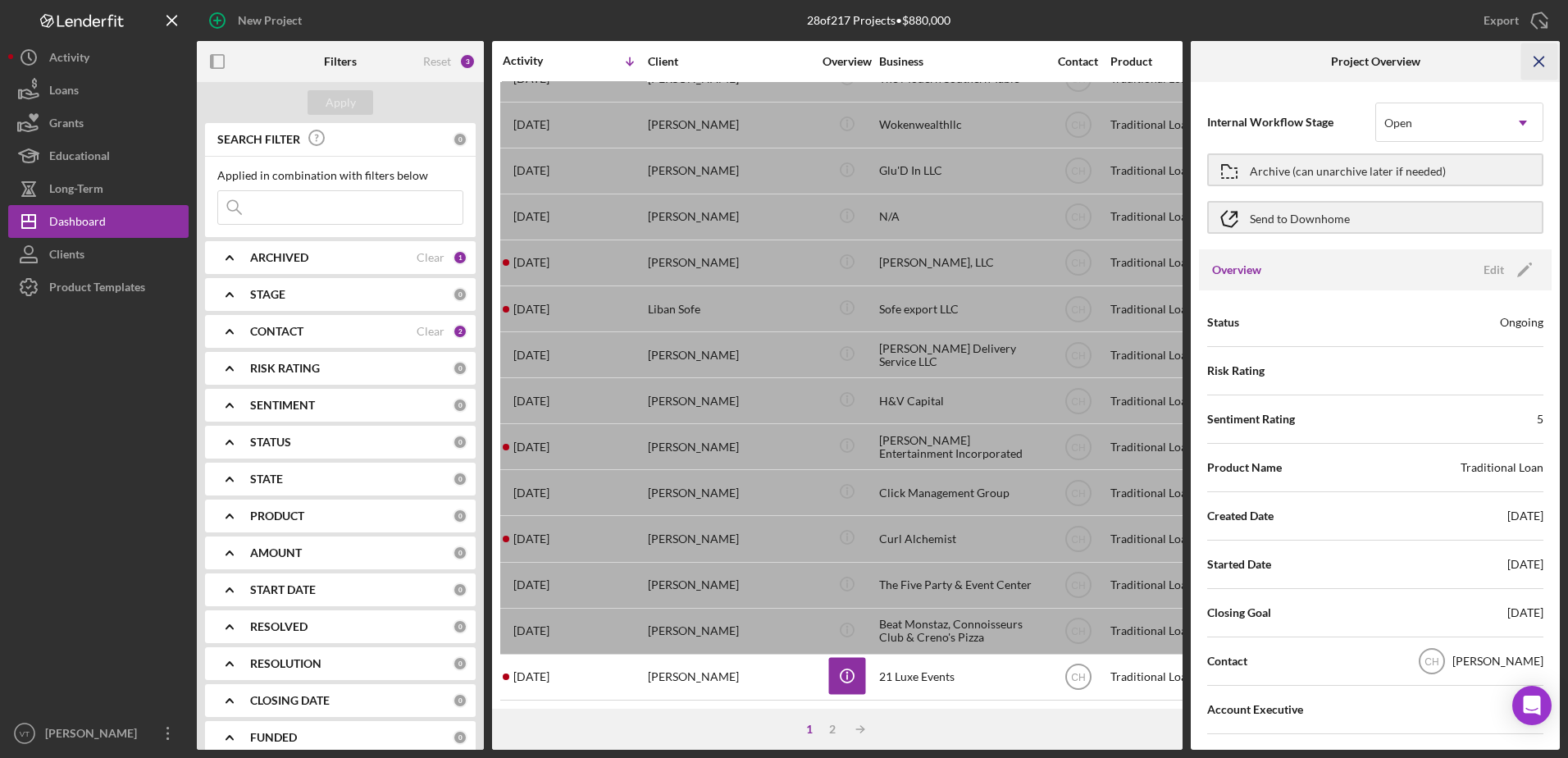
click at [1533, 59] on icon "Icon/Menu Close" at bounding box center [1539, 62] width 37 height 37
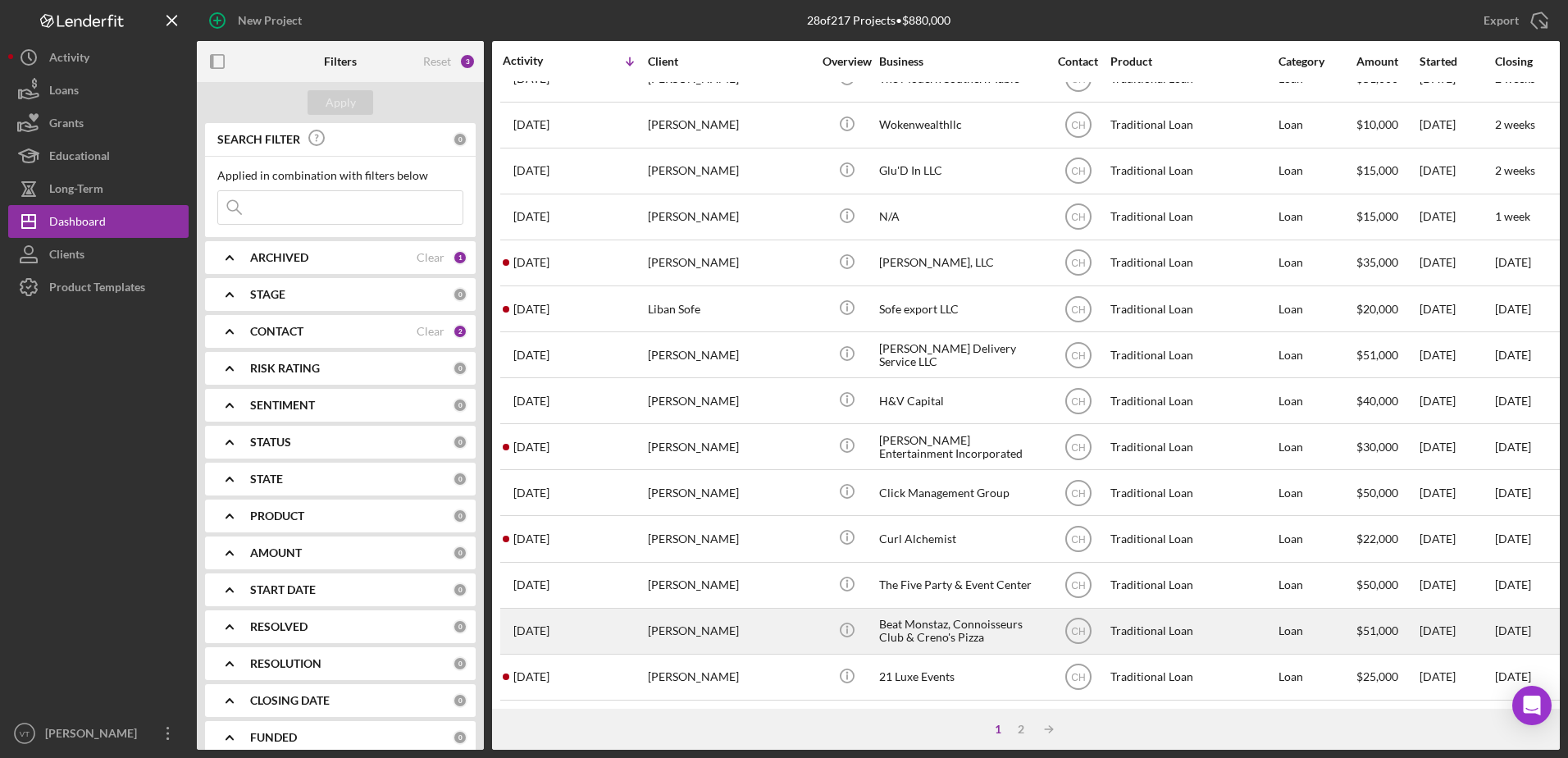
click at [732, 616] on div "[PERSON_NAME]" at bounding box center [729, 631] width 164 height 44
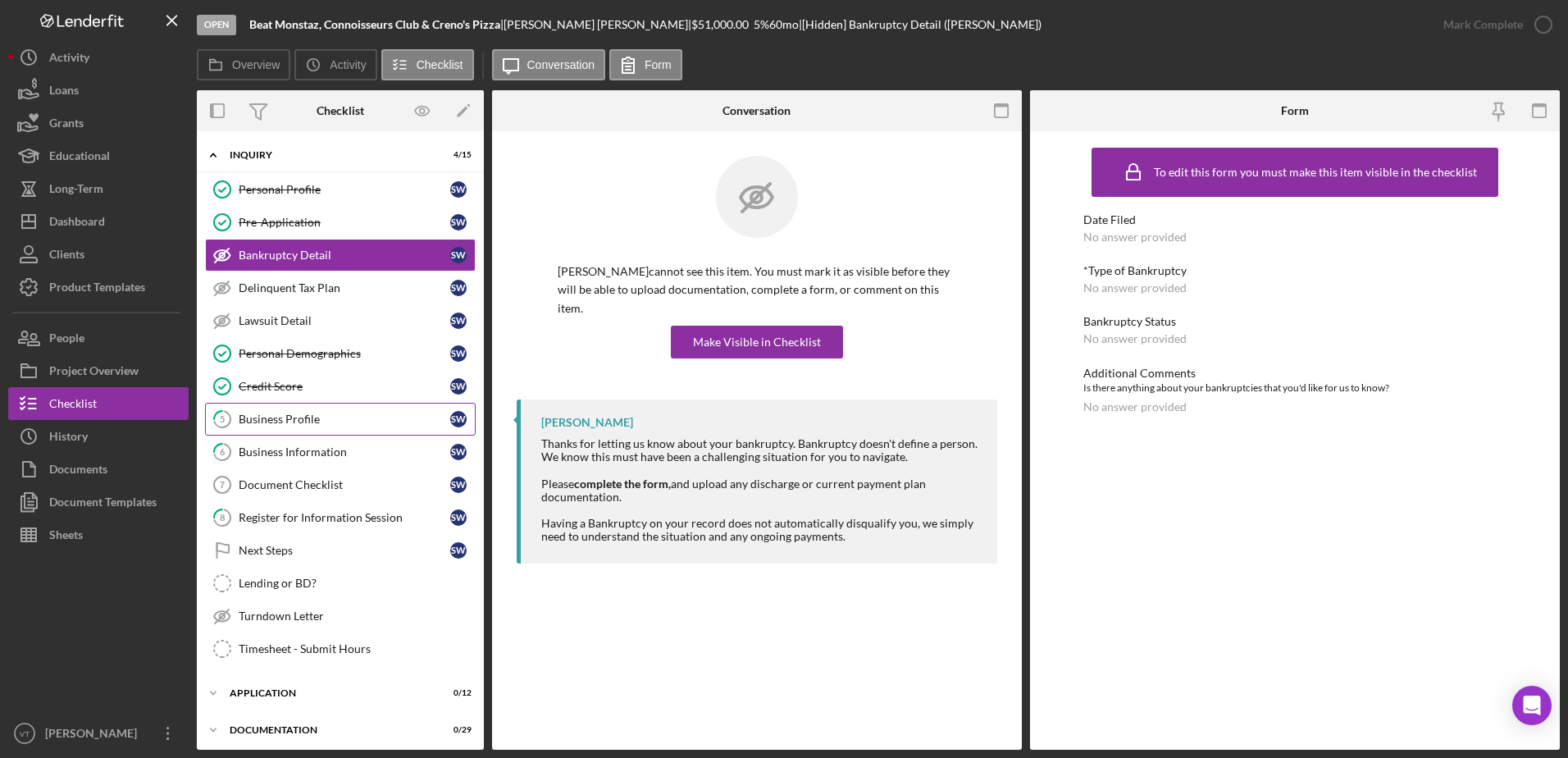
click at [379, 417] on div "Business Profile" at bounding box center [344, 419] width 211 height 13
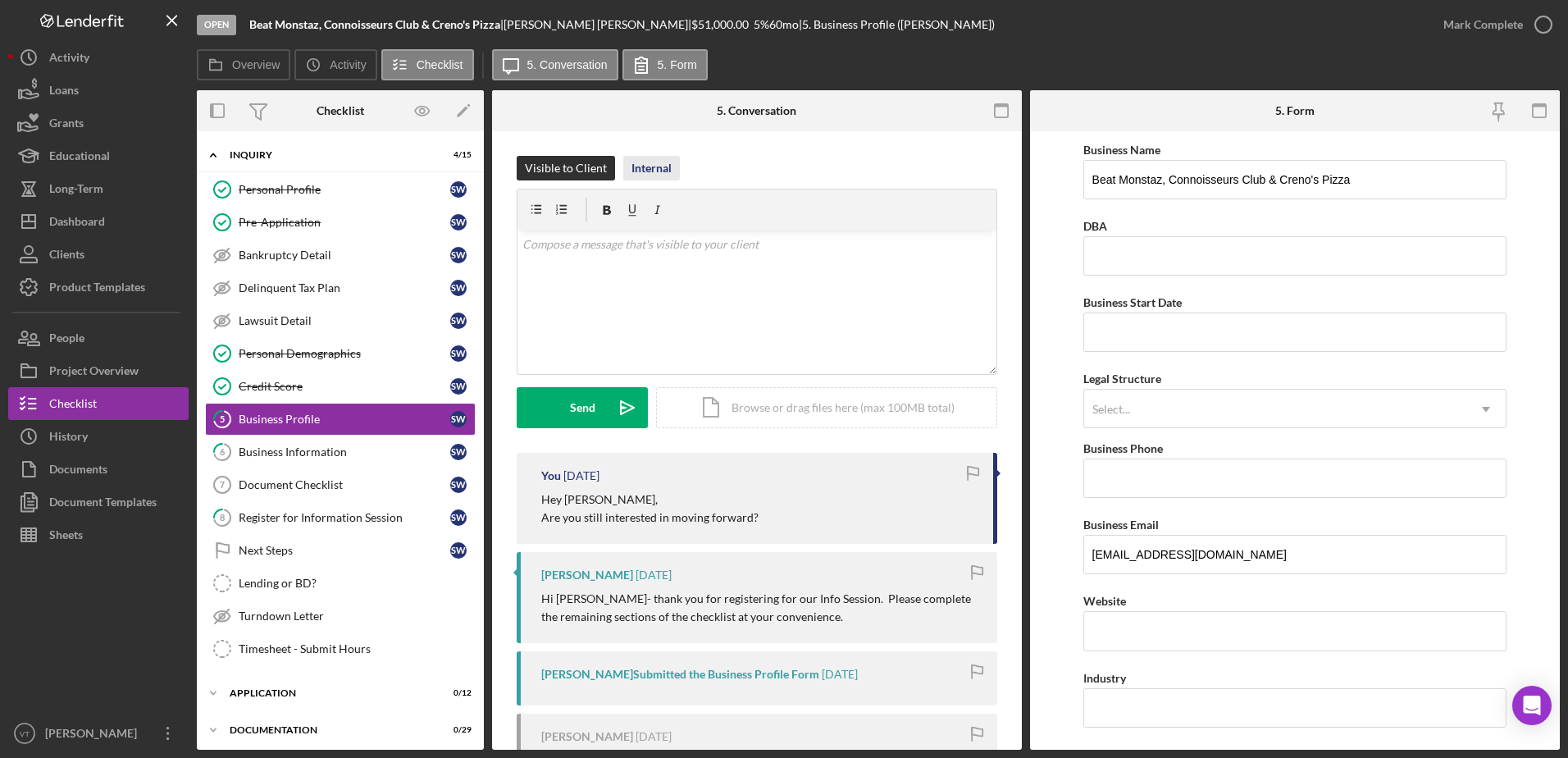
drag, startPoint x: 650, startPoint y: 174, endPoint x: 638, endPoint y: 174, distance: 12.0
click at [638, 174] on div "Internal" at bounding box center [651, 168] width 40 height 25
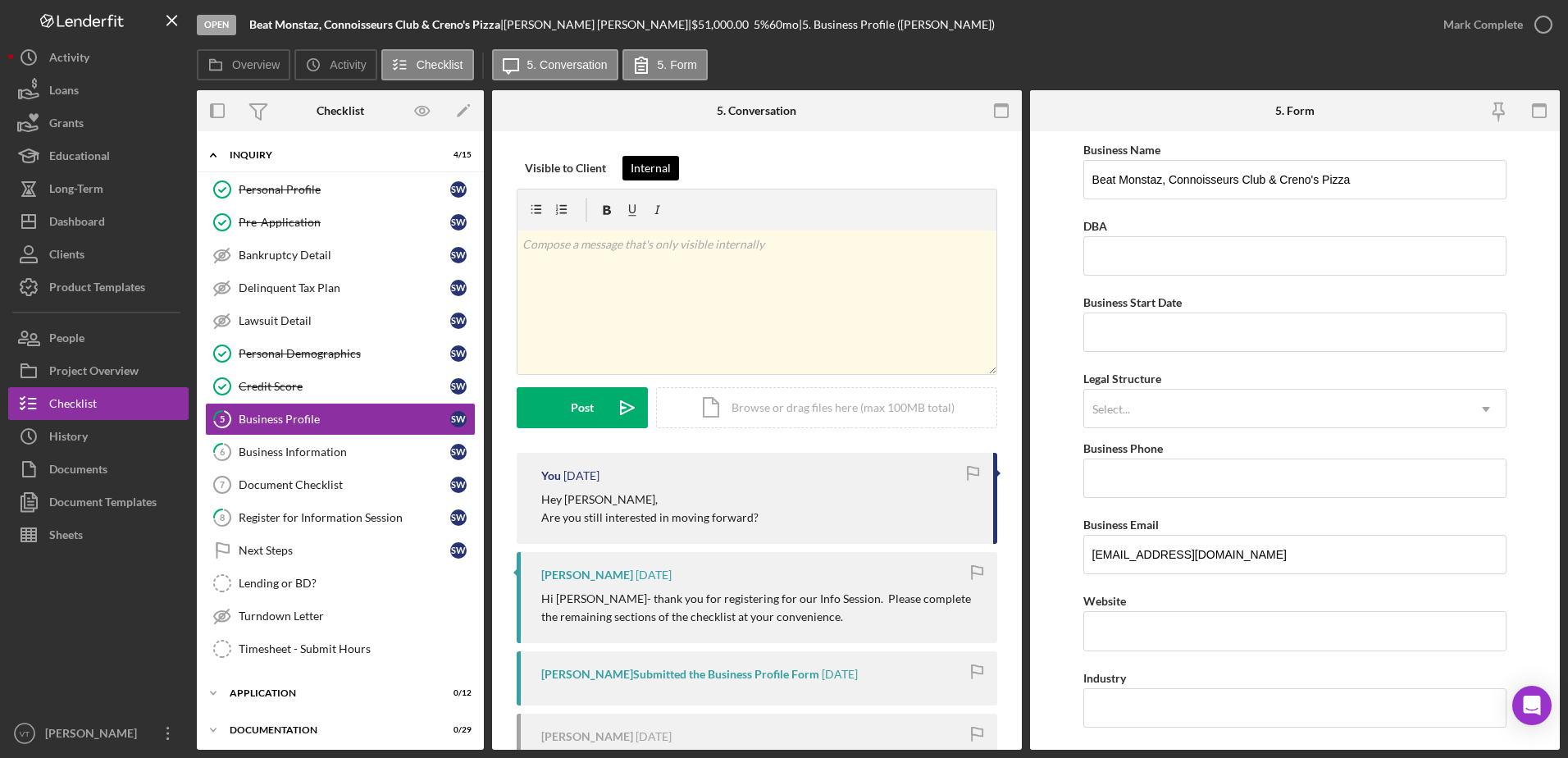
click at [638, 174] on div "Internal" at bounding box center [650, 168] width 40 height 25
click at [631, 260] on div "v Color teal Color pink Remove color Add row above Add row below Add column bef…" at bounding box center [757, 302] width 479 height 143
click at [610, 405] on icon "Icon/icon-invite-send" at bounding box center [628, 407] width 41 height 41
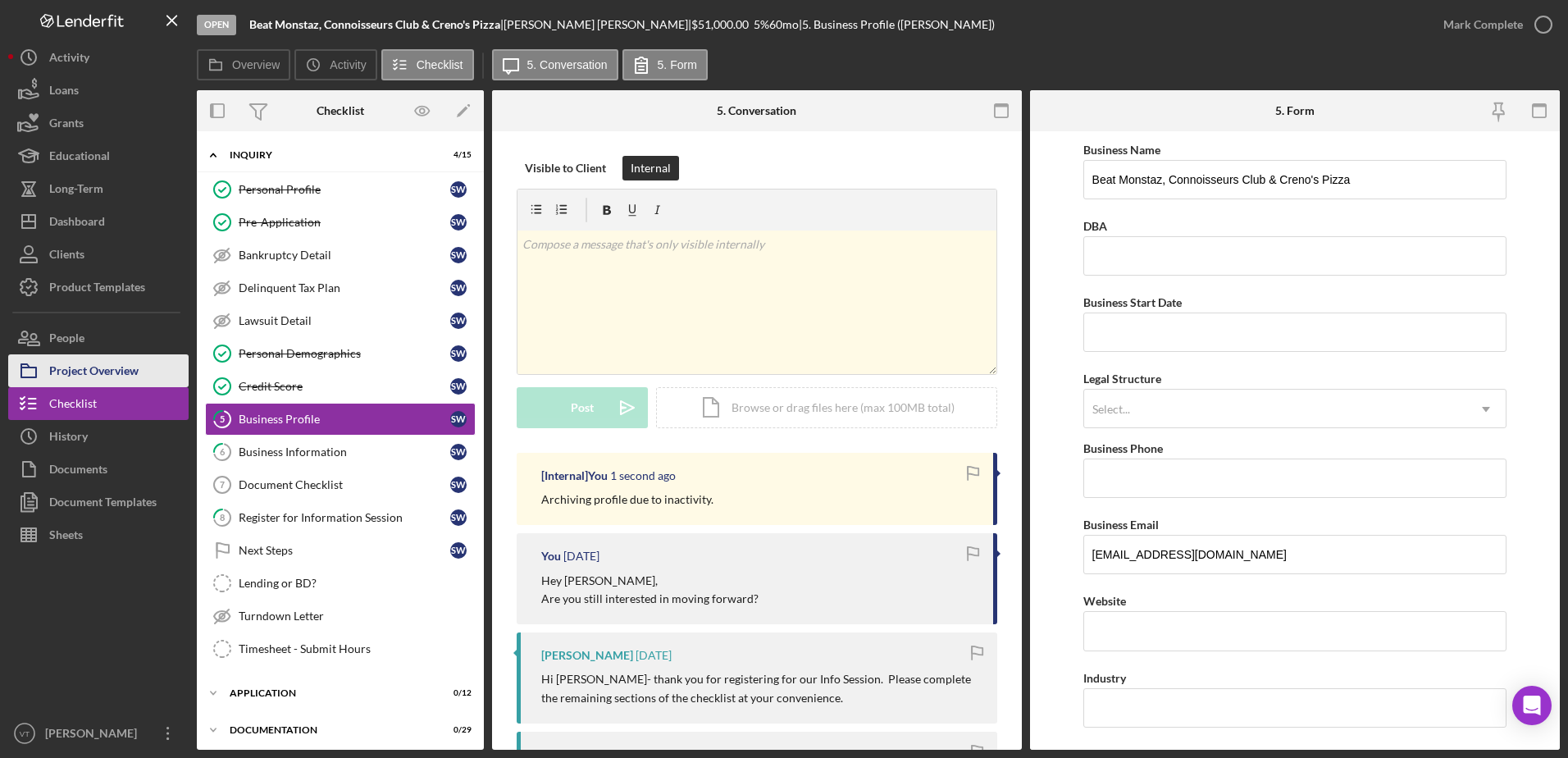
click at [114, 380] on div "Project Overview" at bounding box center [94, 373] width 90 height 37
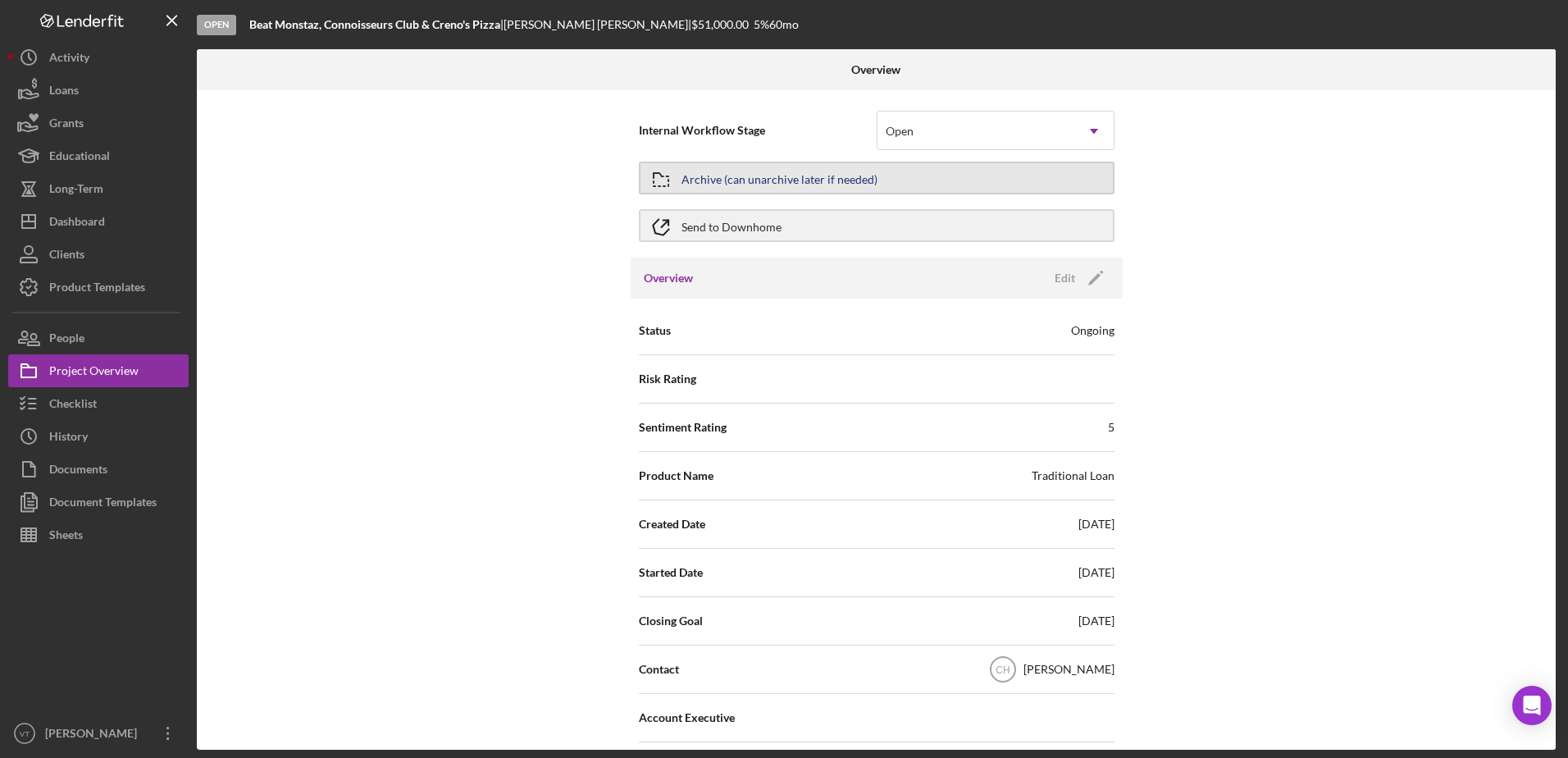
click at [859, 179] on div "Archive (can unarchive later if needed)" at bounding box center [779, 178] width 196 height 30
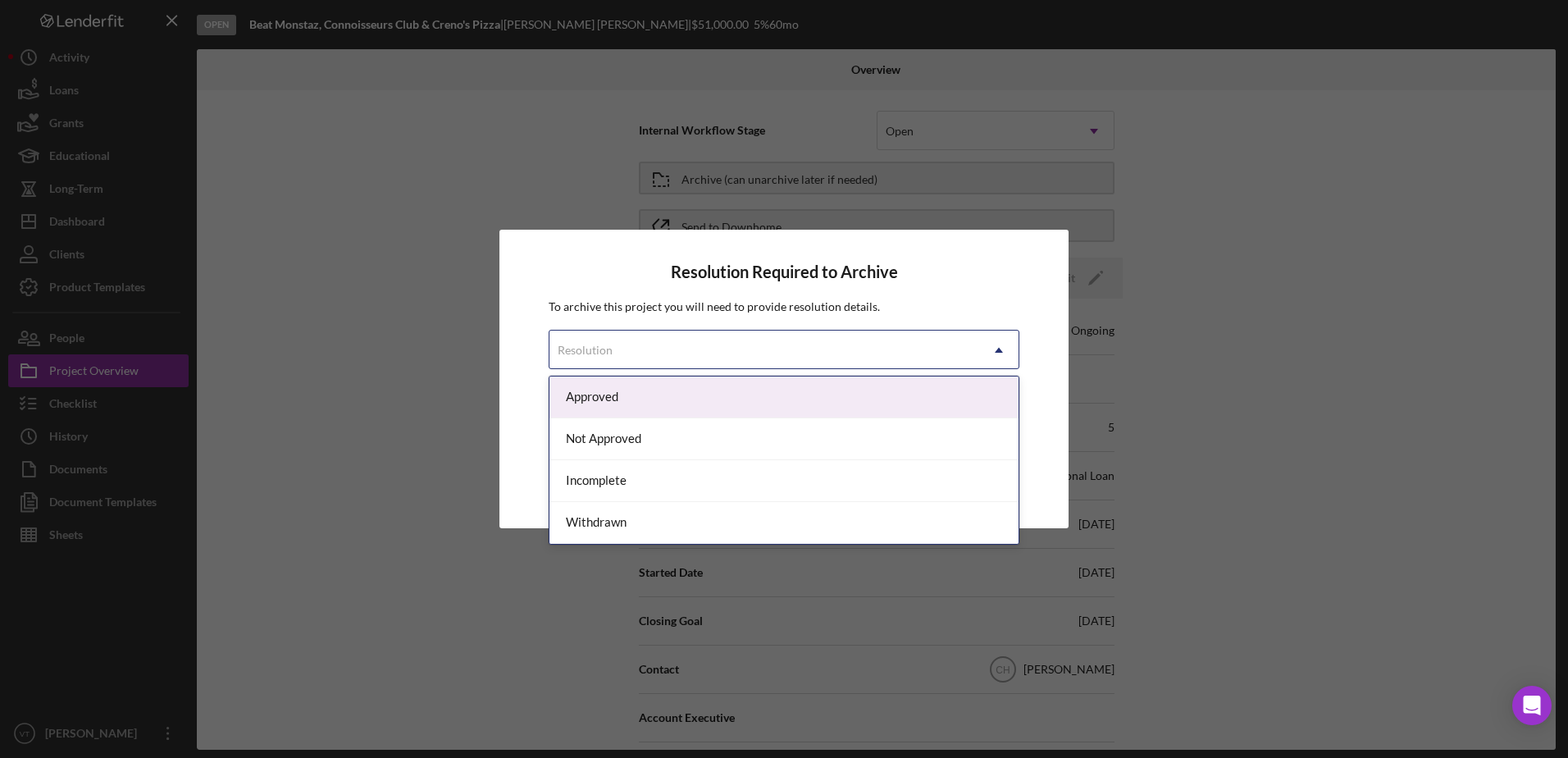
click at [817, 351] on div "Resolution" at bounding box center [764, 351] width 429 height 38
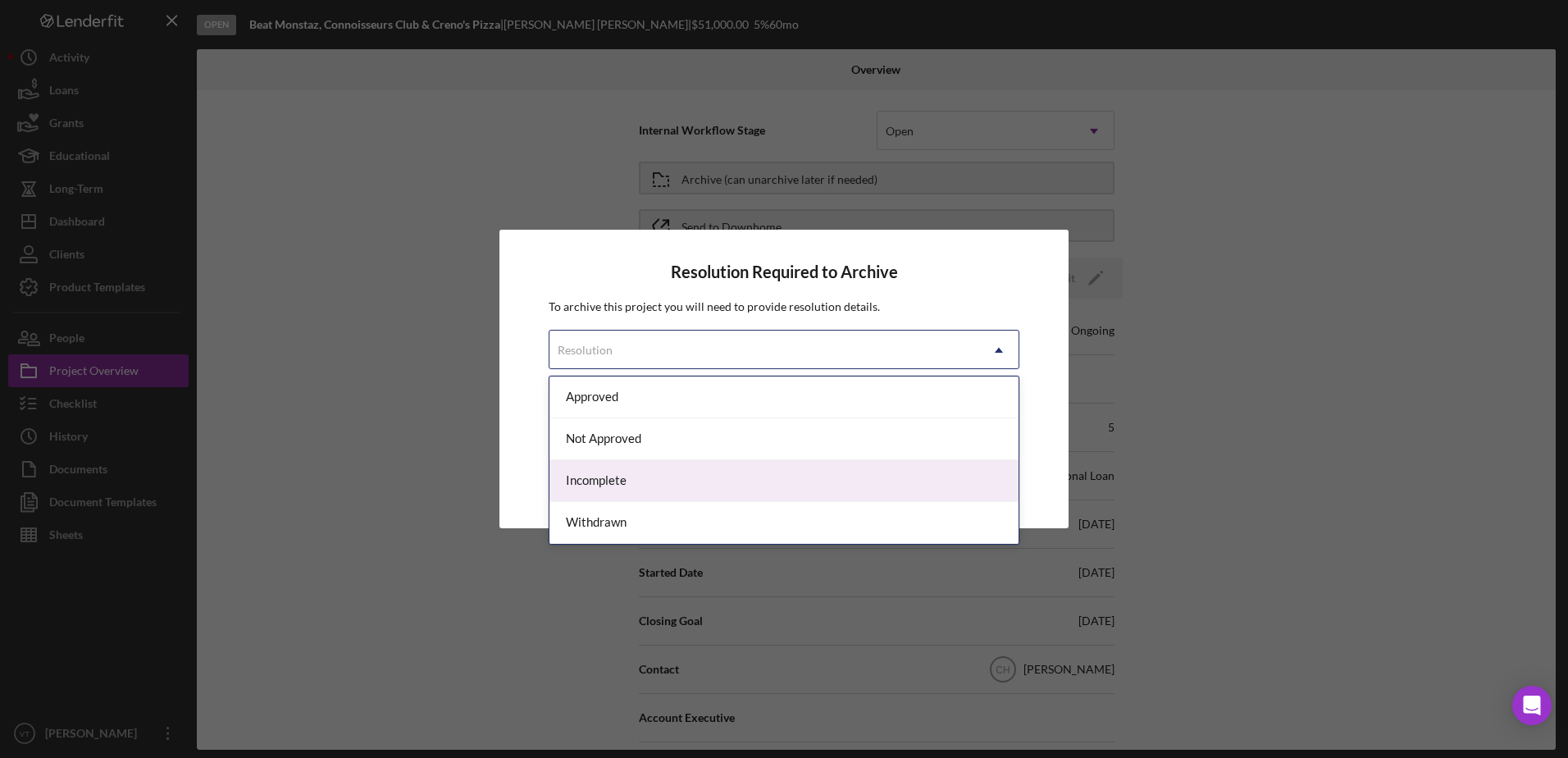
click at [779, 483] on div "Incomplete" at bounding box center [784, 481] width 469 height 42
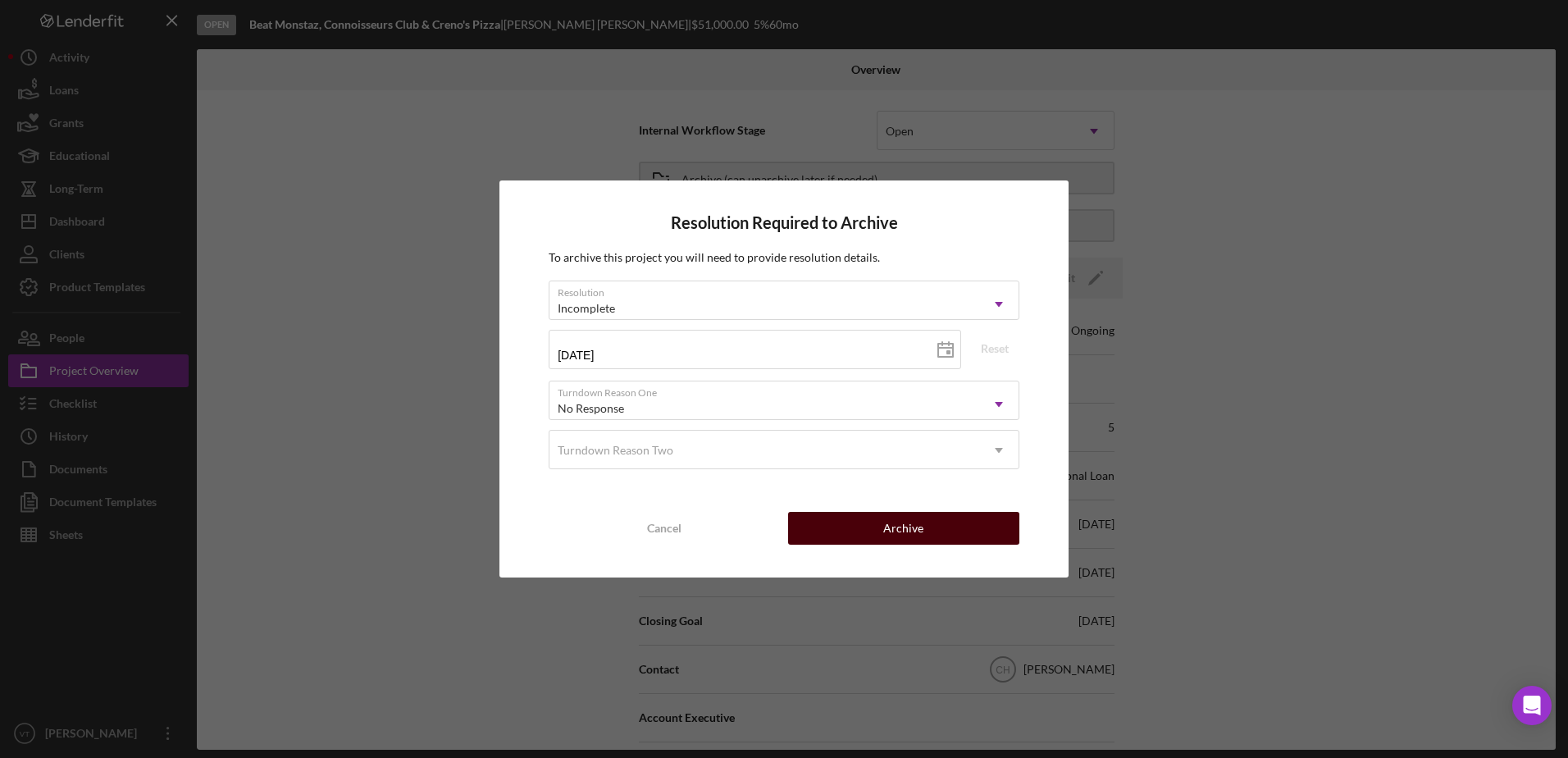
click at [850, 535] on button "Archive" at bounding box center [903, 528] width 231 height 33
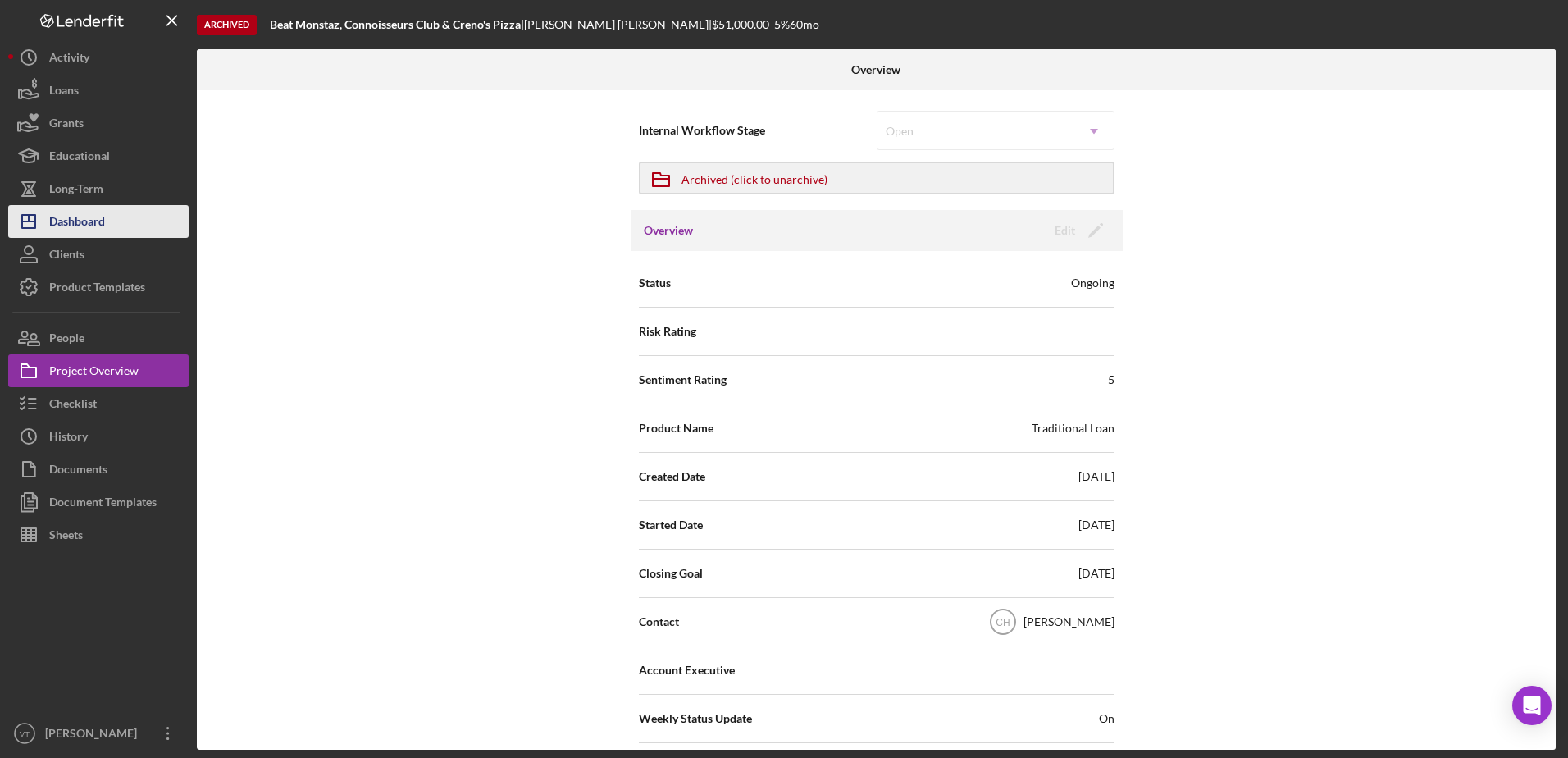
click at [104, 223] on div "Dashboard" at bounding box center [77, 223] width 56 height 37
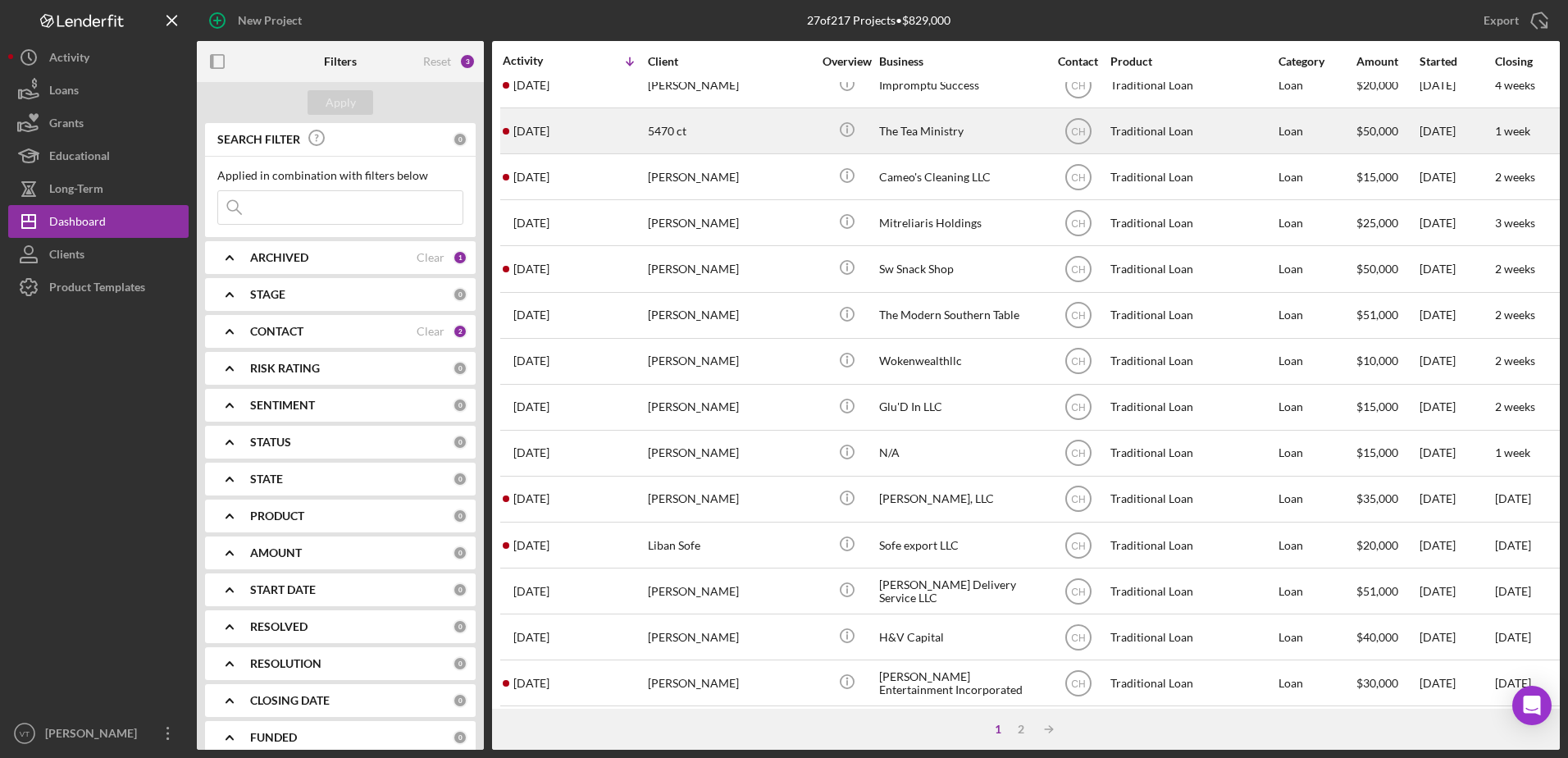
scroll to position [545, 0]
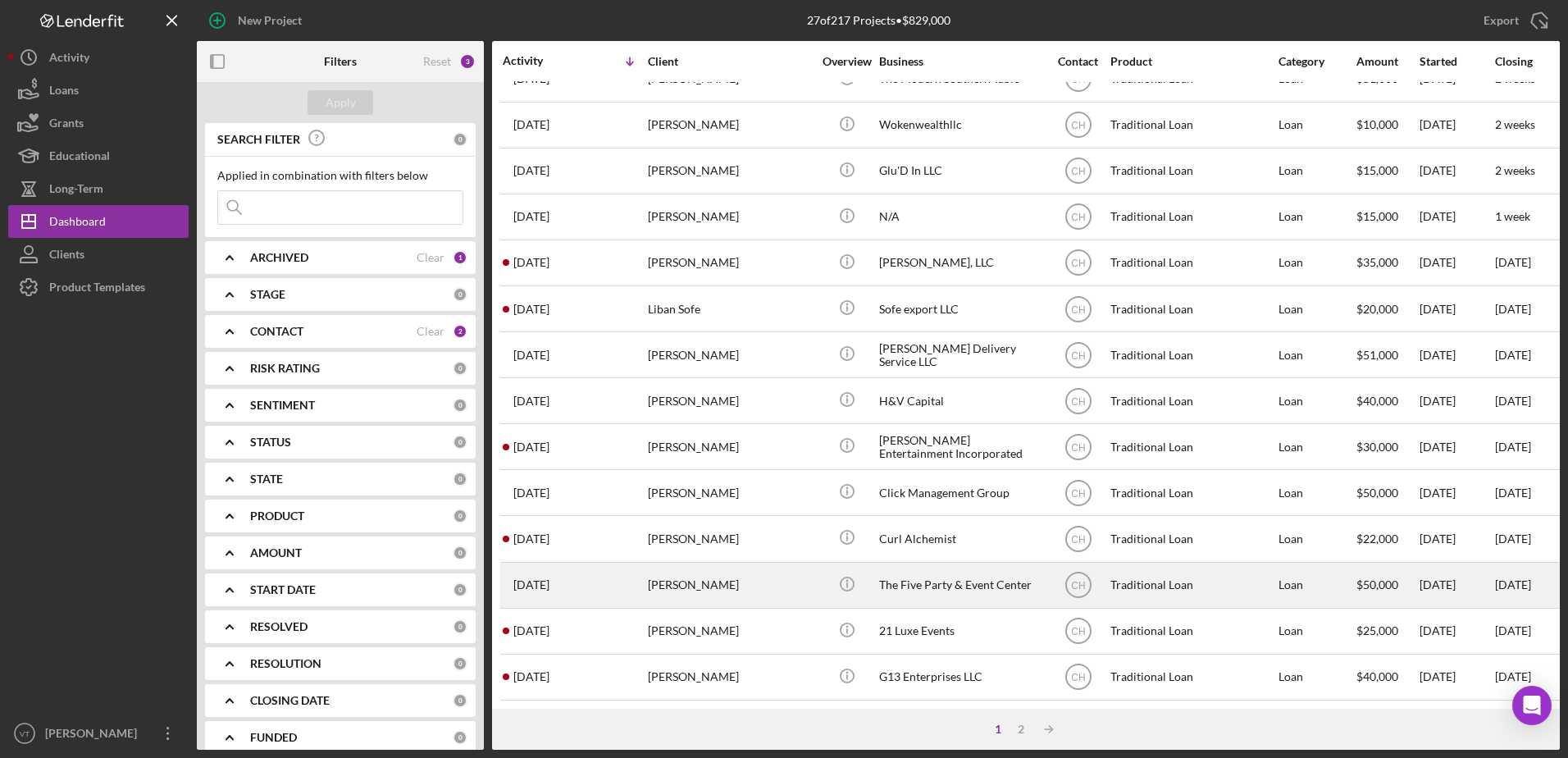
click at [791, 576] on div "[PERSON_NAME]" at bounding box center [729, 585] width 164 height 44
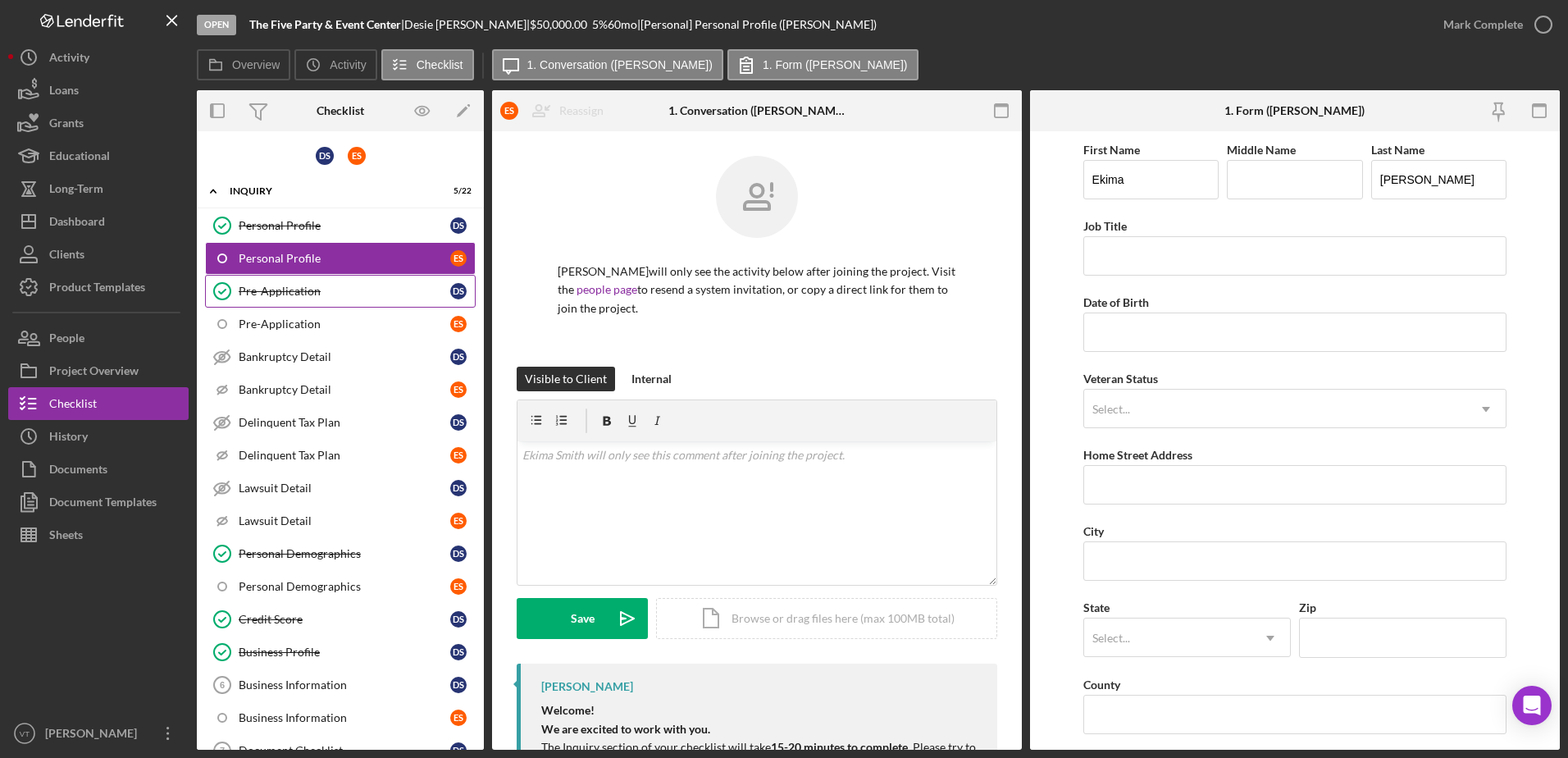
click at [365, 277] on link "Pre-Application Pre-Application D S" at bounding box center [340, 291] width 271 height 33
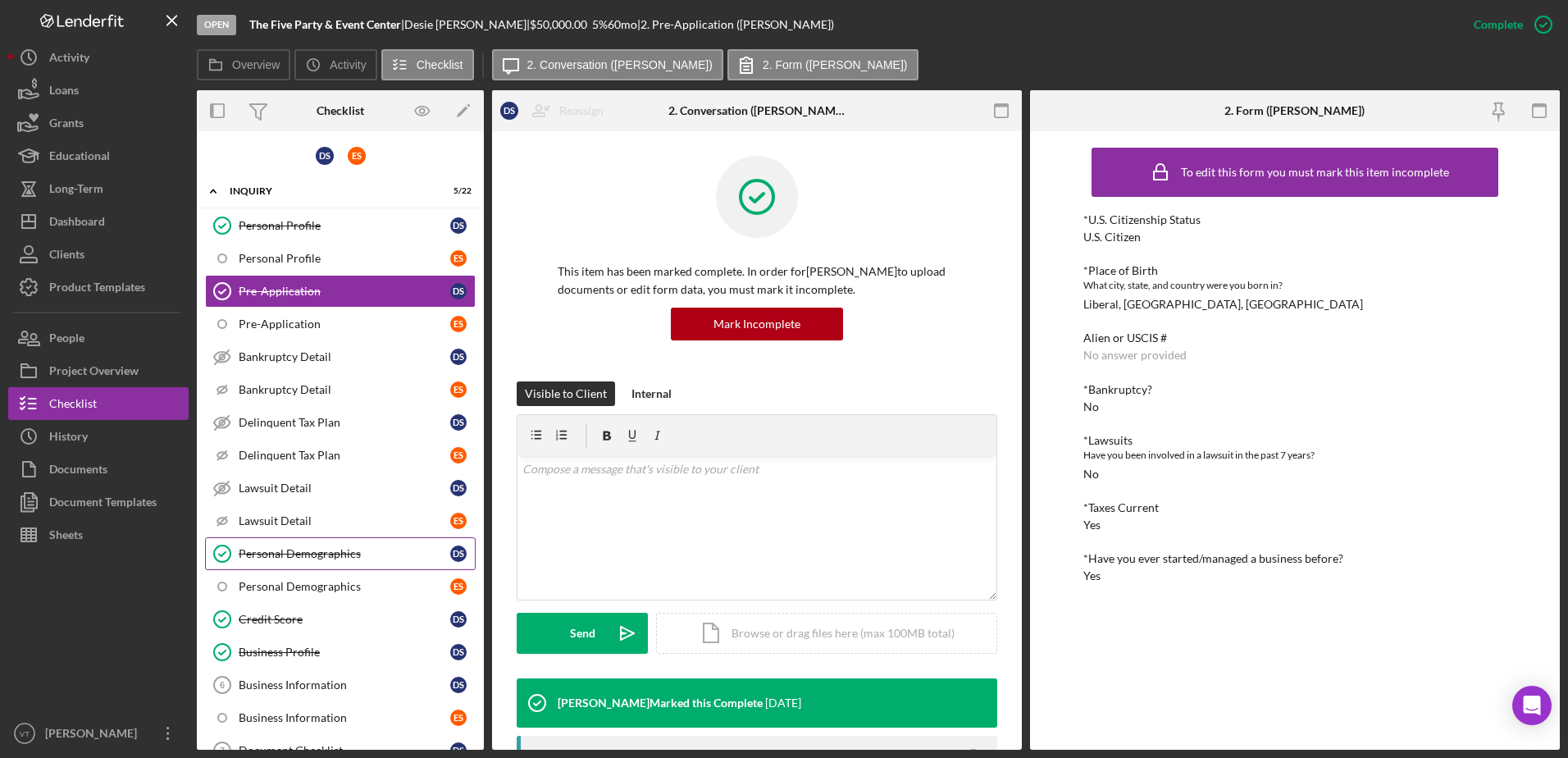
click at [341, 565] on link "Personal Demographics Personal Demographics D S" at bounding box center [340, 554] width 271 height 33
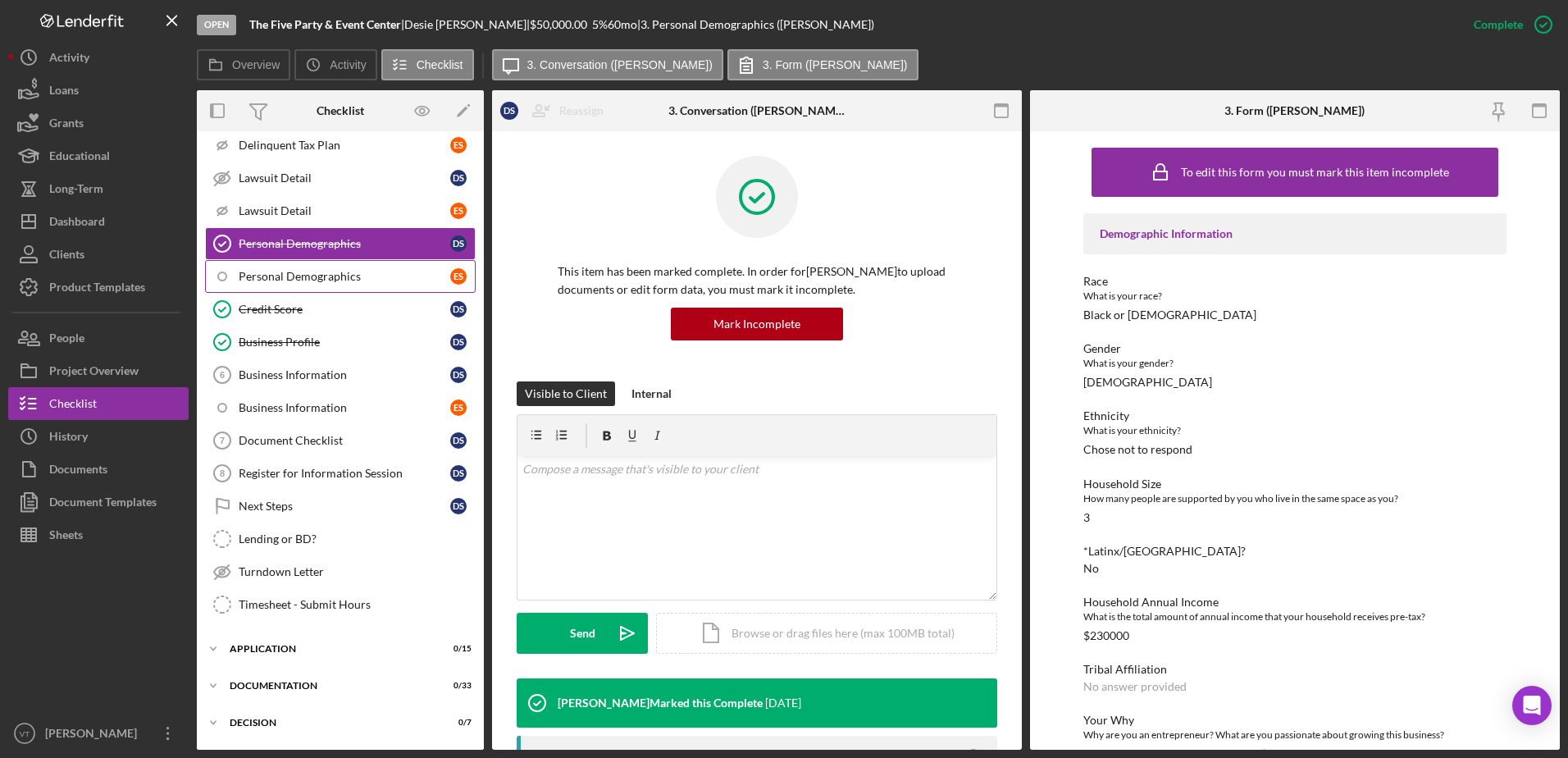
scroll to position [317, 0]
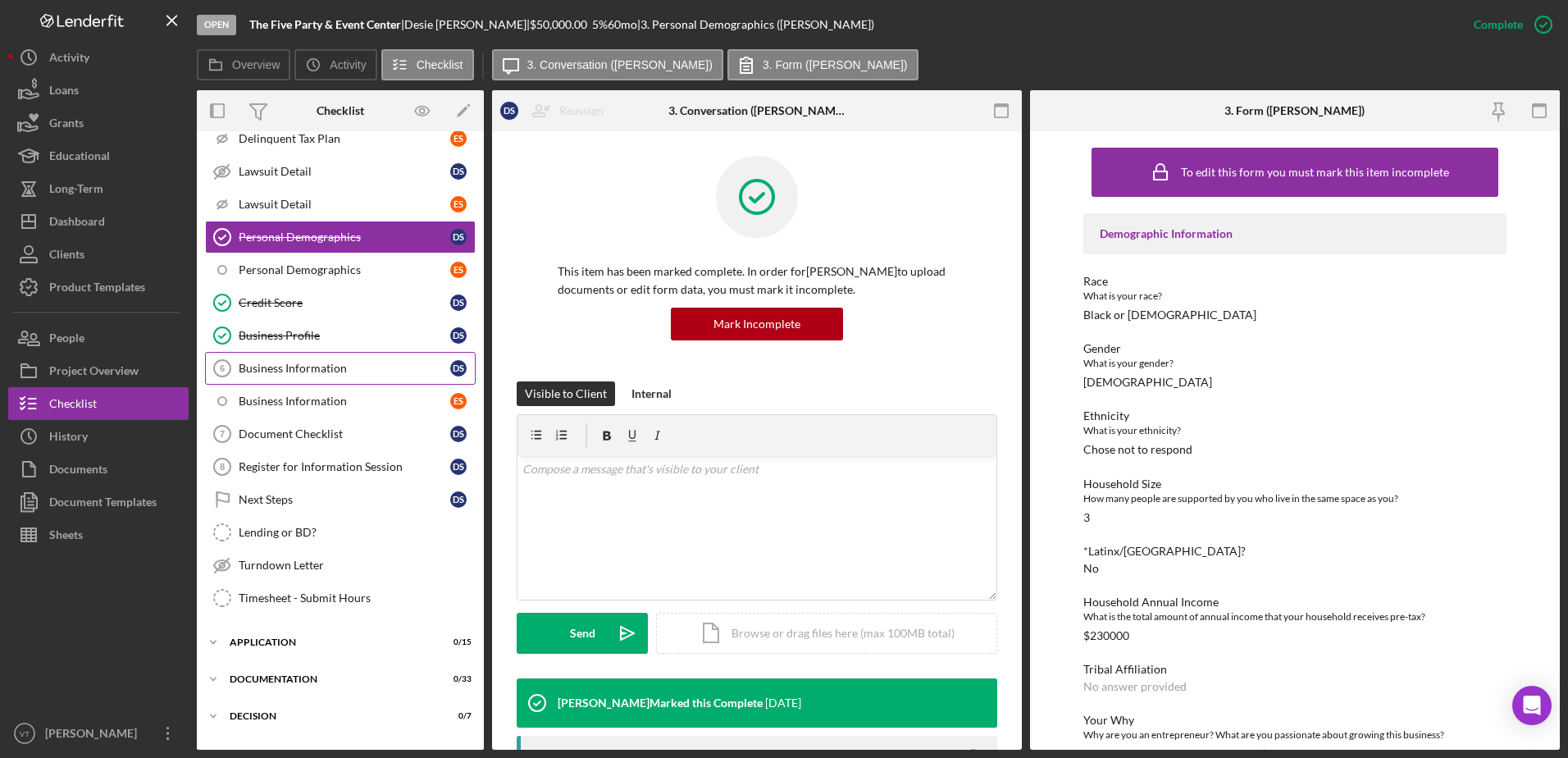
click at [338, 374] on div "Business Information" at bounding box center [344, 369] width 211 height 13
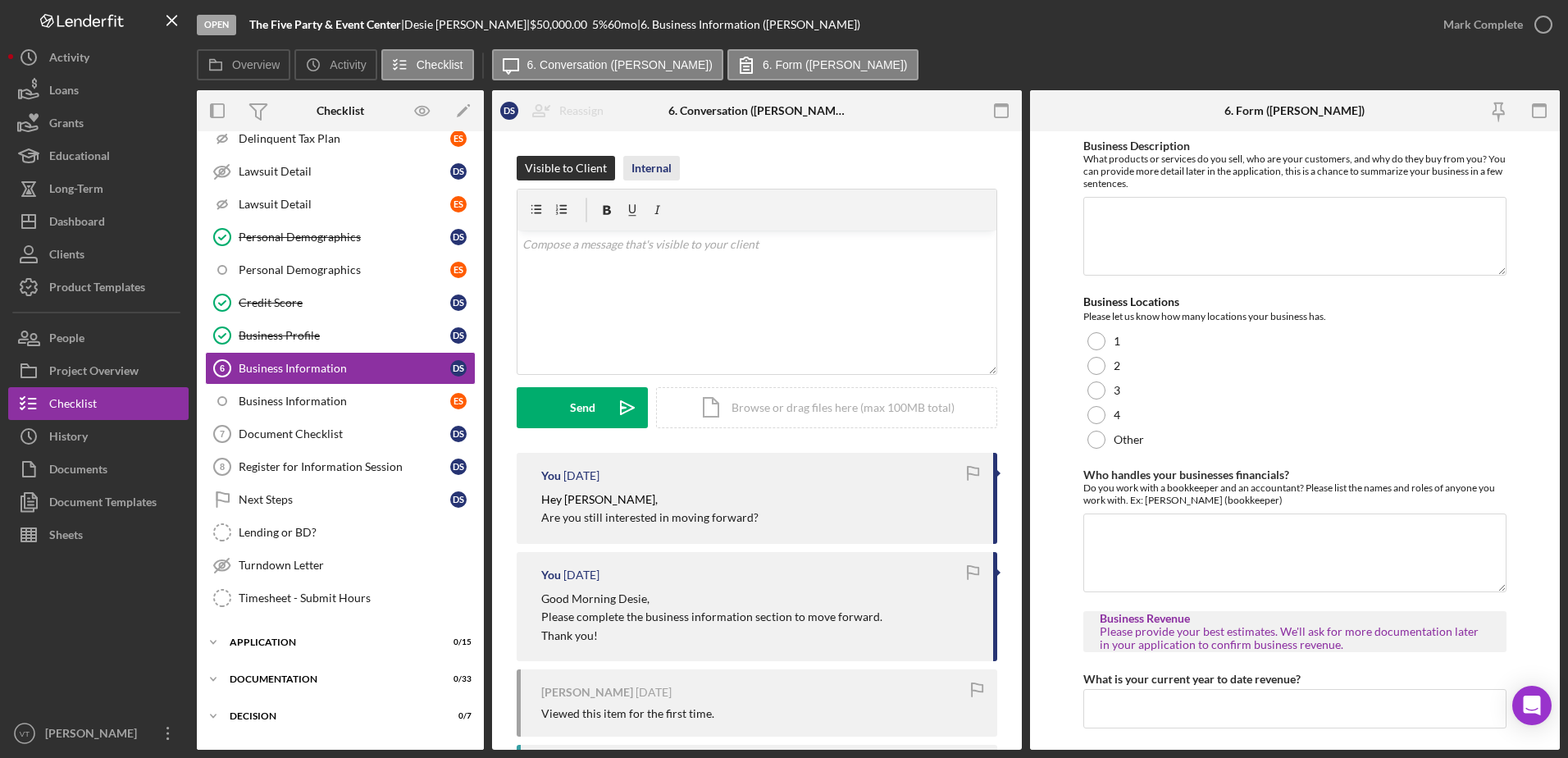
click at [636, 172] on div "Internal" at bounding box center [651, 168] width 40 height 25
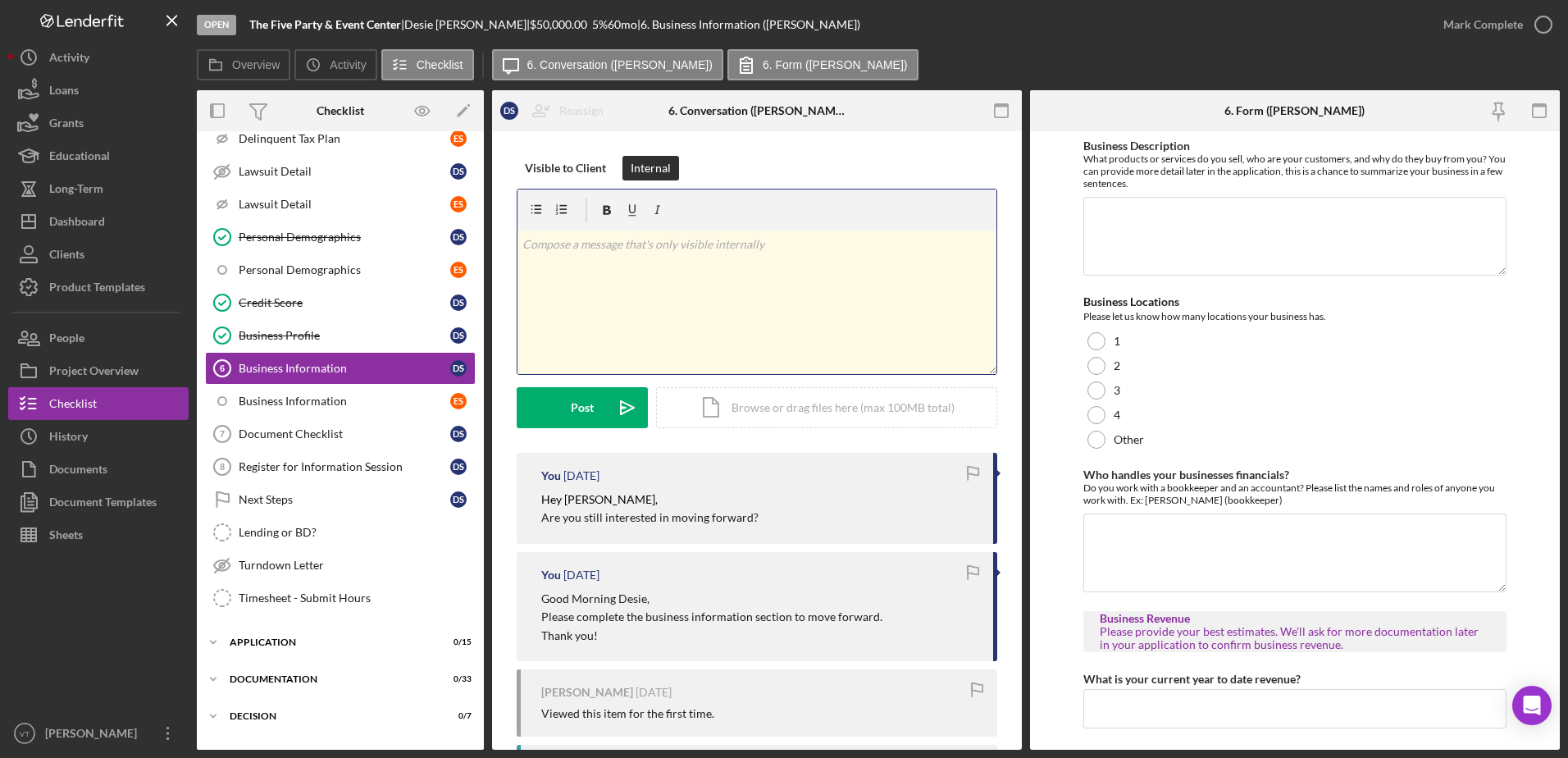
click at [624, 253] on p at bounding box center [757, 244] width 470 height 18
click at [579, 411] on div "Post" at bounding box center [582, 407] width 23 height 41
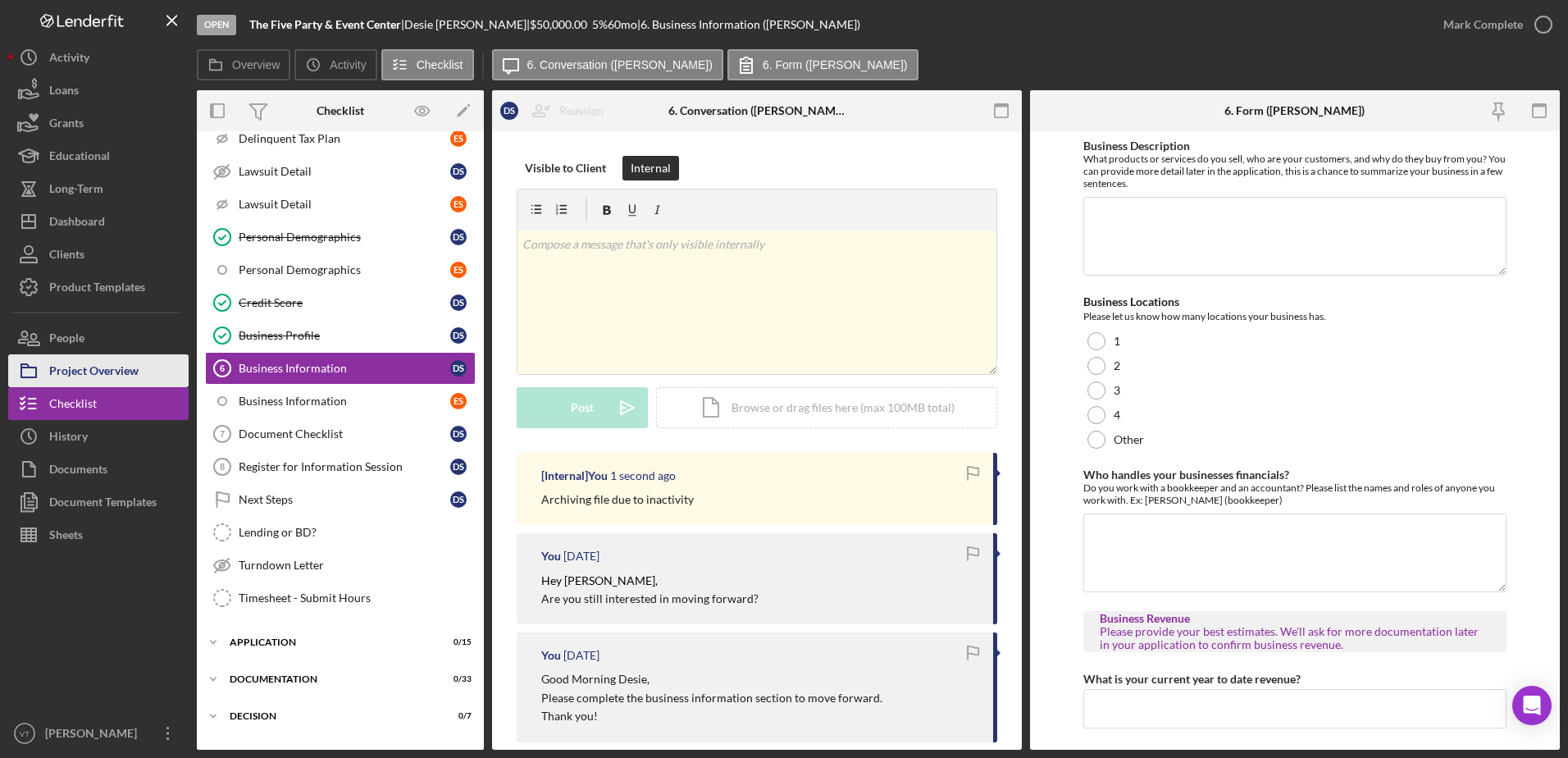
click at [145, 379] on button "Project Overview" at bounding box center [98, 371] width 180 height 33
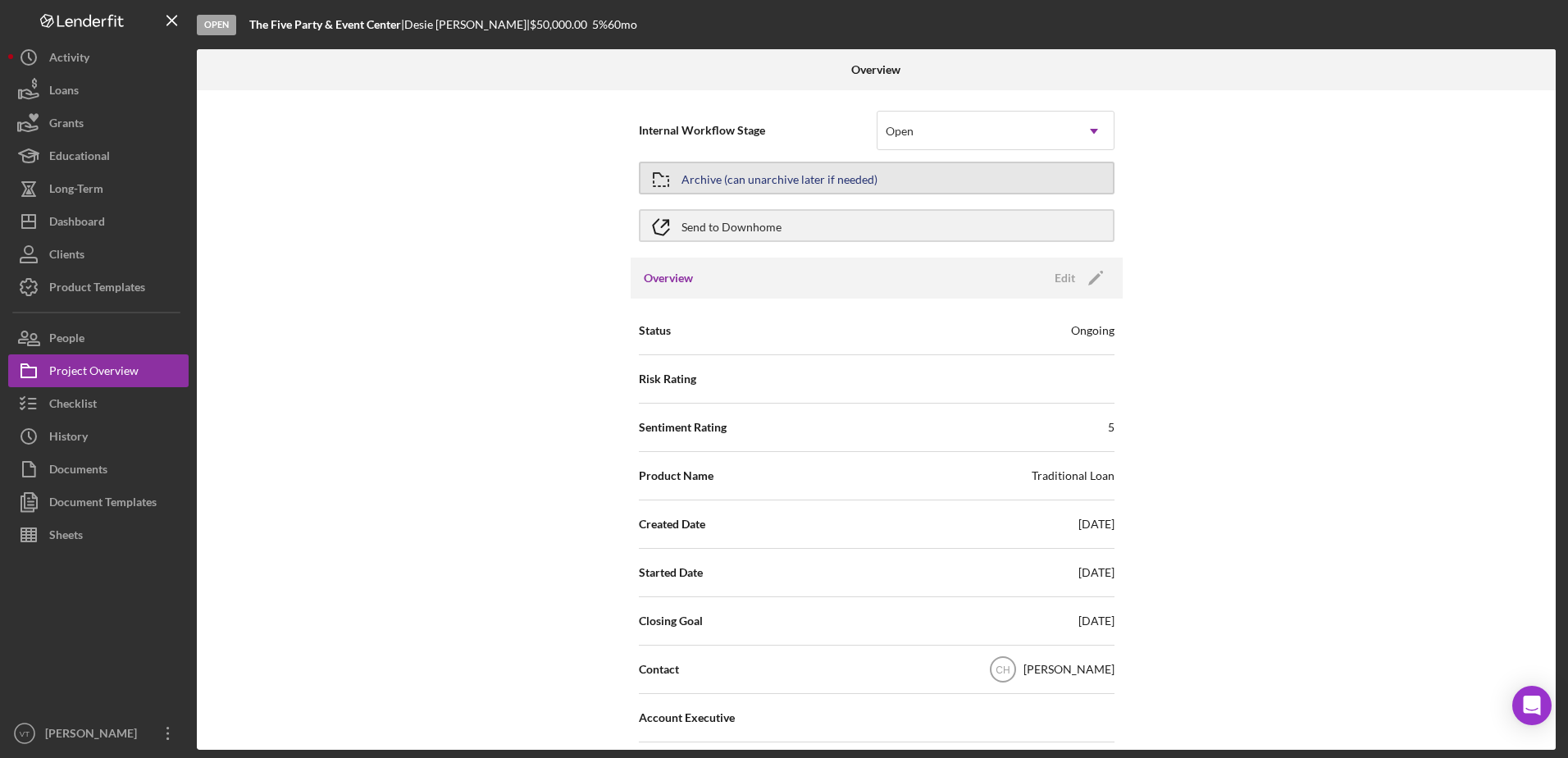
click at [848, 186] on div "Archive (can unarchive later if needed)" at bounding box center [779, 178] width 196 height 30
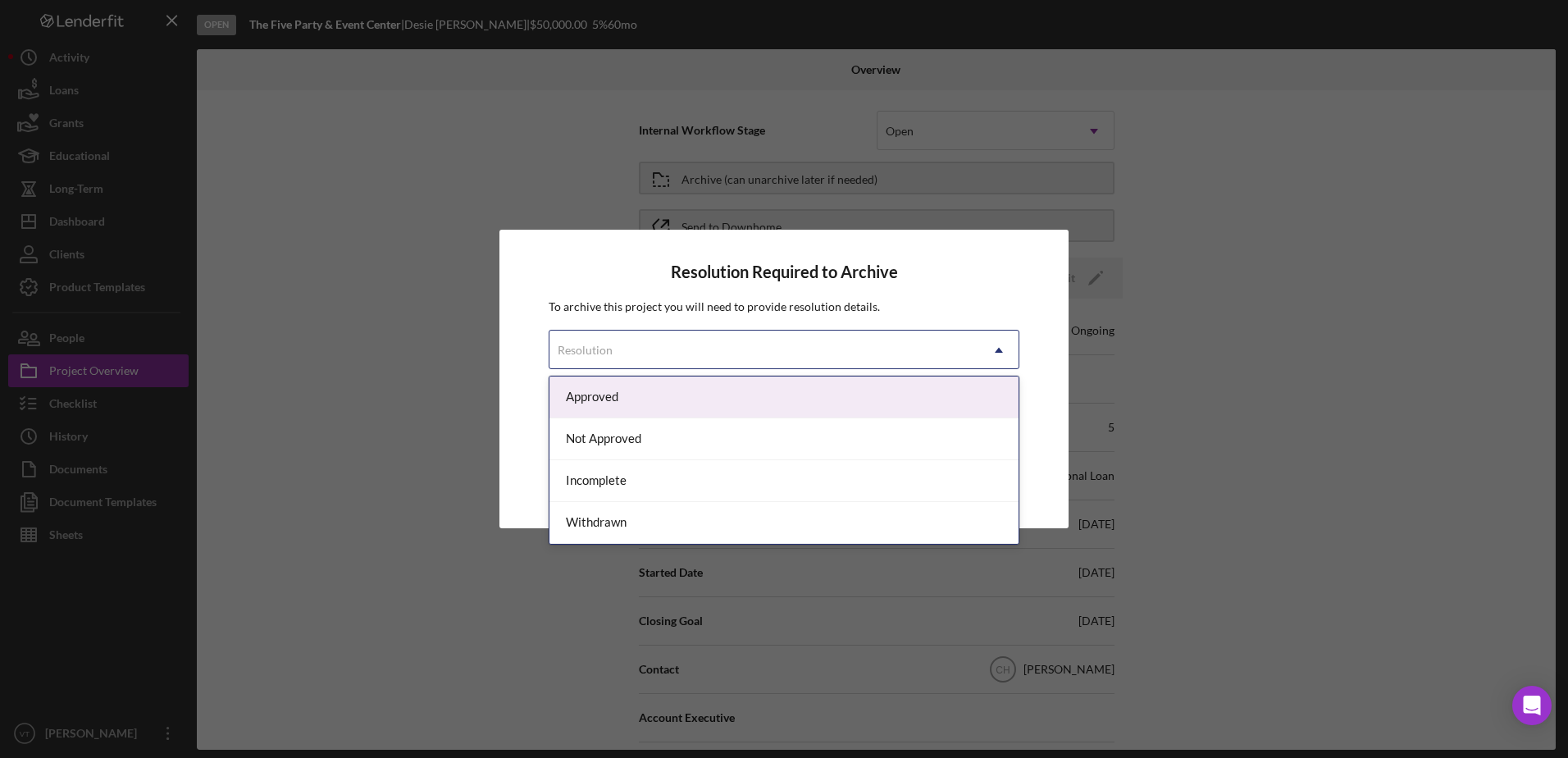
click at [774, 337] on div "Resolution" at bounding box center [764, 351] width 429 height 38
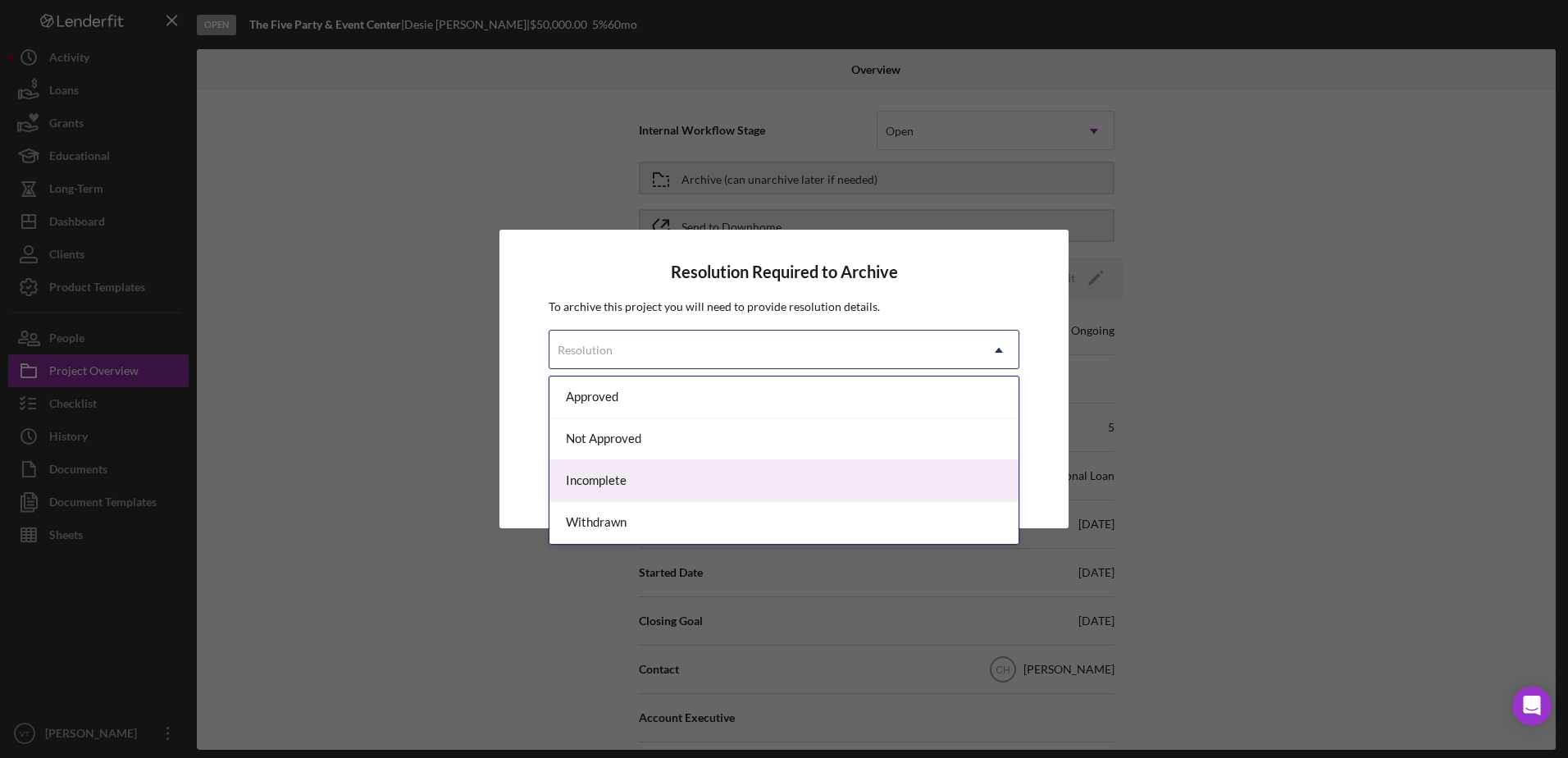
click at [749, 483] on div "Incomplete" at bounding box center [784, 481] width 469 height 42
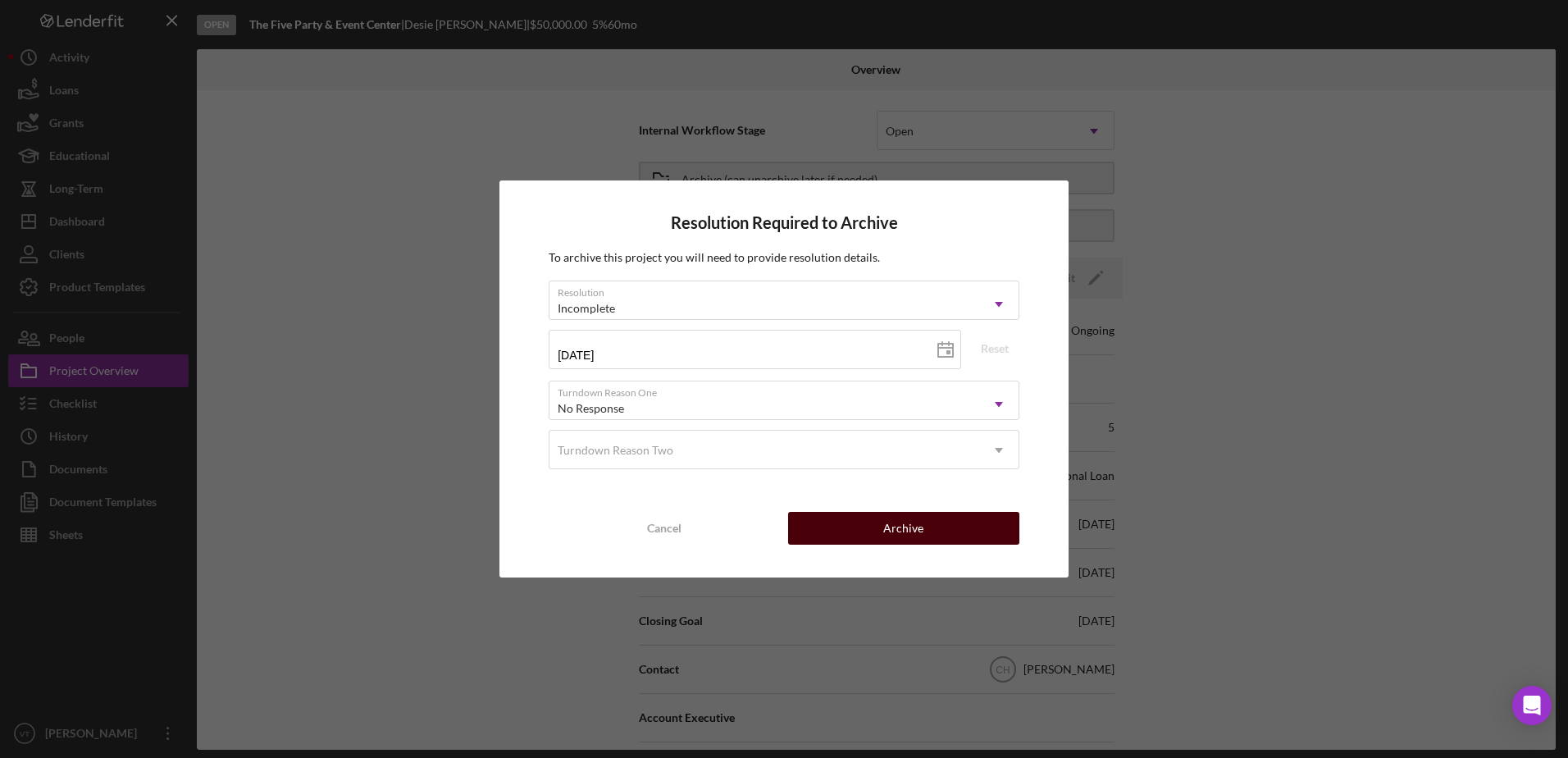
click at [921, 532] on div "Archive" at bounding box center [902, 528] width 40 height 33
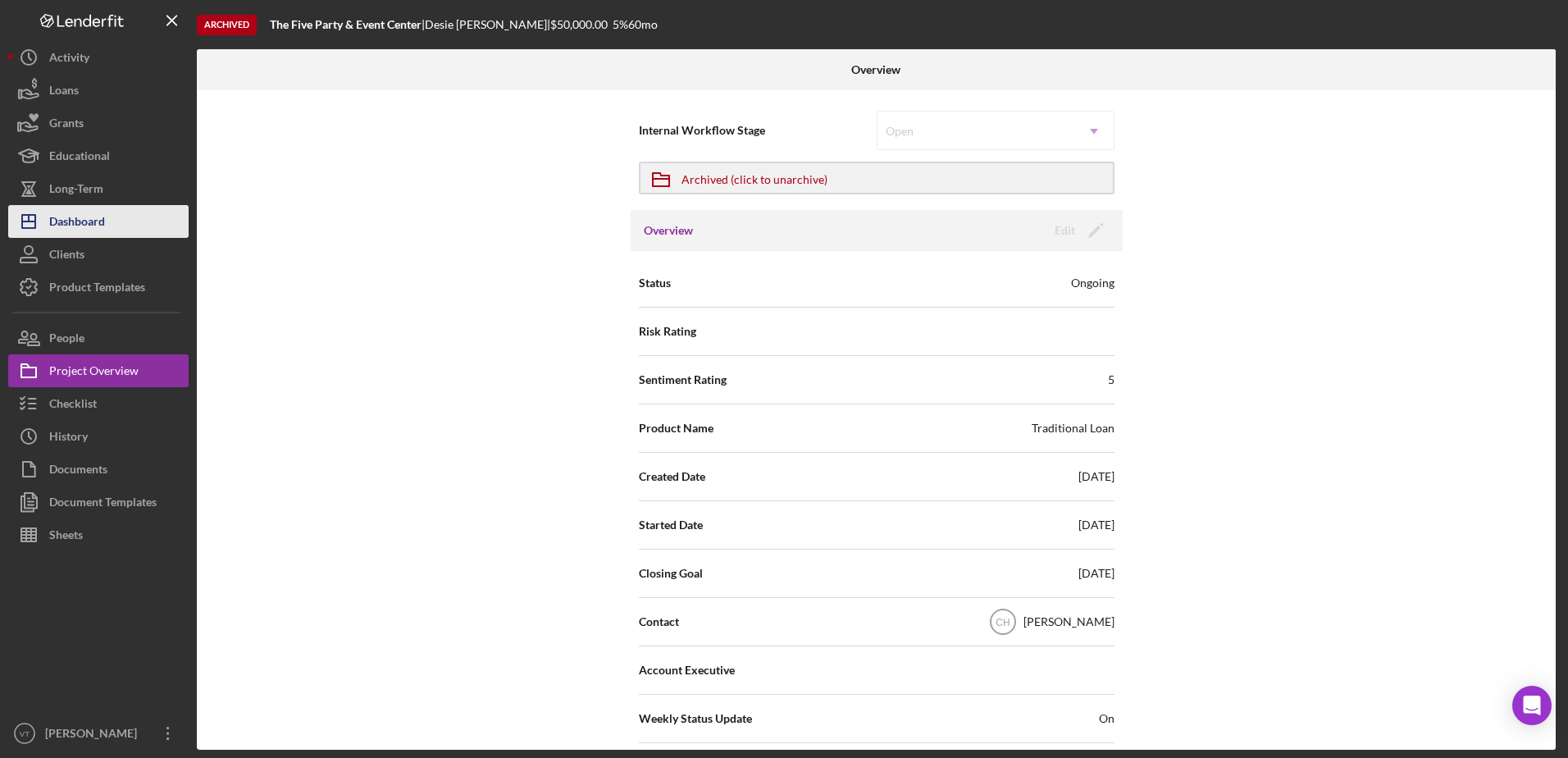
click at [104, 225] on div "Dashboard" at bounding box center [77, 223] width 56 height 37
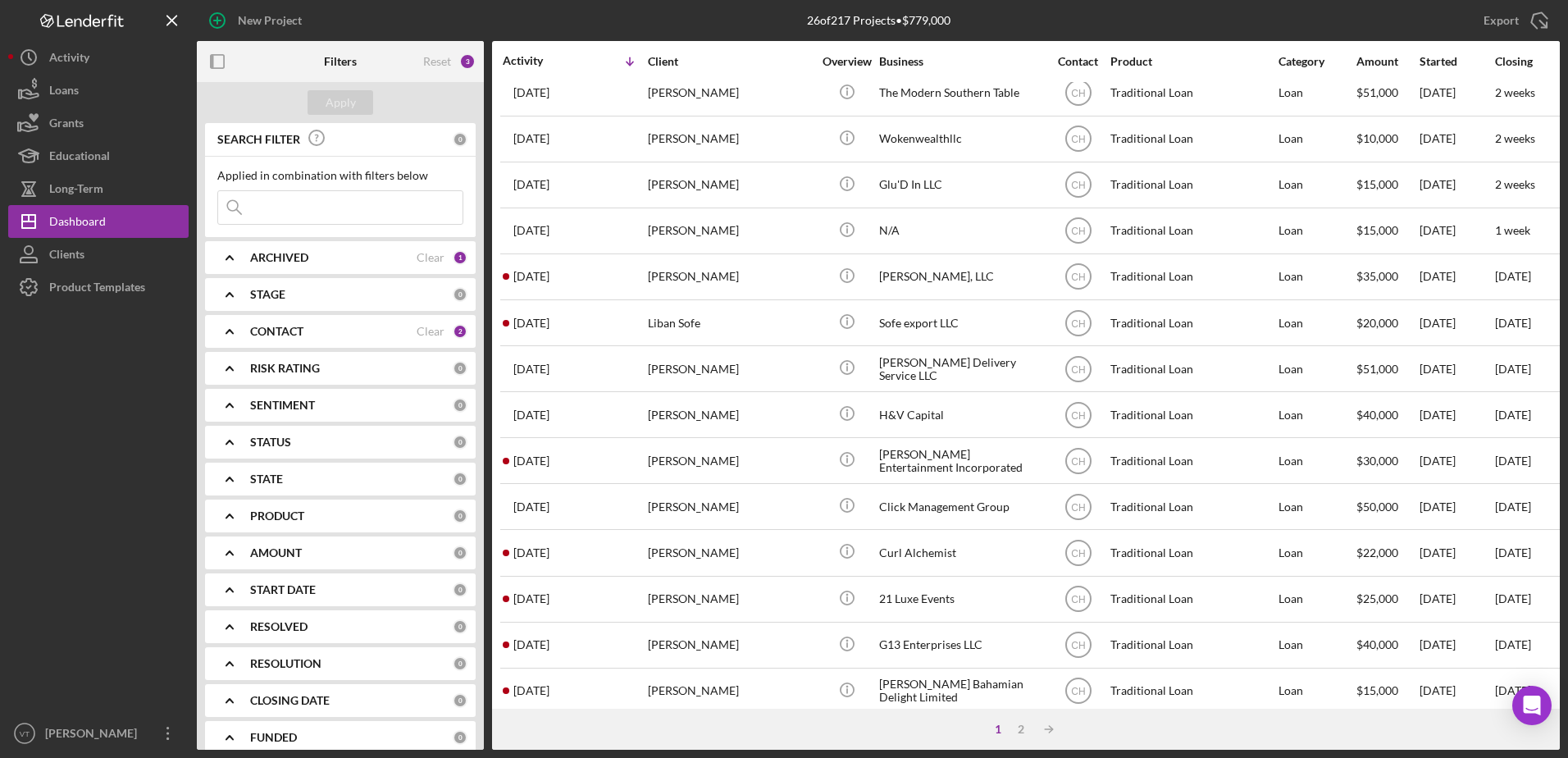
scroll to position [545, 0]
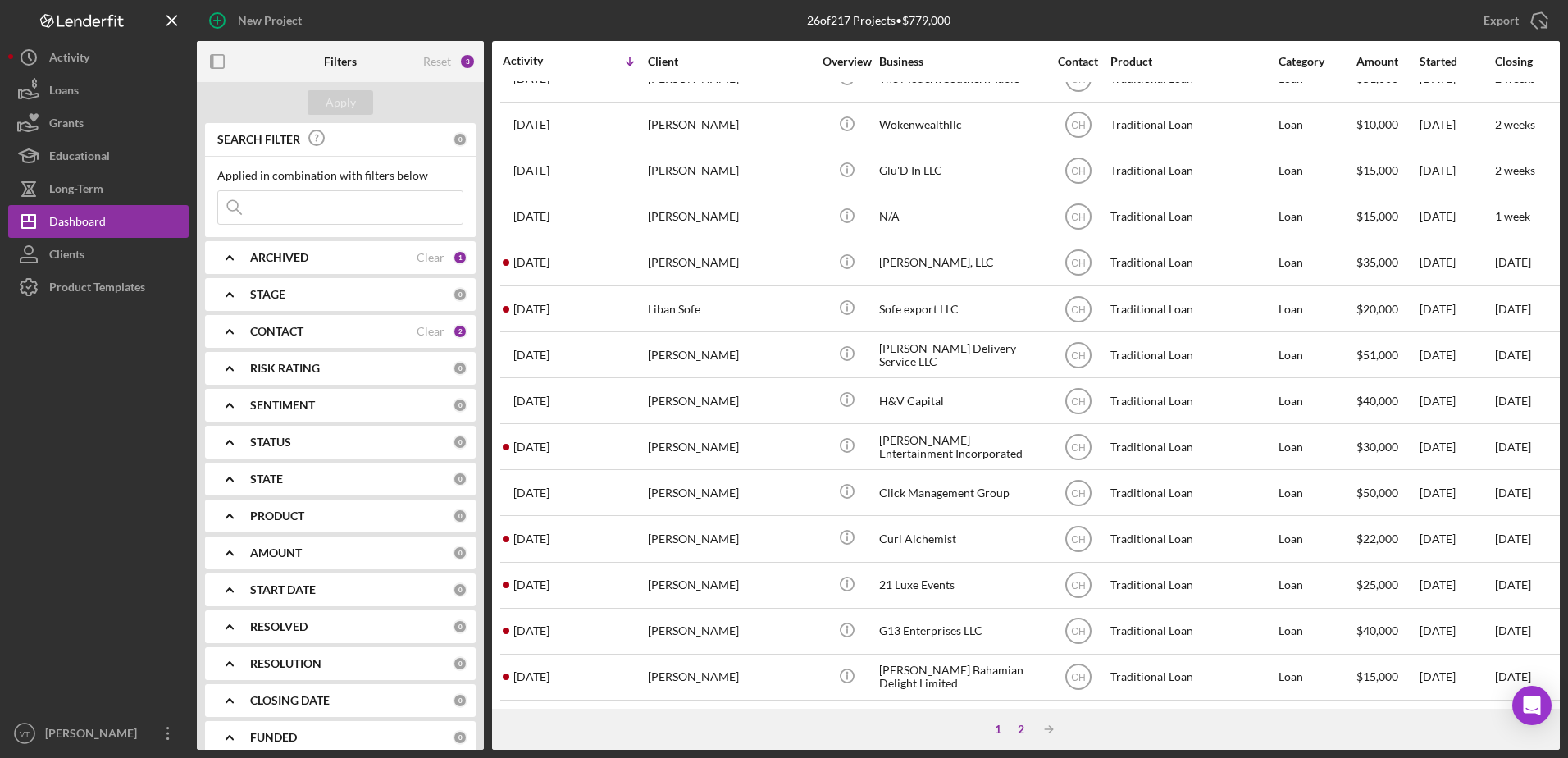
click at [1022, 724] on div "2" at bounding box center [1021, 729] width 23 height 13
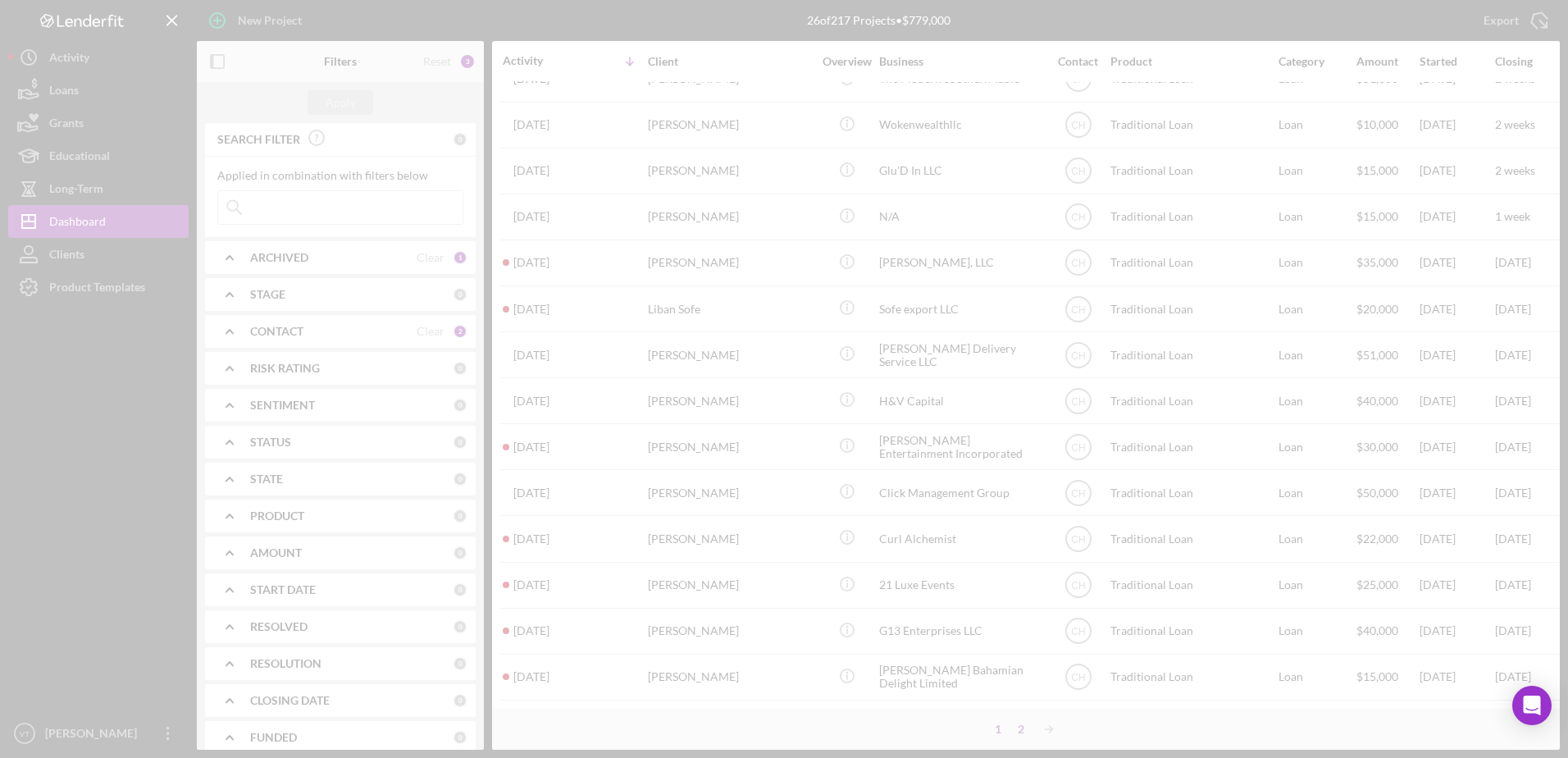
scroll to position [0, 0]
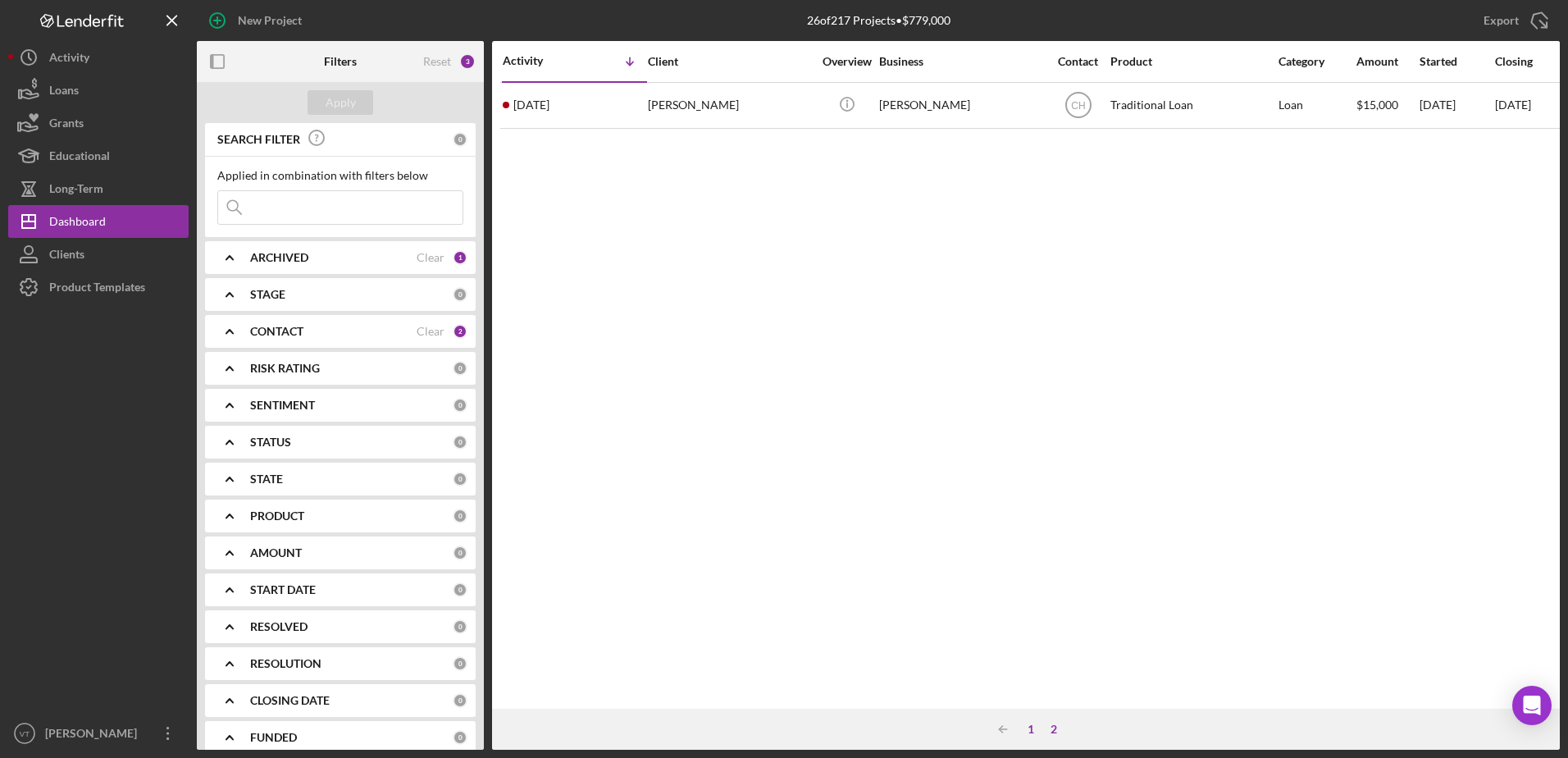
click at [1027, 728] on div "1" at bounding box center [1031, 729] width 23 height 13
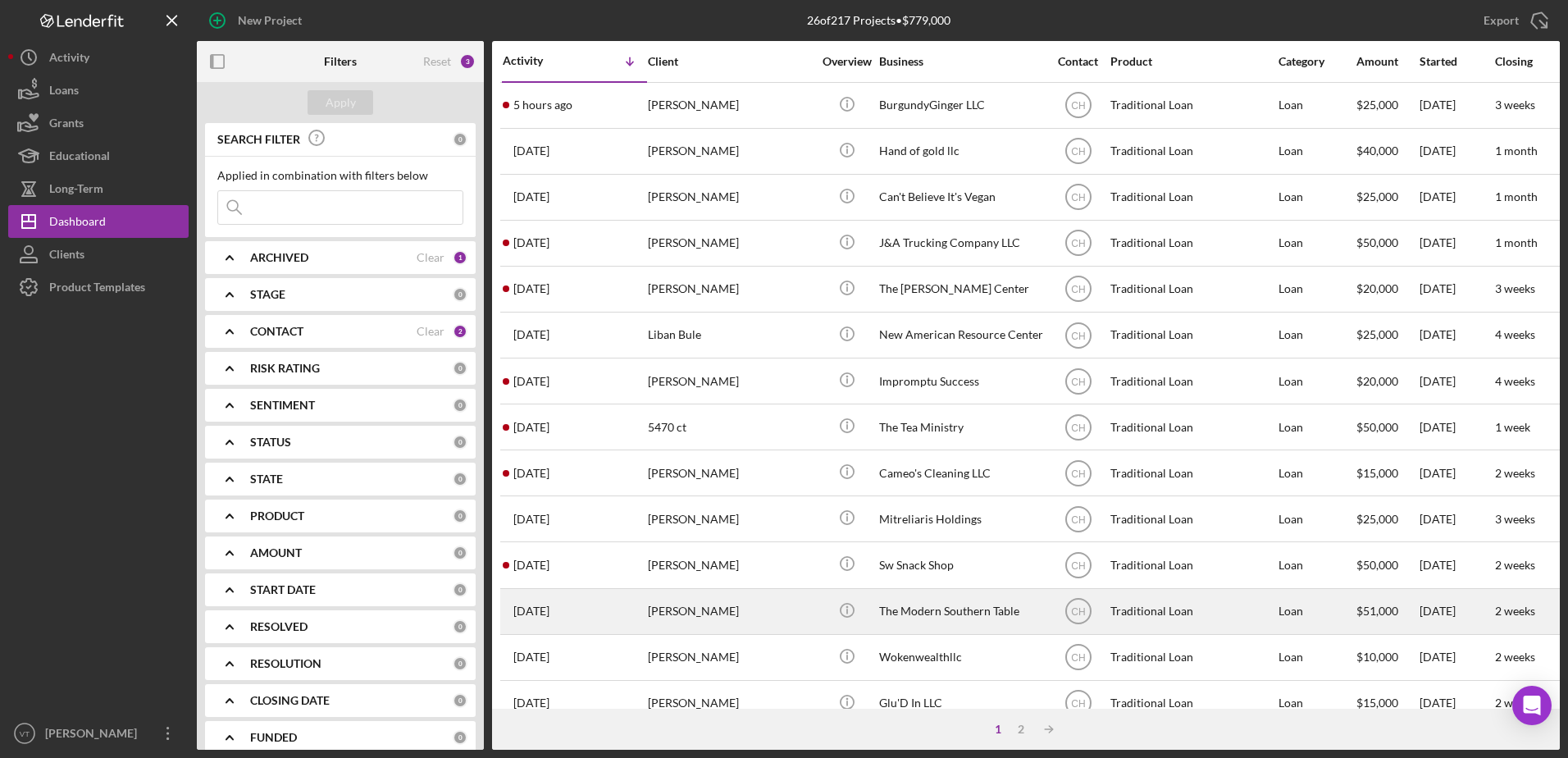
click at [825, 598] on div "Icon/Info" at bounding box center [847, 612] width 62 height 44
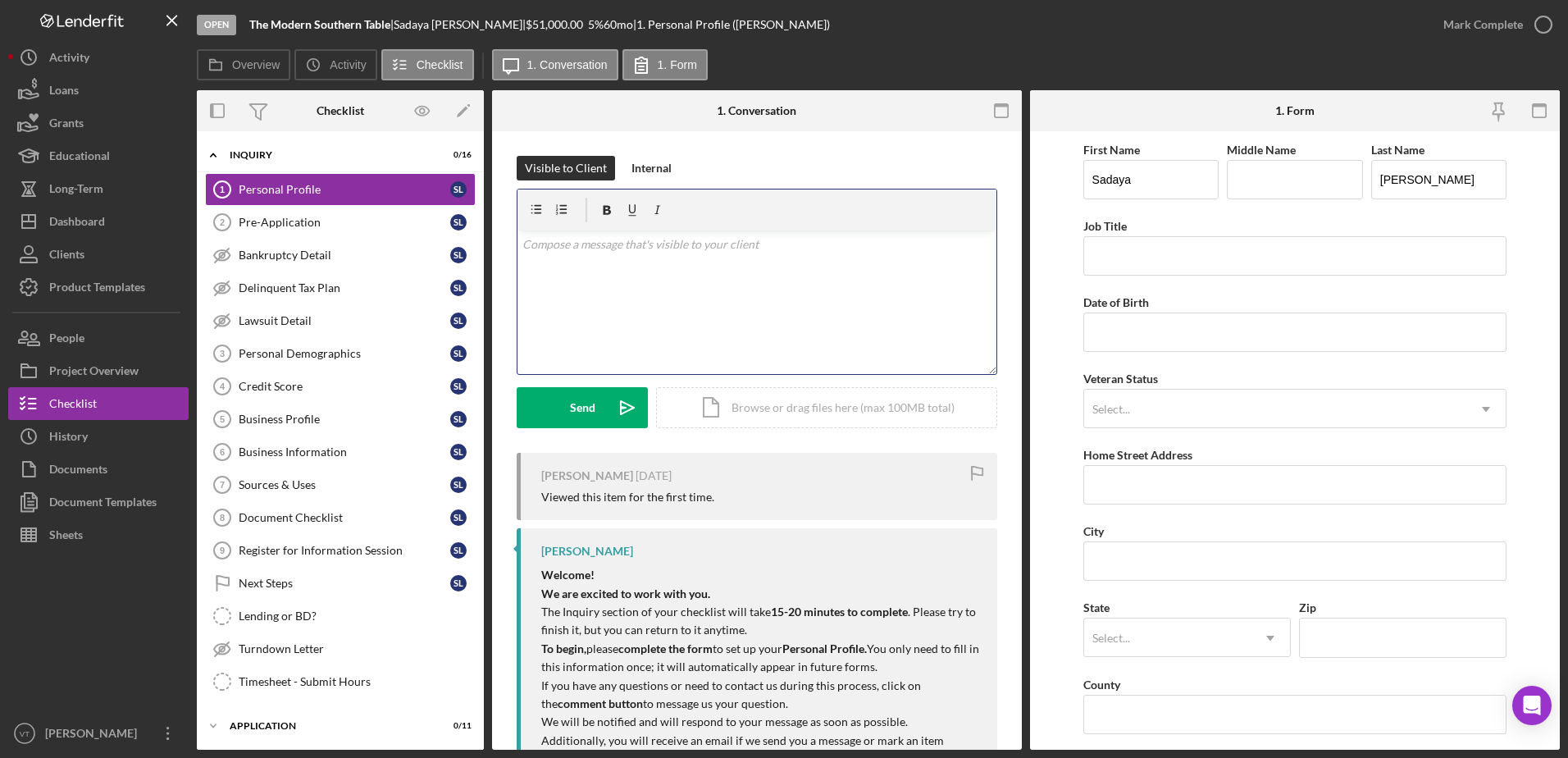
click at [671, 295] on div "v Color teal Color pink Remove color Add row above Add row below Add column bef…" at bounding box center [757, 302] width 479 height 143
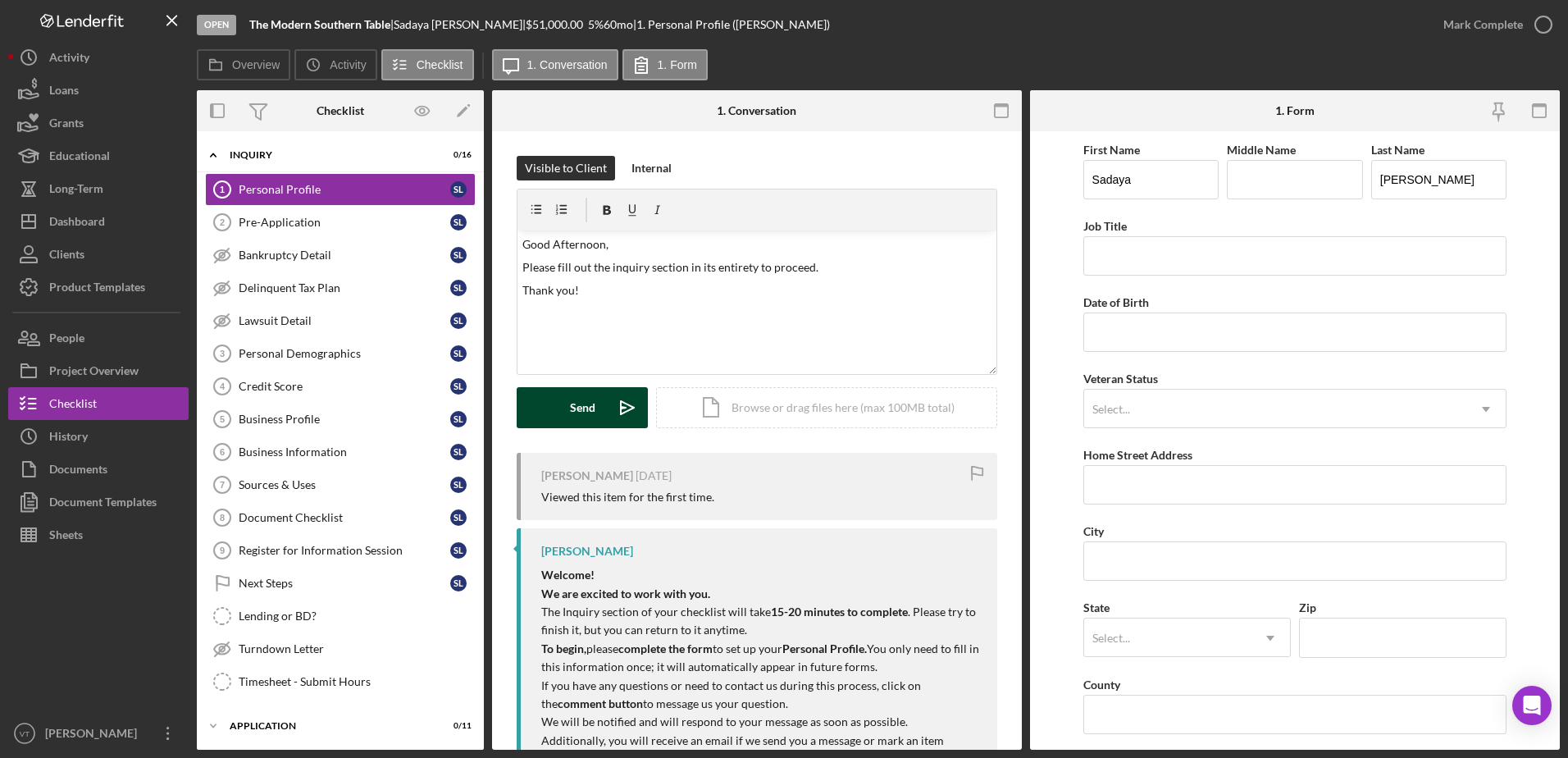
click at [607, 423] on icon "Icon/icon-invite-send" at bounding box center [628, 407] width 41 height 41
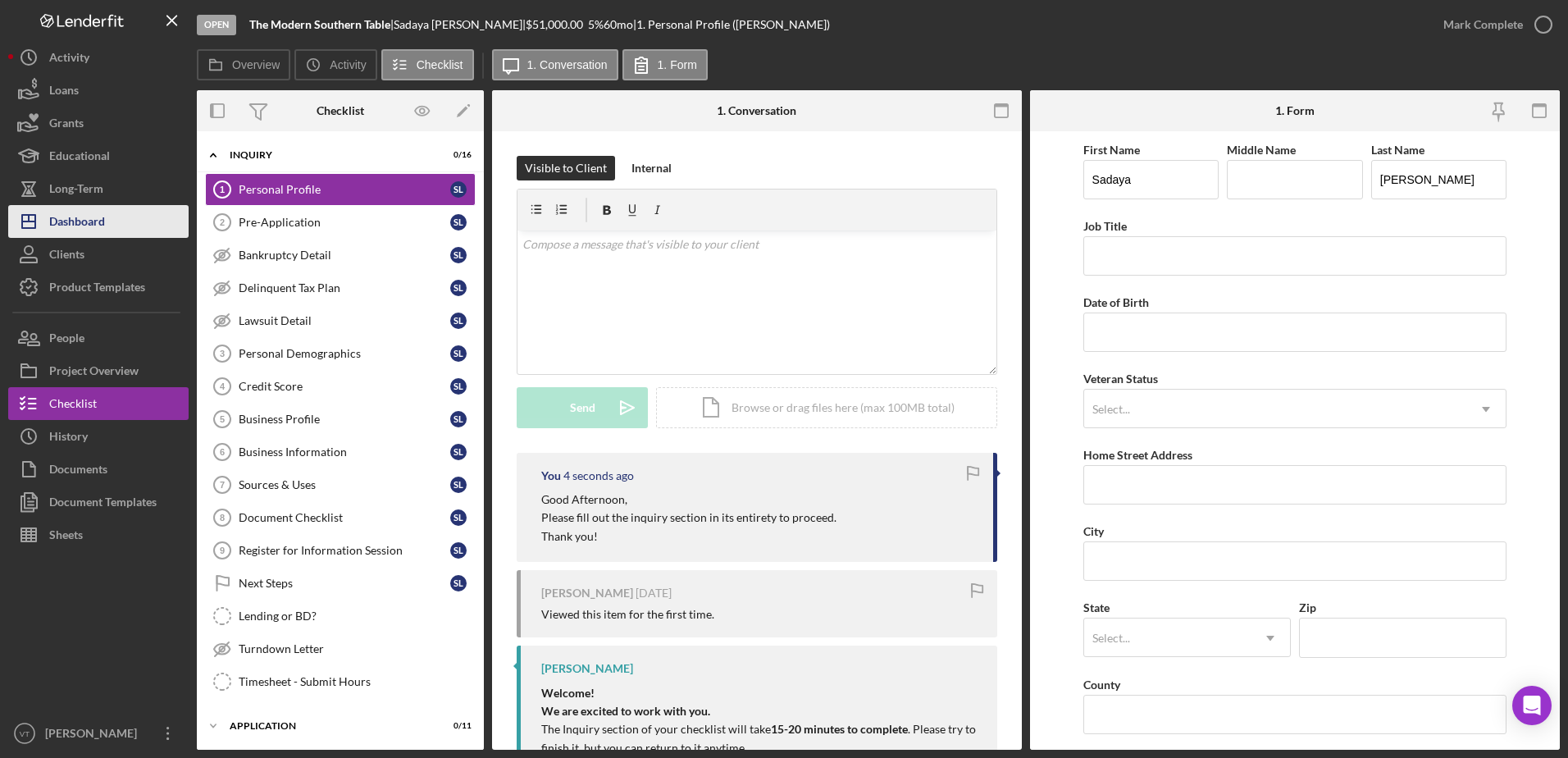
click at [84, 213] on div "Dashboard" at bounding box center [77, 223] width 56 height 37
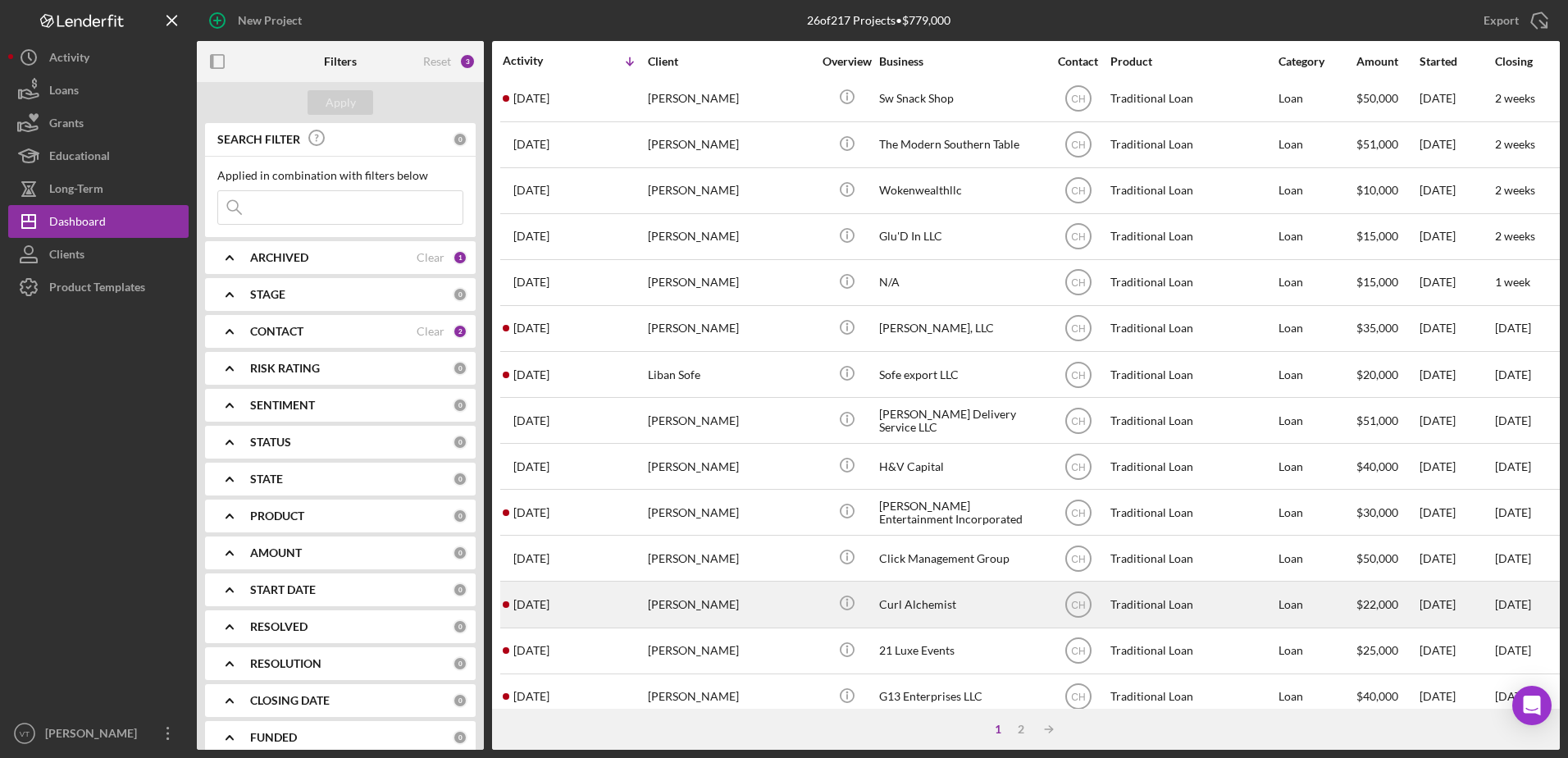
scroll to position [545, 0]
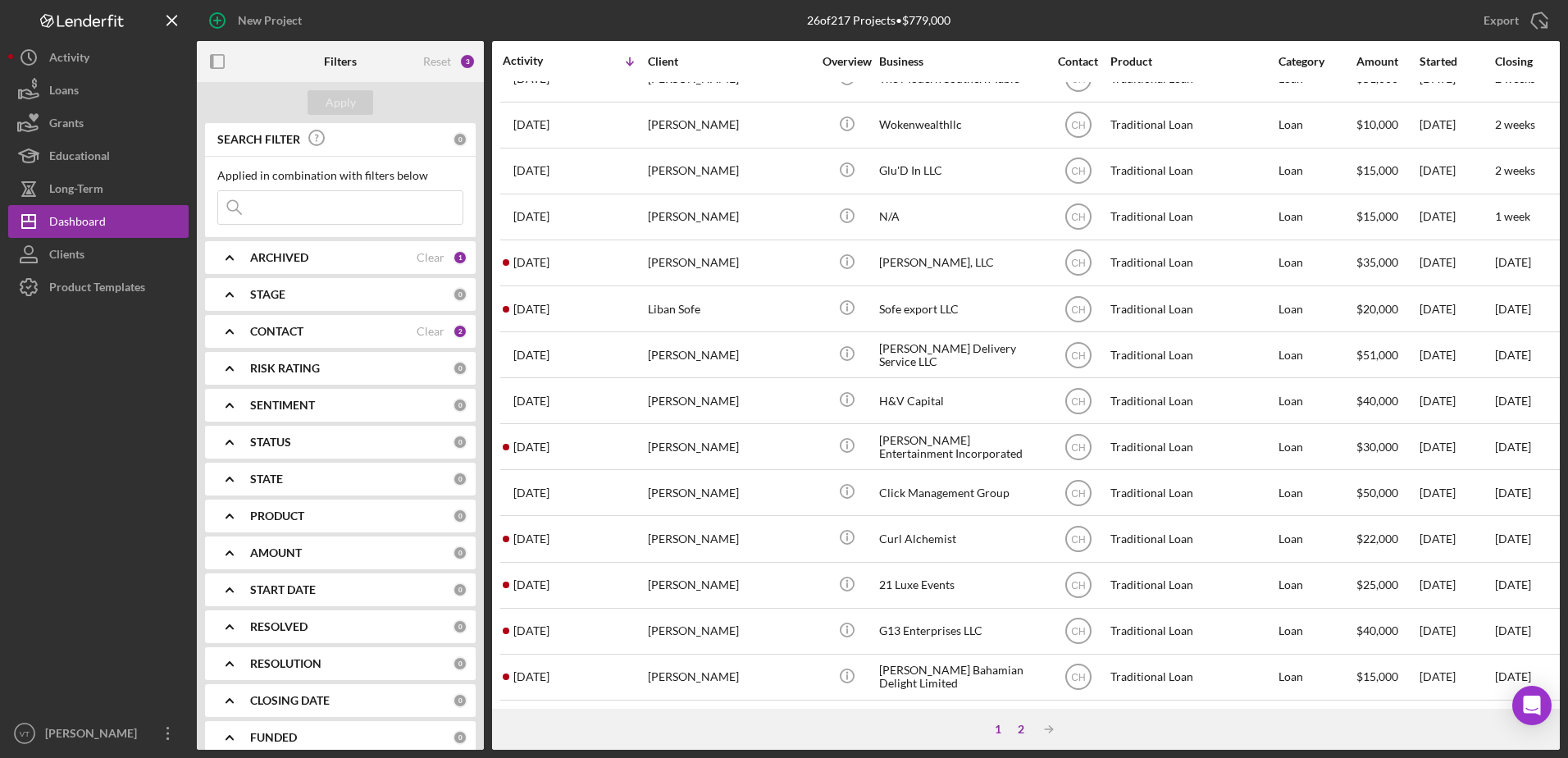
click at [1027, 734] on div "2" at bounding box center [1021, 729] width 23 height 13
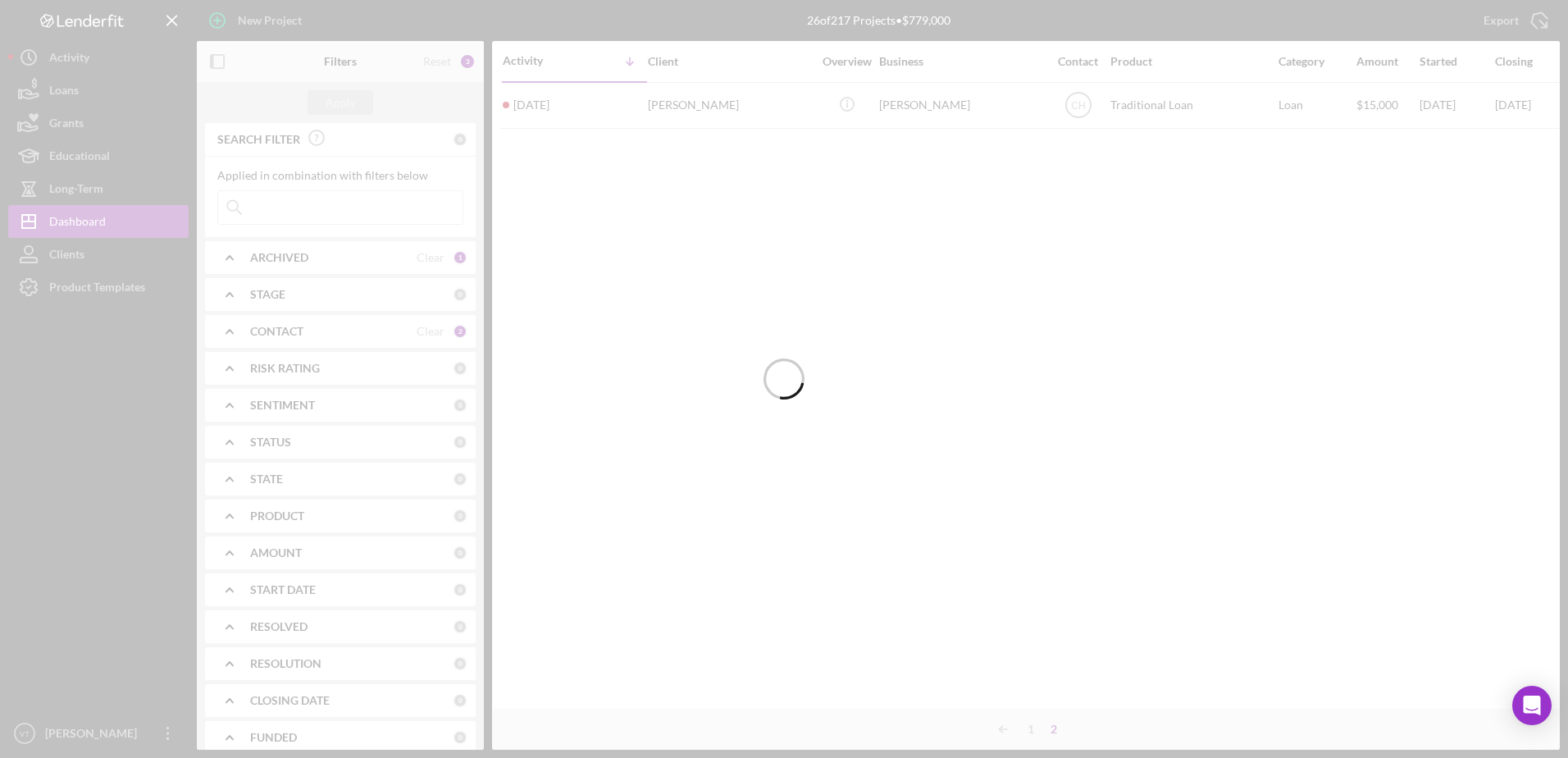
scroll to position [0, 0]
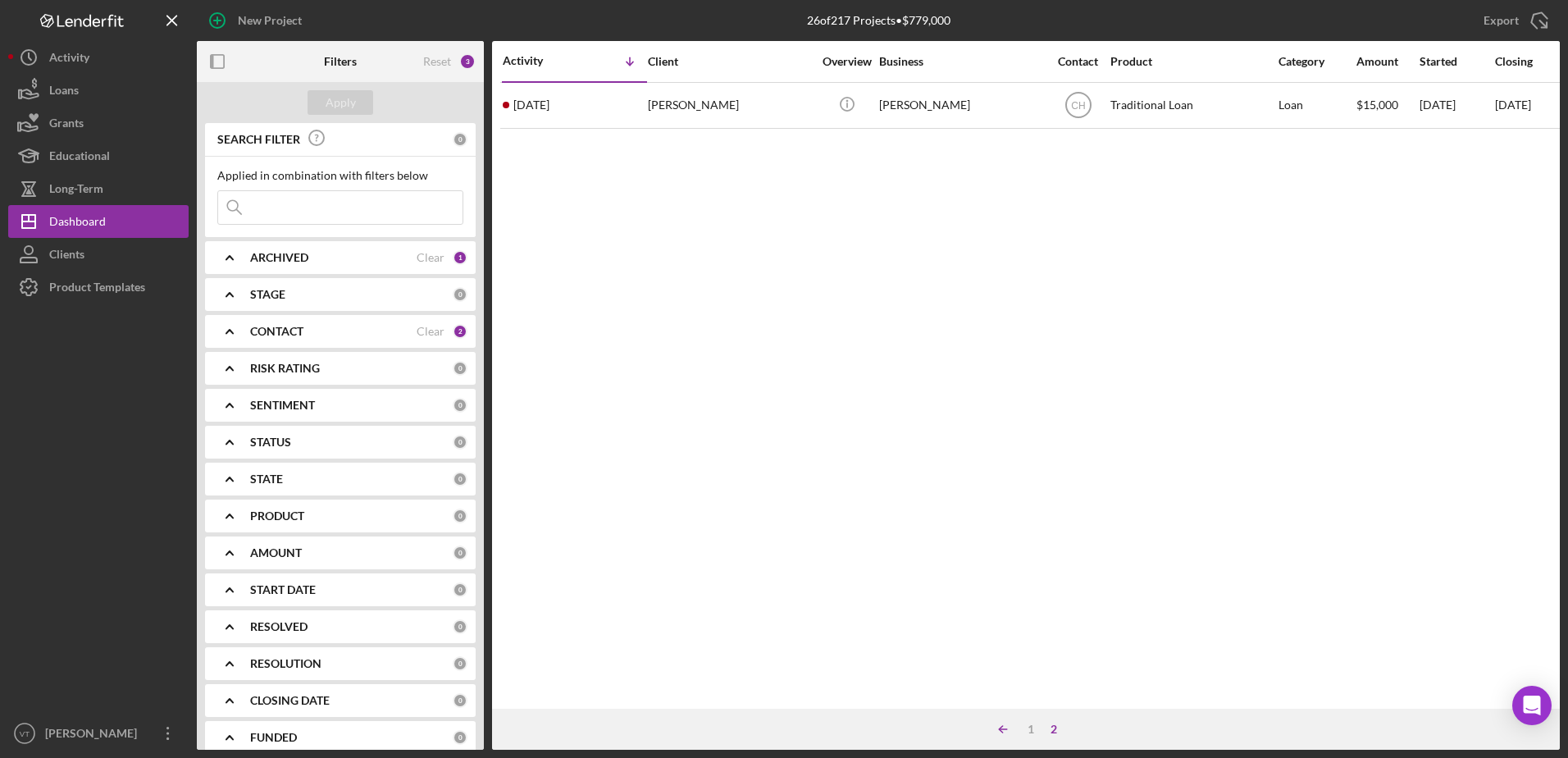
click at [998, 725] on icon "Icon/Table Sort Arrow" at bounding box center [1003, 729] width 33 height 33
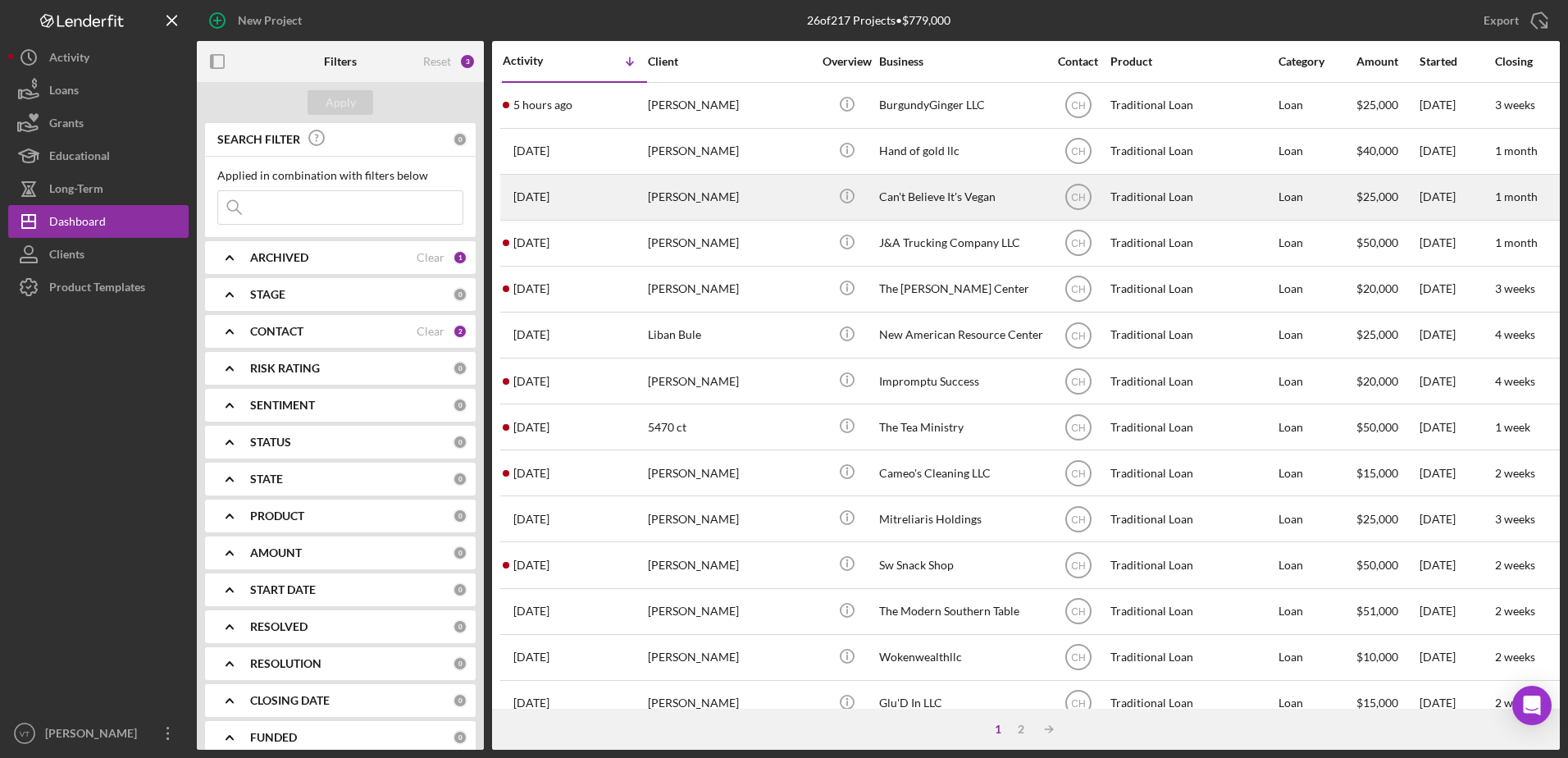
click at [898, 206] on div "Can't Believe It's Vegan" at bounding box center [960, 197] width 164 height 44
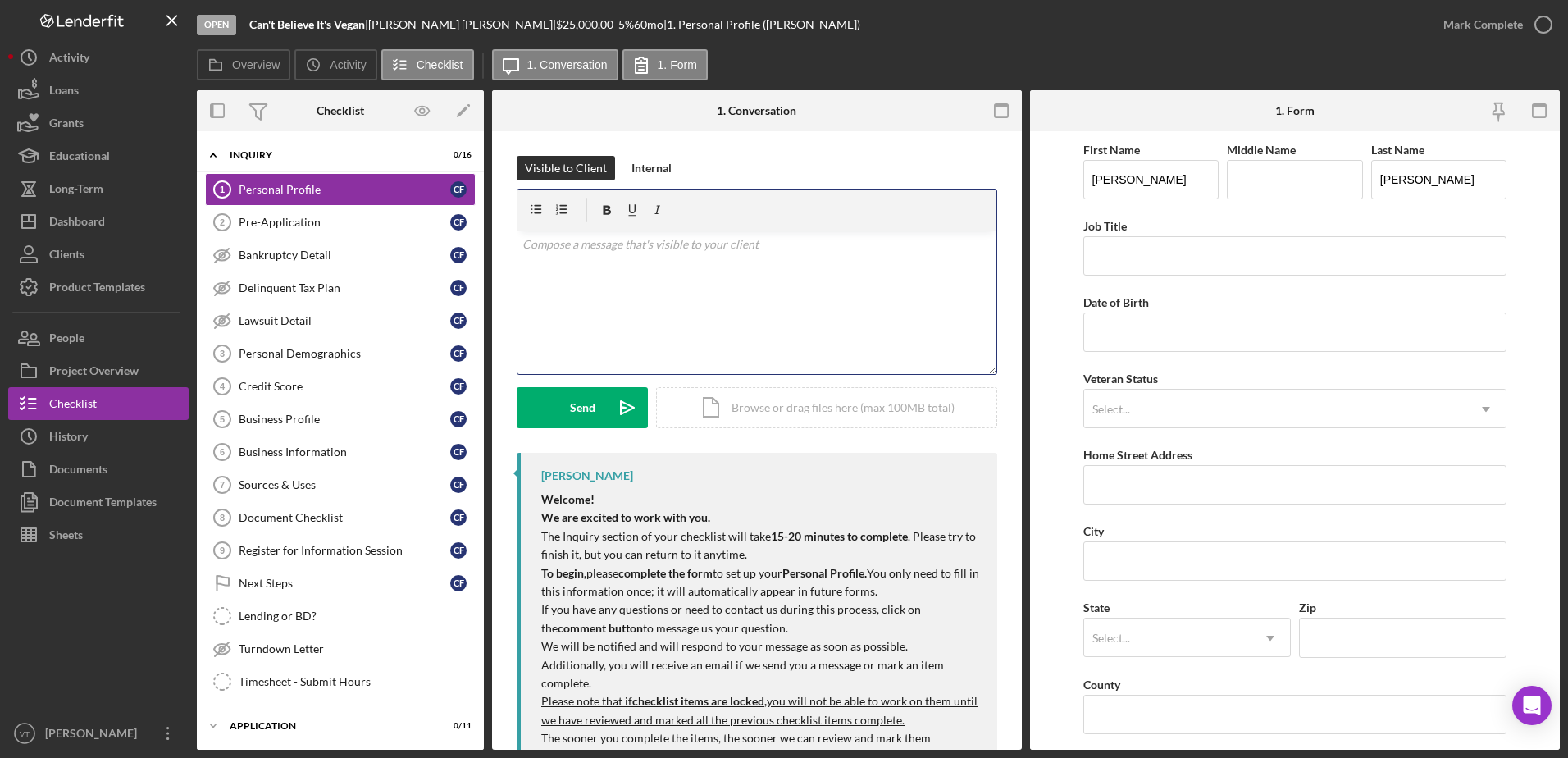
click at [645, 261] on div "v Color teal Color pink Remove color Add row above Add row below Add column bef…" at bounding box center [757, 302] width 479 height 143
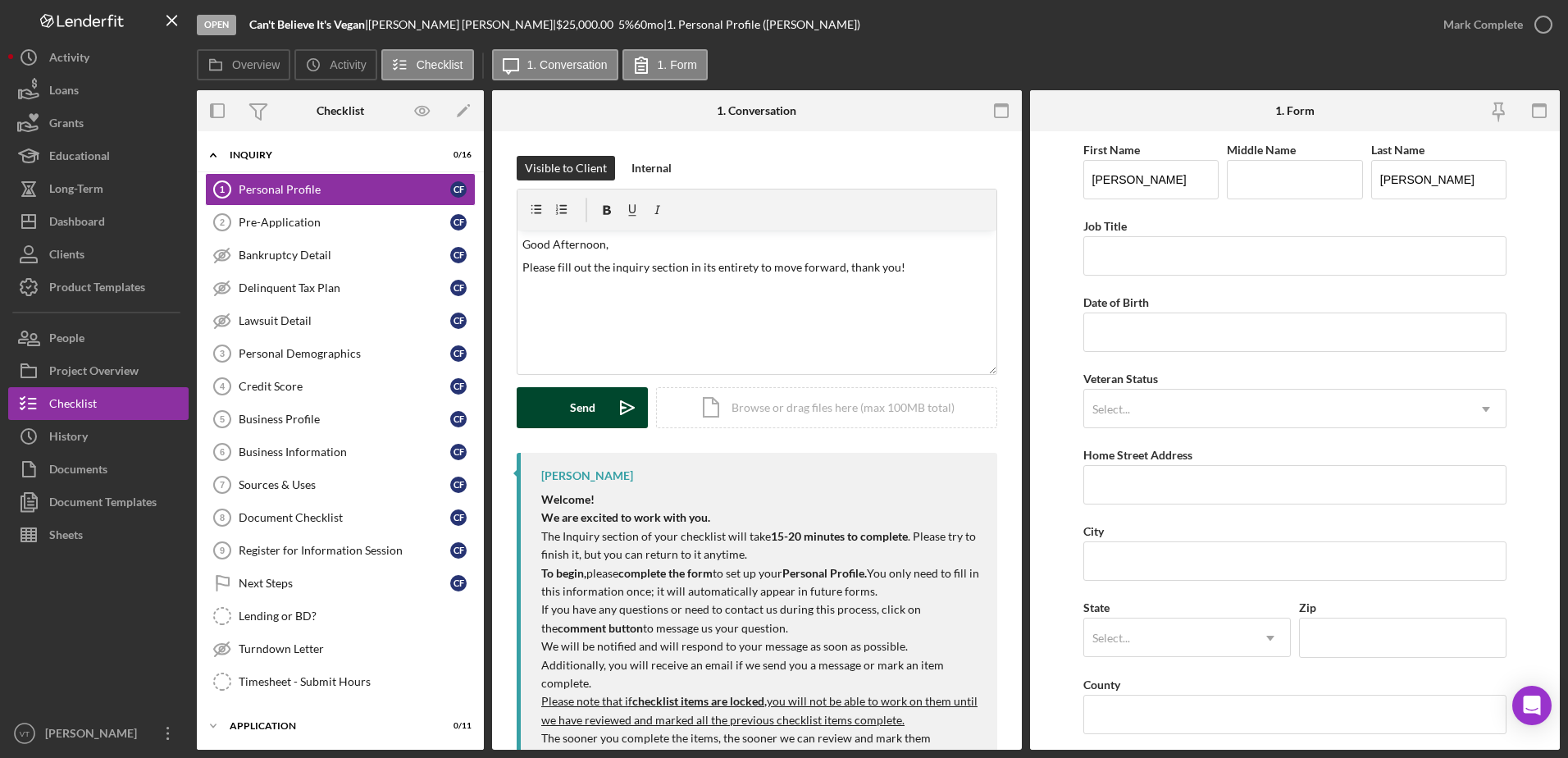
click at [601, 398] on button "Send Icon/icon-invite-send" at bounding box center [582, 407] width 131 height 41
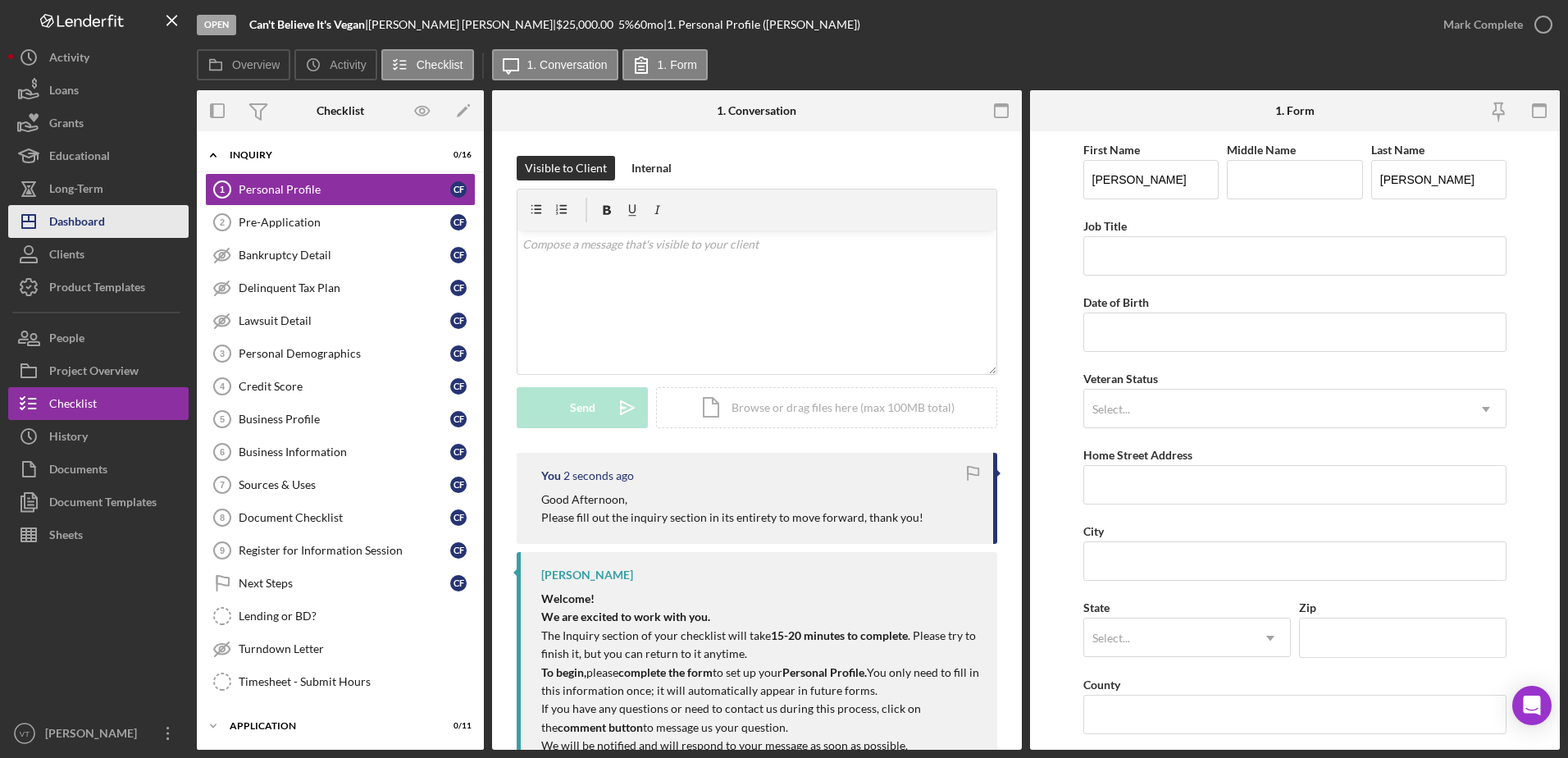
click at [111, 229] on button "Icon/Dashboard Dashboard" at bounding box center [98, 221] width 180 height 33
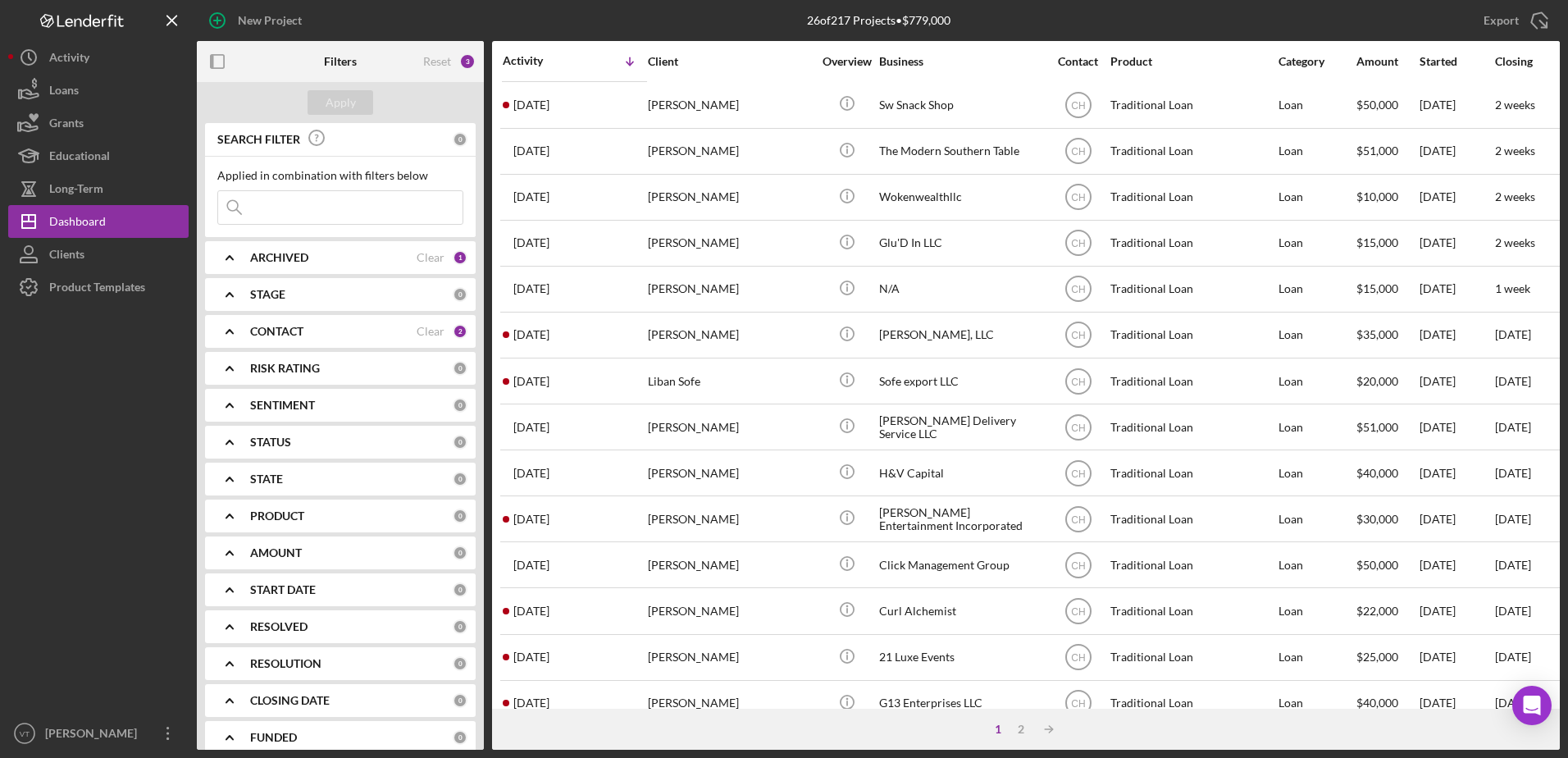
scroll to position [545, 0]
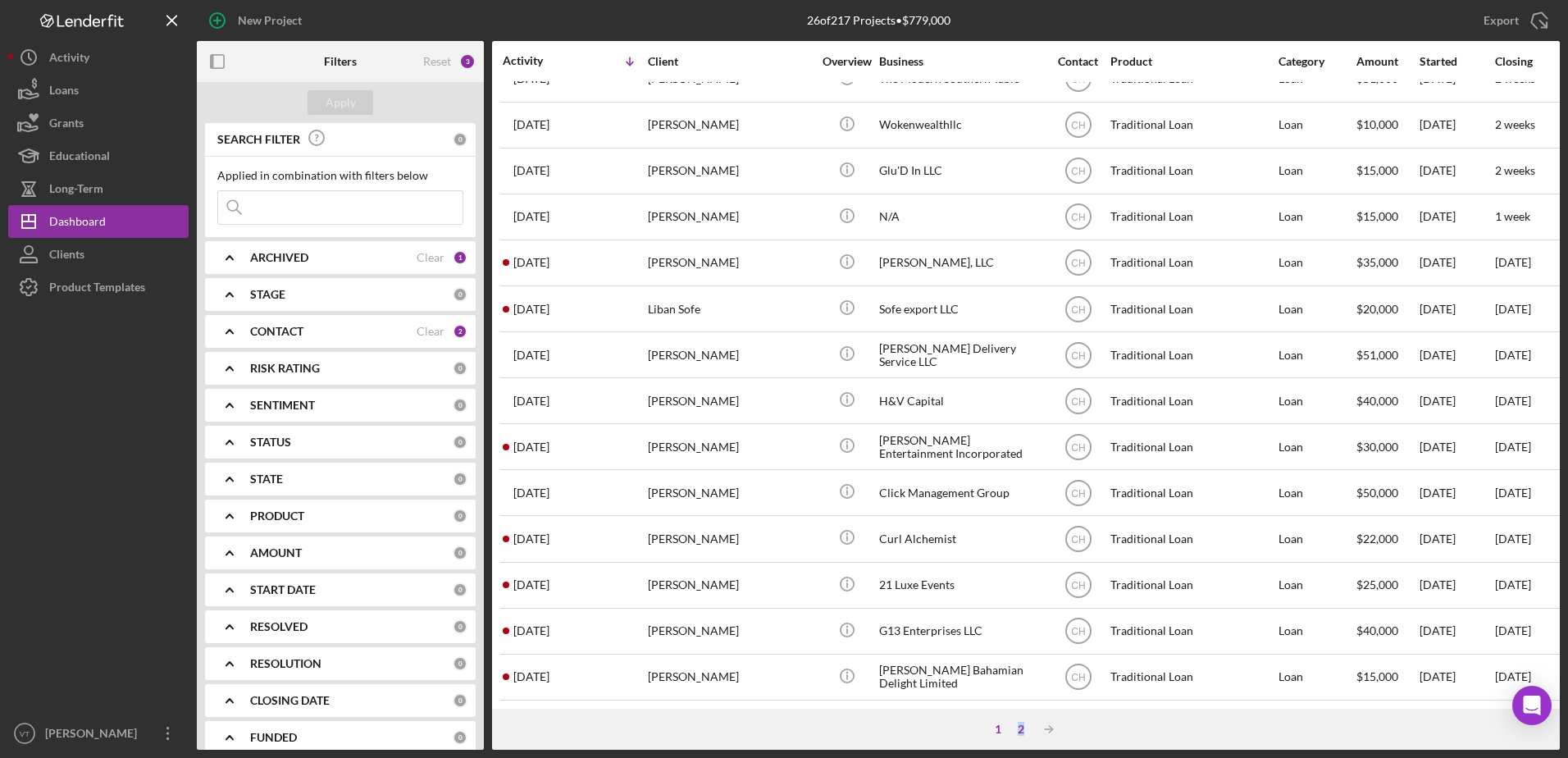
drag, startPoint x: 1023, startPoint y: 737, endPoint x: 1021, endPoint y: 723, distance: 14.1
click at [1021, 723] on div "1 2 Icon/Table Sort Arrow" at bounding box center [1026, 729] width 1068 height 41
click at [1021, 723] on div "2" at bounding box center [1021, 729] width 23 height 13
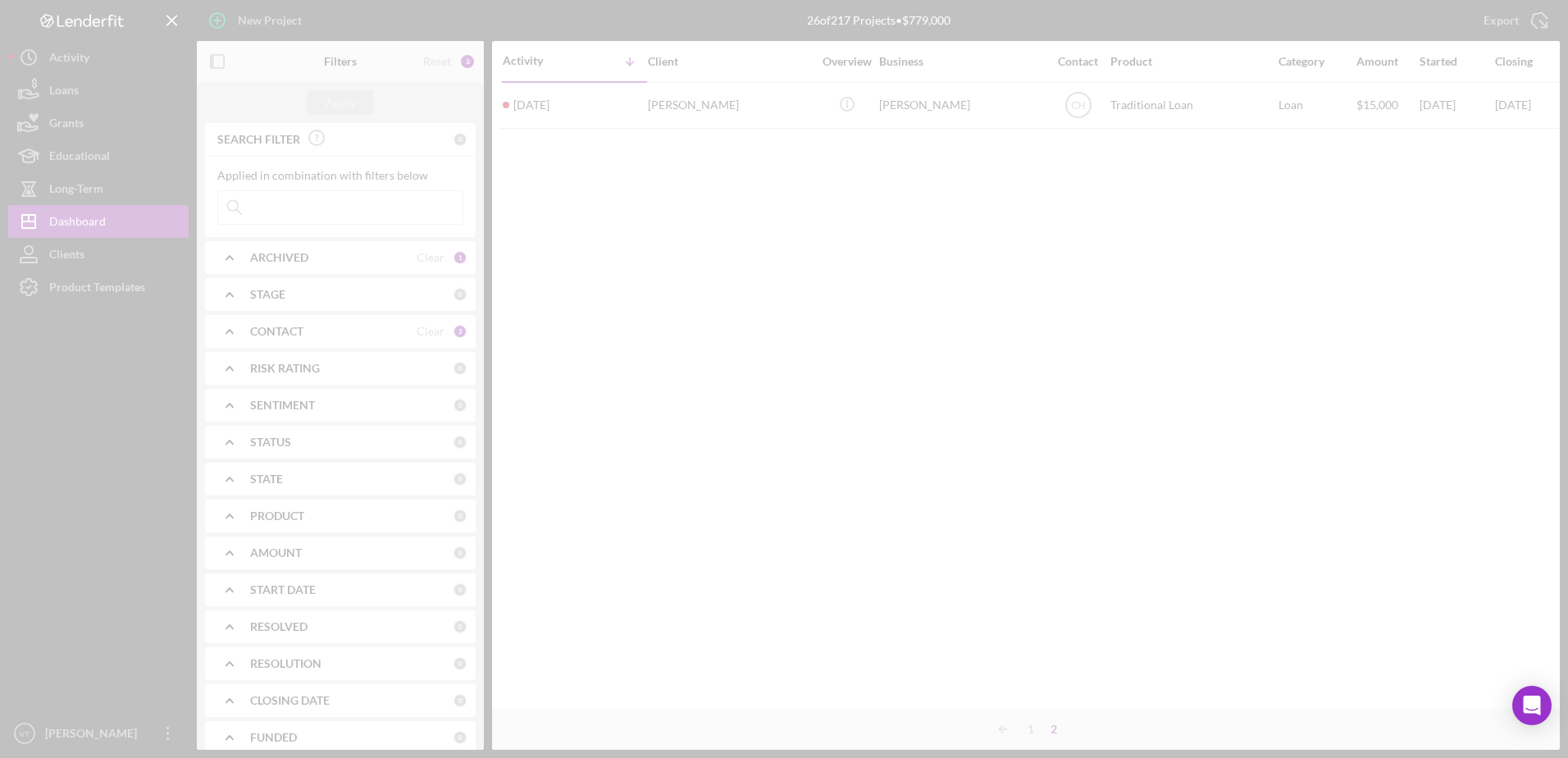
scroll to position [0, 0]
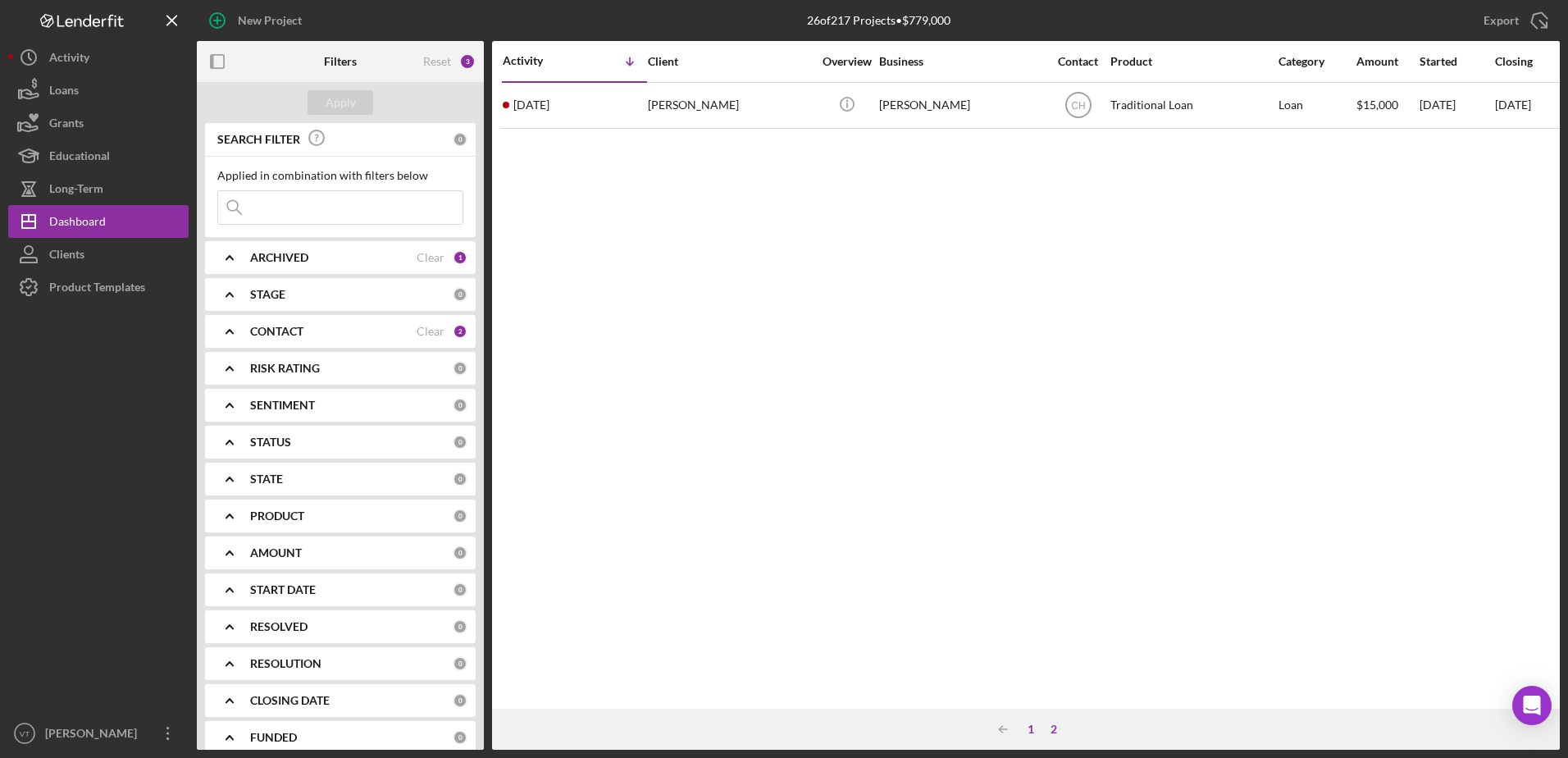
click at [1030, 729] on div "1" at bounding box center [1031, 729] width 23 height 13
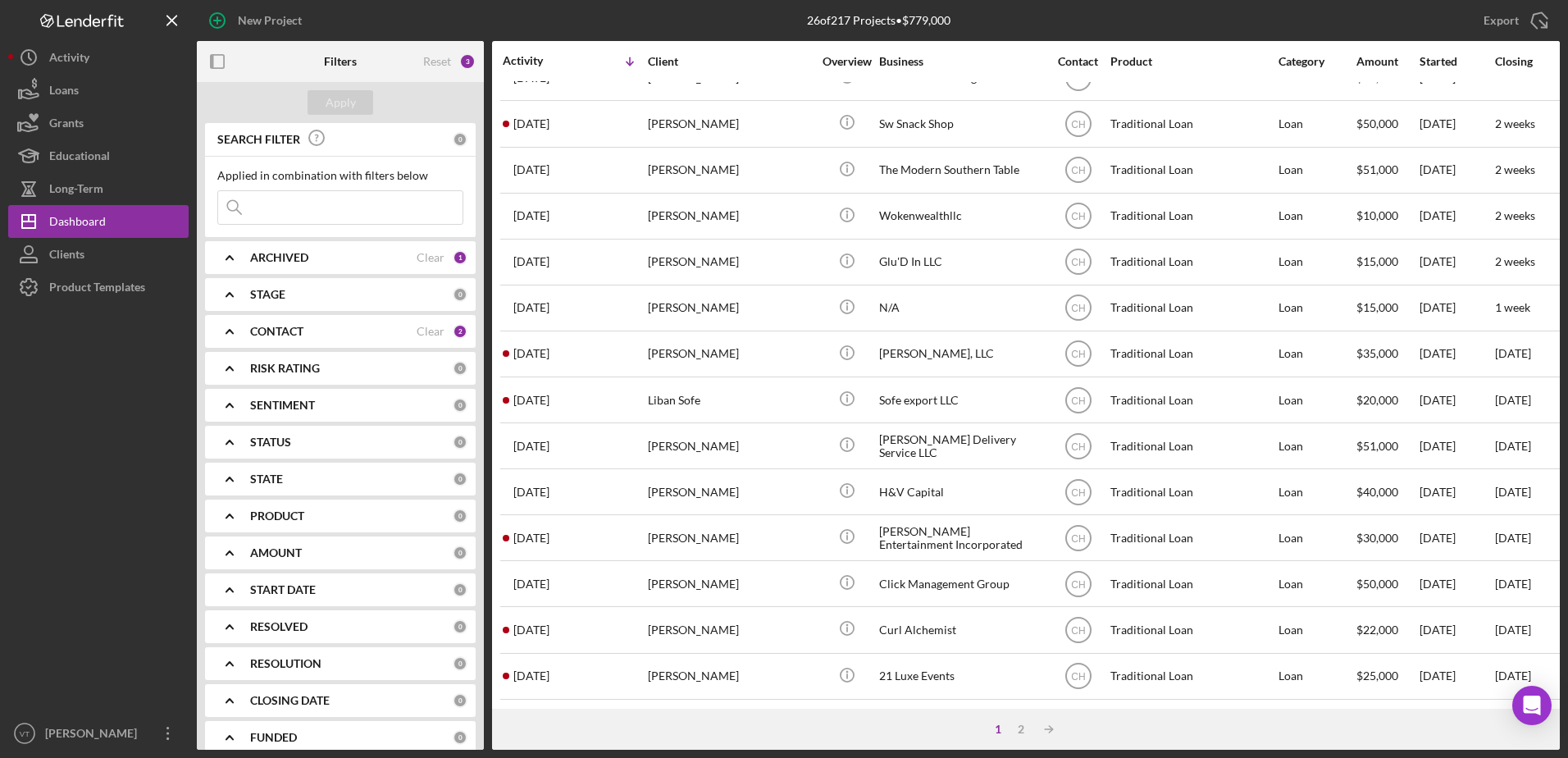
scroll to position [545, 0]
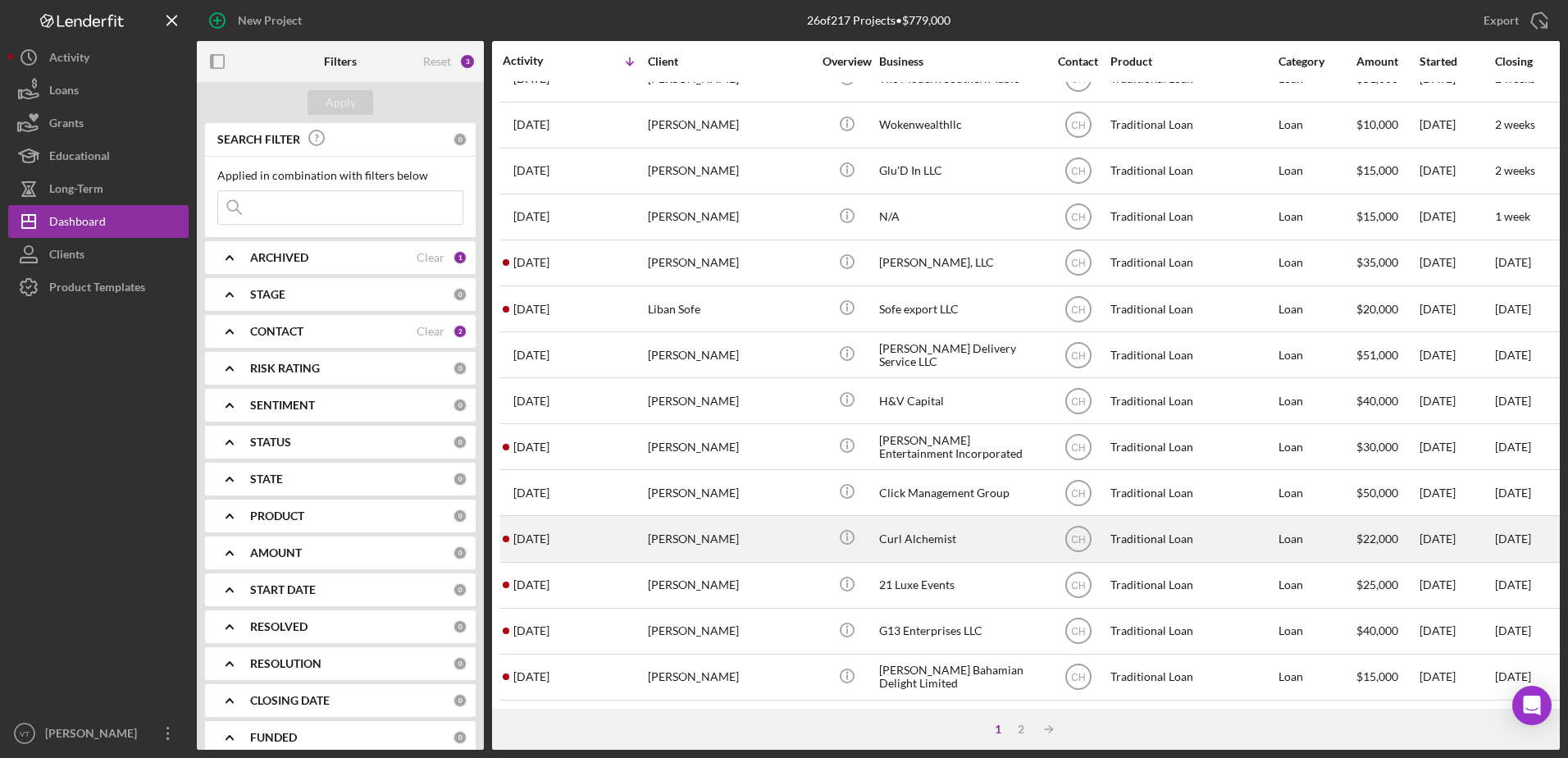
click at [935, 533] on div "Curl Alchemist" at bounding box center [960, 538] width 164 height 44
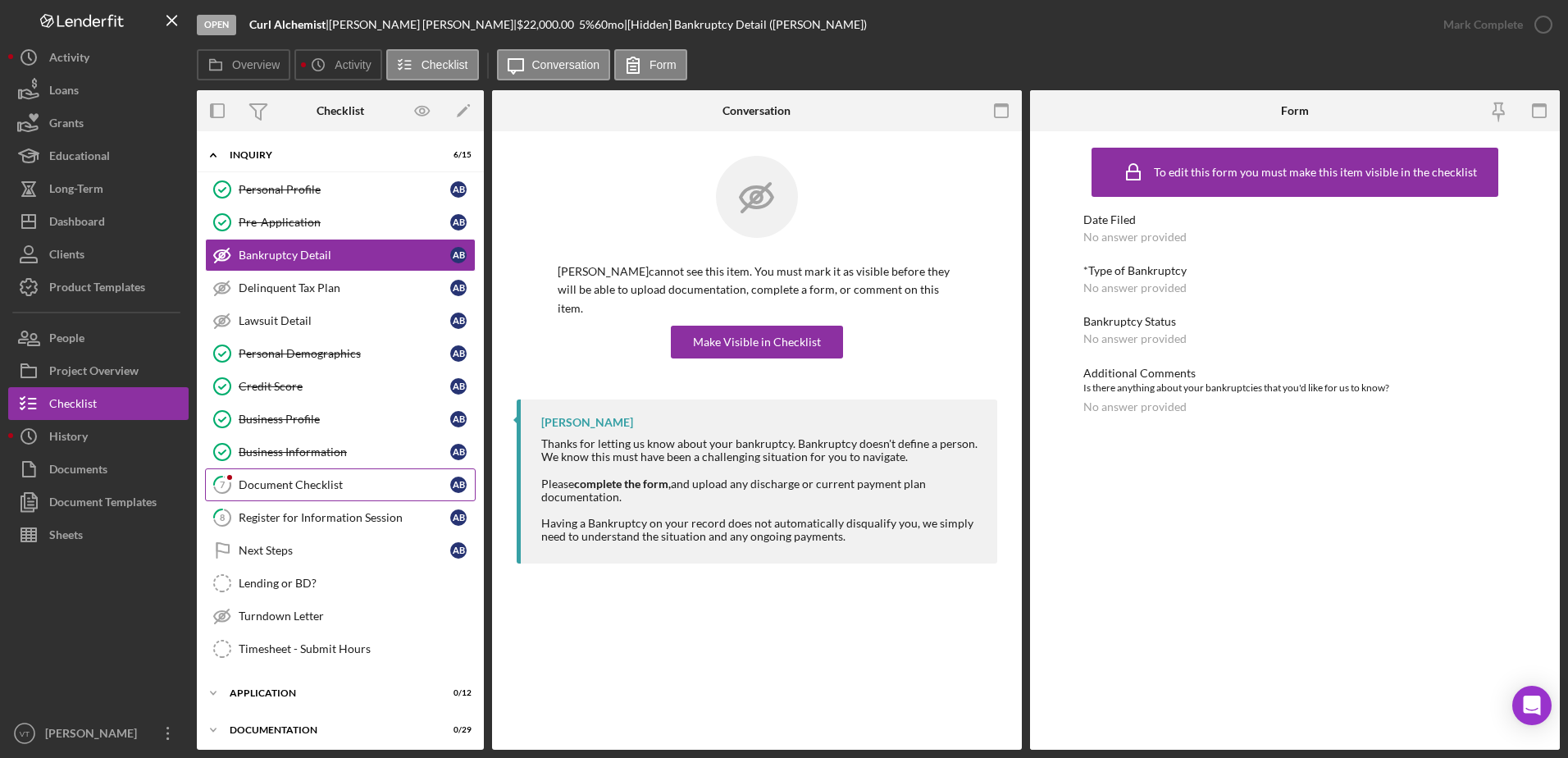
click at [309, 490] on div "Document Checklist" at bounding box center [344, 485] width 211 height 13
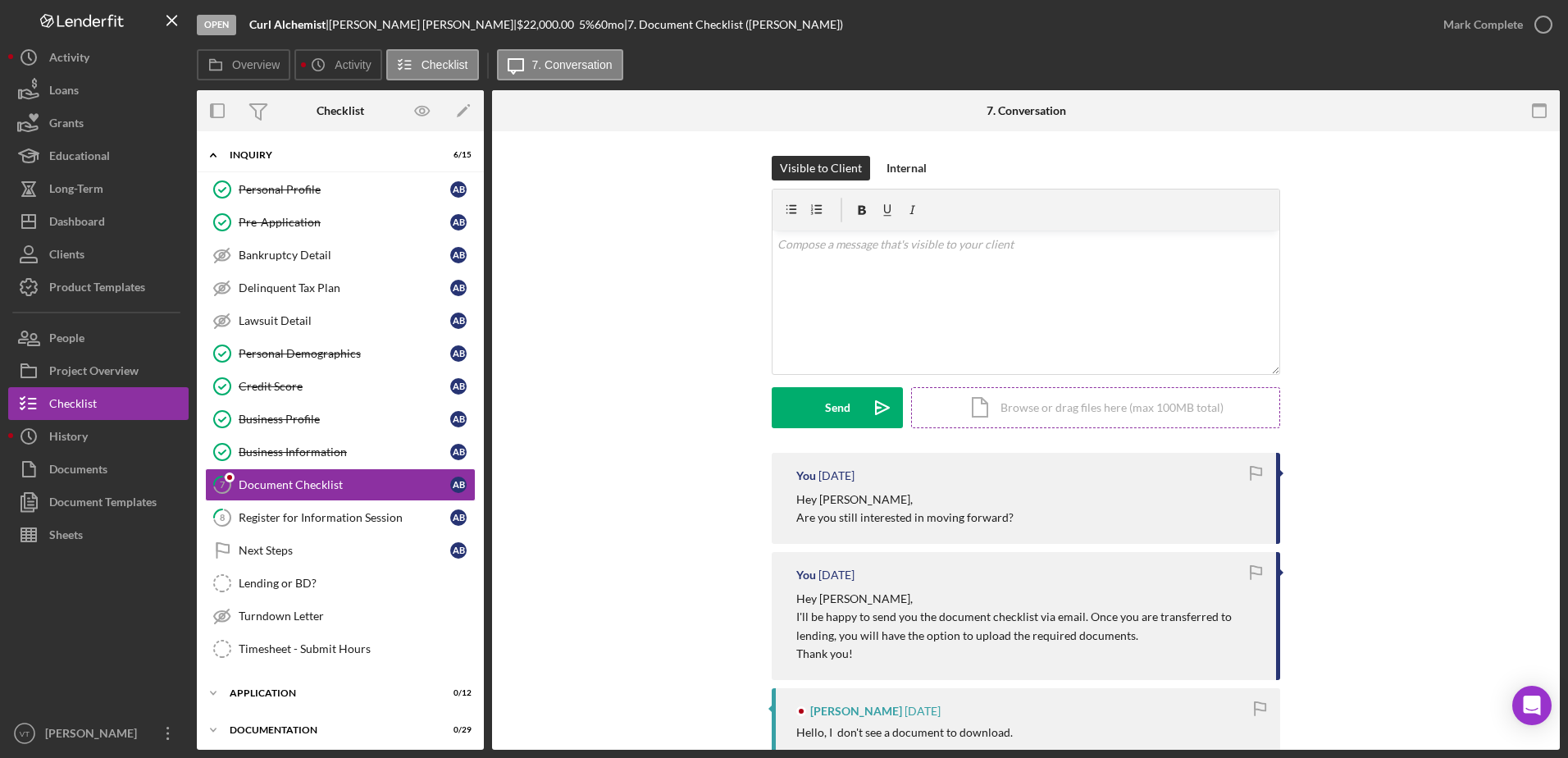
click at [1092, 415] on div "Icon/Document Browse or drag files here (max 100MB total) Tap to choose files o…" at bounding box center [1095, 407] width 369 height 41
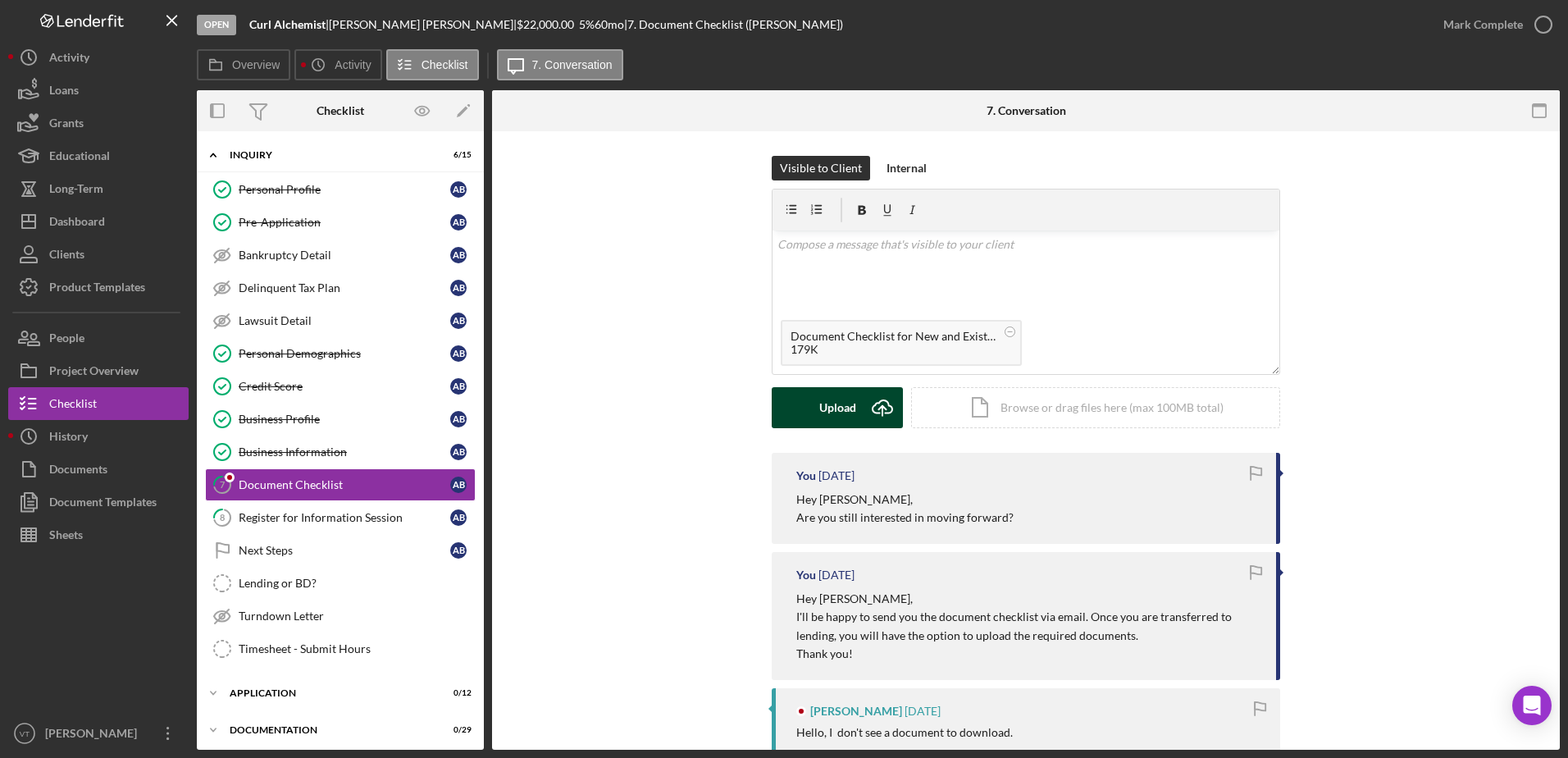
click at [830, 419] on div "Upload" at bounding box center [837, 407] width 37 height 41
